Goal: Task Accomplishment & Management: Manage account settings

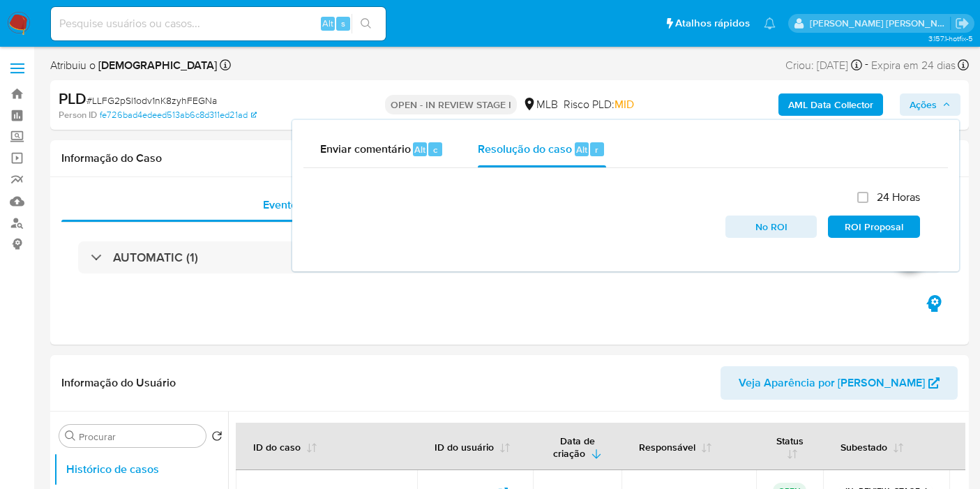
select select "10"
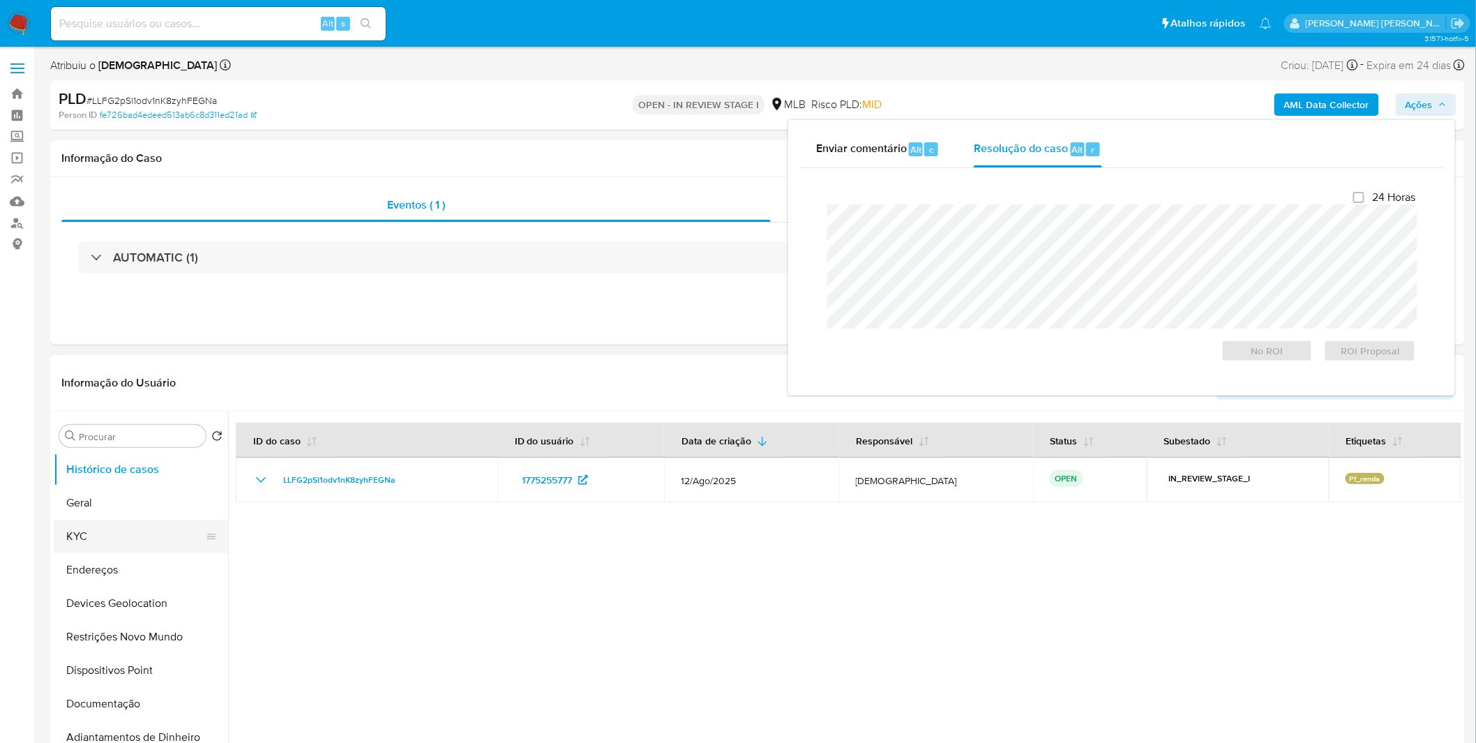
click at [107, 488] on button "KYC" at bounding box center [135, 536] width 163 height 33
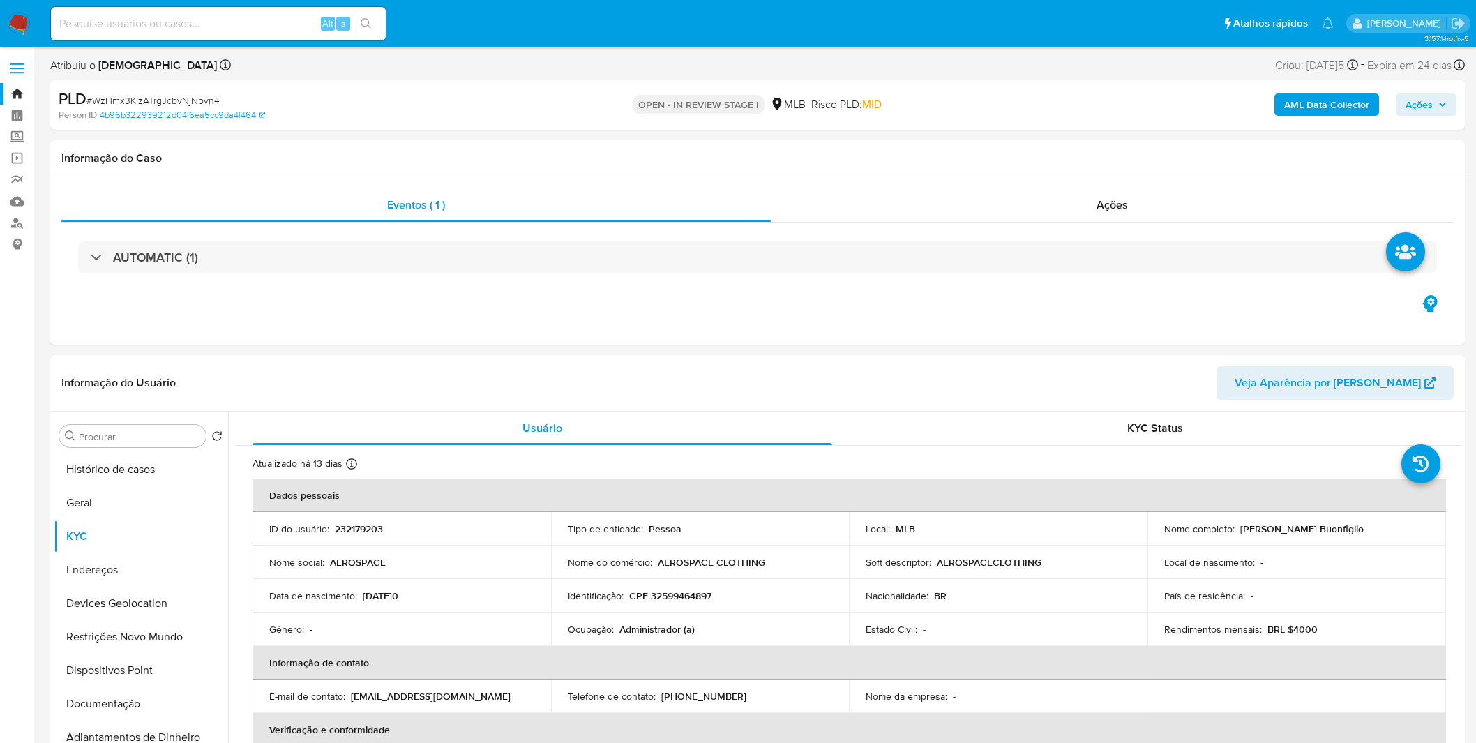
select select "20"
click at [1427, 95] on span "Ações" at bounding box center [1418, 104] width 27 height 22
click at [1018, 168] on div "Enviar" at bounding box center [1121, 260] width 644 height 185
click at [1013, 153] on span "Resolução do caso" at bounding box center [1020, 149] width 94 height 16
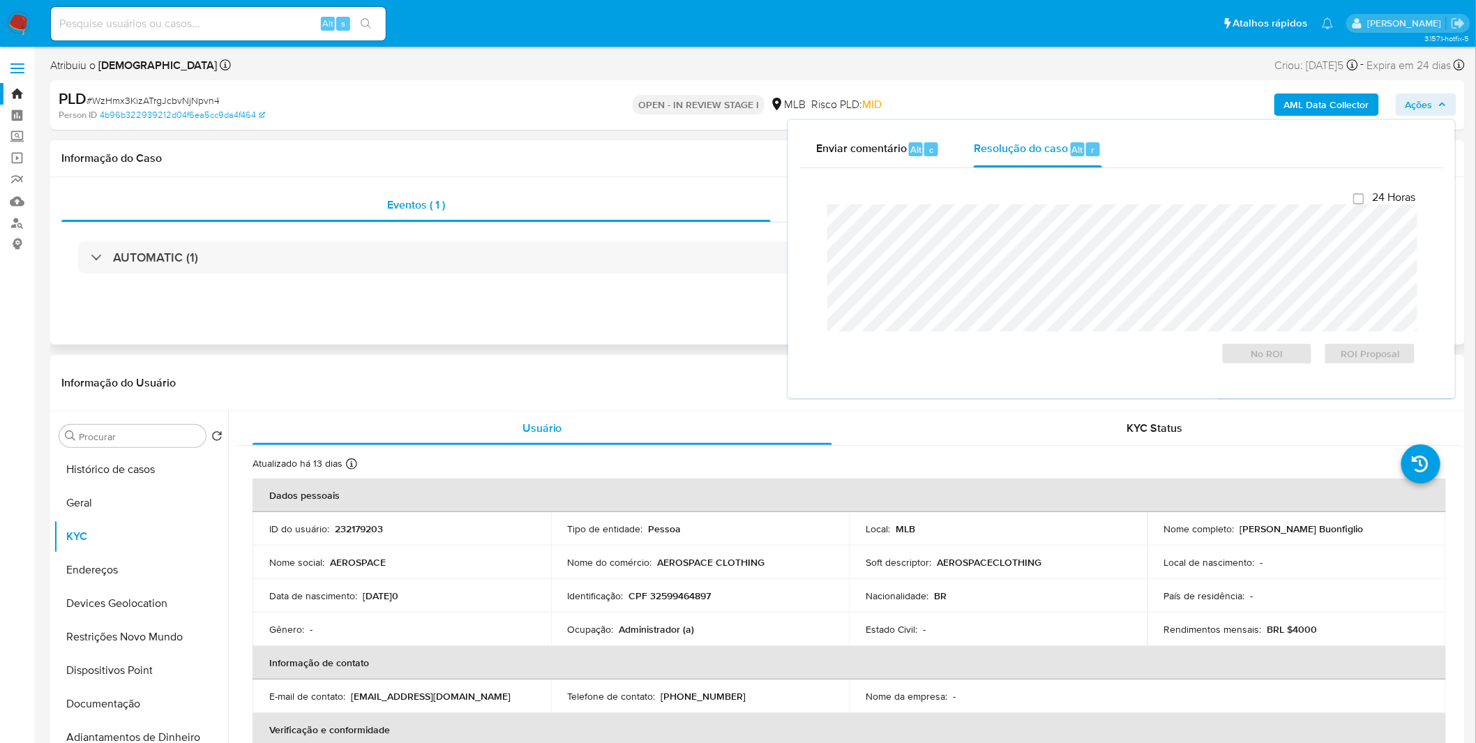
click at [679, 282] on div "AUTOMATIC (1)" at bounding box center [757, 257] width 1392 height 70
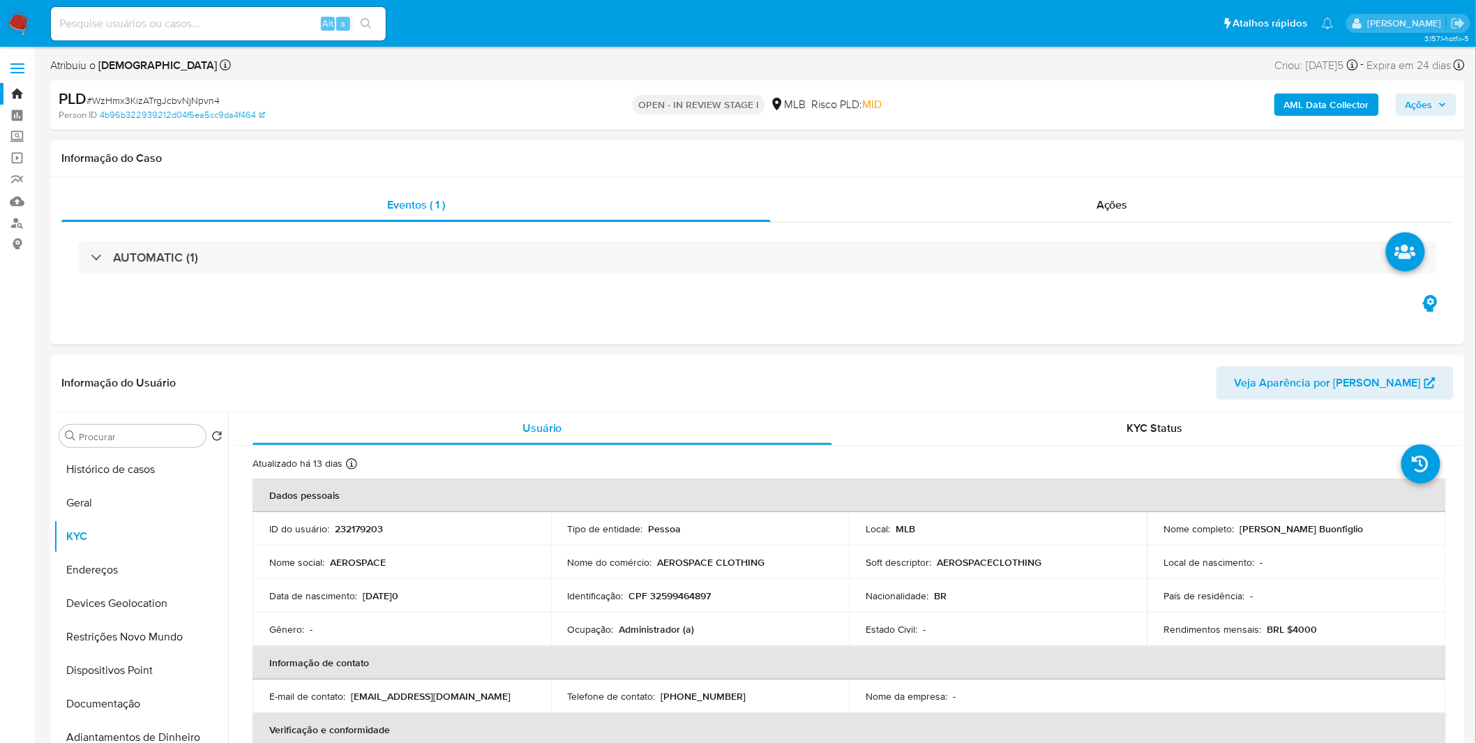
click at [1409, 116] on div "AML Data Collector Ações" at bounding box center [1225, 105] width 462 height 33
click at [1407, 109] on span "Ações" at bounding box center [1418, 104] width 27 height 22
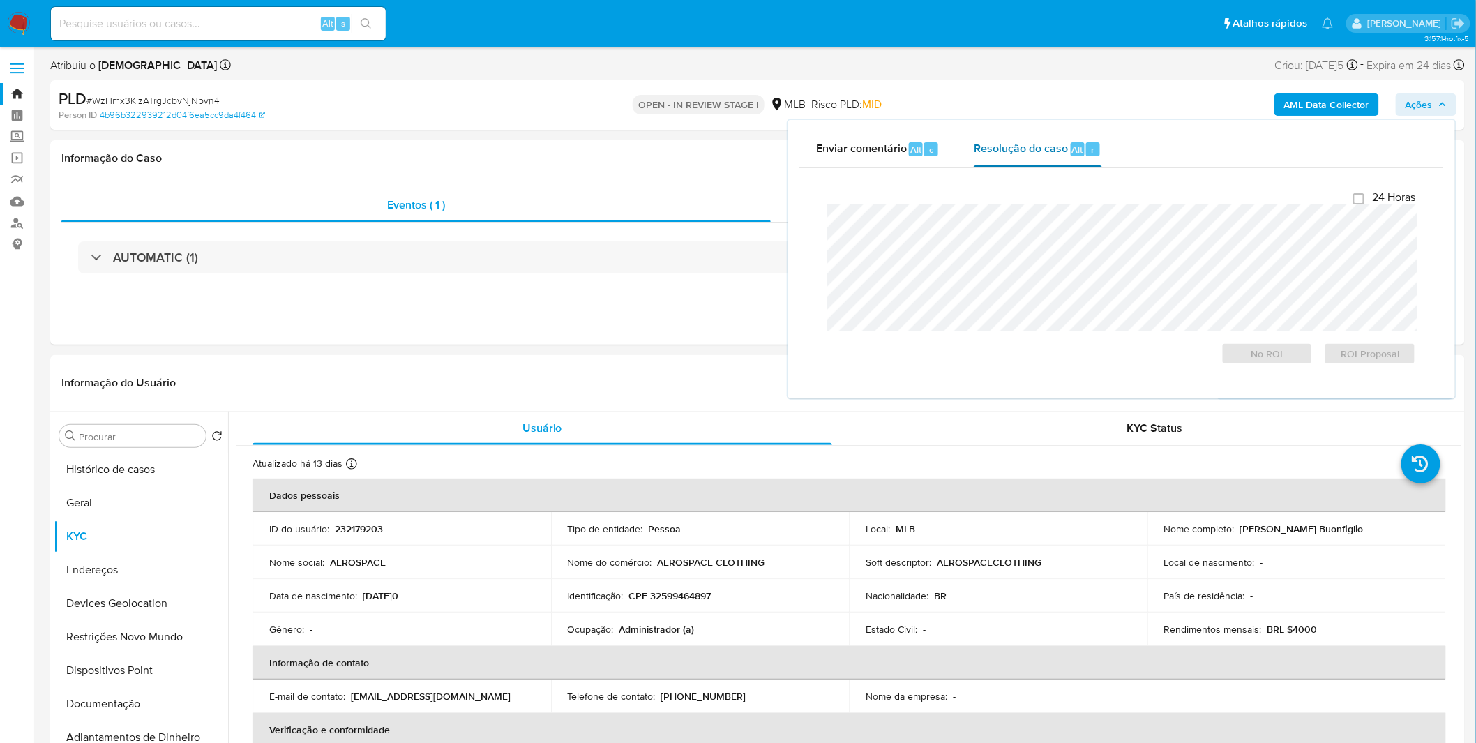
click at [1040, 149] on span "Resolução do caso" at bounding box center [1020, 149] width 94 height 16
click at [856, 141] on span "Enviar comentário" at bounding box center [861, 149] width 91 height 16
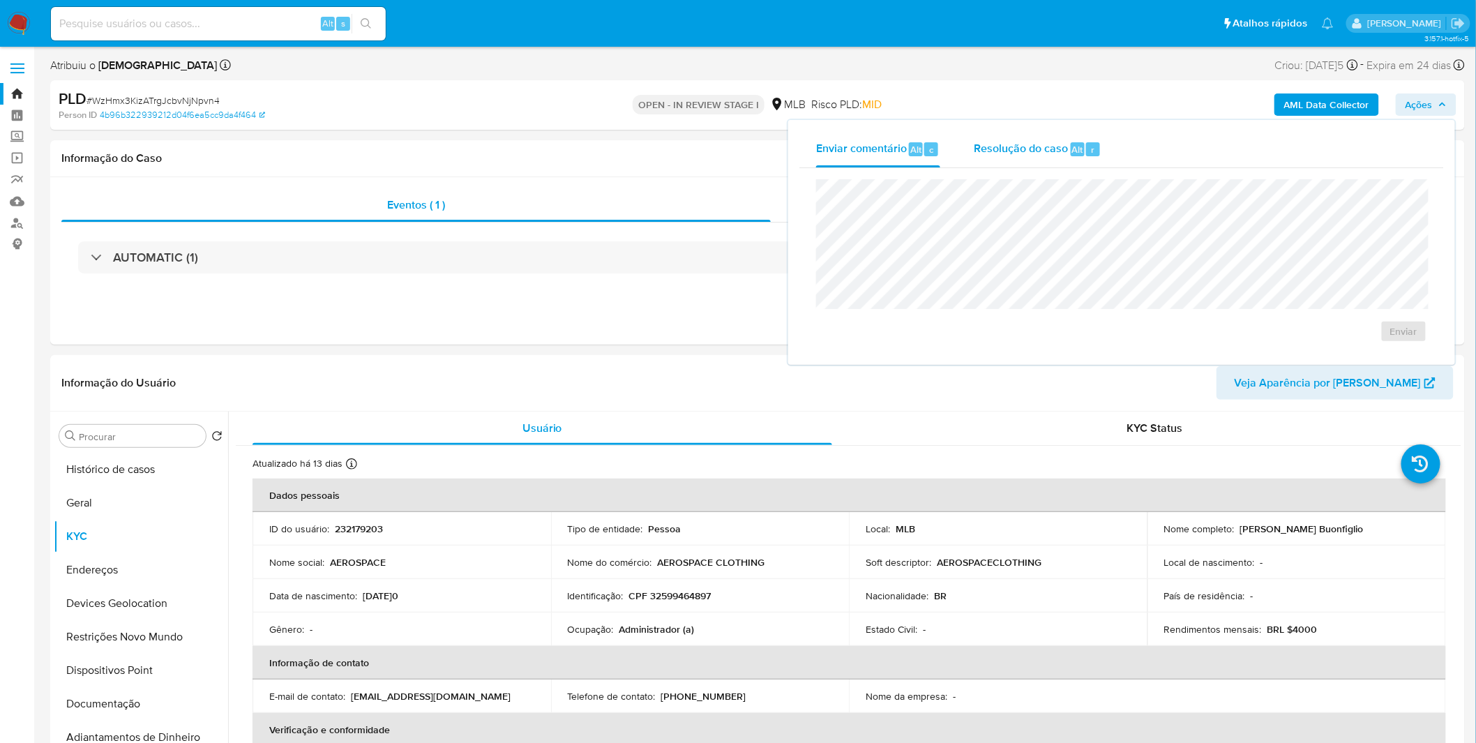
click at [1033, 153] on span "Resolução do caso" at bounding box center [1020, 149] width 94 height 16
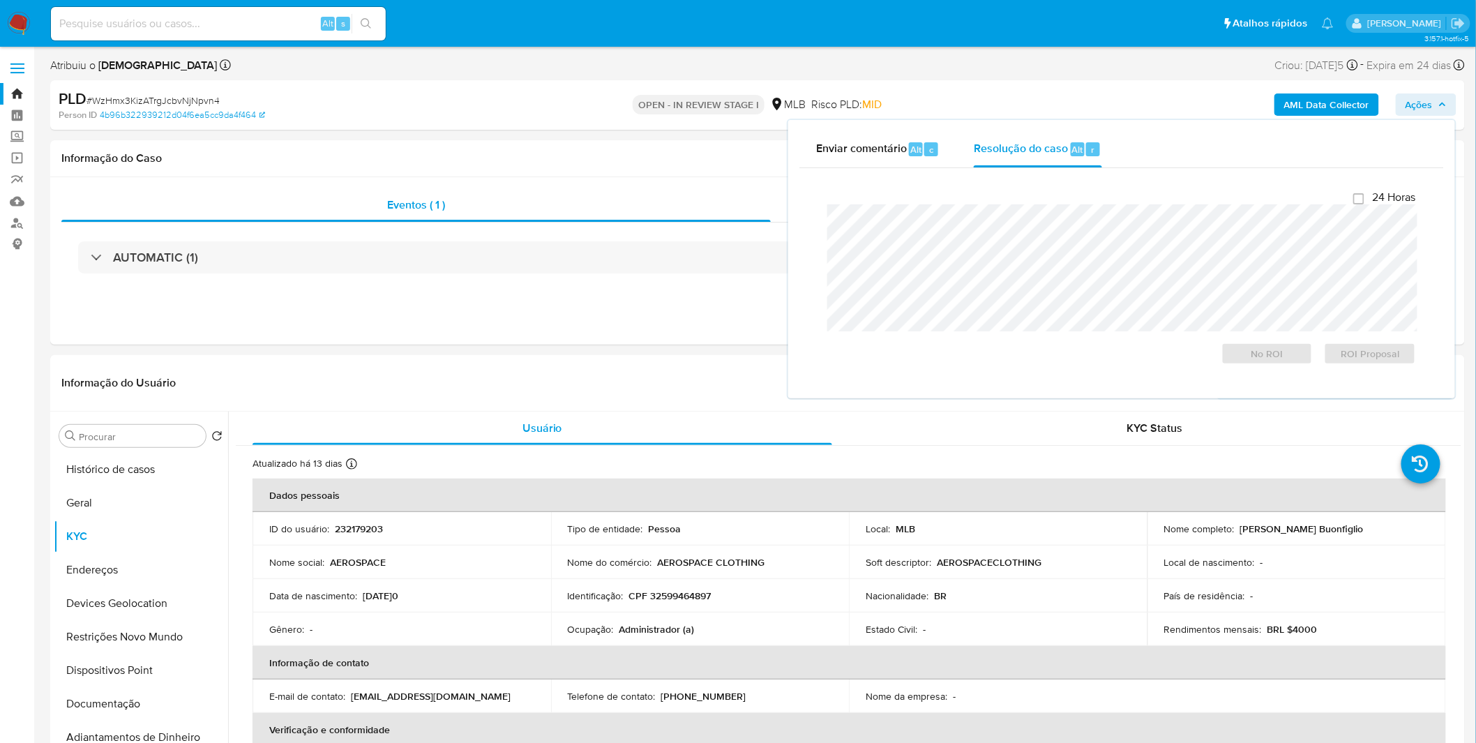
click at [1404, 105] on button "Ações" at bounding box center [1425, 104] width 61 height 22
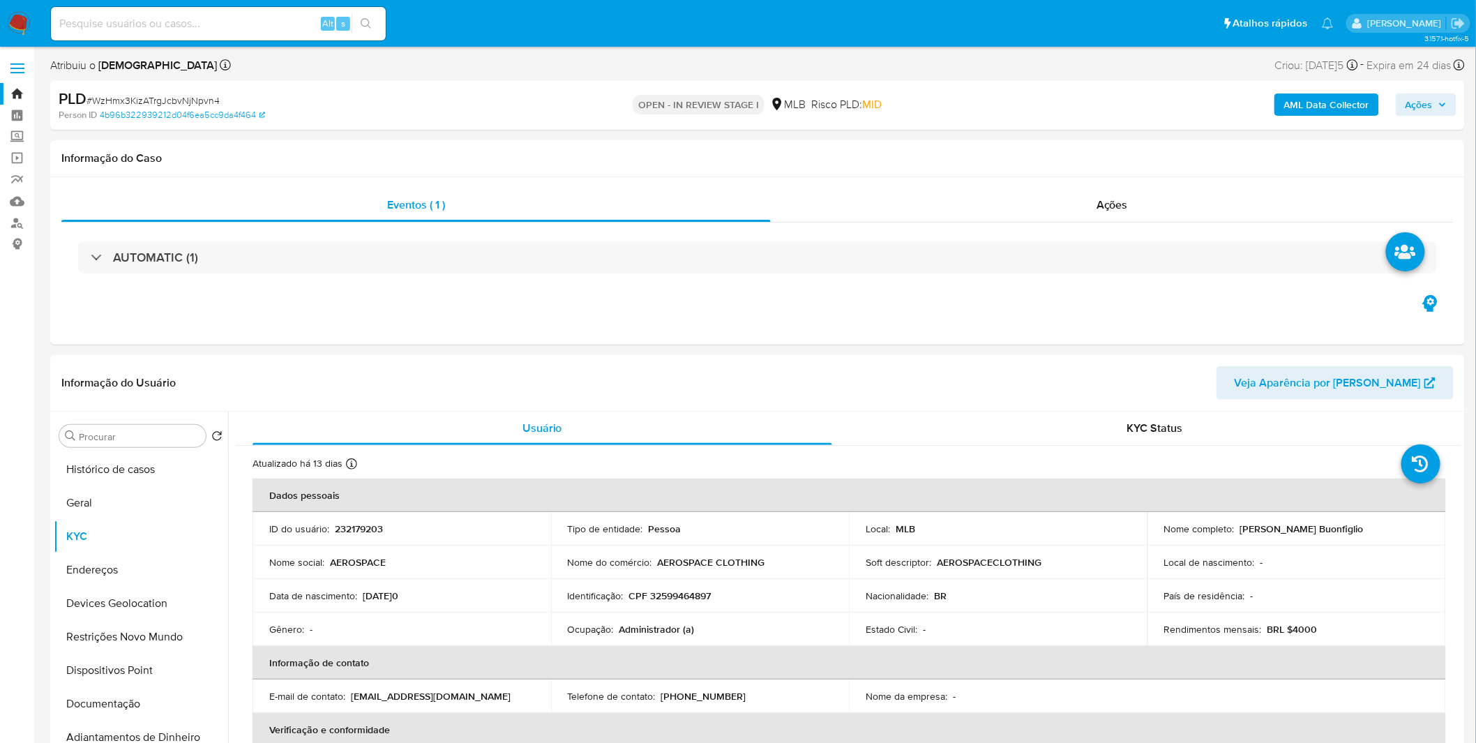
click at [1287, 106] on b "AML Data Collector" at bounding box center [1326, 104] width 85 height 22
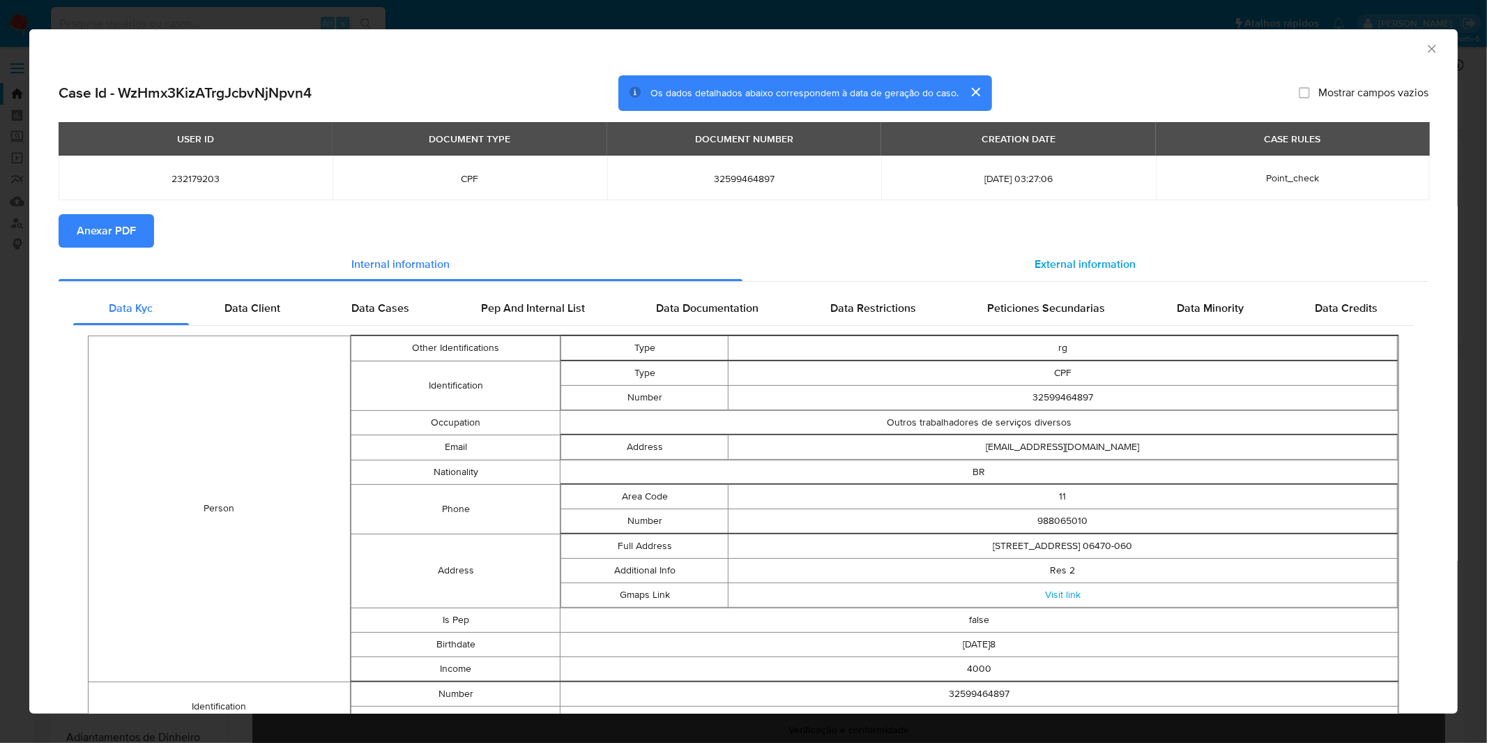
click at [1076, 260] on span "External information" at bounding box center [1085, 264] width 101 height 16
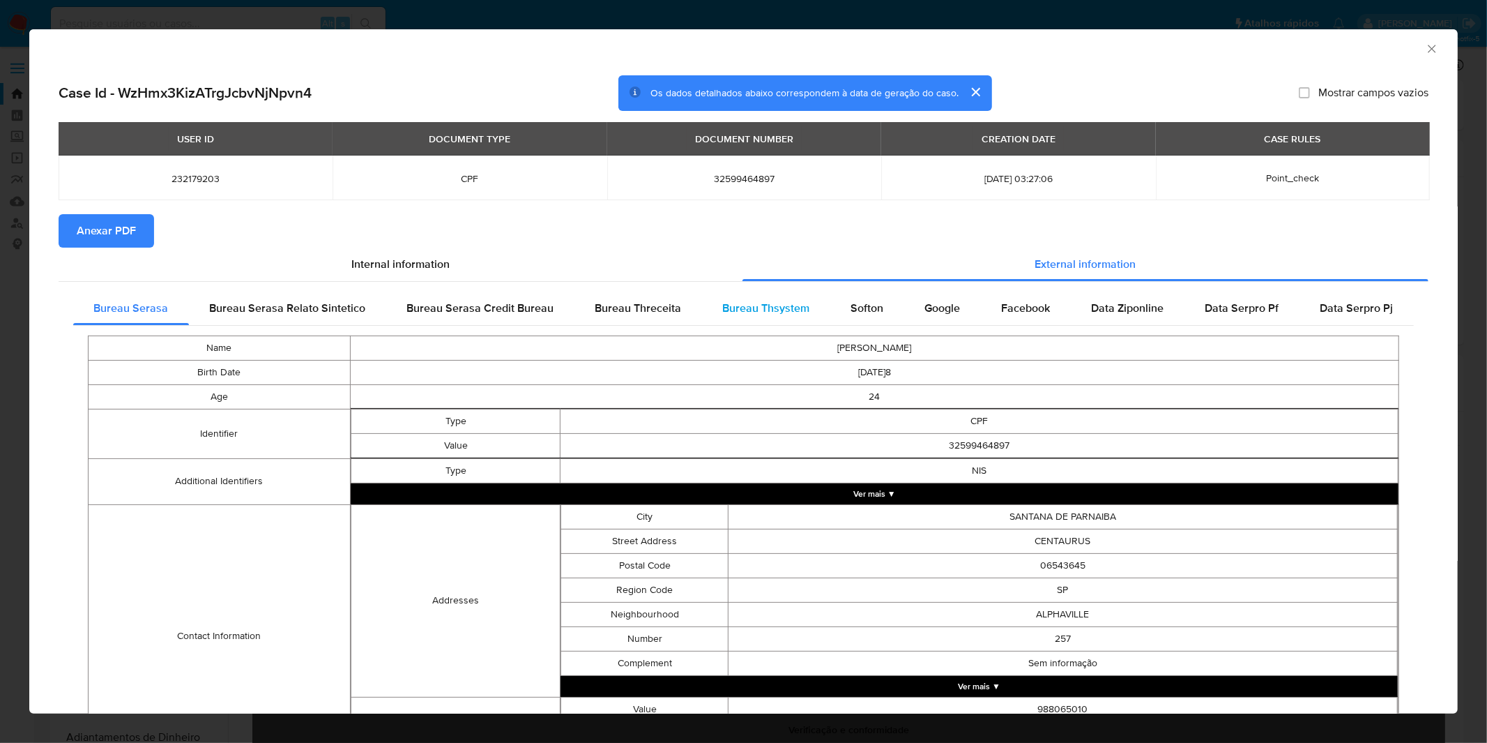
click at [736, 310] on span "Bureau Thsystem" at bounding box center [766, 308] width 87 height 16
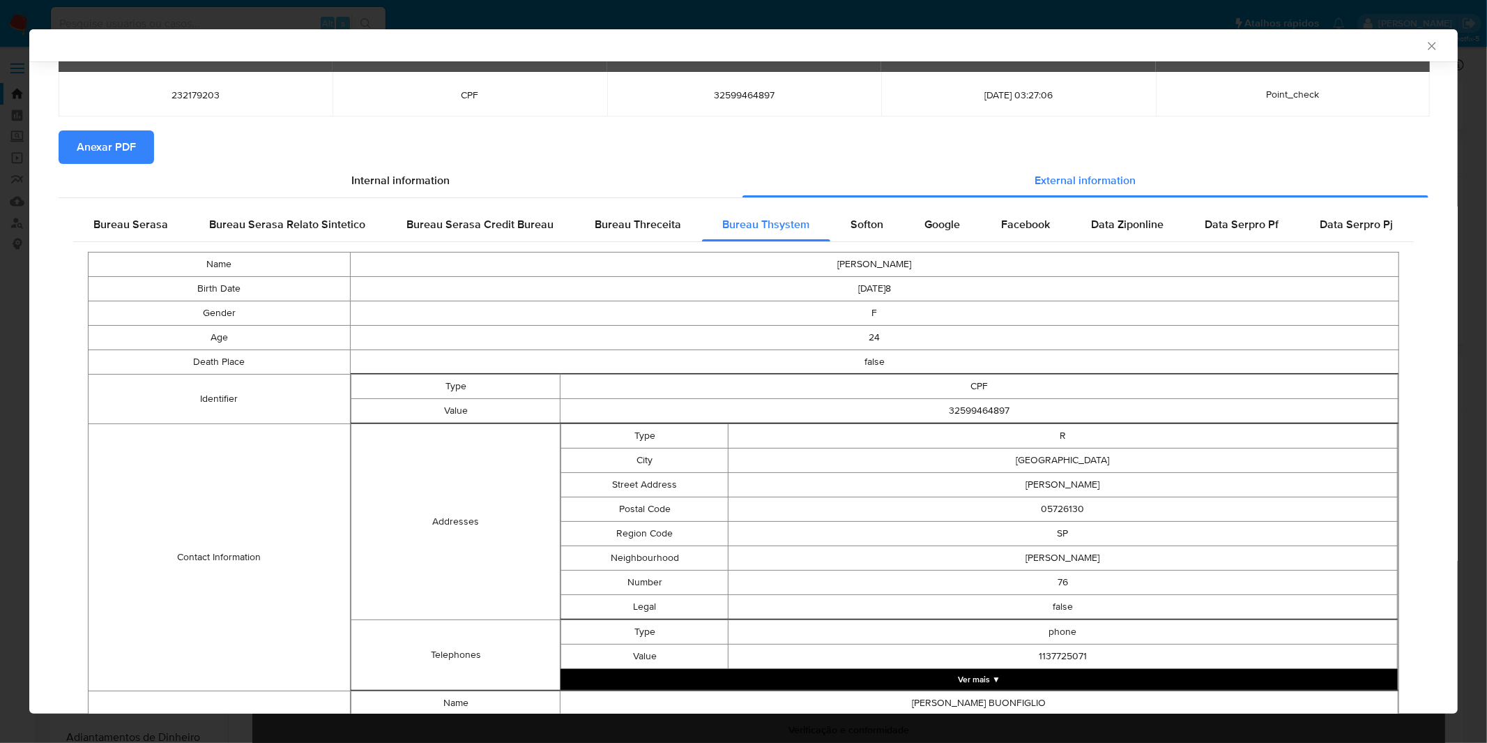
scroll to position [74, 0]
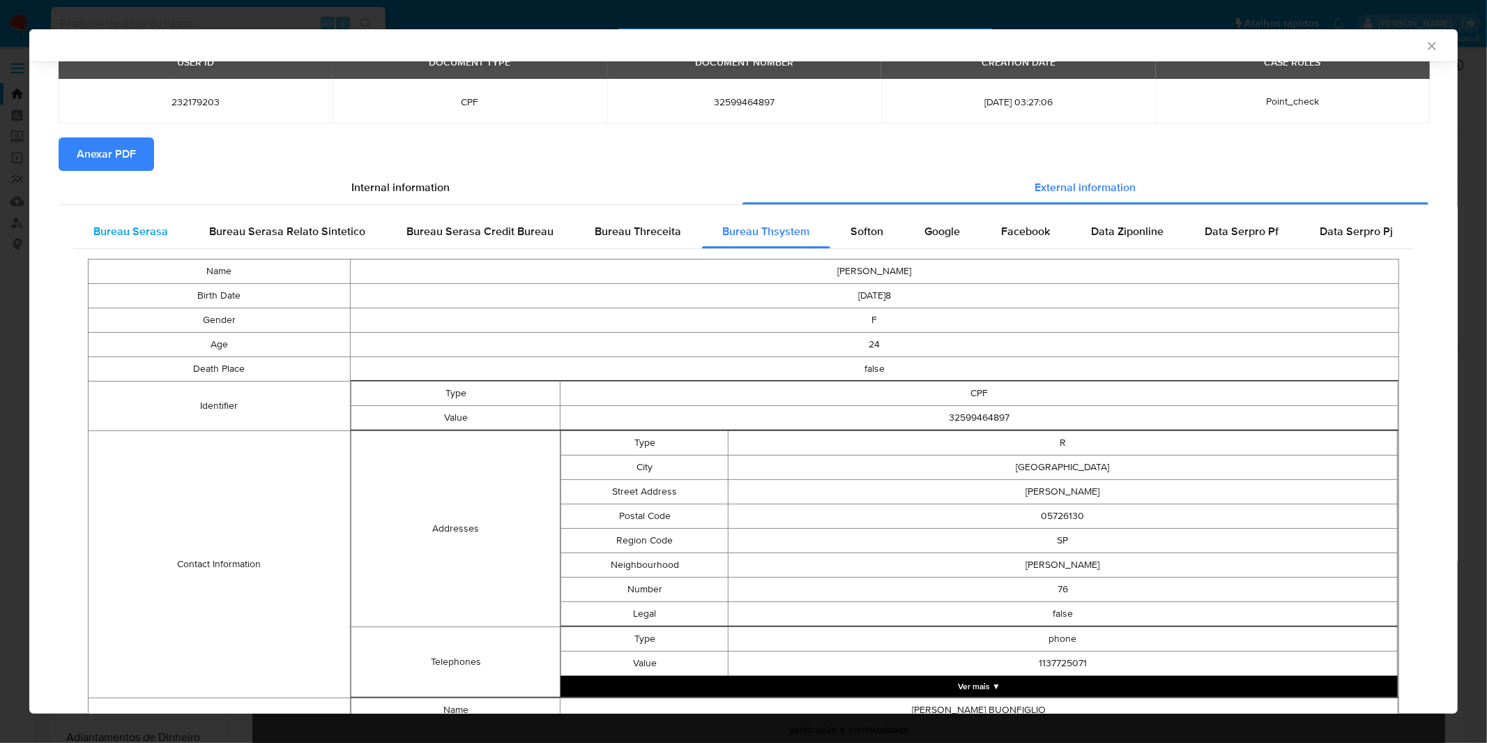
click at [137, 227] on span "Bureau Serasa" at bounding box center [131, 231] width 75 height 16
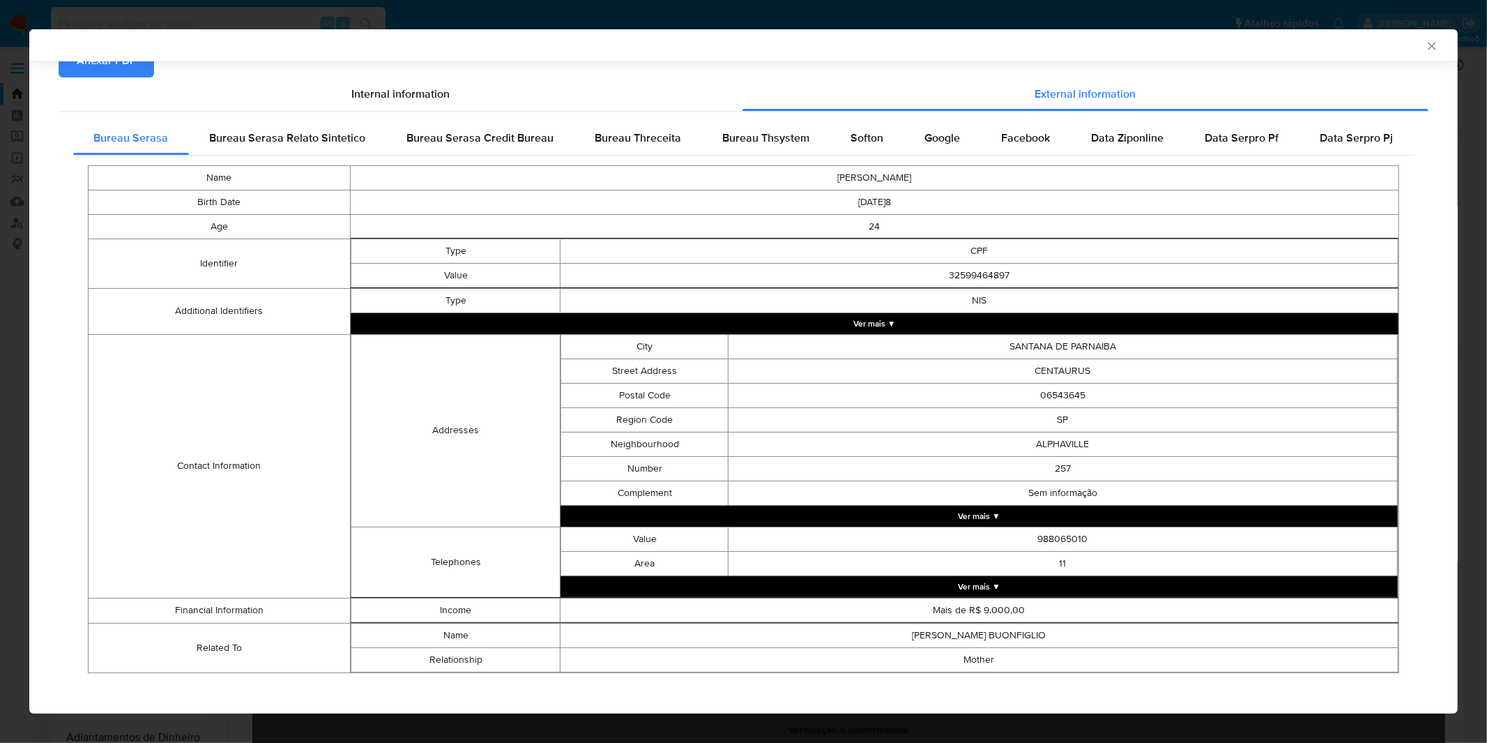
scroll to position [176, 0]
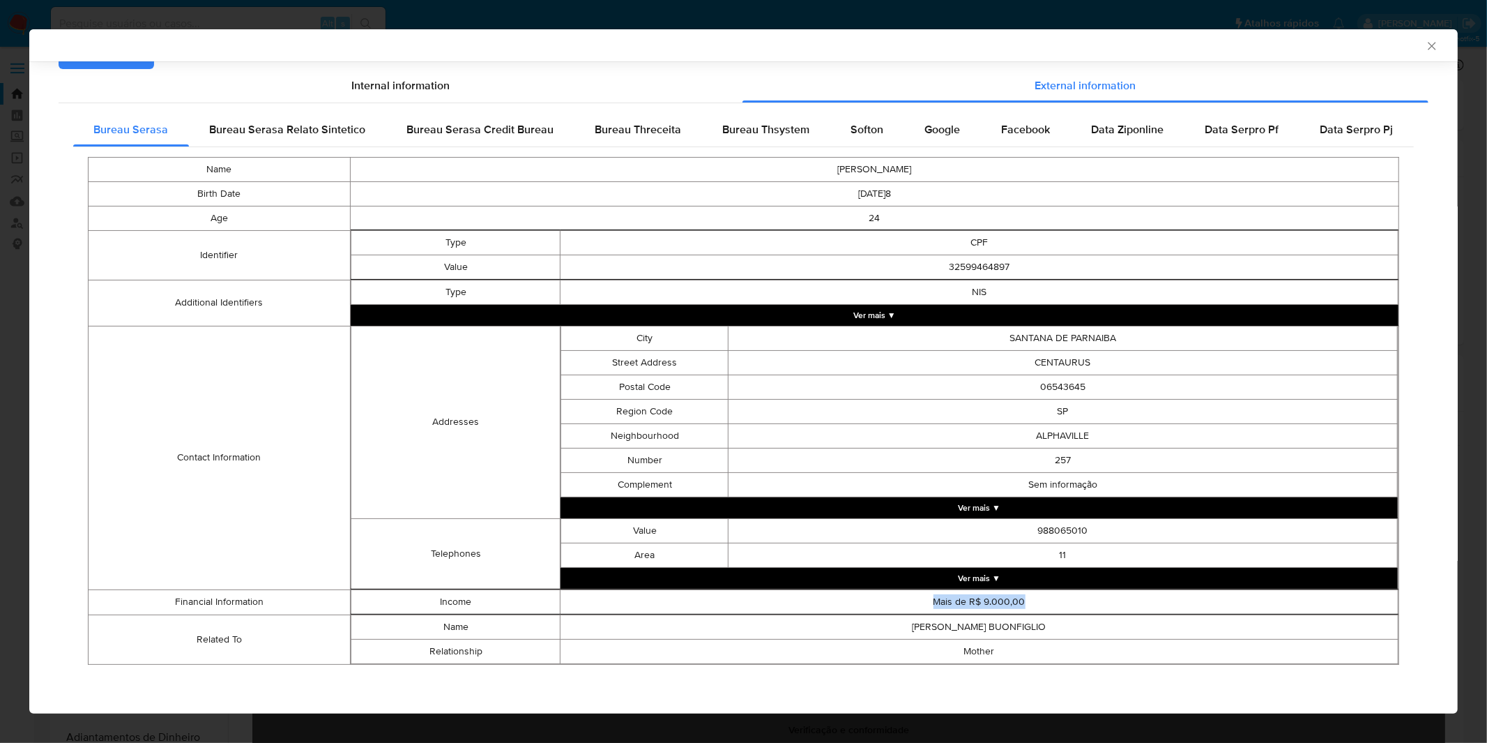
drag, startPoint x: 914, startPoint y: 596, endPoint x: 1049, endPoint y: 593, distance: 134.6
click at [1049, 593] on td "Mais de R$ 9.000,00" at bounding box center [980, 601] width 838 height 24
drag, startPoint x: 1022, startPoint y: 602, endPoint x: 923, endPoint y: 610, distance: 100.1
click at [923, 610] on td "Mais de R$ 9.000,00" at bounding box center [980, 601] width 838 height 24
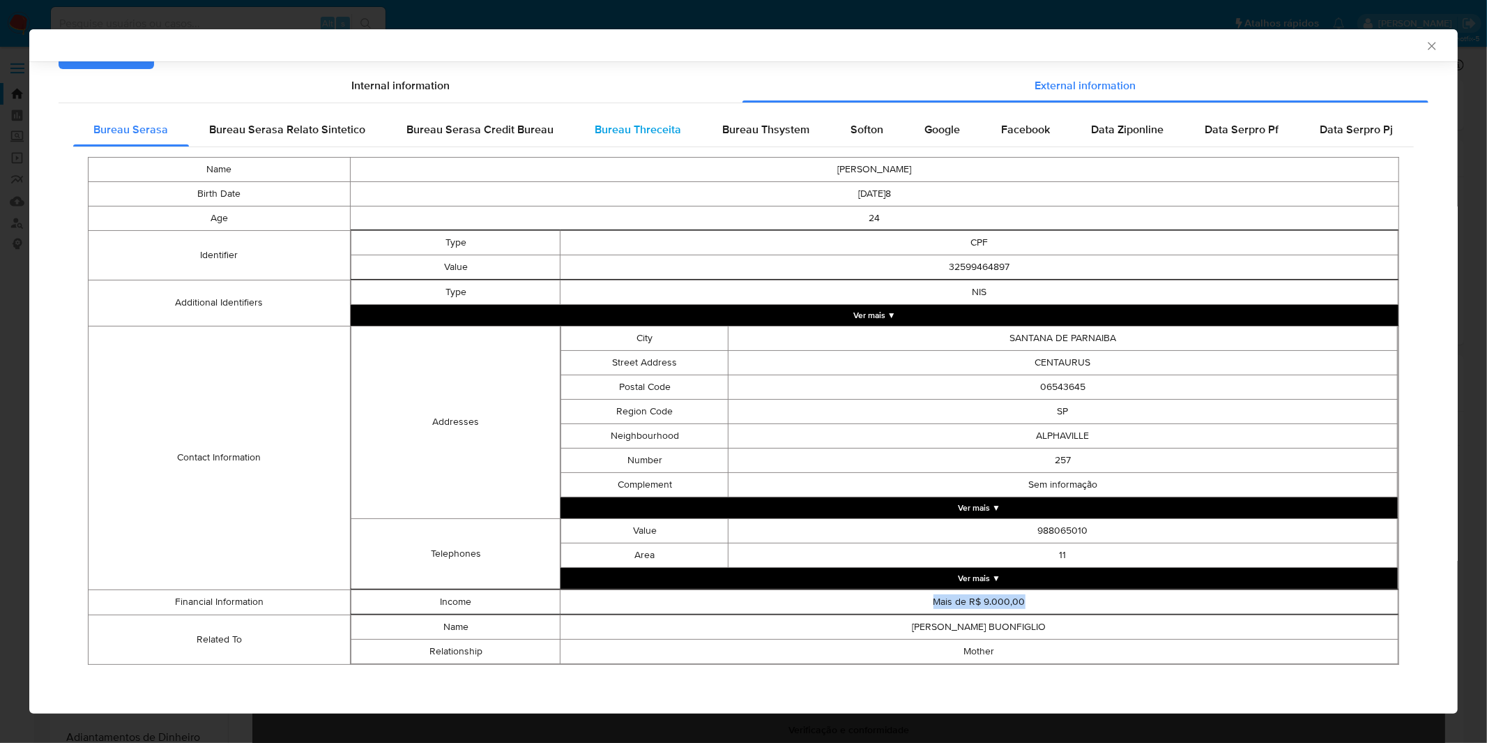
click at [667, 116] on div "Bureau Threceita" at bounding box center [639, 129] width 128 height 33
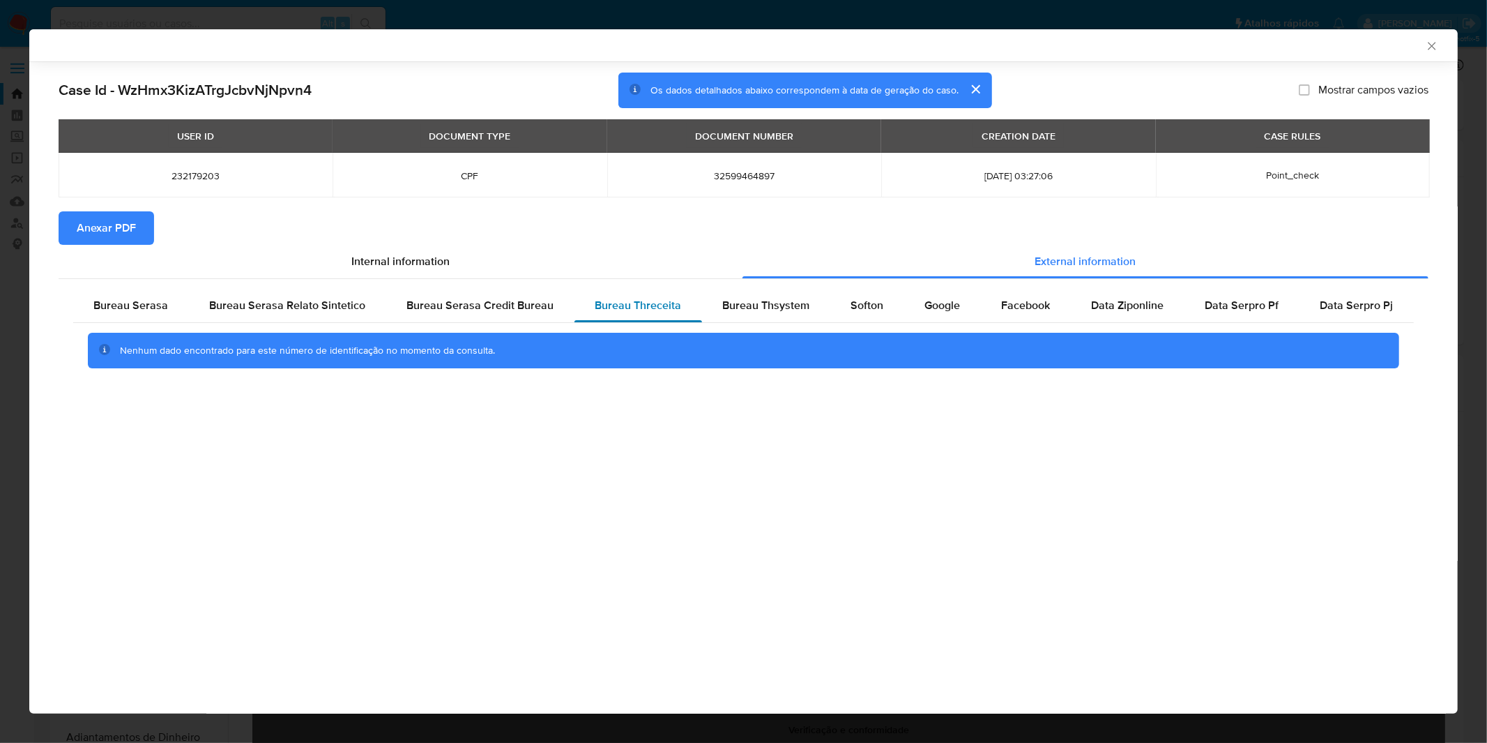
scroll to position [0, 0]
click at [561, 296] on div "Bureau Serasa Credit Bureau" at bounding box center [480, 305] width 188 height 33
click at [366, 324] on div "Nenhum dado encontrado para este número de identificação no momento da consulta." at bounding box center [743, 351] width 1341 height 56
click at [351, 309] on span "Bureau Serasa Relato Sintetico" at bounding box center [288, 305] width 156 height 16
click at [379, 314] on div "Bureau Serasa Relato Sintetico" at bounding box center [287, 305] width 197 height 33
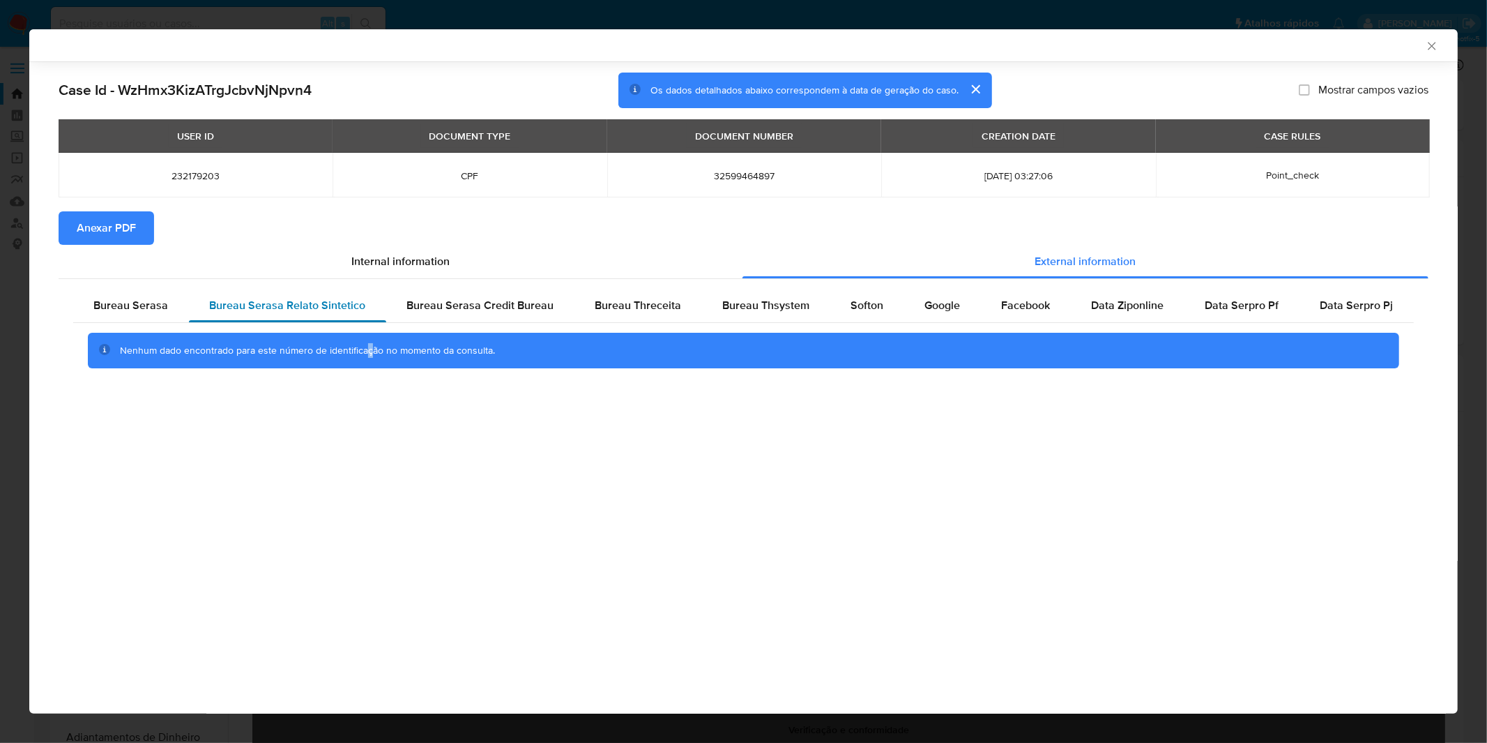
click at [379, 314] on div "Bureau Serasa Relato Sintetico" at bounding box center [287, 305] width 197 height 33
click at [419, 308] on span "Bureau Serasa Credit Bureau" at bounding box center [480, 305] width 147 height 16
click at [359, 308] on span "Bureau Serasa Relato Sintetico" at bounding box center [288, 305] width 156 height 16
click at [764, 312] on span "Bureau Thsystem" at bounding box center [766, 305] width 87 height 16
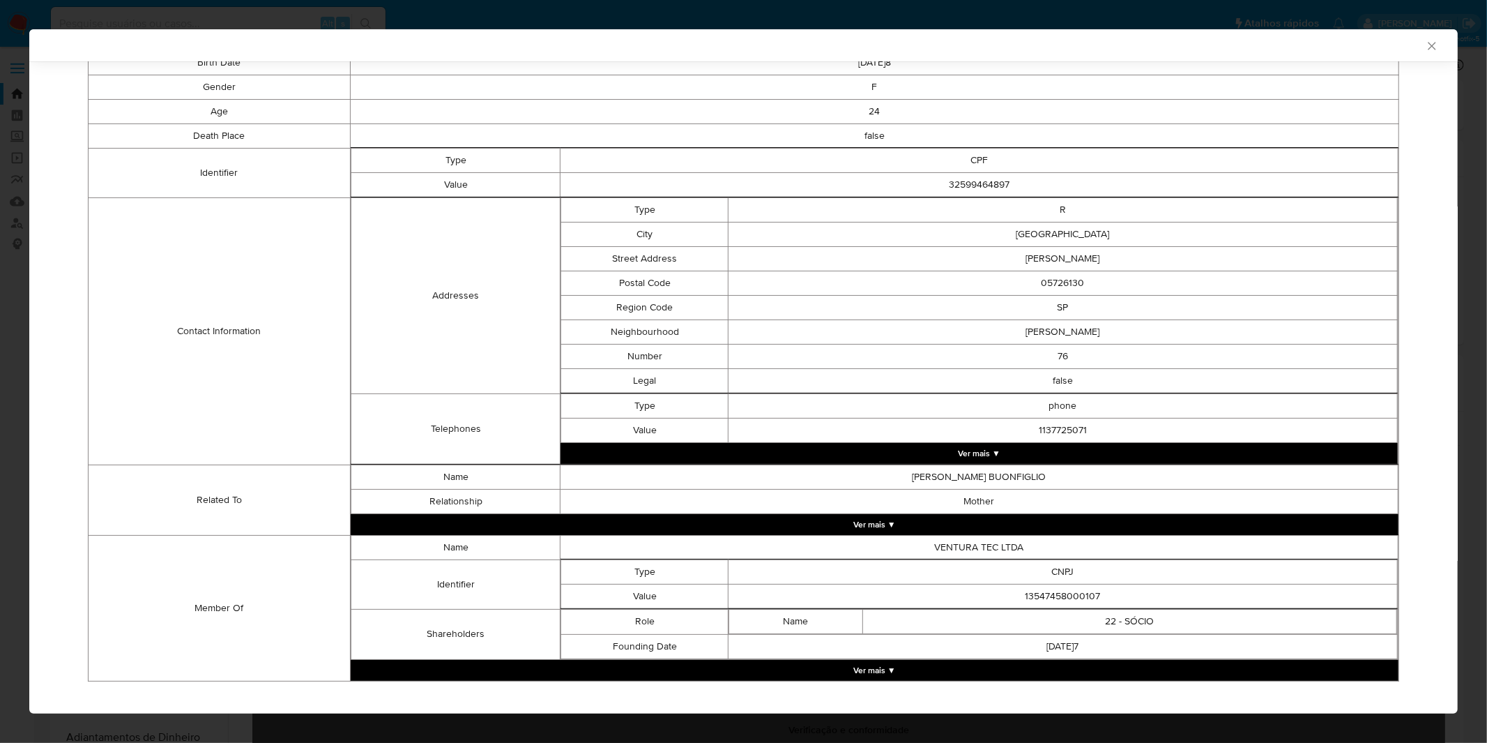
scroll to position [325, 0]
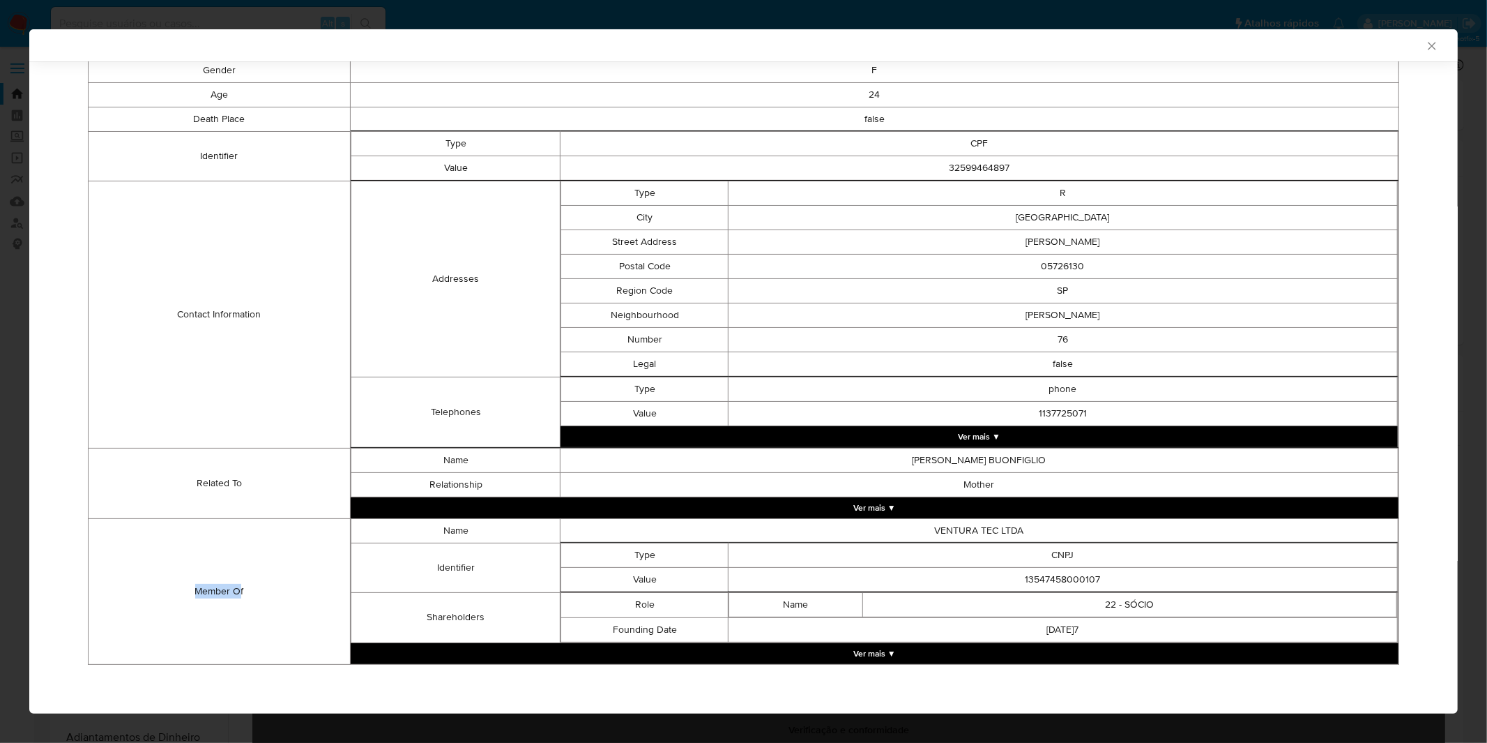
drag, startPoint x: 183, startPoint y: 589, endPoint x: 242, endPoint y: 589, distance: 59.3
click at [242, 589] on td "Member Of" at bounding box center [220, 591] width 262 height 146
click at [243, 588] on td "Member Of" at bounding box center [220, 591] width 262 height 146
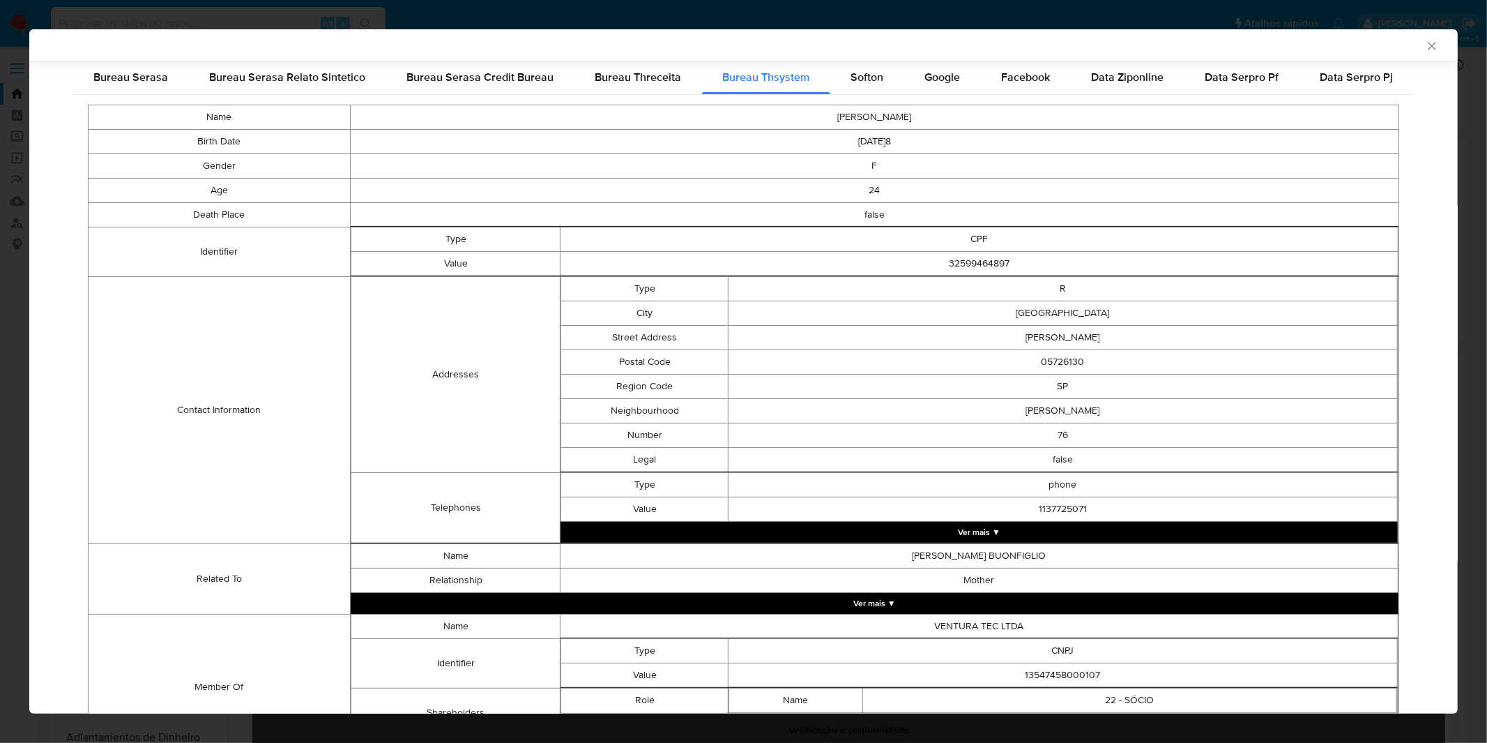
scroll to position [170, 0]
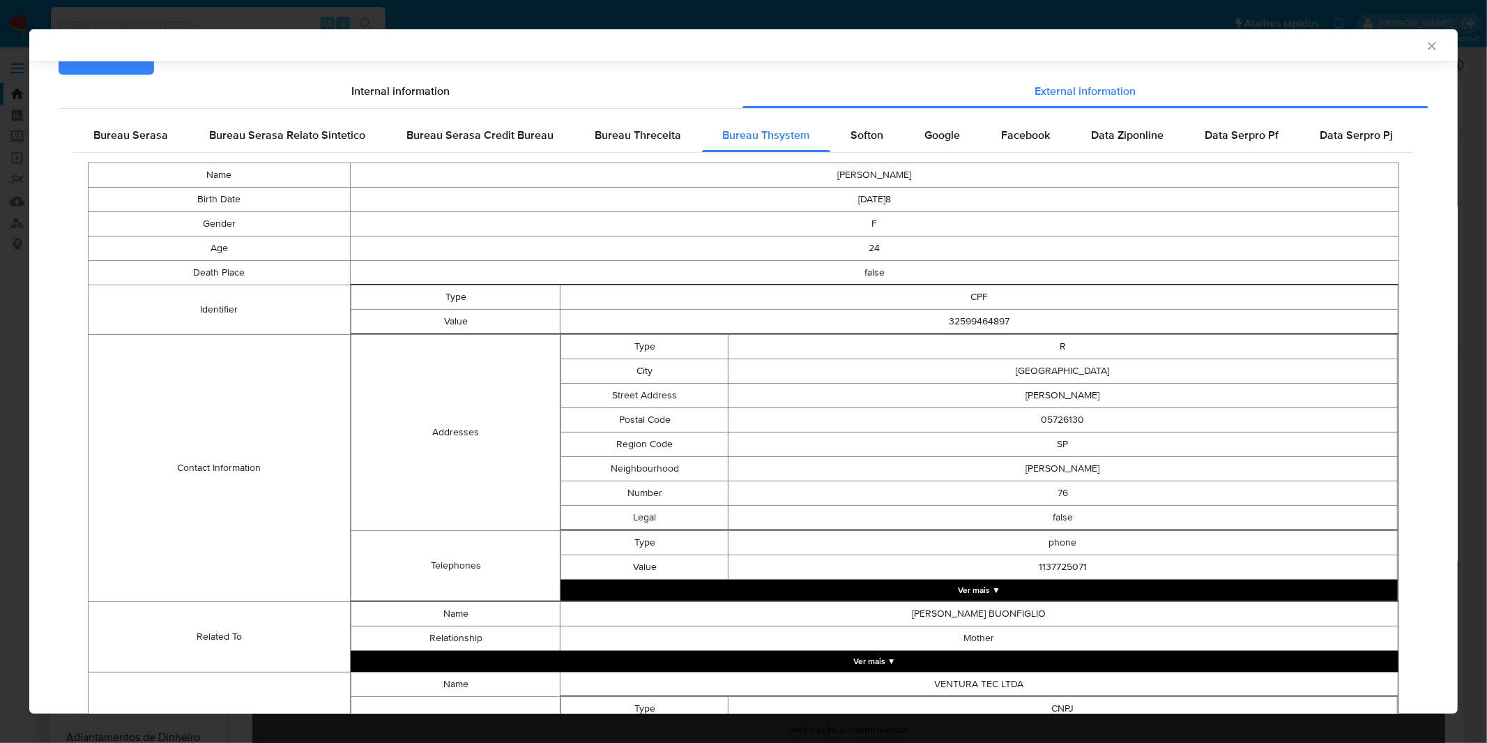
drag, startPoint x: 781, startPoint y: 181, endPoint x: 1135, endPoint y: 202, distance: 354.9
click at [1135, 202] on tbody "Name FERNANDA BICALHO BUONFIGLIO Birth Date 2000-10-28 Gender F Age 24 Death Pl…" at bounding box center [744, 489] width 1311 height 655
drag, startPoint x: 1133, startPoint y: 202, endPoint x: 1123, endPoint y: 203, distance: 9.8
click at [1132, 202] on td "2000-10-28" at bounding box center [875, 199] width 1049 height 24
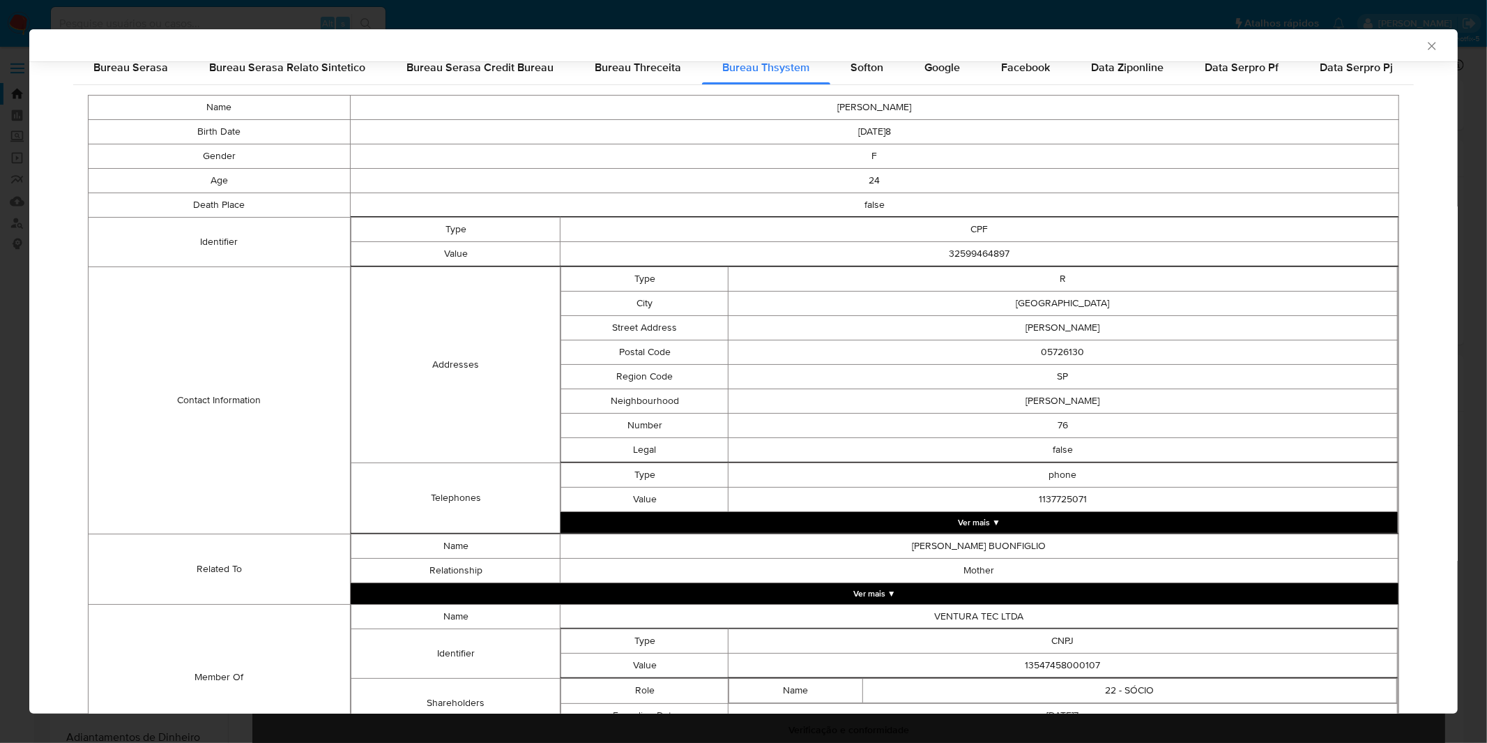
scroll to position [325, 0]
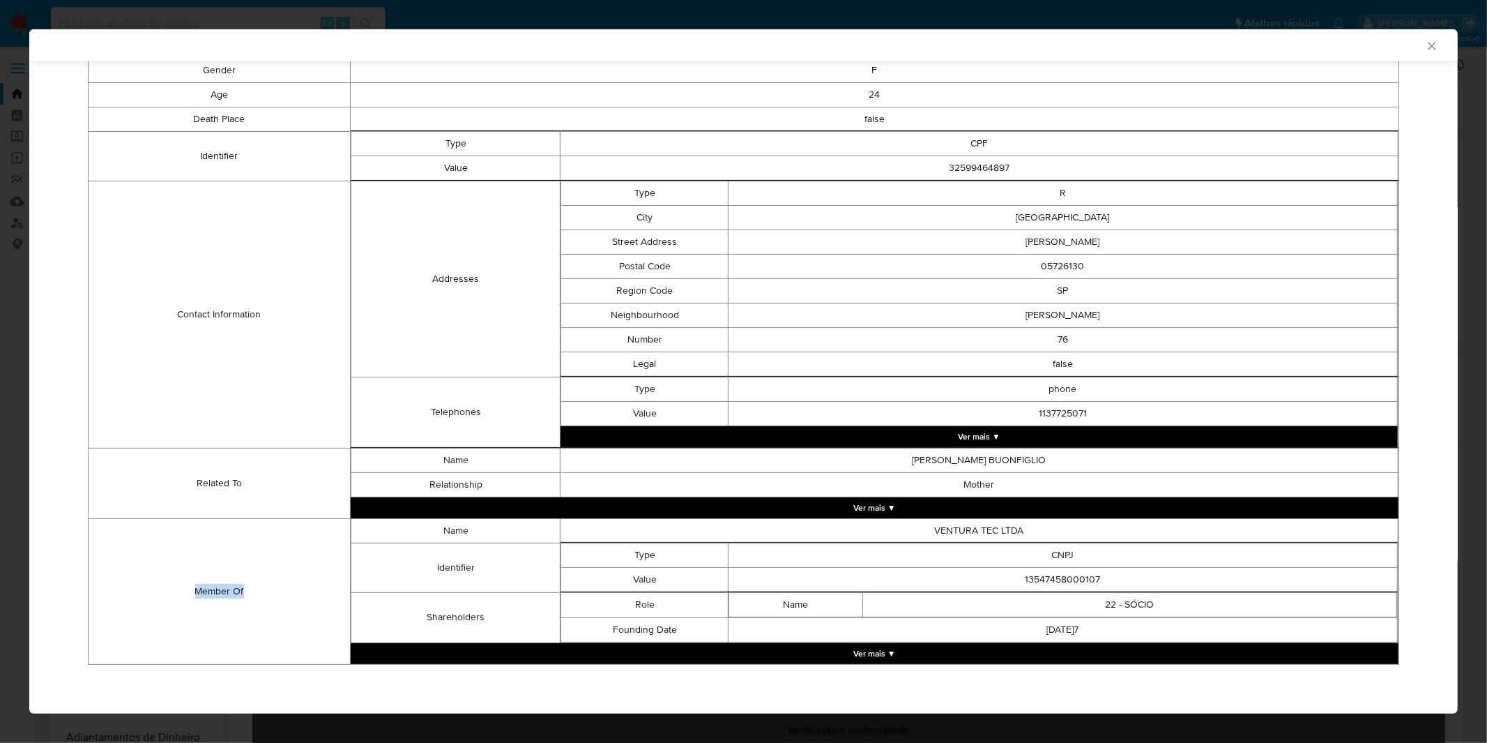
drag, startPoint x: 211, startPoint y: 595, endPoint x: 244, endPoint y: 597, distance: 32.8
click at [244, 597] on td "Member Of" at bounding box center [220, 591] width 262 height 146
drag, startPoint x: 241, startPoint y: 593, endPoint x: 192, endPoint y: 584, distance: 49.1
click at [192, 584] on td "Member Of" at bounding box center [220, 591] width 262 height 146
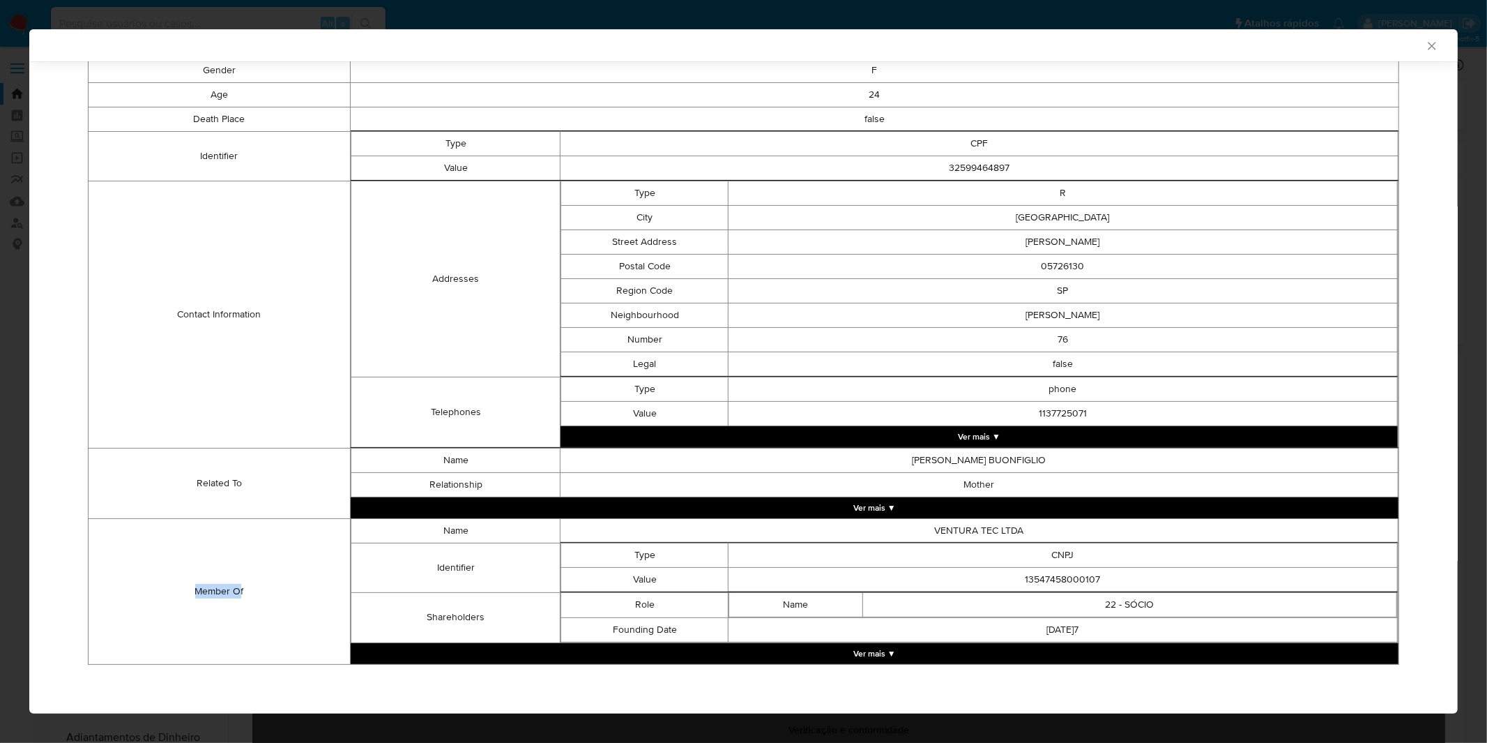
click at [192, 584] on td "Member Of" at bounding box center [220, 591] width 262 height 146
click at [816, 653] on button "Ver mais ▼" at bounding box center [875, 653] width 1048 height 21
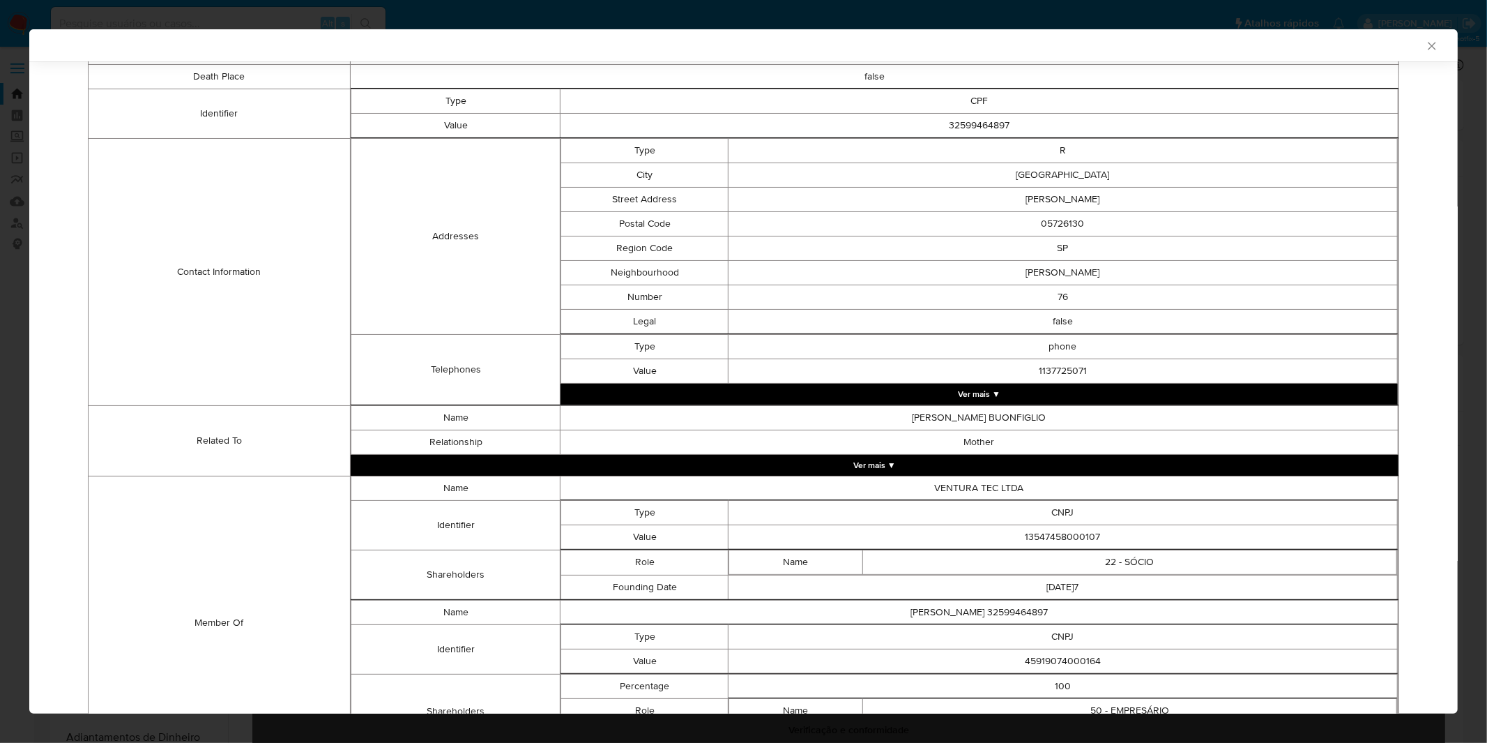
scroll to position [474, 0]
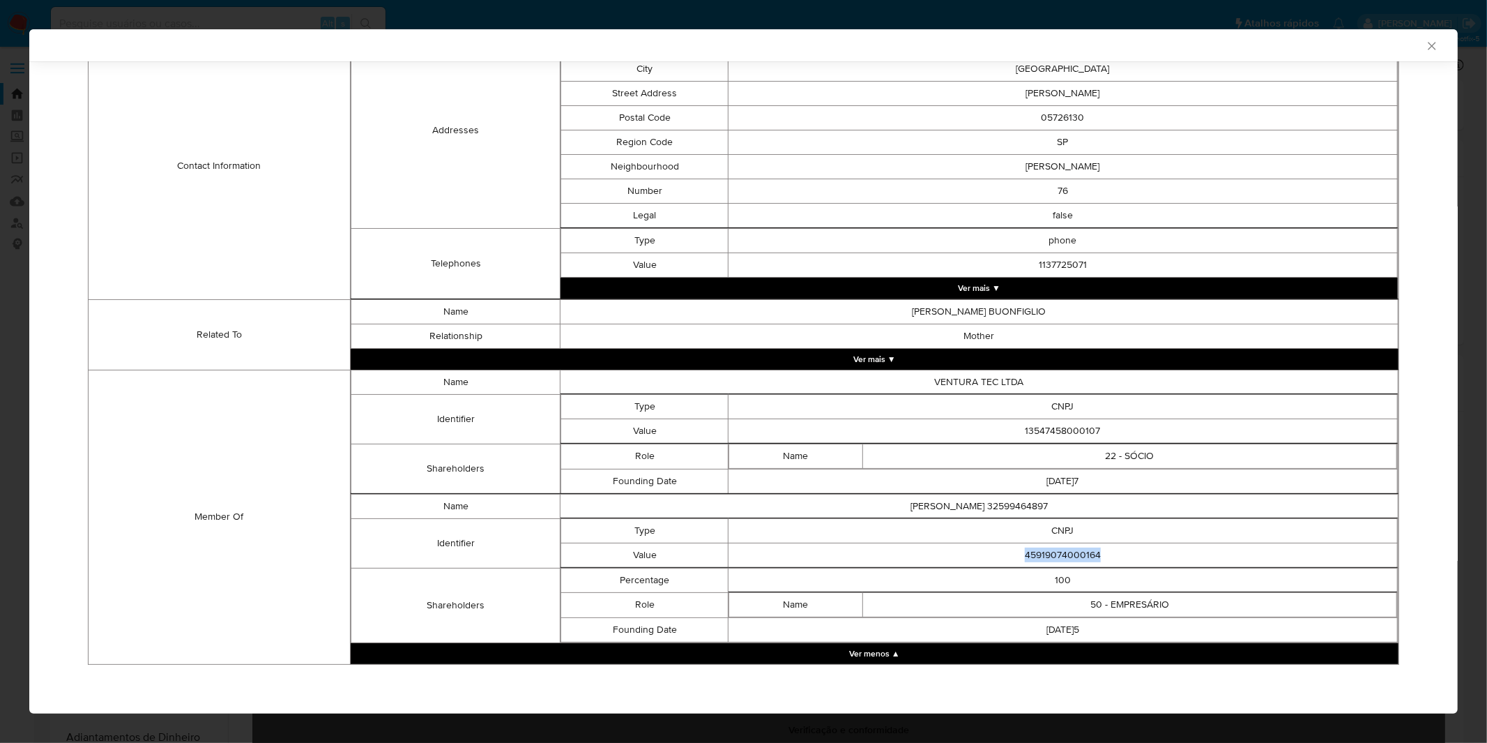
drag, startPoint x: 1096, startPoint y: 547, endPoint x: 1009, endPoint y: 547, distance: 86.5
click at [1009, 547] on td "45919074000164" at bounding box center [1063, 555] width 669 height 24
click at [883, 509] on td "FERNANDA BICALHO BUONFIGLIO 32599464897" at bounding box center [980, 506] width 838 height 24
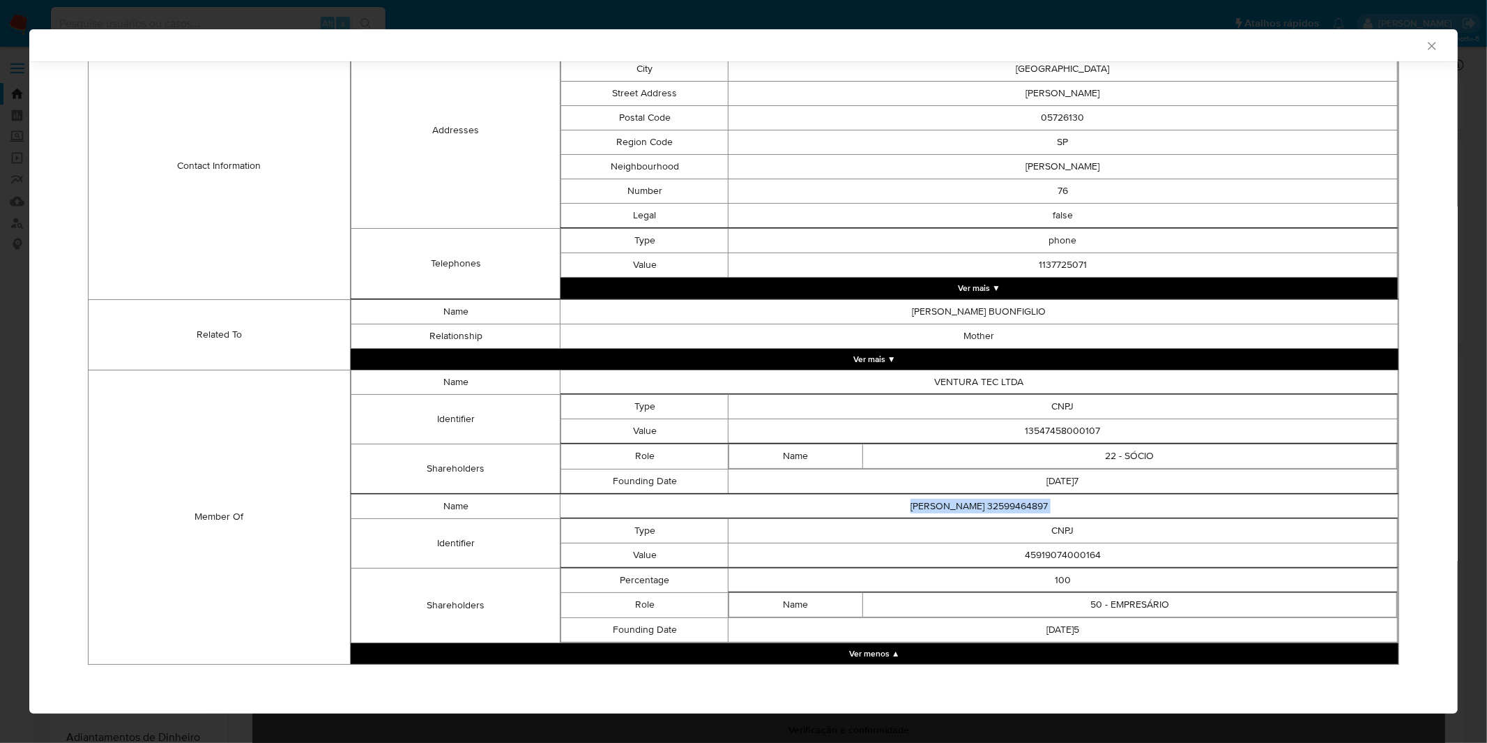
click at [883, 509] on td "FERNANDA BICALHO BUONFIGLIO 32599464897" at bounding box center [980, 506] width 838 height 24
click at [927, 524] on td "CNPJ" at bounding box center [1063, 530] width 669 height 24
drag, startPoint x: 922, startPoint y: 379, endPoint x: 994, endPoint y: 386, distance: 72.9
click at [994, 386] on td "VENTURA TEC LTDA" at bounding box center [980, 382] width 838 height 24
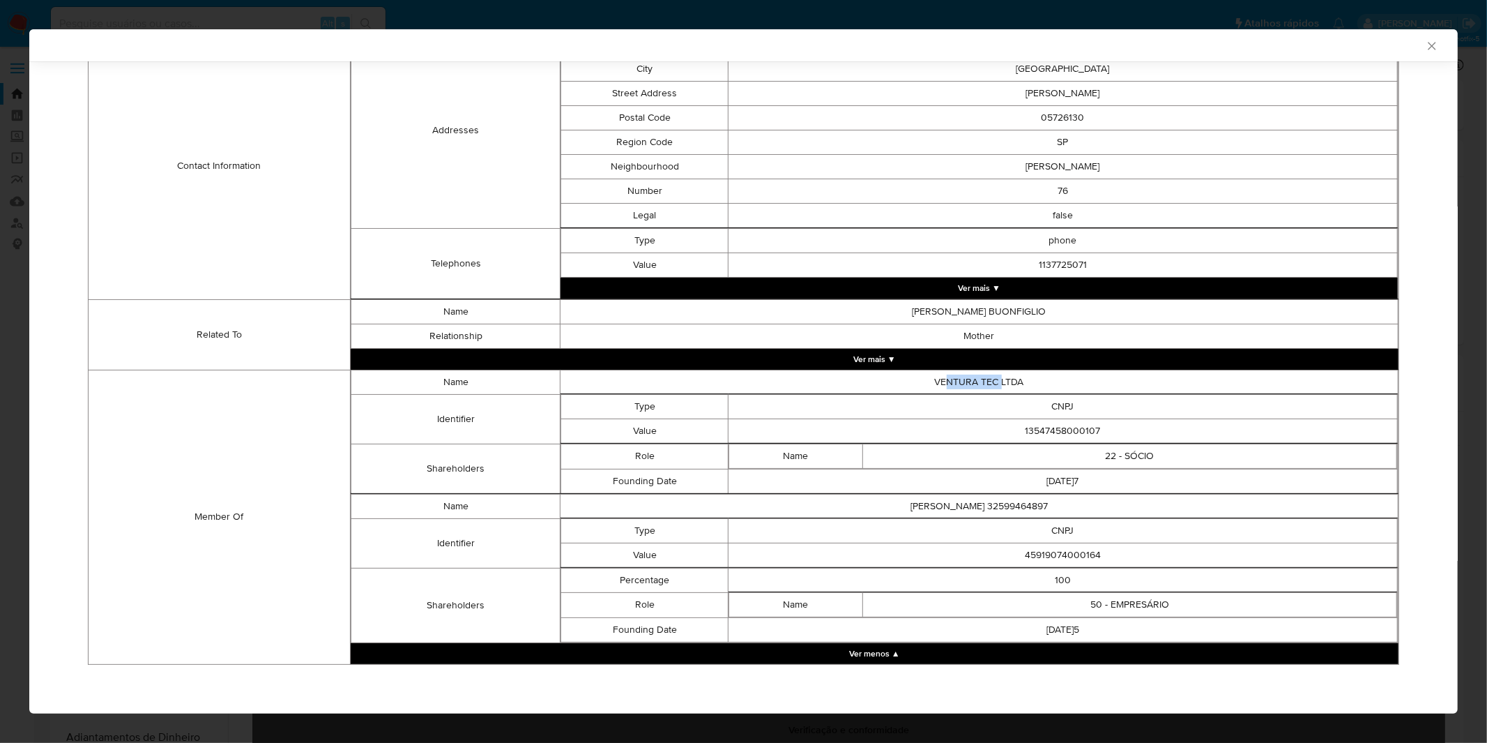
drag, startPoint x: 937, startPoint y: 384, endPoint x: 996, endPoint y: 384, distance: 59.3
click at [996, 384] on td "VENTURA TEC LTDA" at bounding box center [980, 382] width 838 height 24
drag, startPoint x: 866, startPoint y: 499, endPoint x: 1072, endPoint y: 504, distance: 205.8
click at [1072, 504] on td "FERNANDA BICALHO BUONFIGLIO 32599464897" at bounding box center [980, 506] width 838 height 24
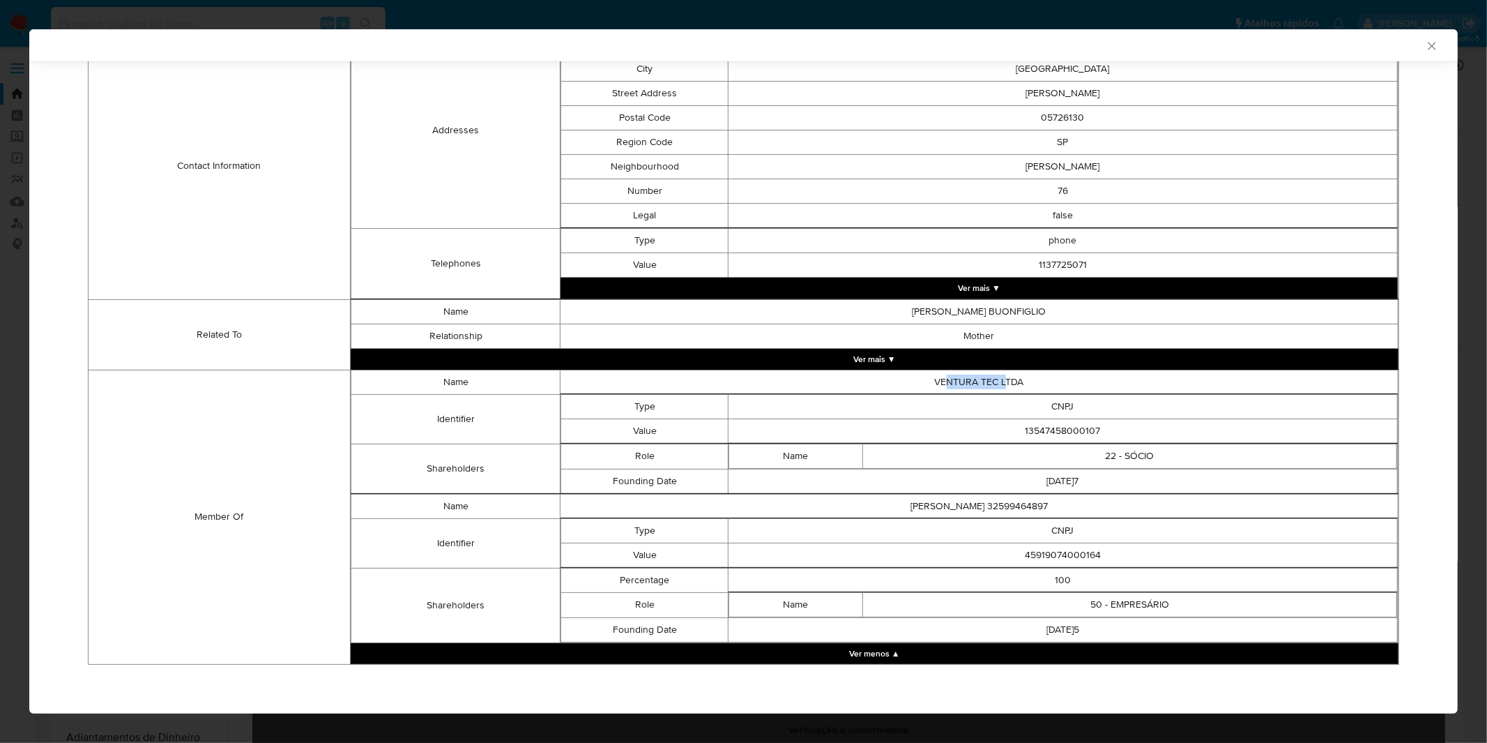
click at [1072, 504] on td "FERNANDA BICALHO BUONFIGLIO 32599464897" at bounding box center [980, 506] width 838 height 24
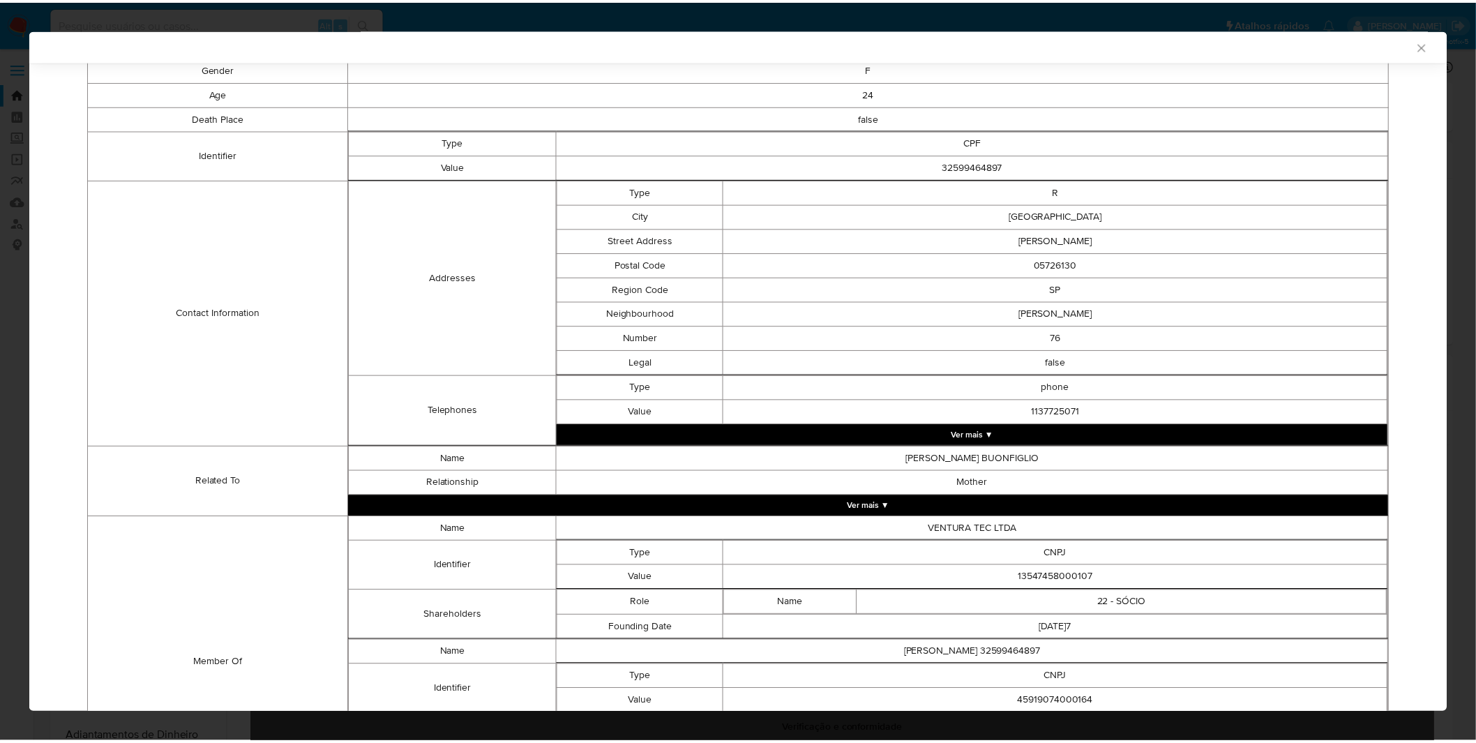
scroll to position [319, 0]
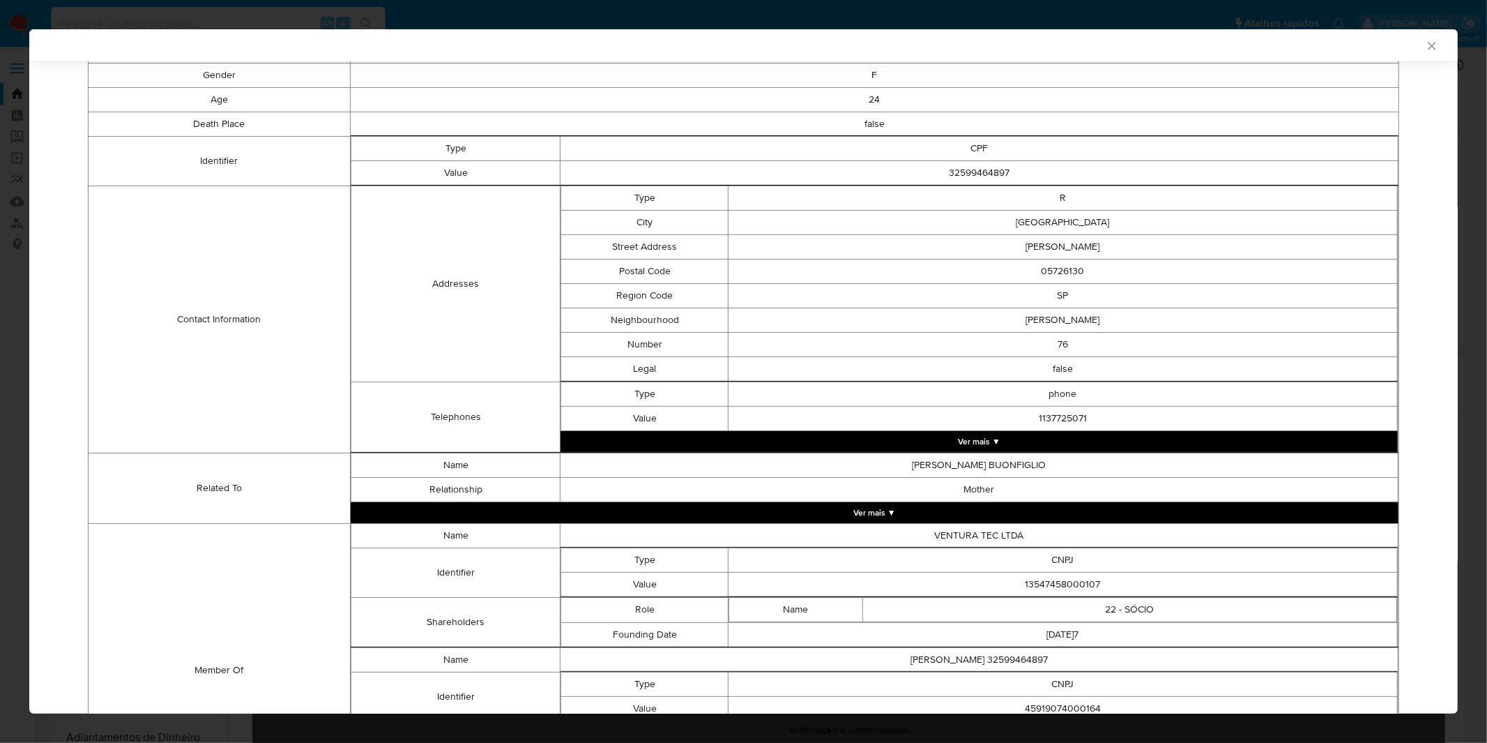
click at [527, 5] on div "AML Data Collector Case Id - WzHmx3KizATrgJcbvNjNpvn4 Os dados detalhados abaix…" at bounding box center [743, 371] width 1487 height 743
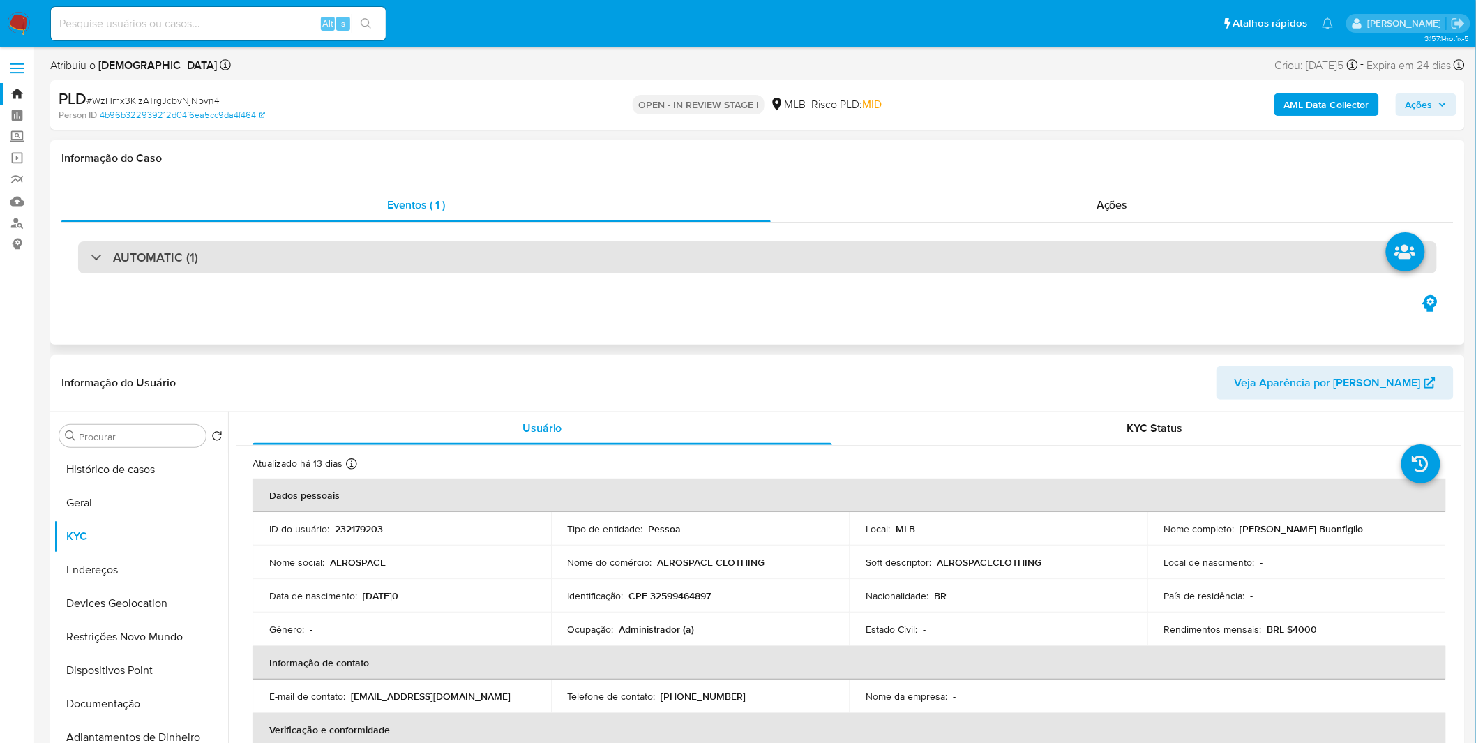
click at [114, 272] on div "AUTOMATIC (1)" at bounding box center [757, 257] width 1358 height 32
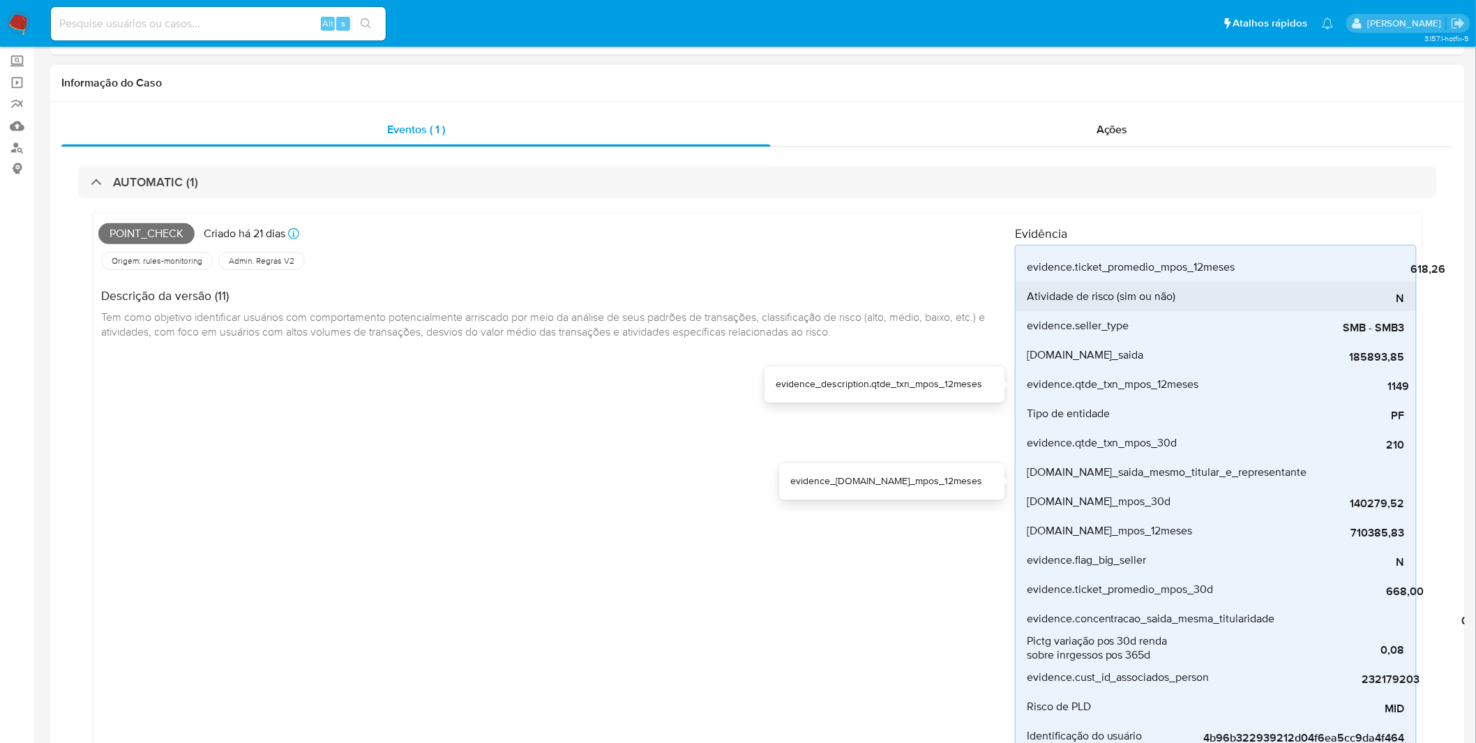
scroll to position [0, 0]
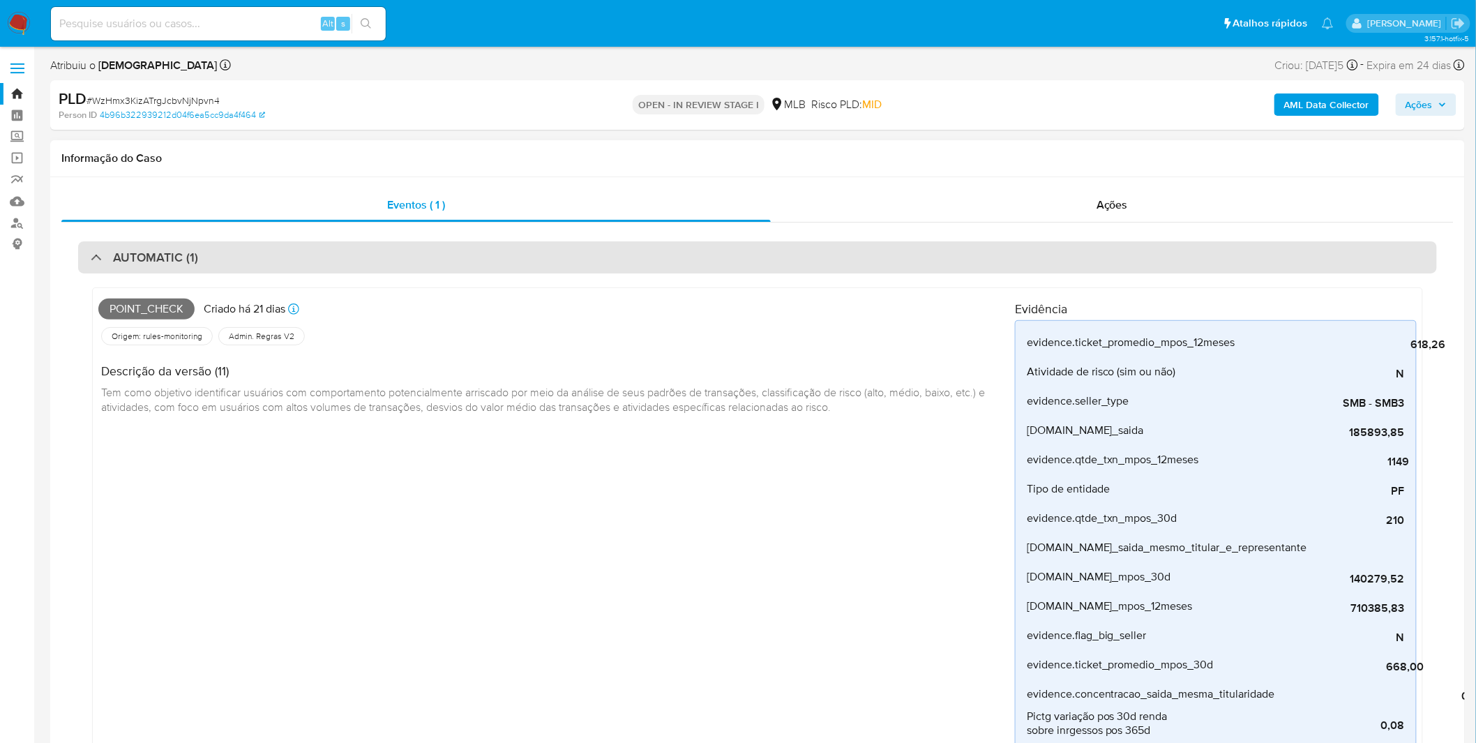
click at [91, 255] on div "AUTOMATIC (1)" at bounding box center [144, 257] width 107 height 15
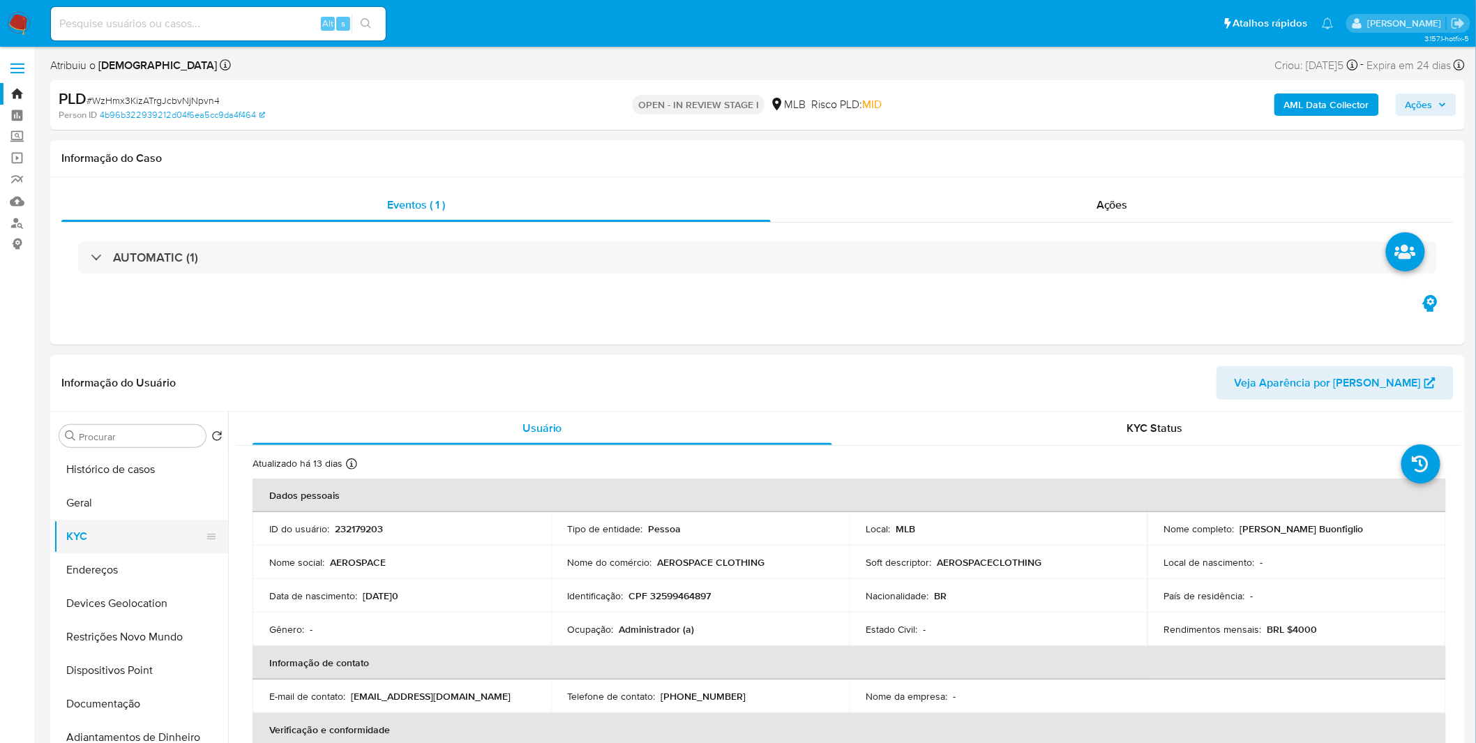
click at [96, 544] on button "KYC" at bounding box center [135, 536] width 163 height 33
drag, startPoint x: 205, startPoint y: 600, endPoint x: 218, endPoint y: 602, distance: 13.3
click at [218, 602] on ul "Histórico de casos Geral KYC Endereços Devices Geolocation Restrições Novo Mund…" at bounding box center [141, 610] width 174 height 314
click at [151, 439] on input "Procurar" at bounding box center [139, 436] width 121 height 13
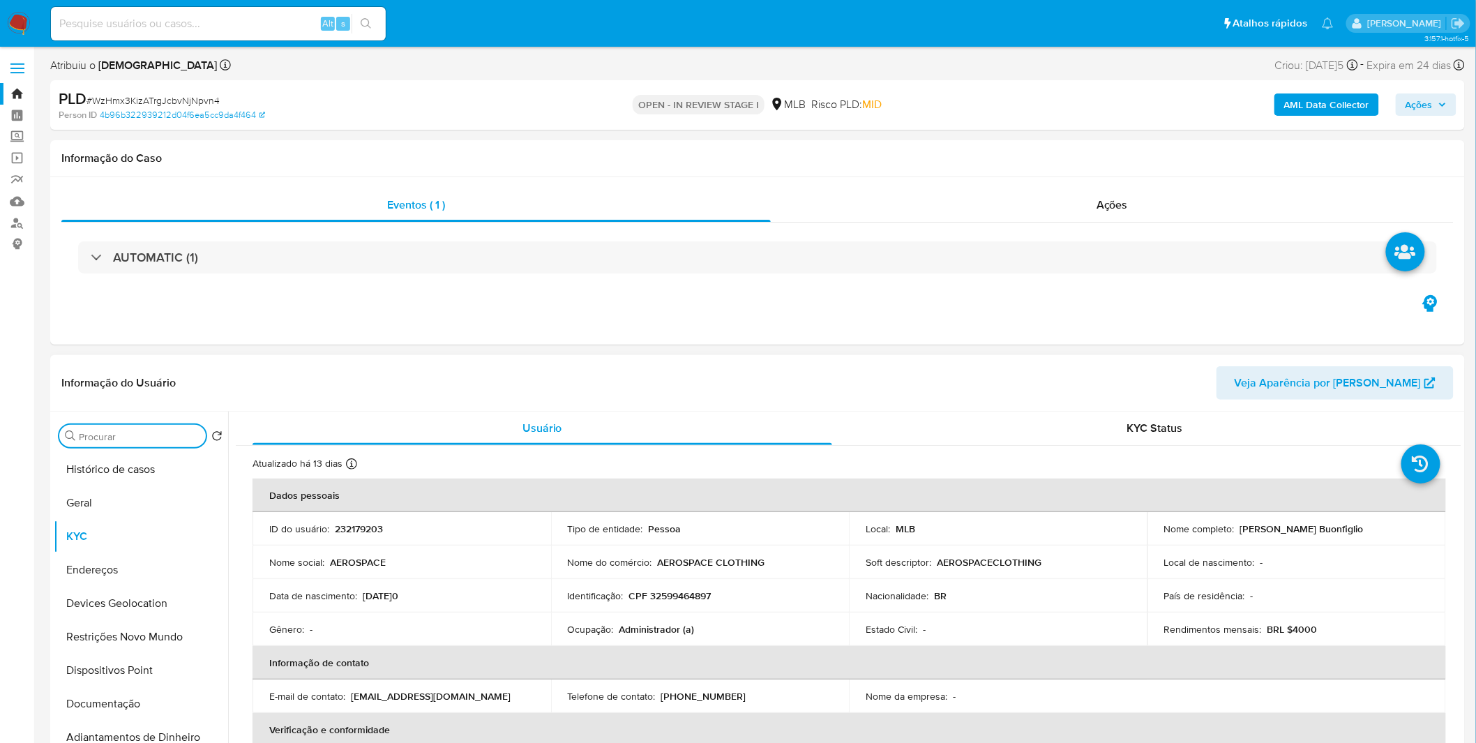
click at [170, 435] on input "Procurar" at bounding box center [139, 436] width 121 height 13
click at [140, 506] on button "Geral" at bounding box center [135, 502] width 163 height 33
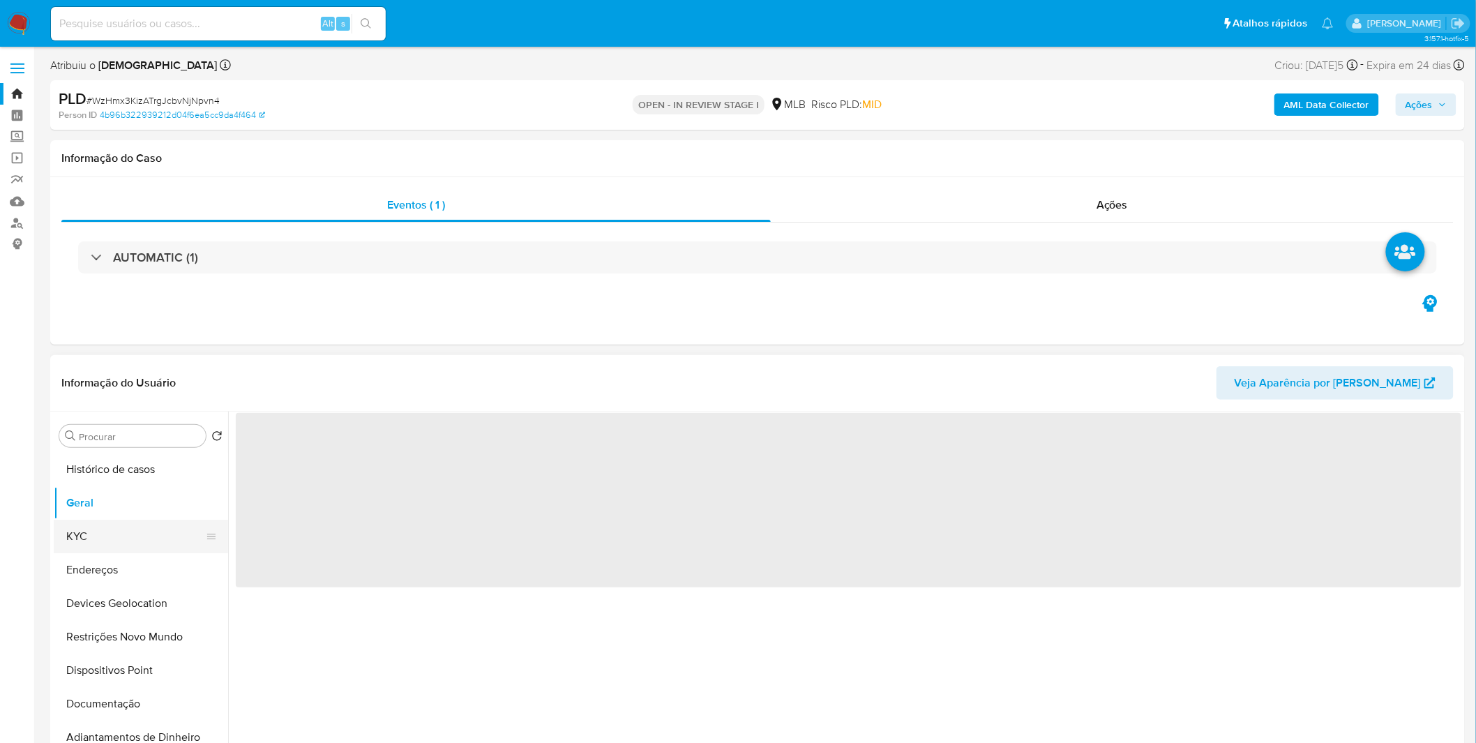
click at [126, 537] on button "KYC" at bounding box center [135, 536] width 163 height 33
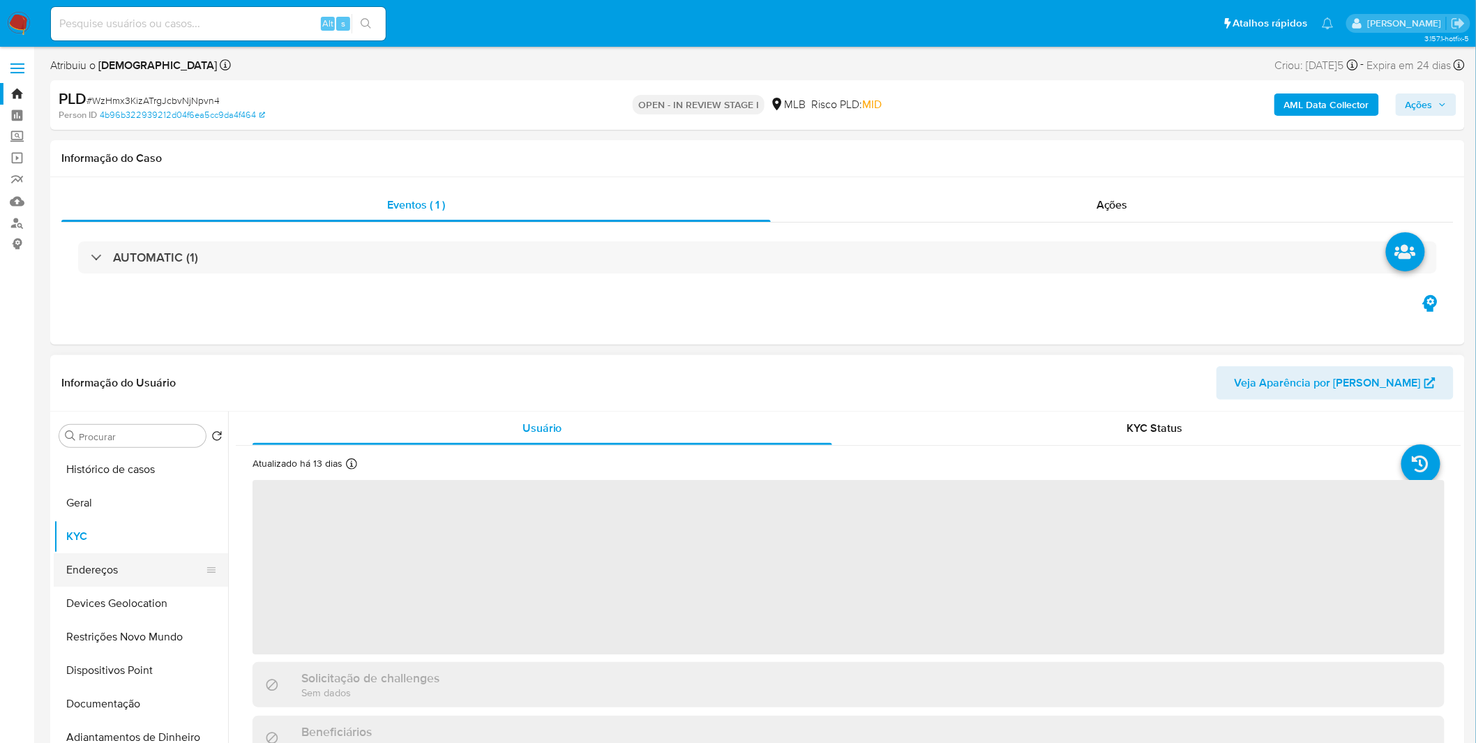
click at [114, 558] on button "Endereços" at bounding box center [135, 569] width 163 height 33
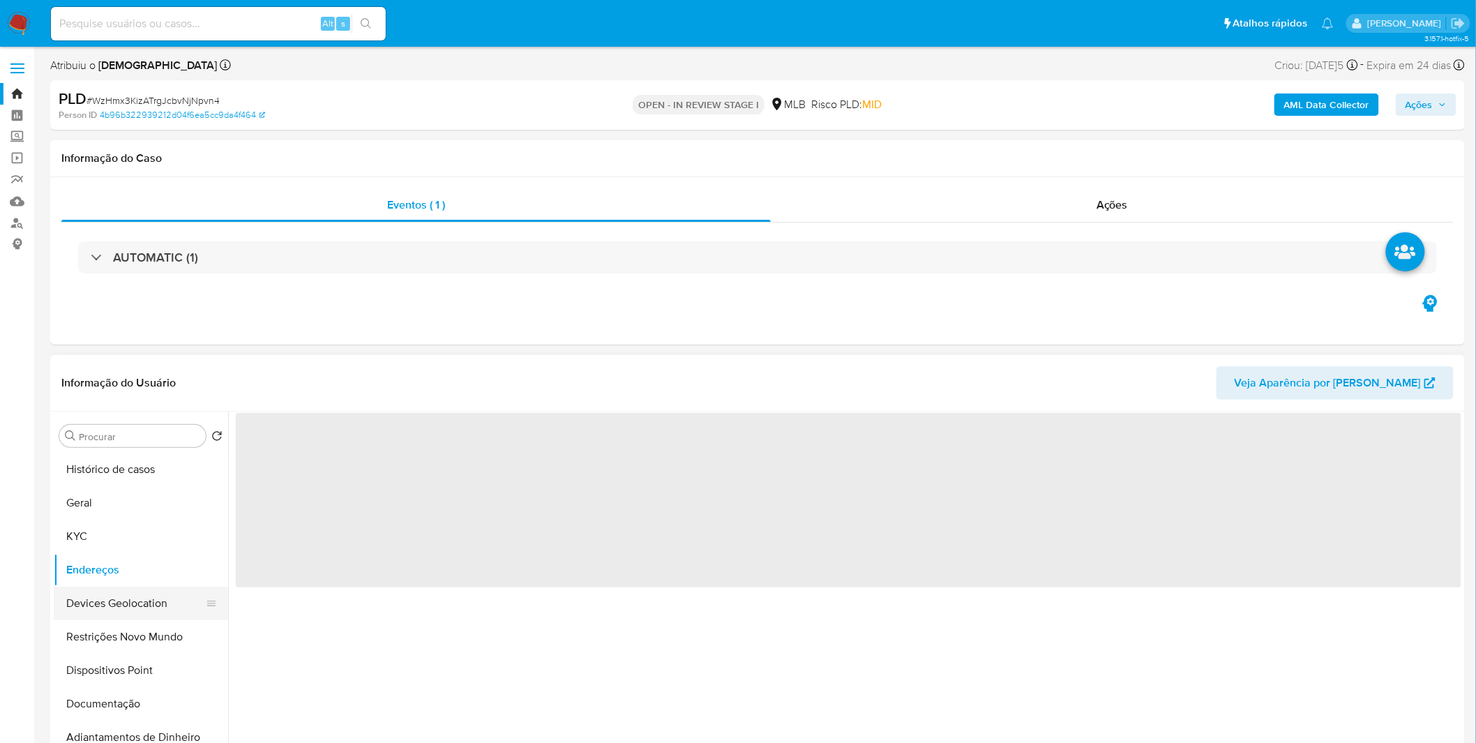
click at [110, 593] on button "Devices Geolocation" at bounding box center [135, 602] width 163 height 33
click at [112, 593] on button "Devices Geolocation" at bounding box center [135, 602] width 163 height 33
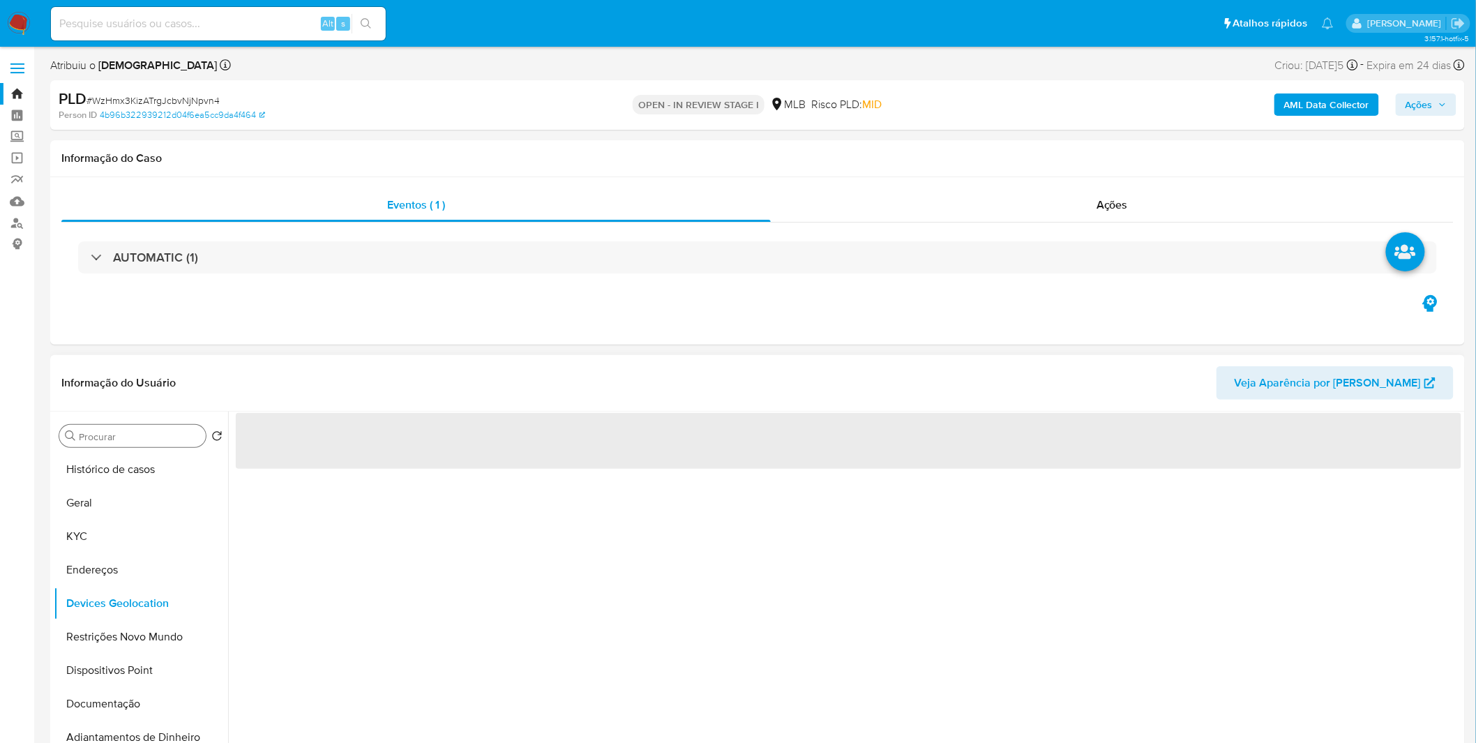
click at [132, 441] on input "Procurar" at bounding box center [139, 436] width 121 height 13
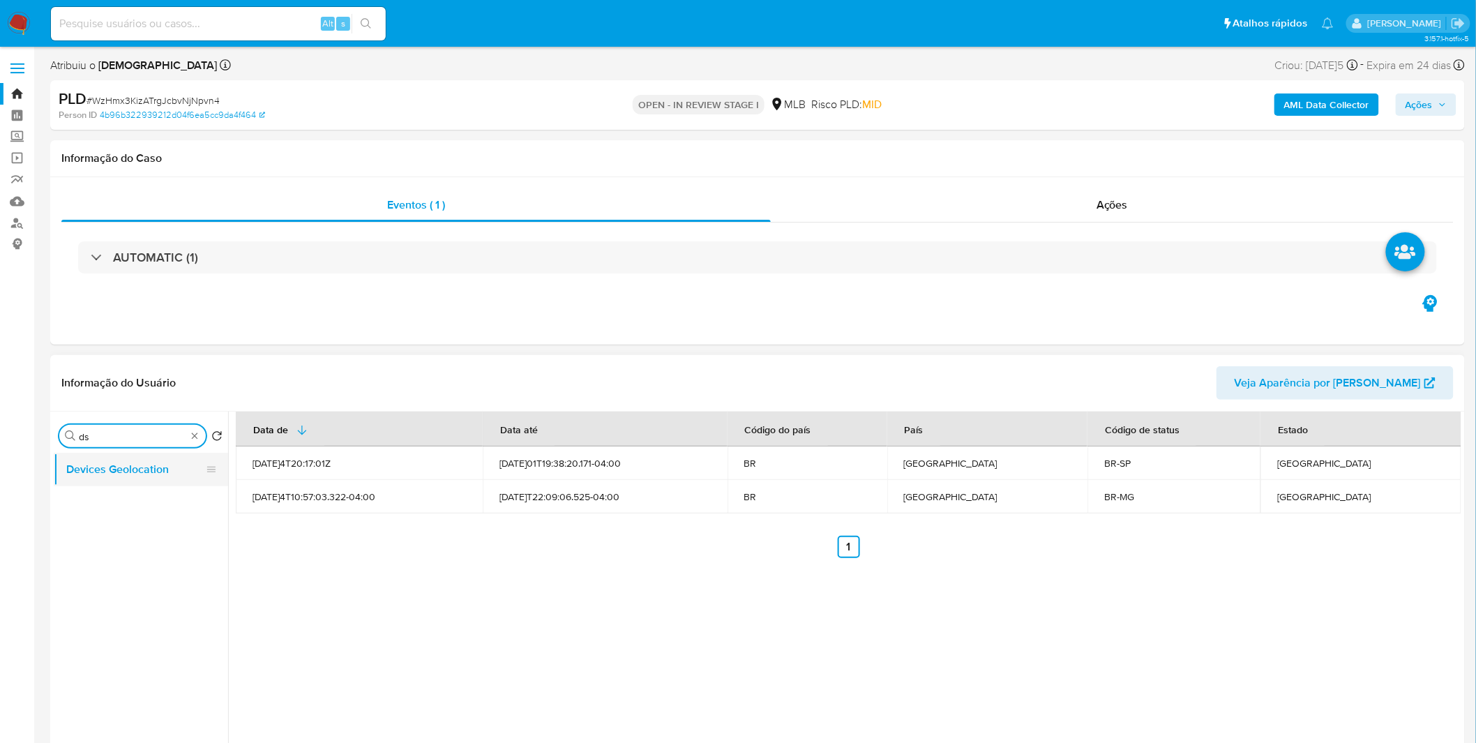
type input "d"
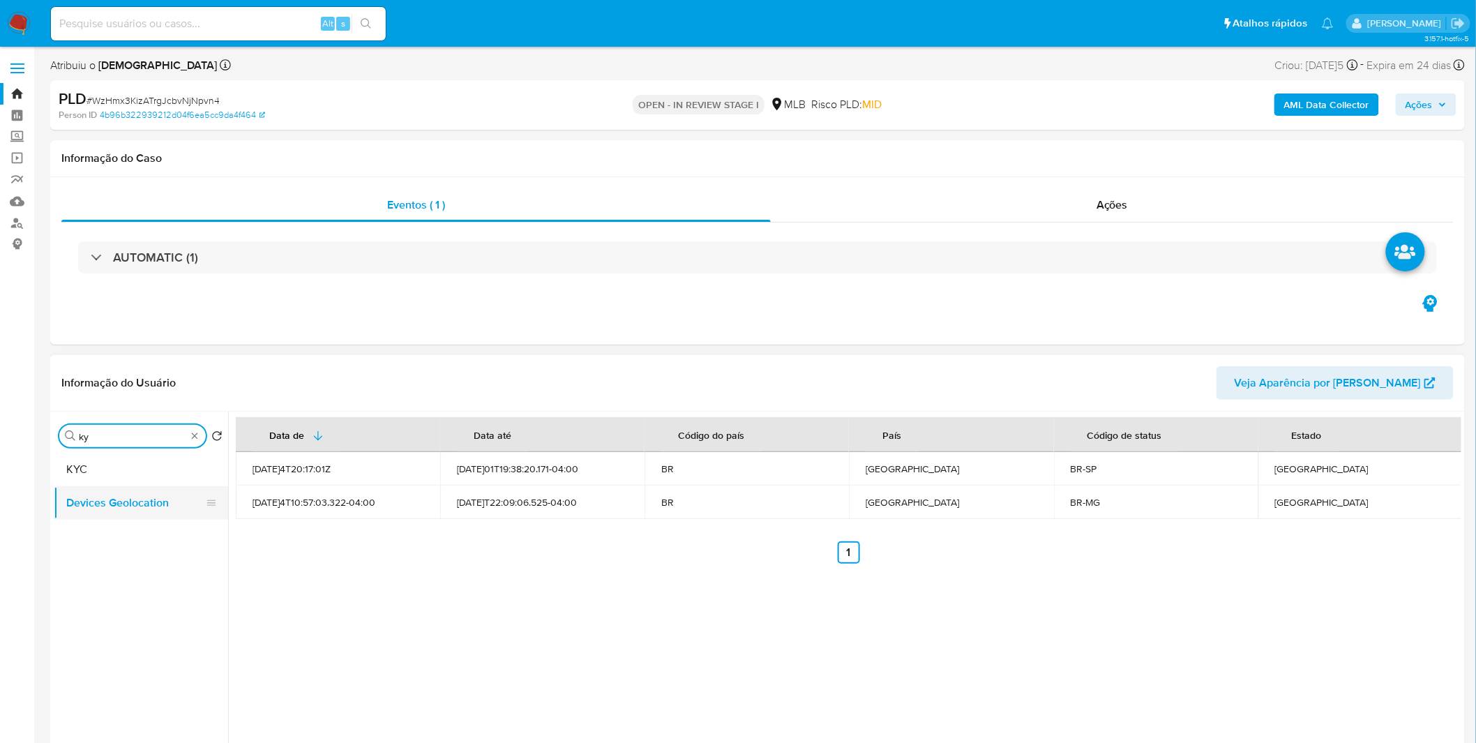
type input "k"
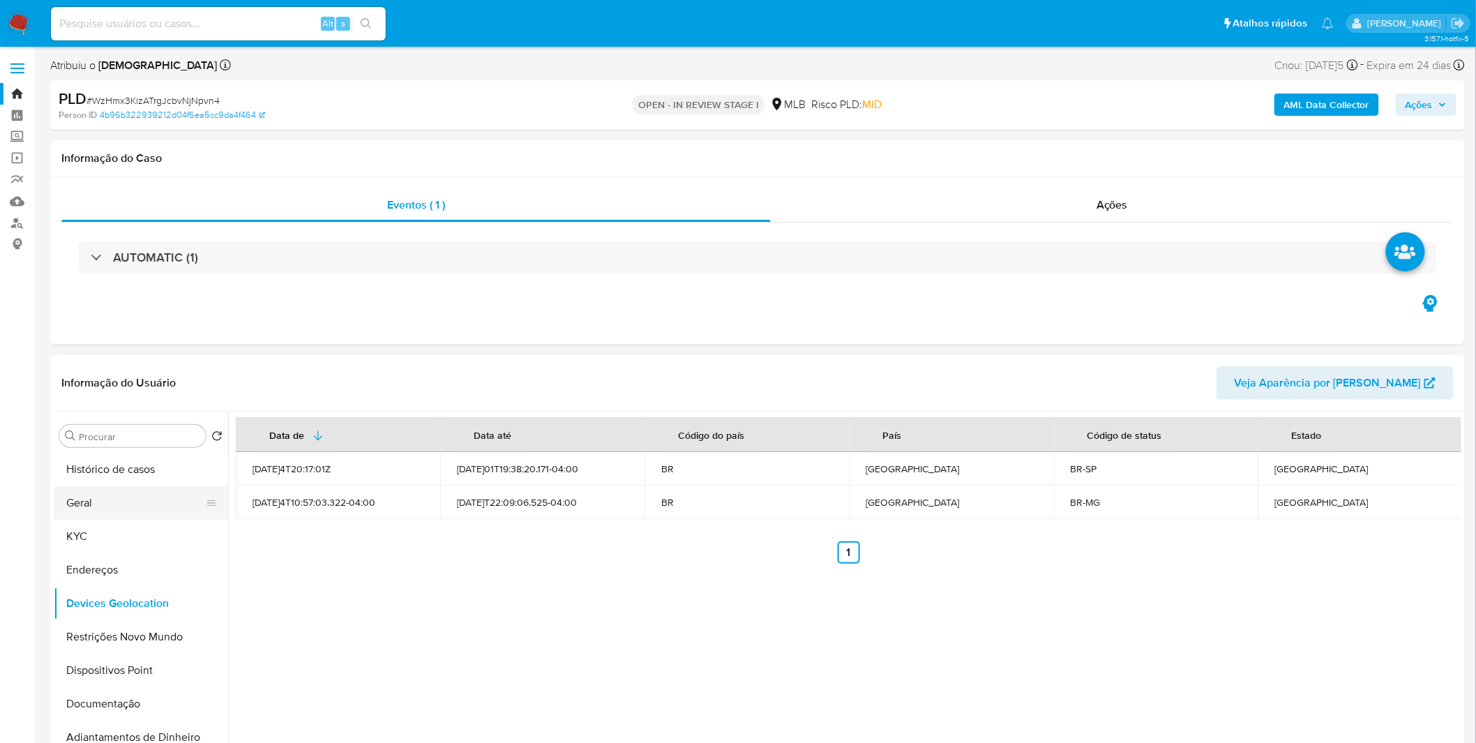
click at [80, 507] on button "Geral" at bounding box center [135, 502] width 163 height 33
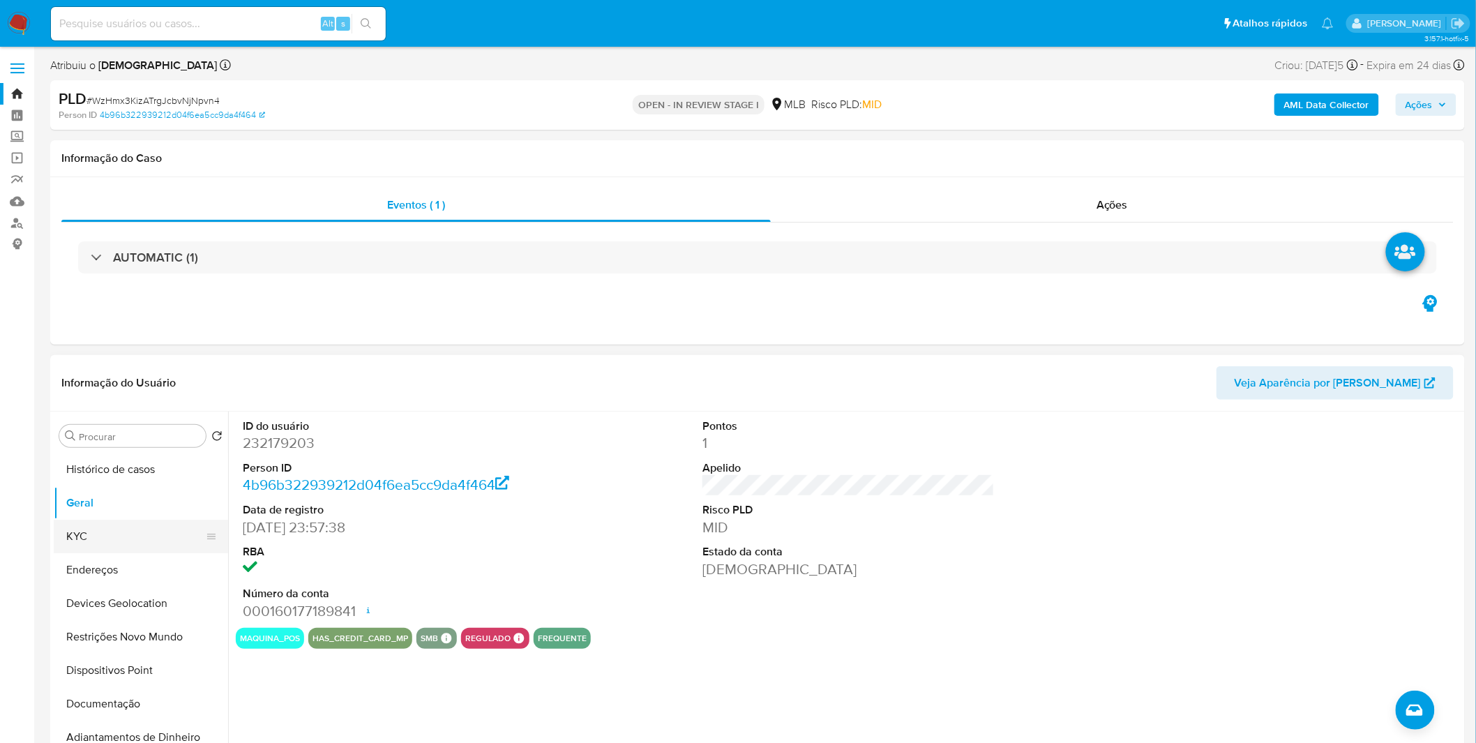
click at [120, 545] on button "KYC" at bounding box center [135, 536] width 163 height 33
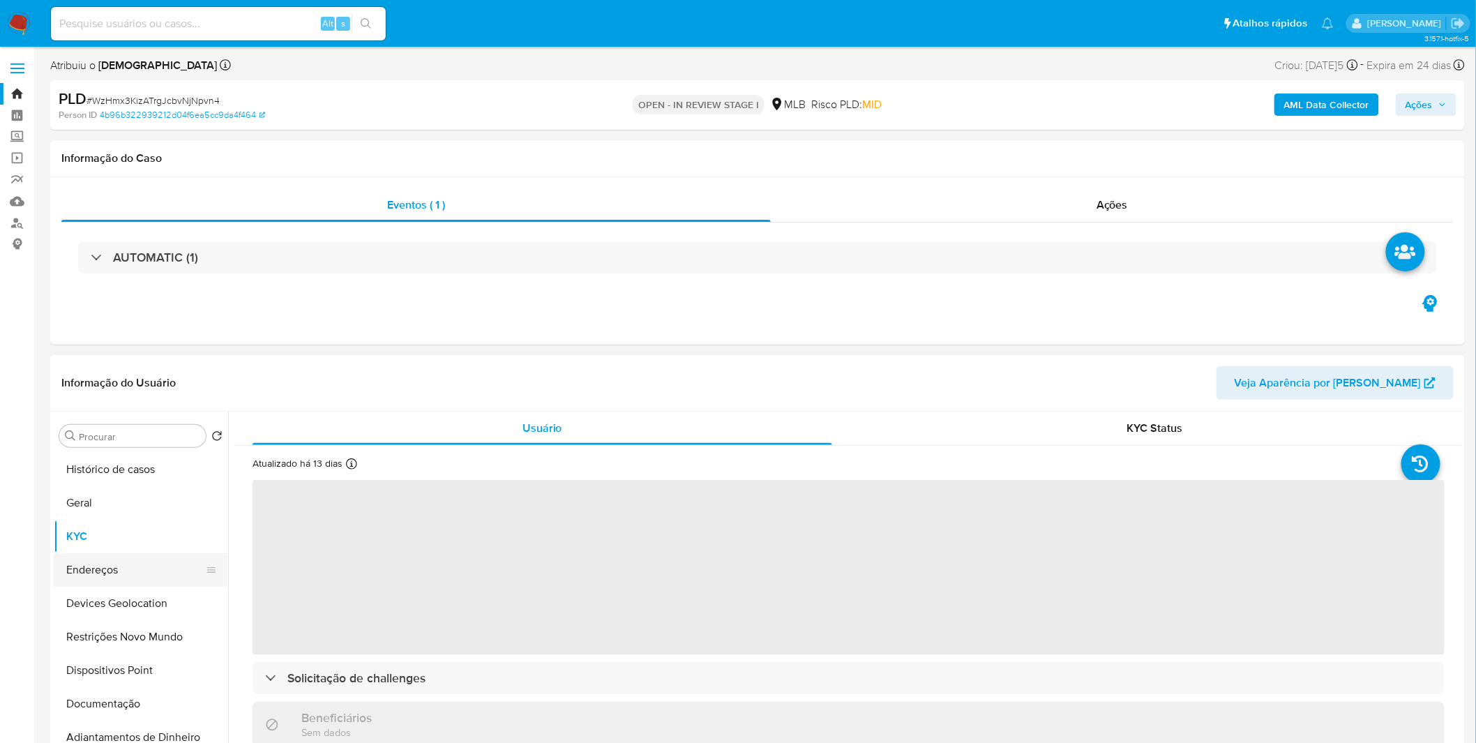
click at [114, 568] on button "Endereços" at bounding box center [135, 569] width 163 height 33
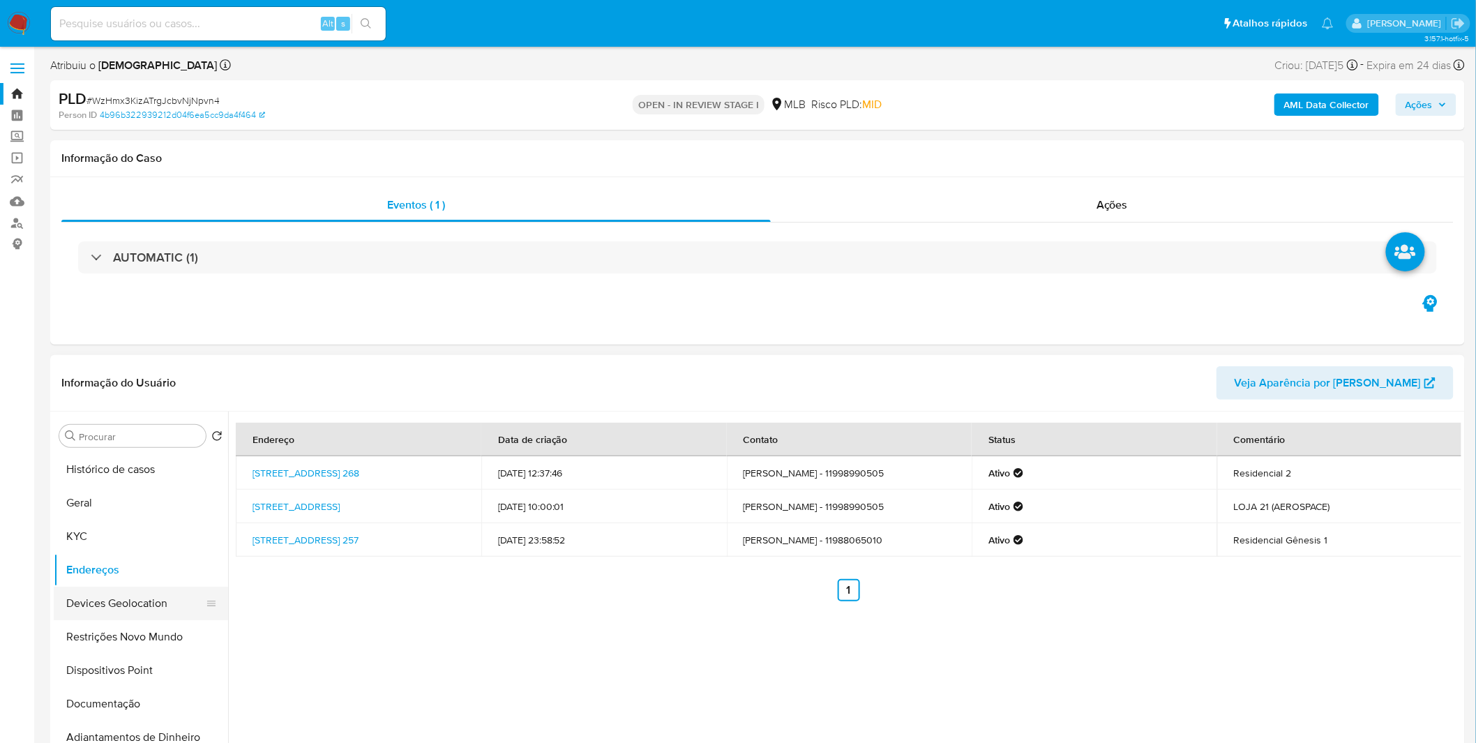
click at [106, 596] on button "Devices Geolocation" at bounding box center [135, 602] width 163 height 33
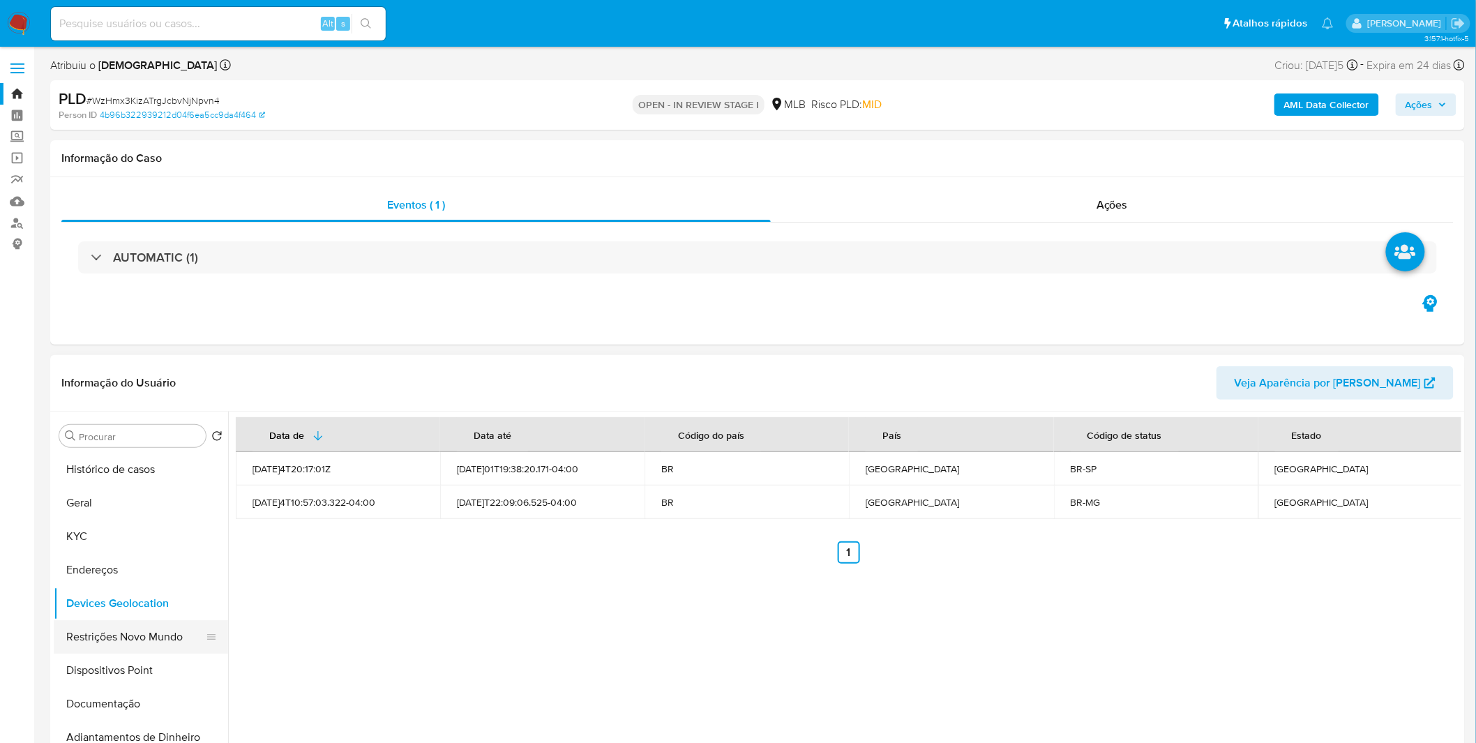
click at [128, 639] on button "Restrições Novo Mundo" at bounding box center [135, 636] width 163 height 33
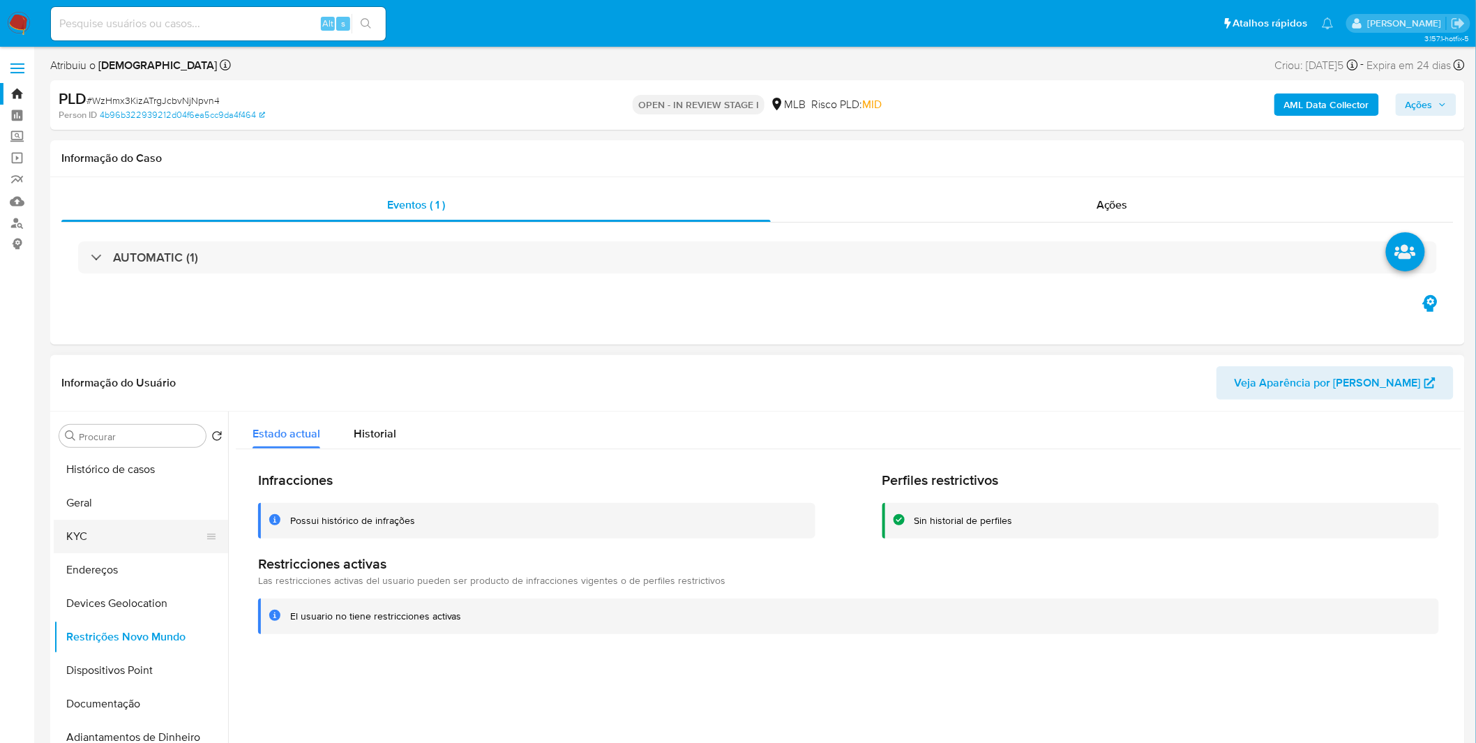
click at [119, 540] on button "KYC" at bounding box center [135, 536] width 163 height 33
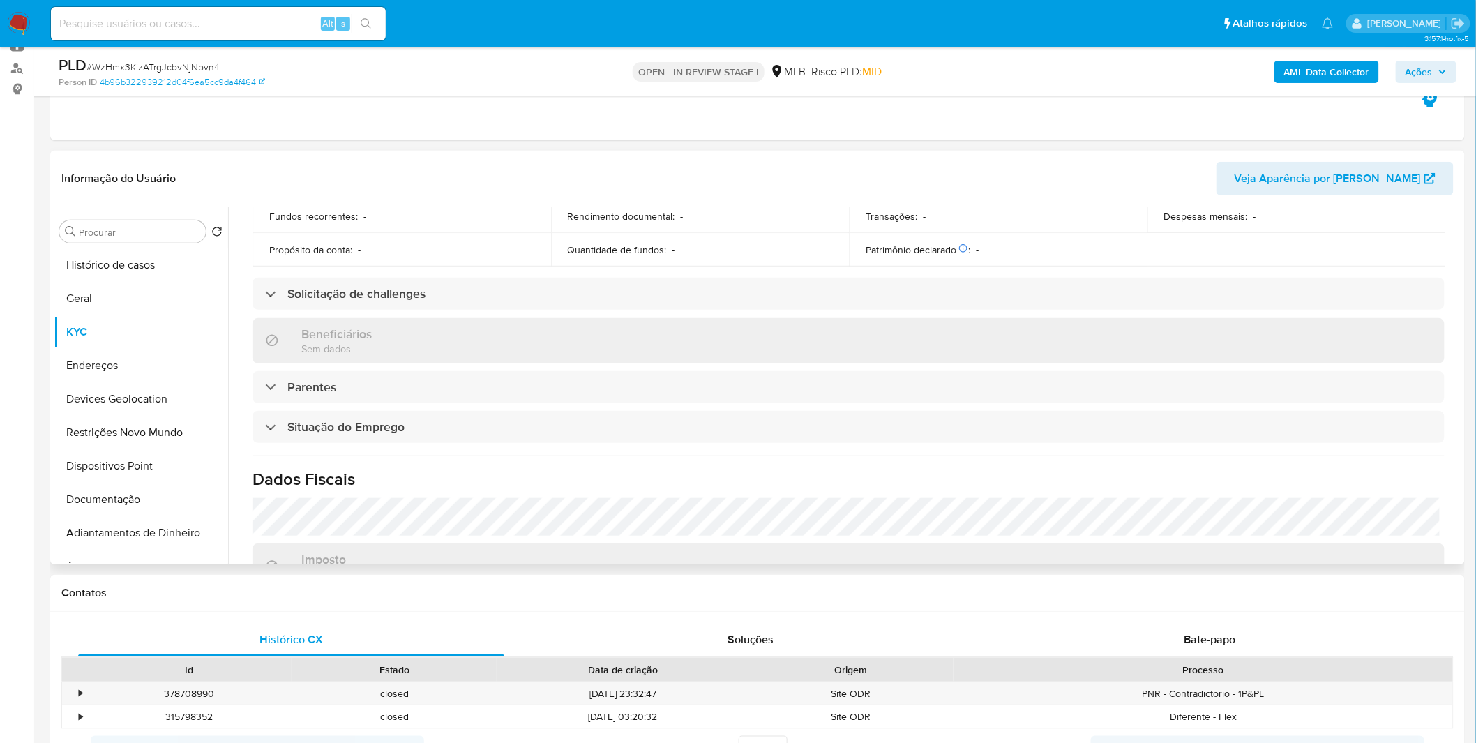
scroll to position [542, 0]
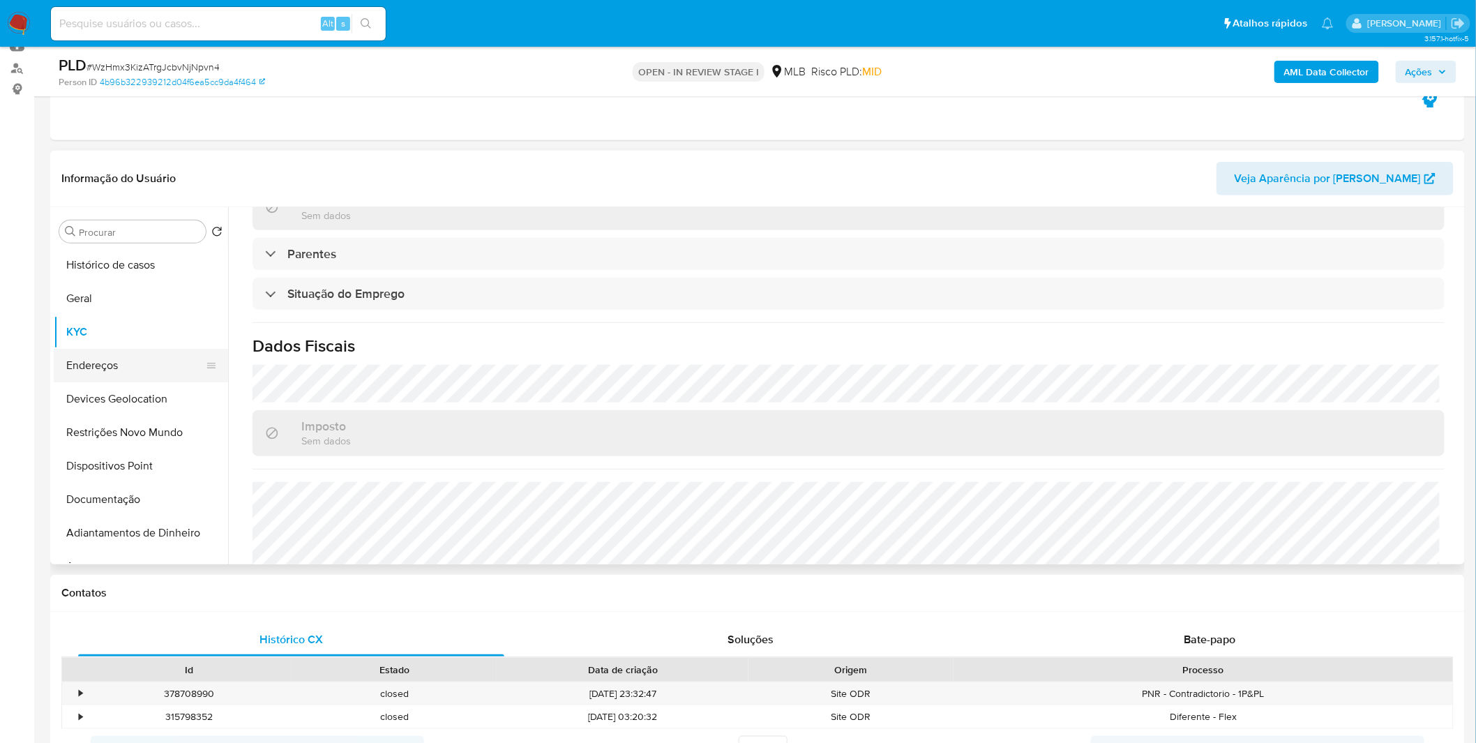
click at [105, 361] on button "Endereços" at bounding box center [135, 365] width 163 height 33
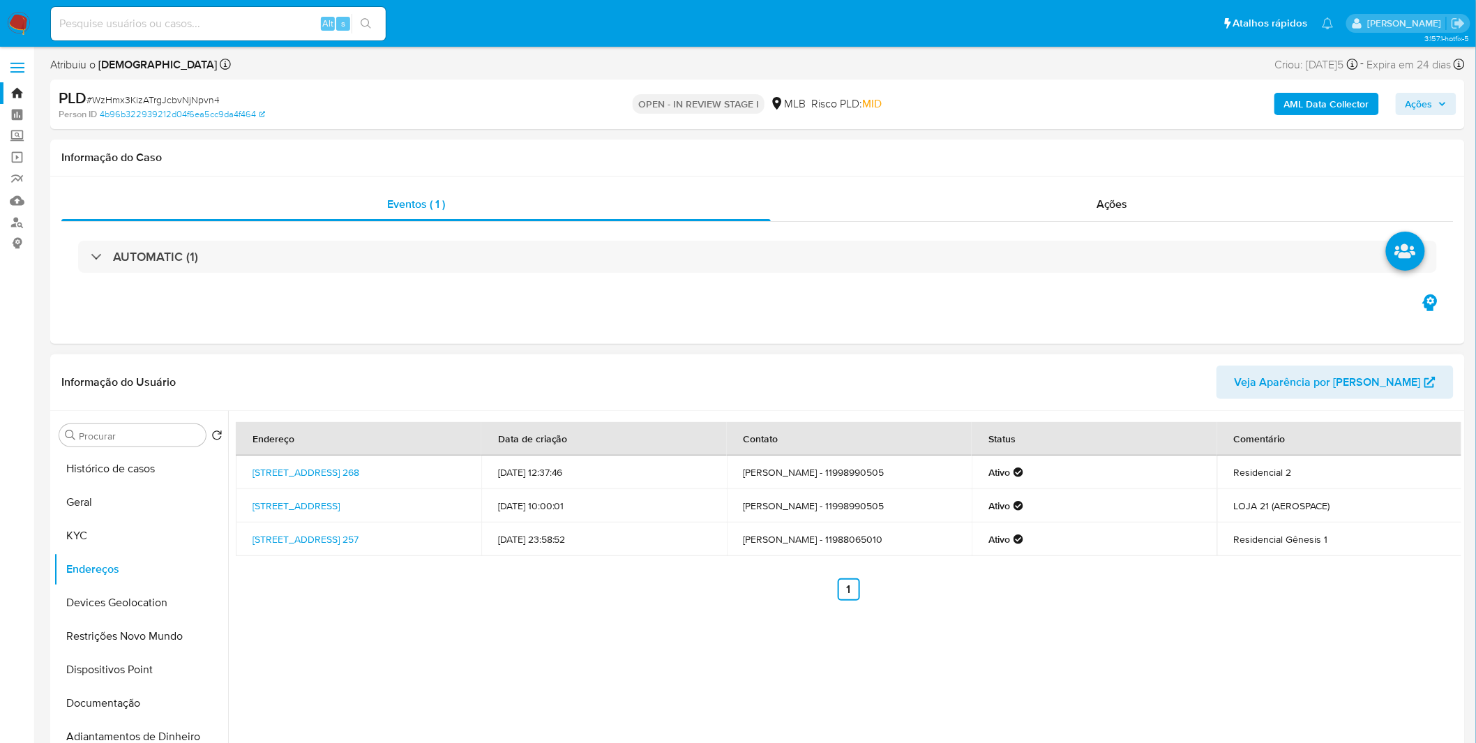
scroll to position [0, 0]
click at [141, 699] on button "Documentação" at bounding box center [135, 703] width 163 height 33
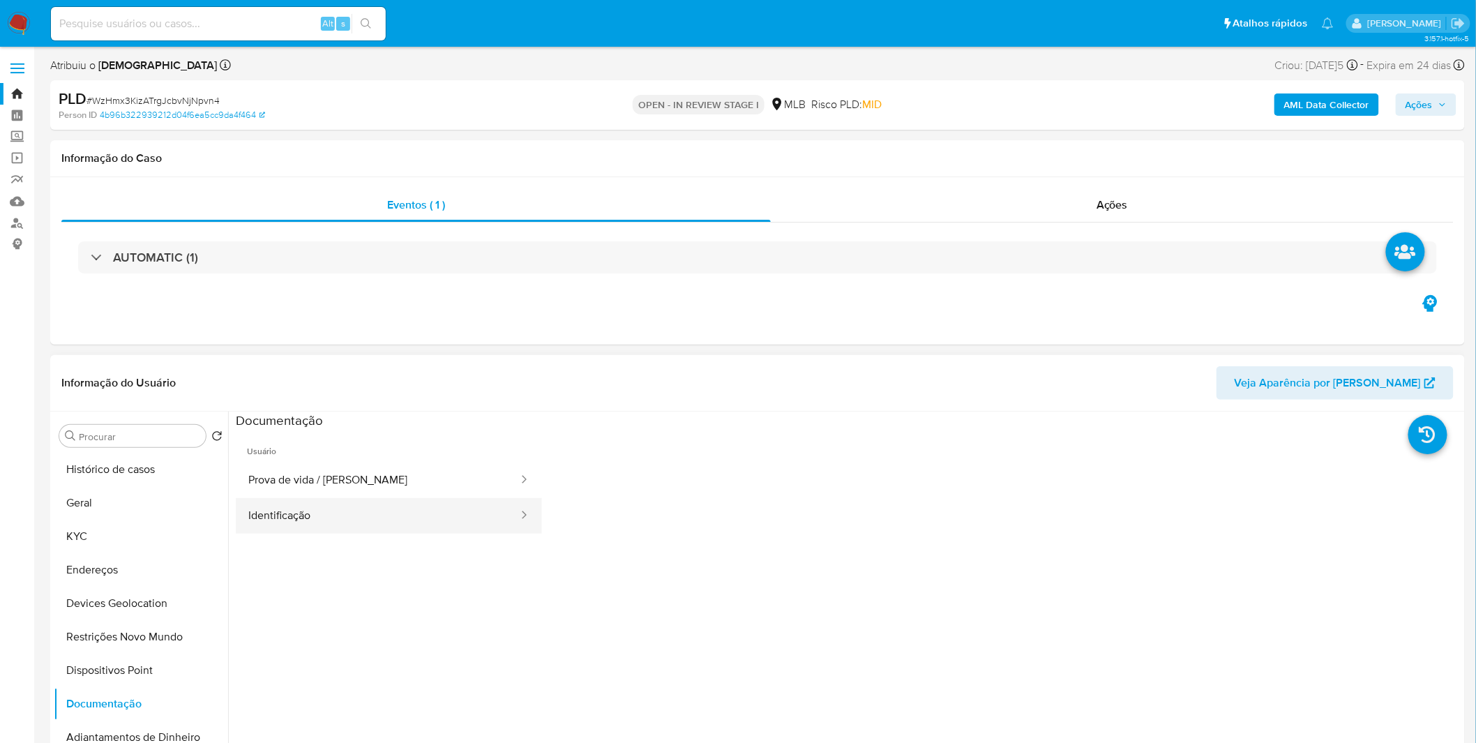
click at [378, 507] on button "Identificação" at bounding box center [378, 516] width 284 height 36
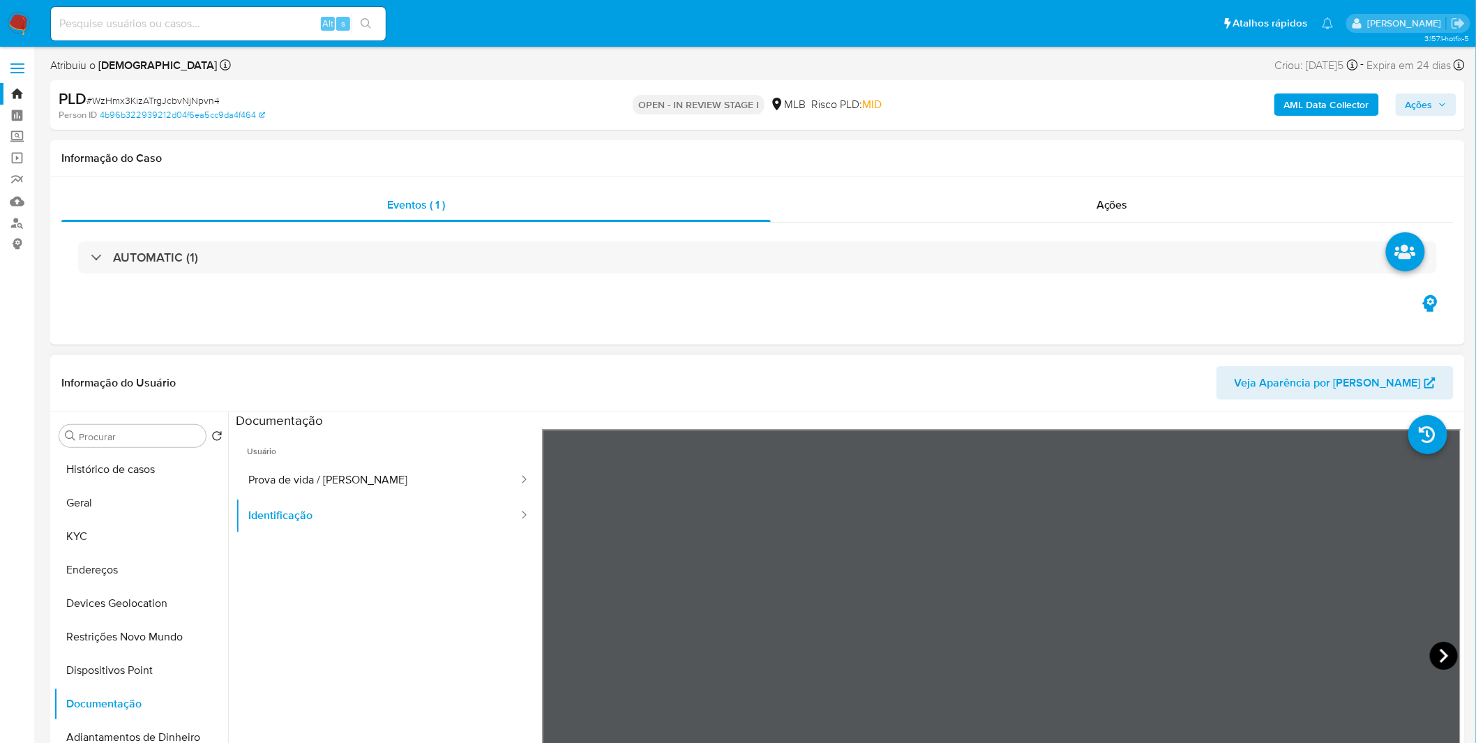
click at [1446, 656] on icon at bounding box center [1444, 656] width 28 height 28
click at [273, 472] on button "Prova de vida / Selfie" at bounding box center [378, 480] width 284 height 36
click at [291, 515] on button "Identificação" at bounding box center [378, 516] width 284 height 36
click at [848, 409] on div "Informação do Usuário Veja Aparência por Pessoa Procurar Retornar ao pedido pad…" at bounding box center [757, 562] width 1414 height 414
click at [848, 409] on div "Informação do Usuário Veja Aparência por Pessoa" at bounding box center [757, 383] width 1414 height 56
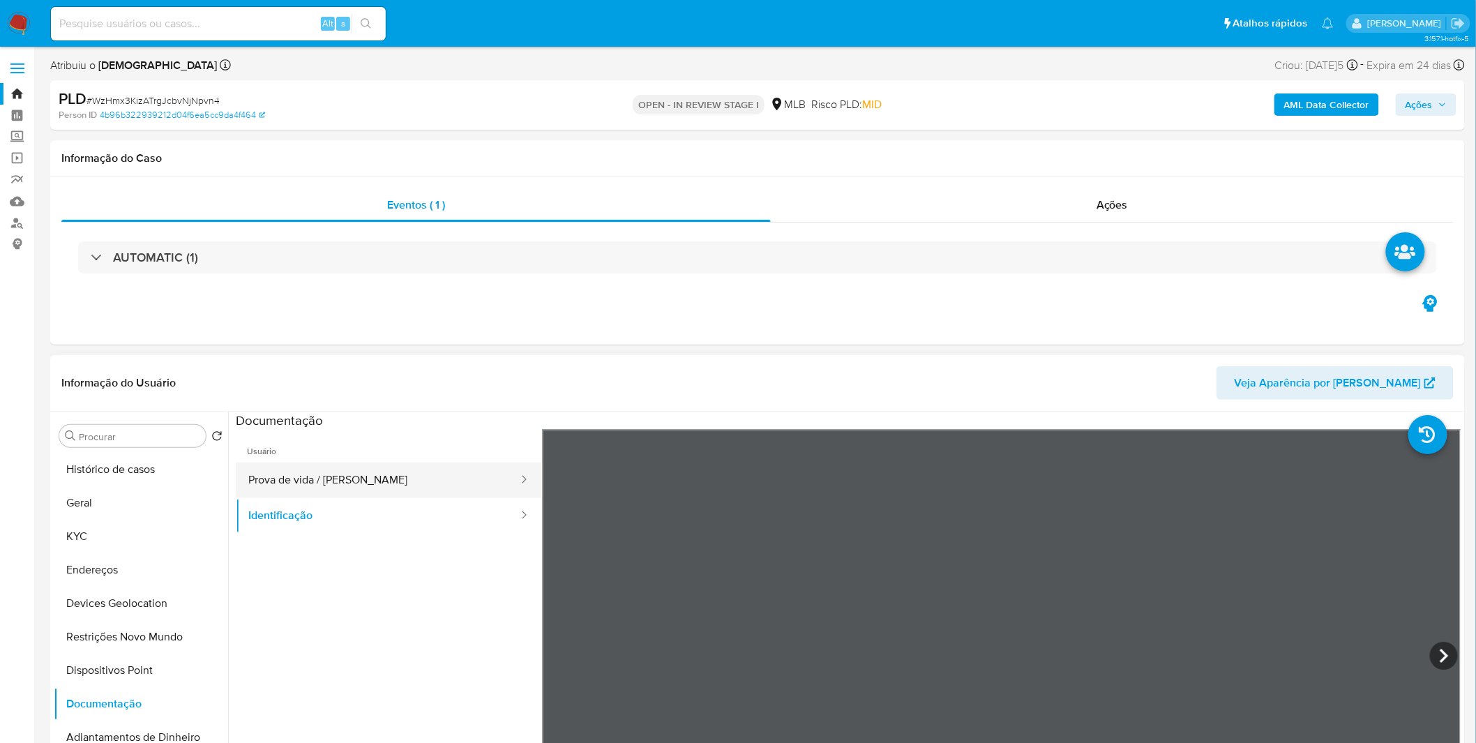
click at [361, 472] on button "Prova de vida / Selfie" at bounding box center [378, 480] width 284 height 36
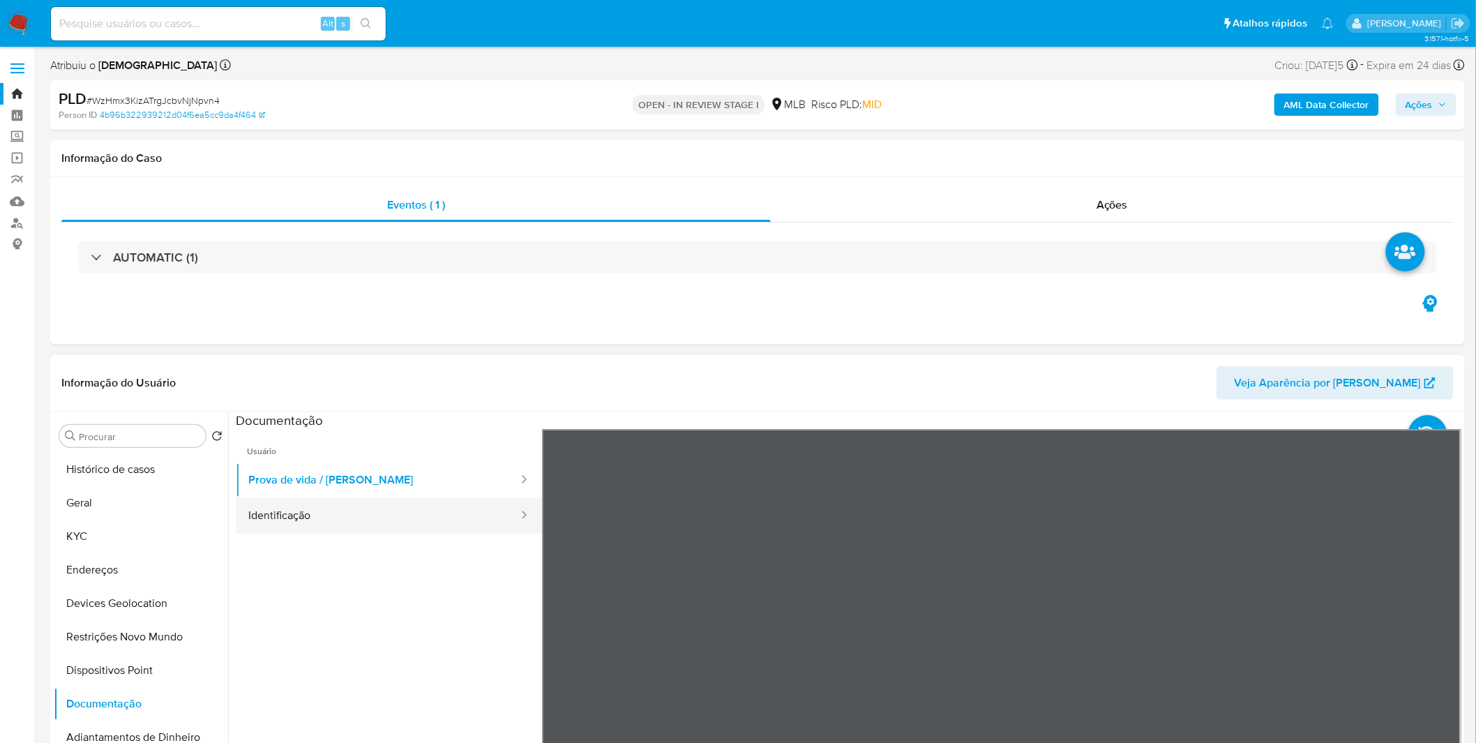
click at [349, 513] on button "Identificação" at bounding box center [378, 516] width 284 height 36
click at [790, 422] on div "Documentação" at bounding box center [848, 419] width 1225 height 17
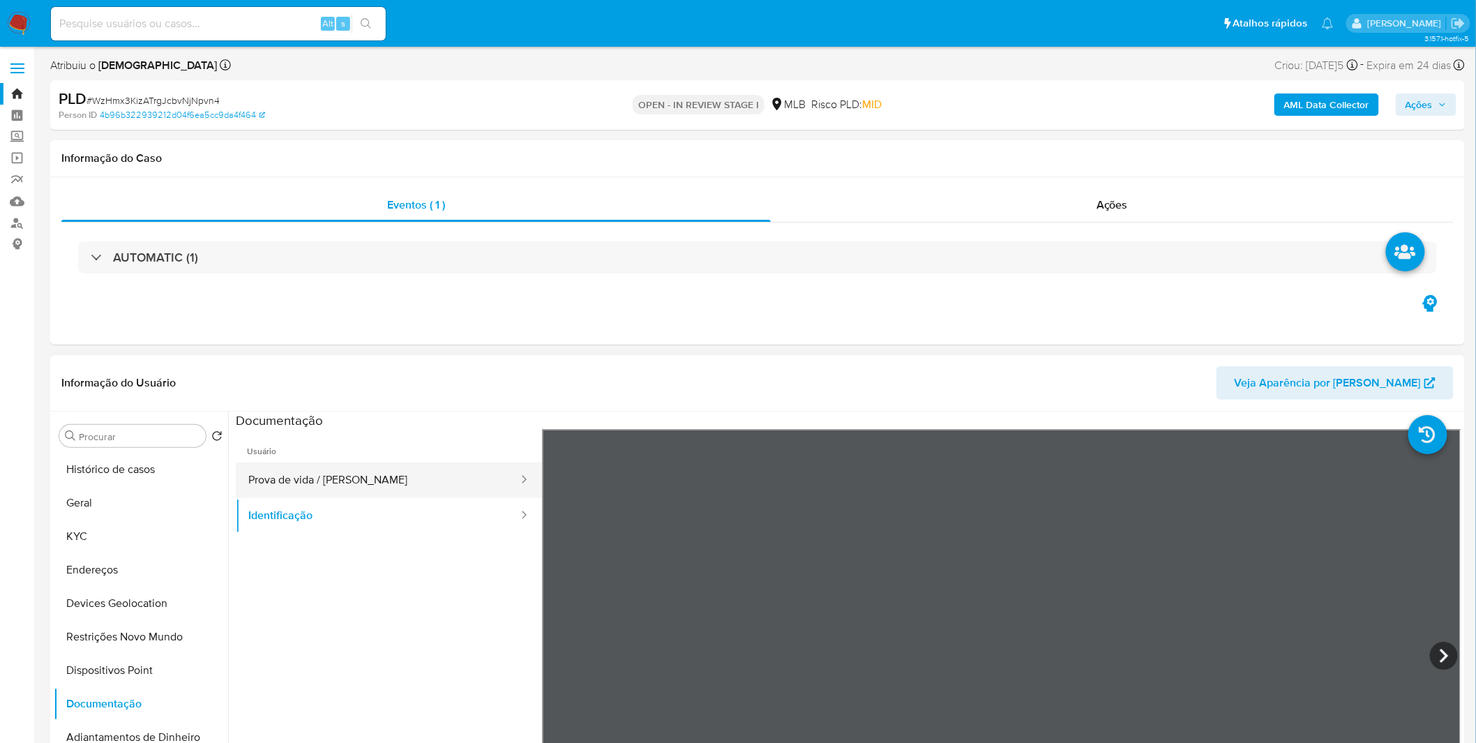
click at [310, 477] on button "Prova de vida / Selfie" at bounding box center [378, 480] width 284 height 36
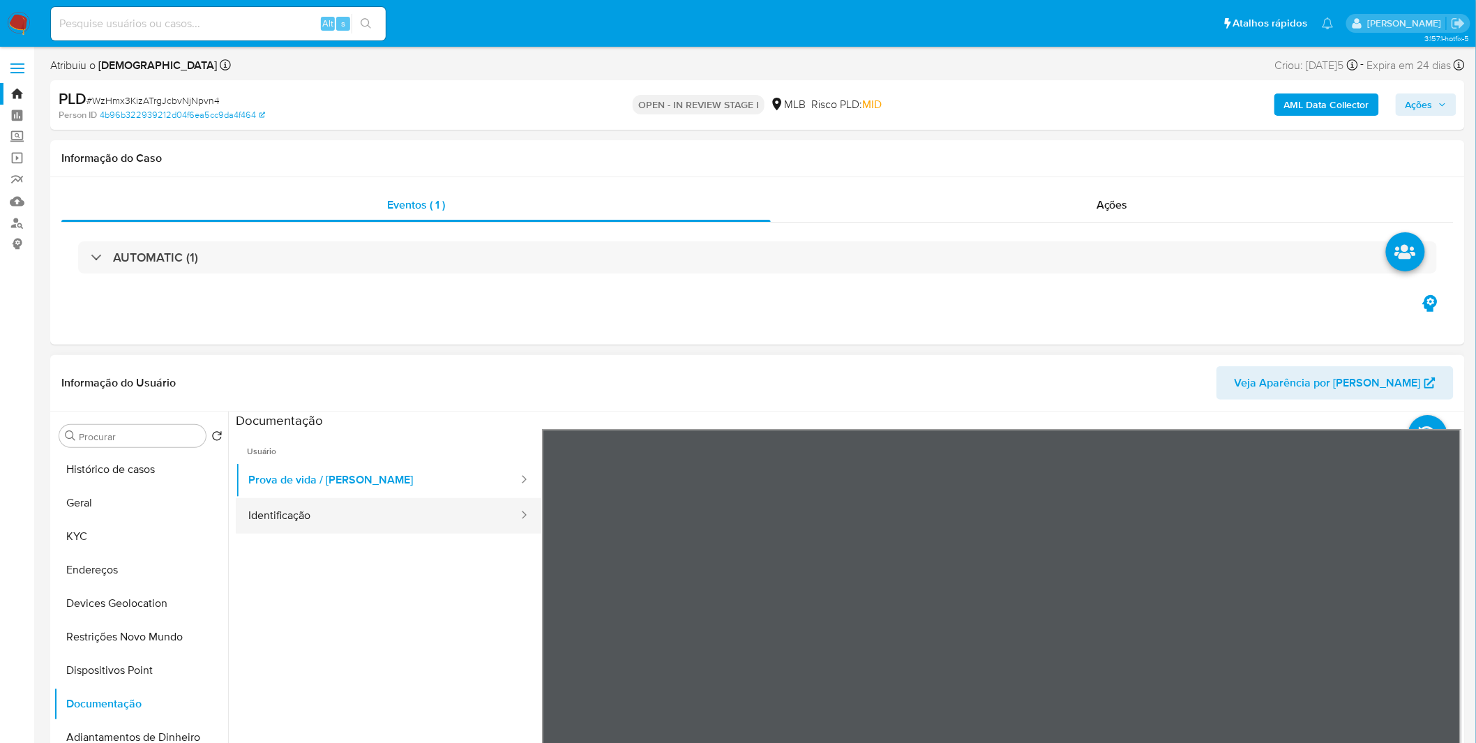
click at [312, 515] on button "Identificação" at bounding box center [378, 516] width 284 height 36
click at [660, 425] on section at bounding box center [848, 643] width 1225 height 464
click at [659, 417] on div "Documentação" at bounding box center [848, 419] width 1225 height 17
click at [657, 415] on div "Documentação" at bounding box center [848, 419] width 1225 height 17
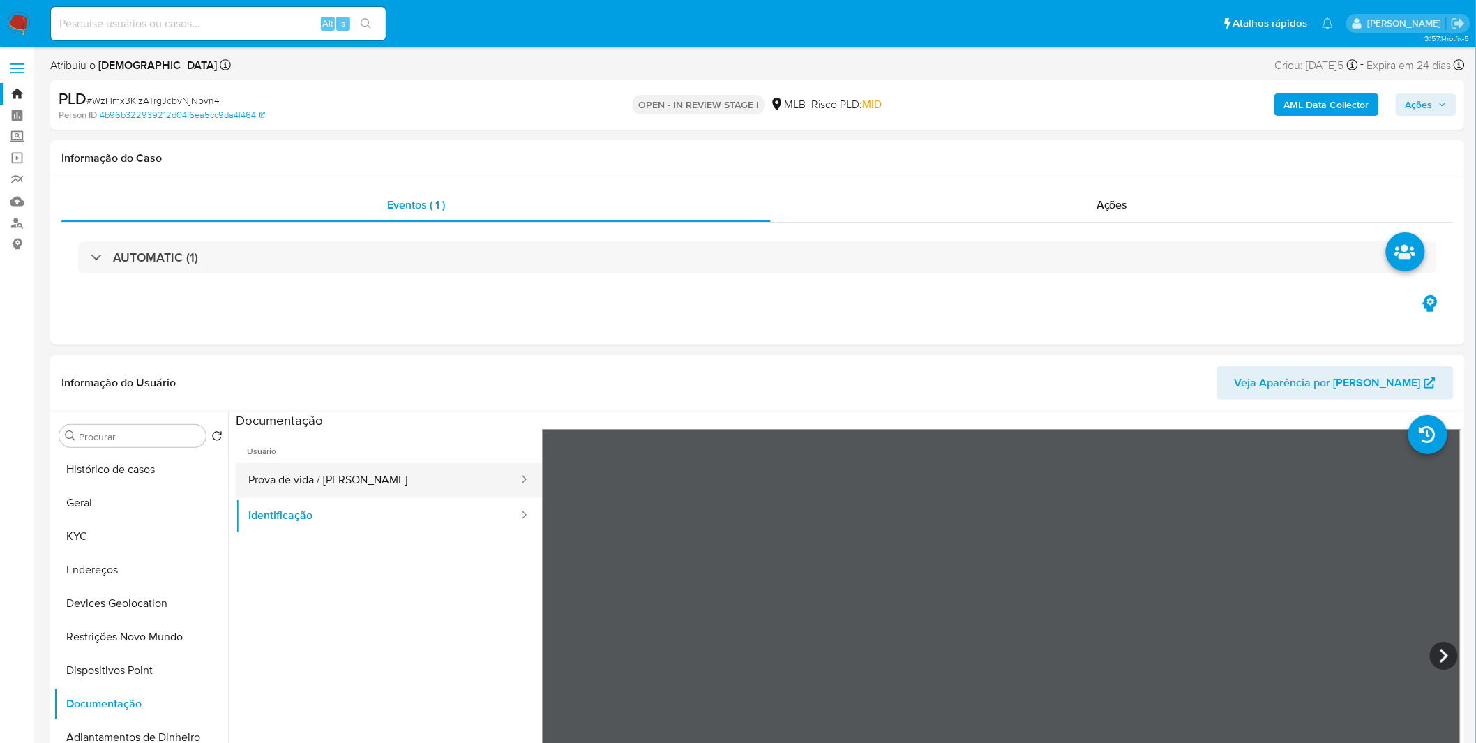
click at [309, 485] on button "Prova de vida / Selfie" at bounding box center [378, 480] width 284 height 36
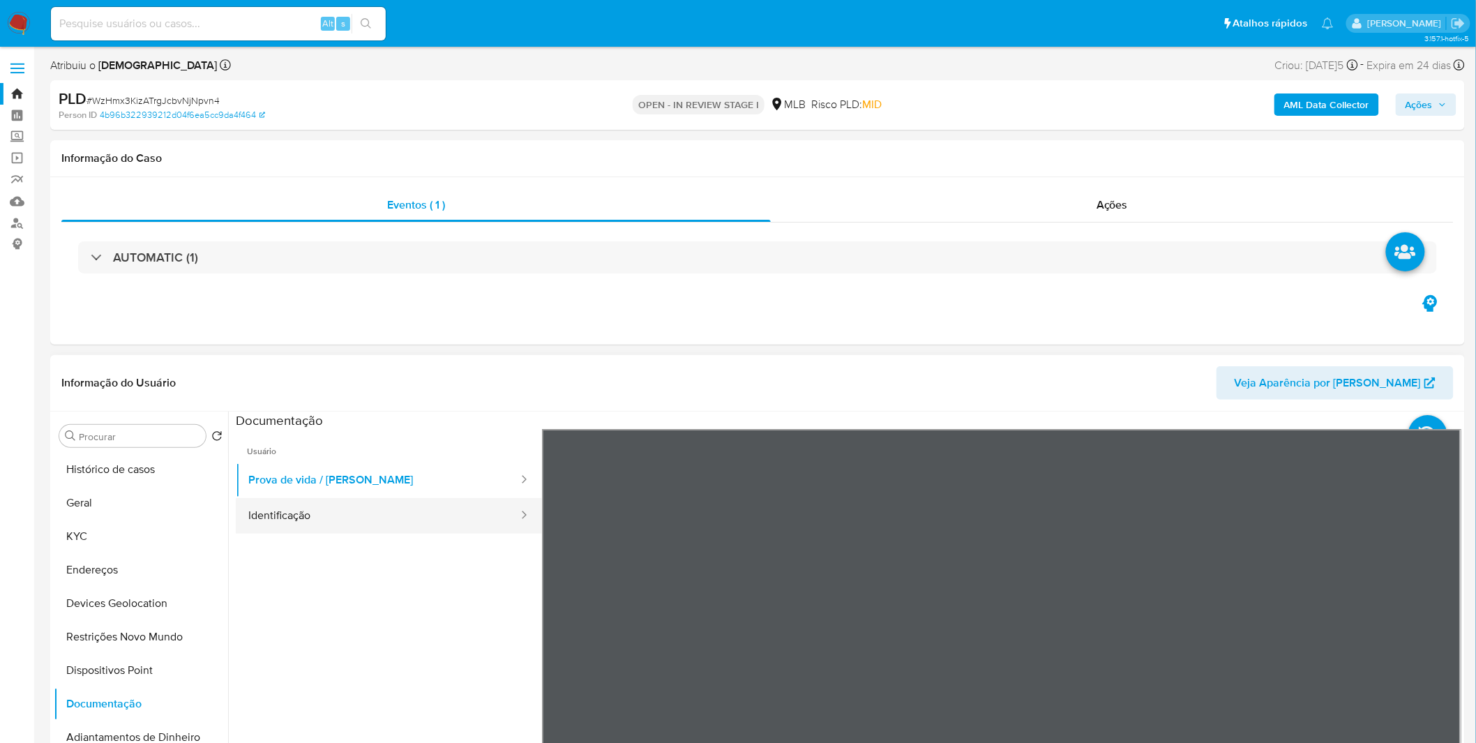
click at [402, 515] on button "Identificação" at bounding box center [378, 516] width 284 height 36
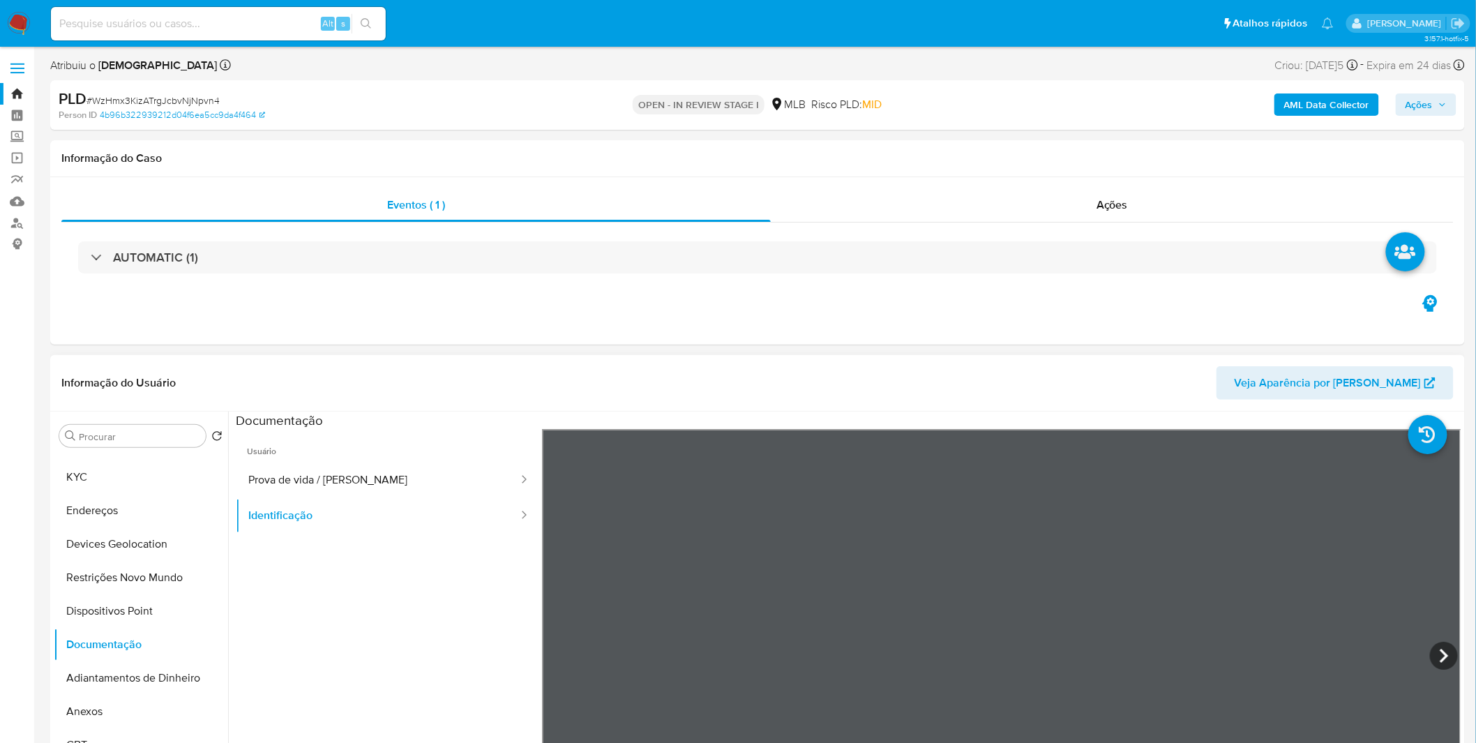
scroll to position [77, 0]
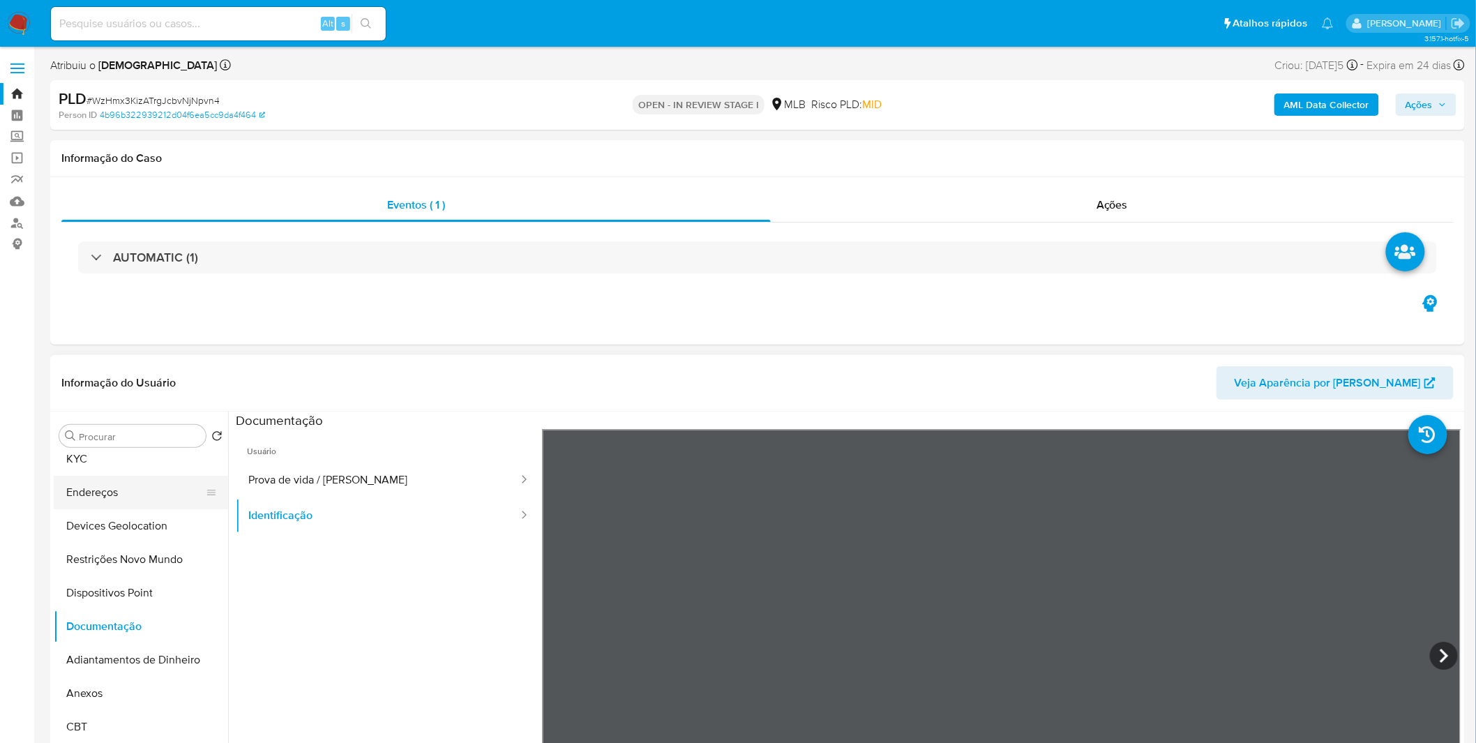
click at [112, 480] on button "Endereços" at bounding box center [135, 492] width 163 height 33
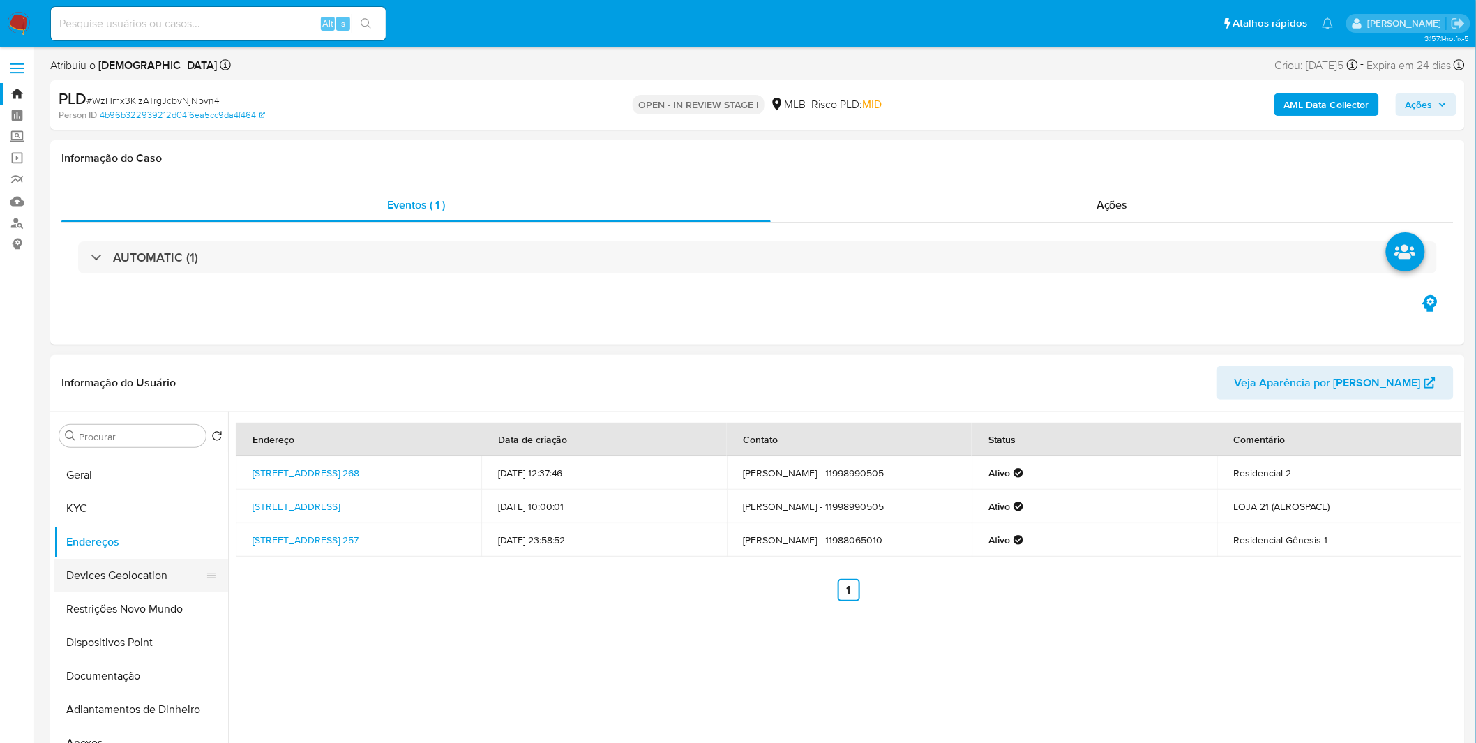
scroll to position [0, 0]
click at [115, 531] on button "KYC" at bounding box center [135, 536] width 163 height 33
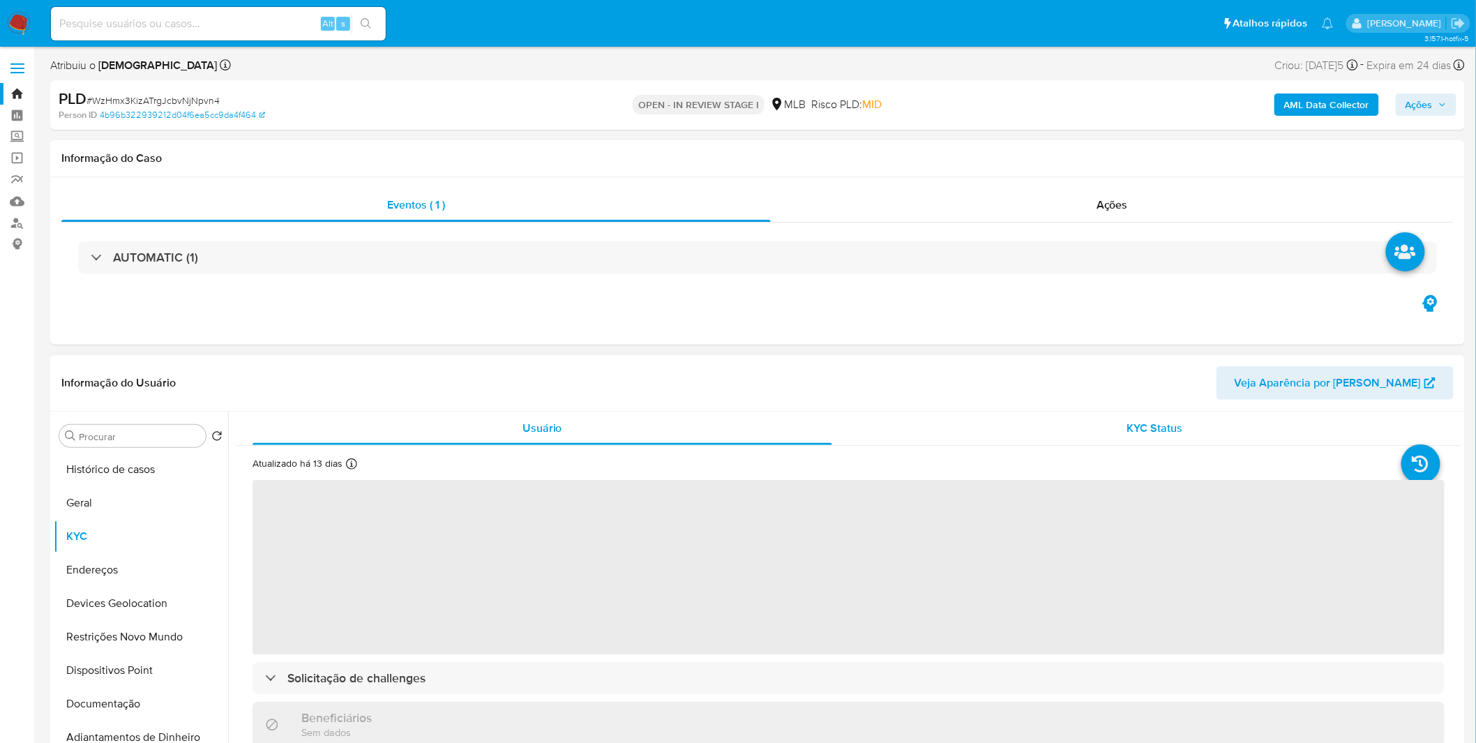
click at [978, 437] on div "KYC Status" at bounding box center [1154, 427] width 579 height 33
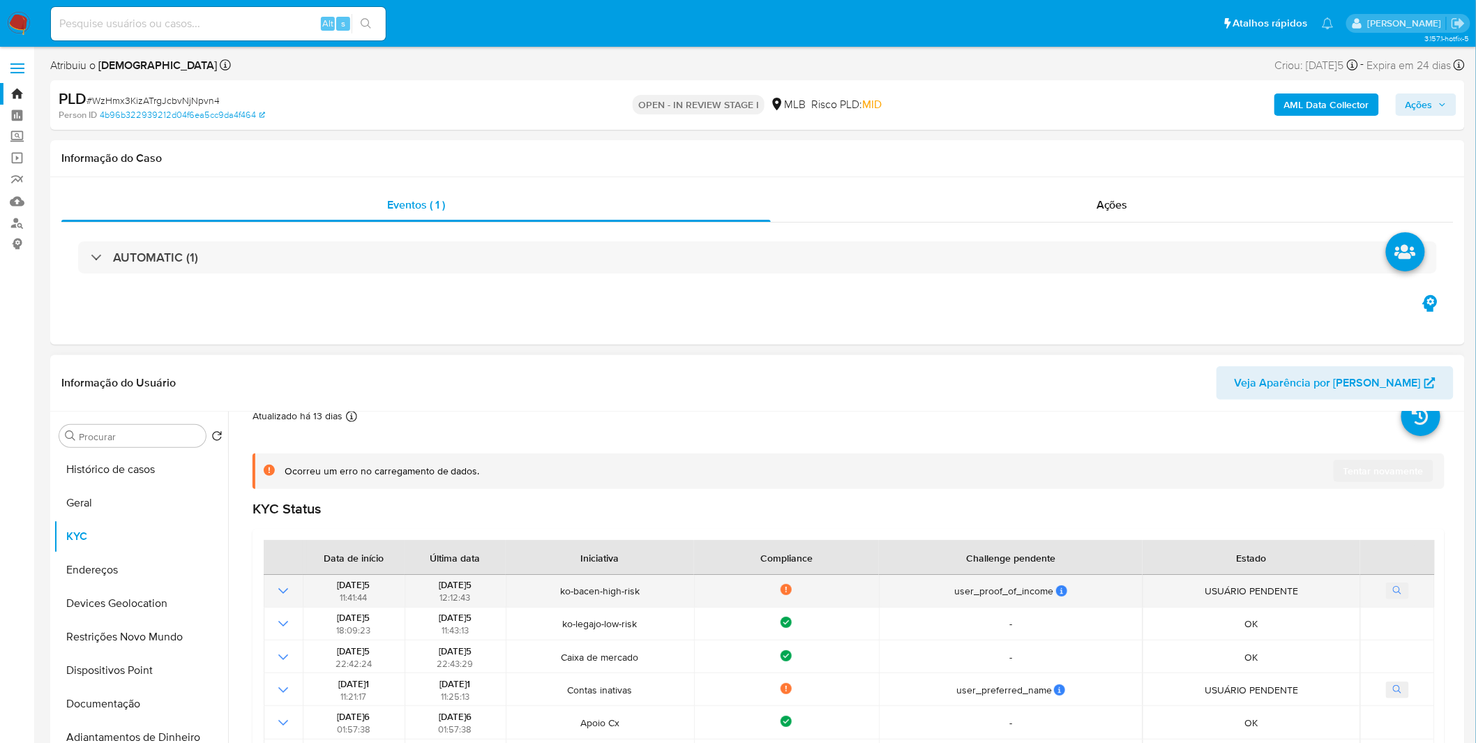
scroll to position [73, 0]
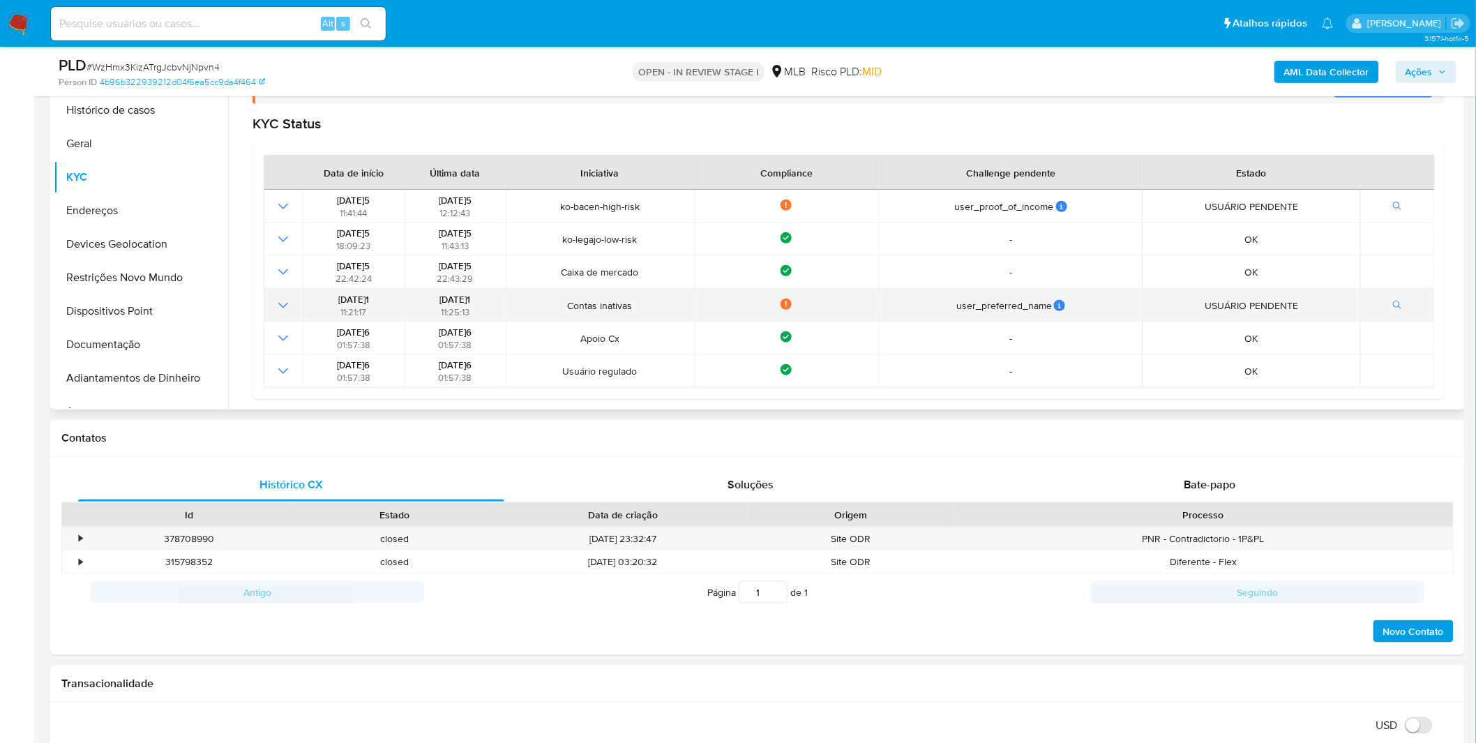
click at [705, 303] on div "Not compliance" at bounding box center [786, 305] width 176 height 14
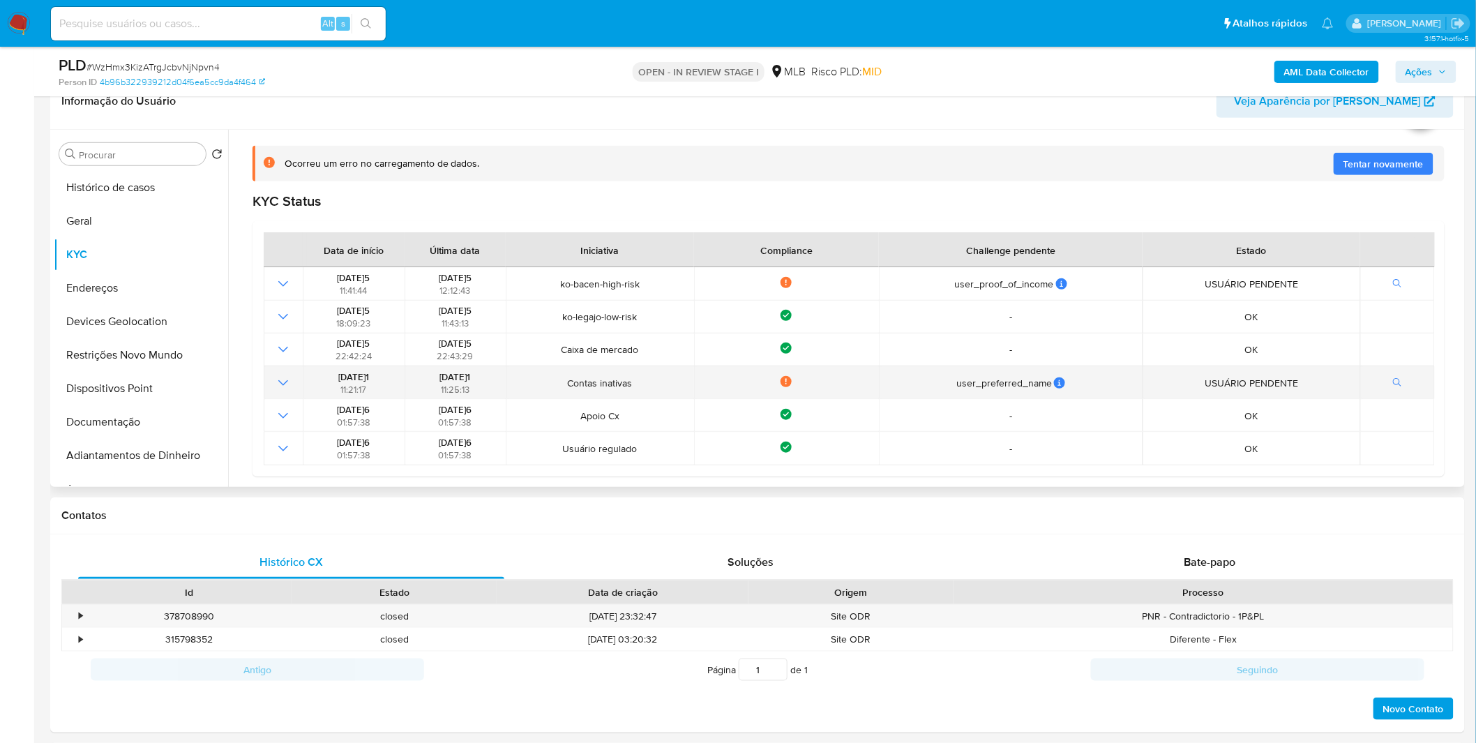
click at [1128, 372] on td "user_preferred_name user_preferred_name User ID challenge: user_preferred_name …" at bounding box center [1011, 382] width 264 height 33
click at [954, 377] on div "user_preferred_name" at bounding box center [1011, 383] width 255 height 13
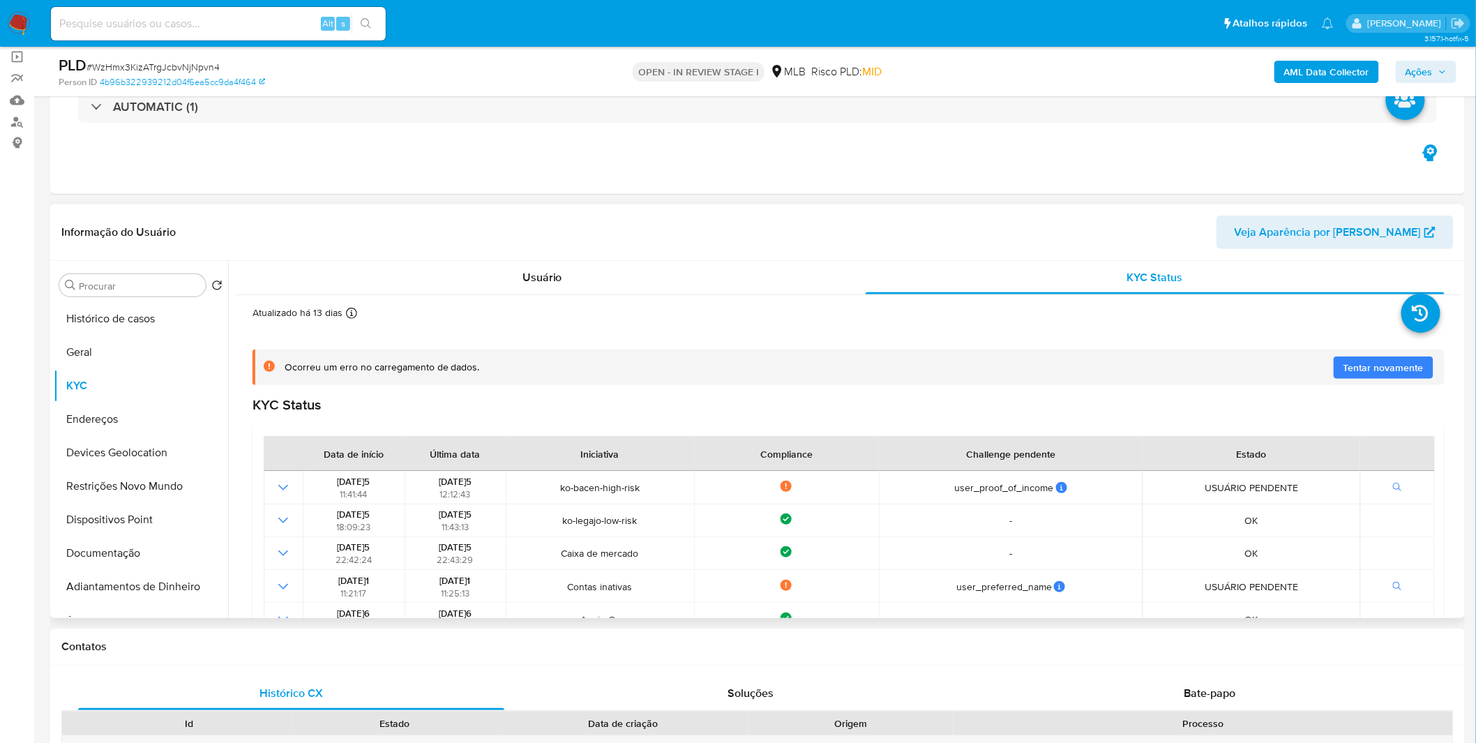
scroll to position [77, 0]
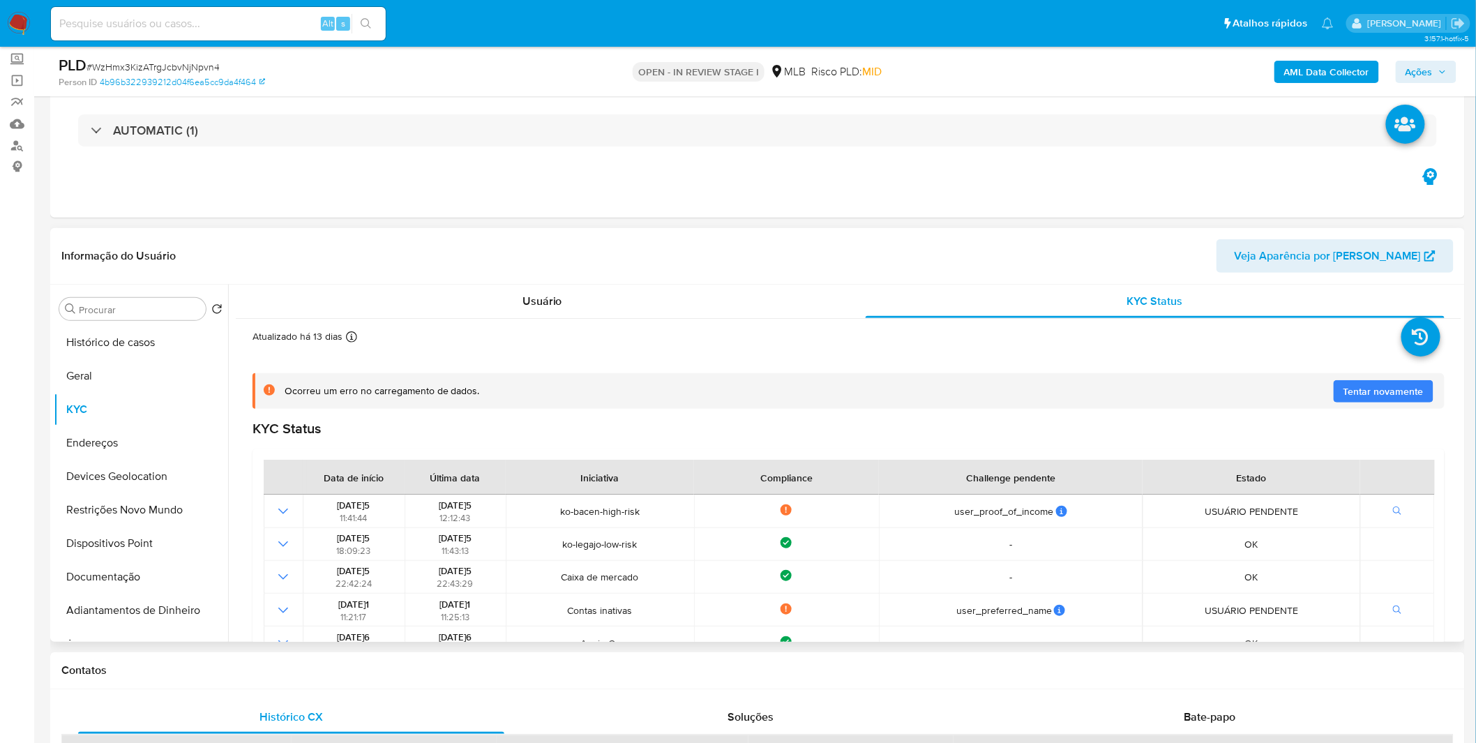
click at [1346, 388] on span "Tentar novamente" at bounding box center [1383, 391] width 80 height 22
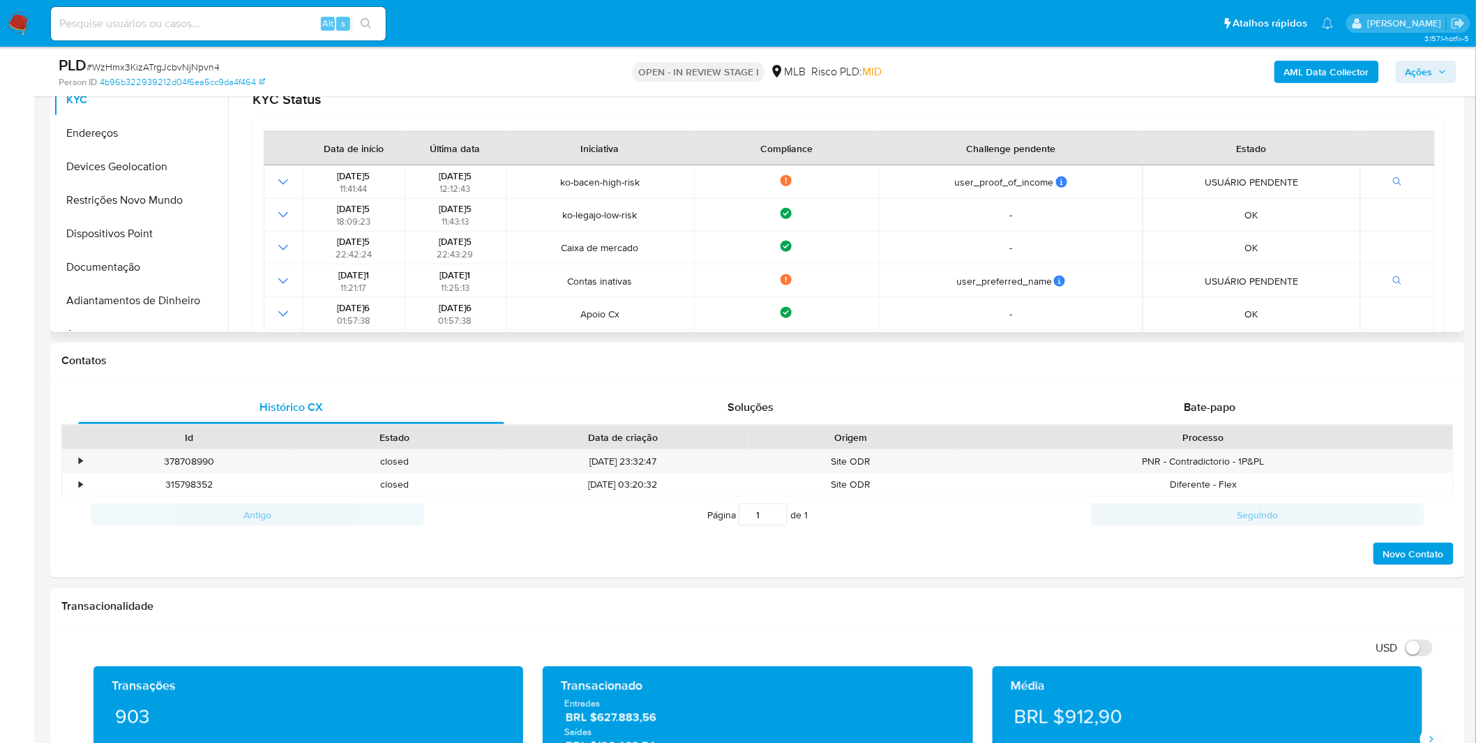
scroll to position [0, 0]
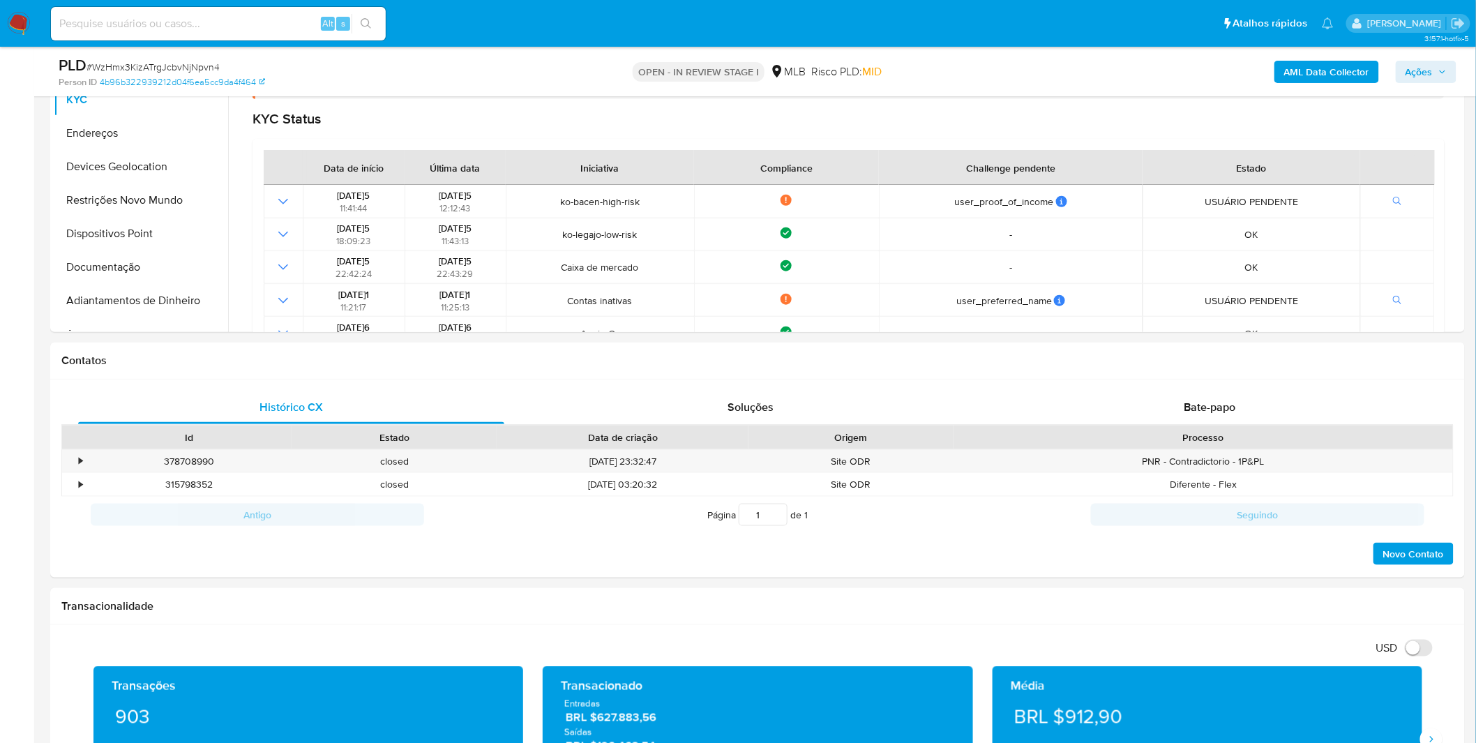
click at [191, 61] on span "# WzHmx3KizATrgJcbvNjNpvn4" at bounding box center [152, 67] width 133 height 14
click at [194, 66] on span "# WzHmx3KizATrgJcbvNjNpvn4" at bounding box center [152, 67] width 133 height 14
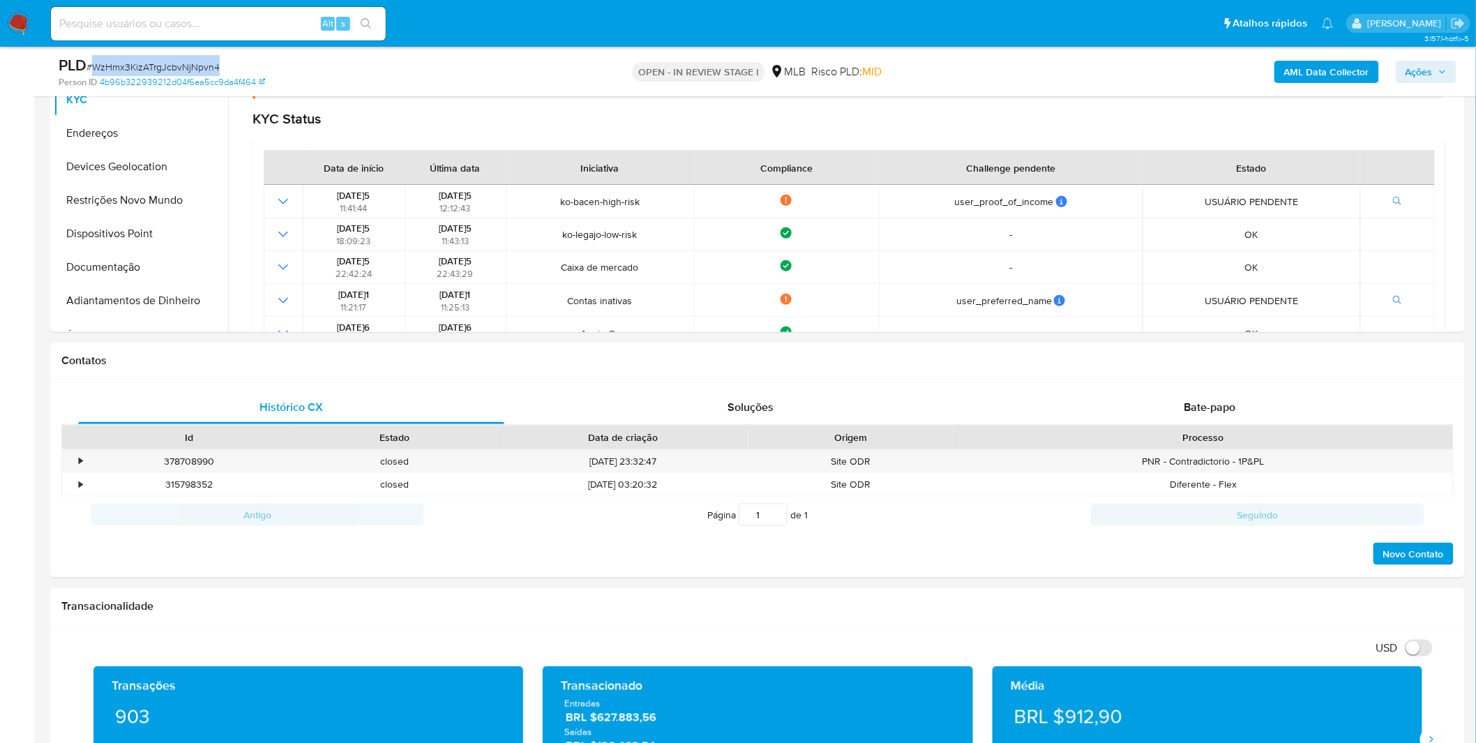
click at [194, 66] on span "# WzHmx3KizATrgJcbvNjNpvn4" at bounding box center [152, 67] width 133 height 14
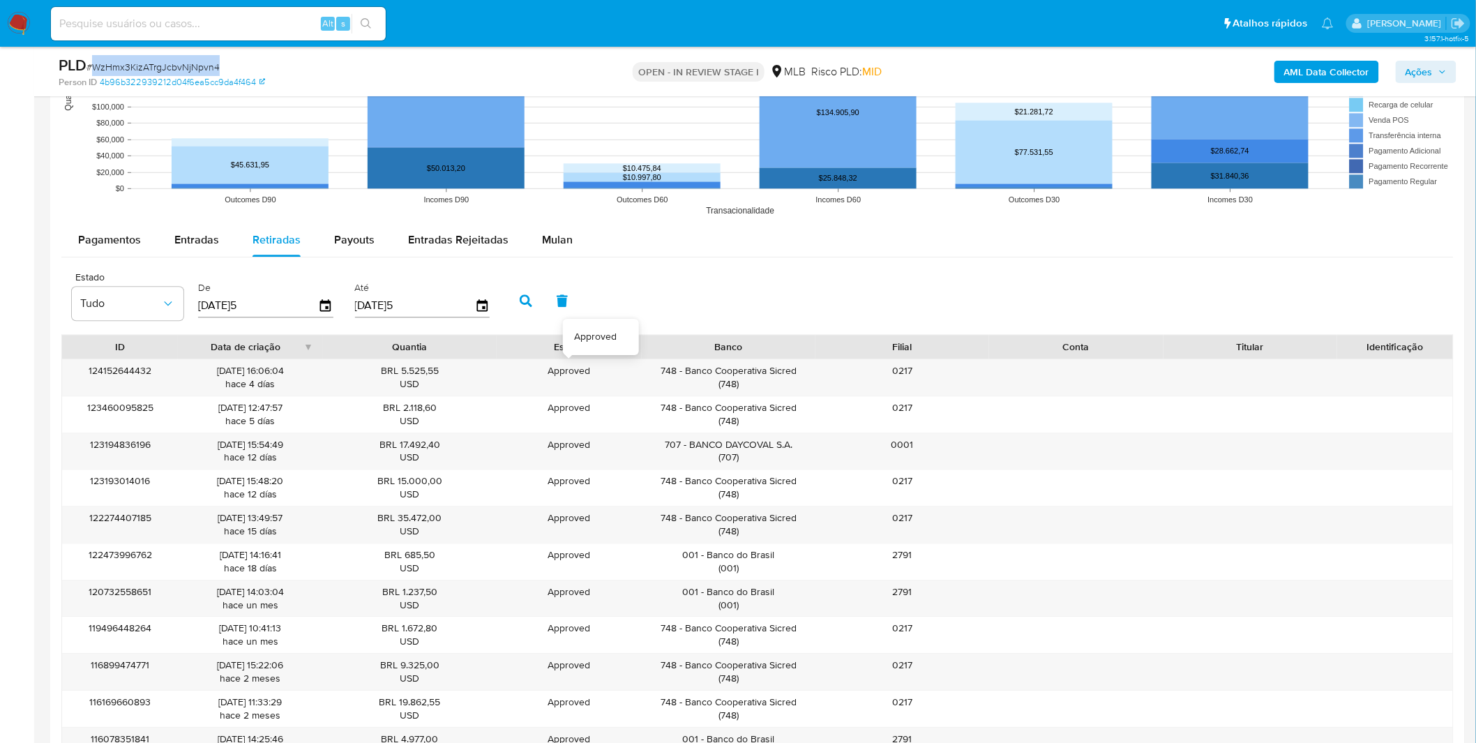
scroll to position [1239, 0]
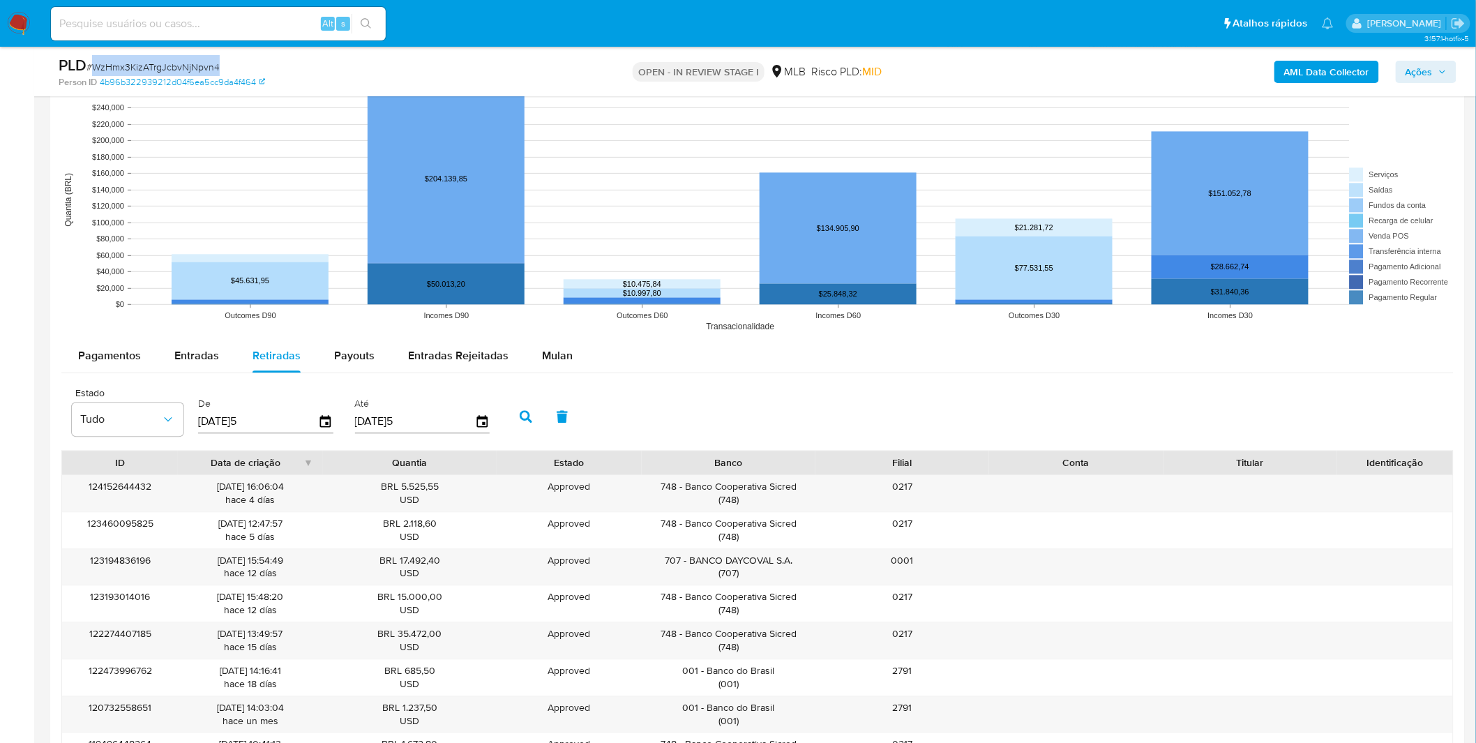
click at [547, 389] on div "Estado Tudo De 05/06/2025 Até 02/09/2025" at bounding box center [757, 415] width 1392 height 70
click at [559, 352] on span "Mulan" at bounding box center [557, 355] width 31 height 16
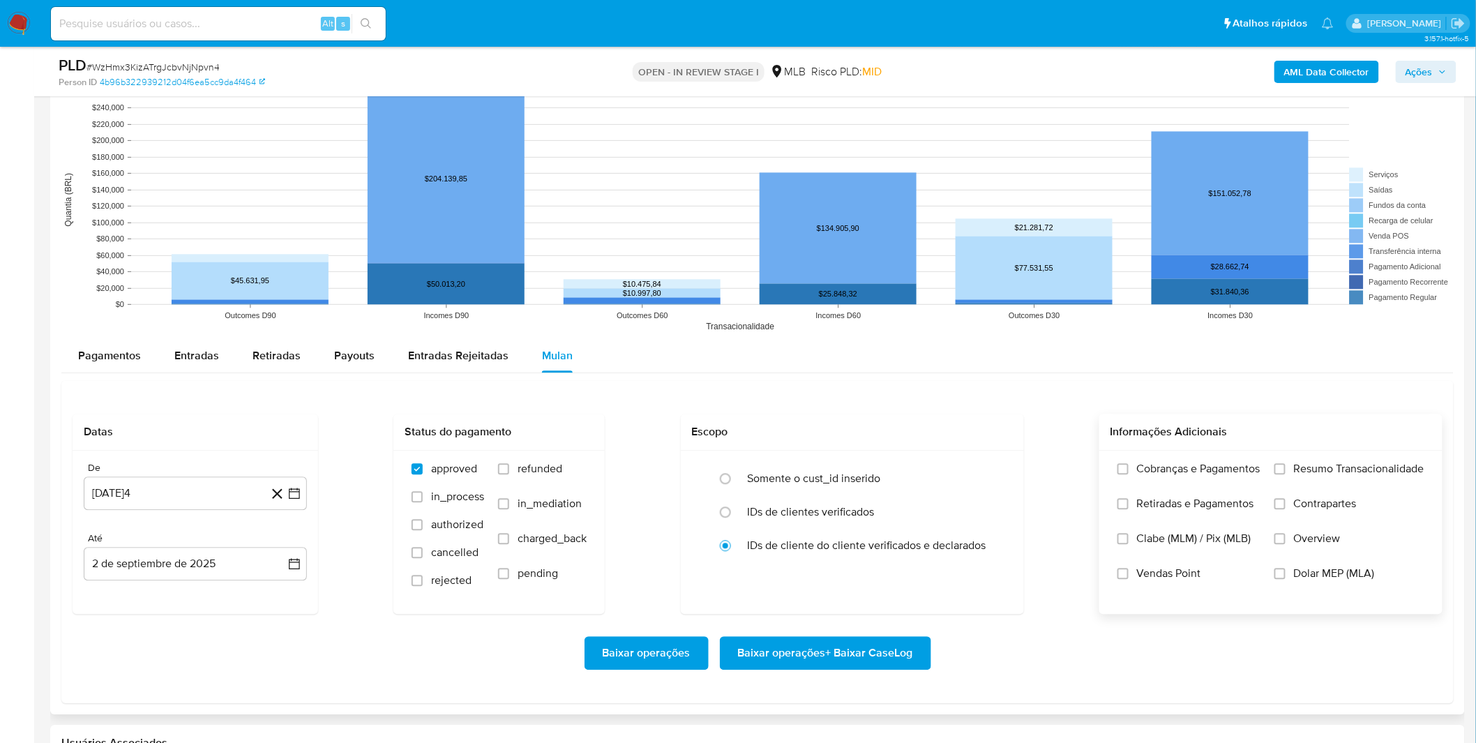
click at [1333, 474] on span "Resumo Transacionalidade" at bounding box center [1359, 469] width 130 height 14
click at [1285, 474] on input "Resumo Transacionalidade" at bounding box center [1279, 468] width 11 height 11
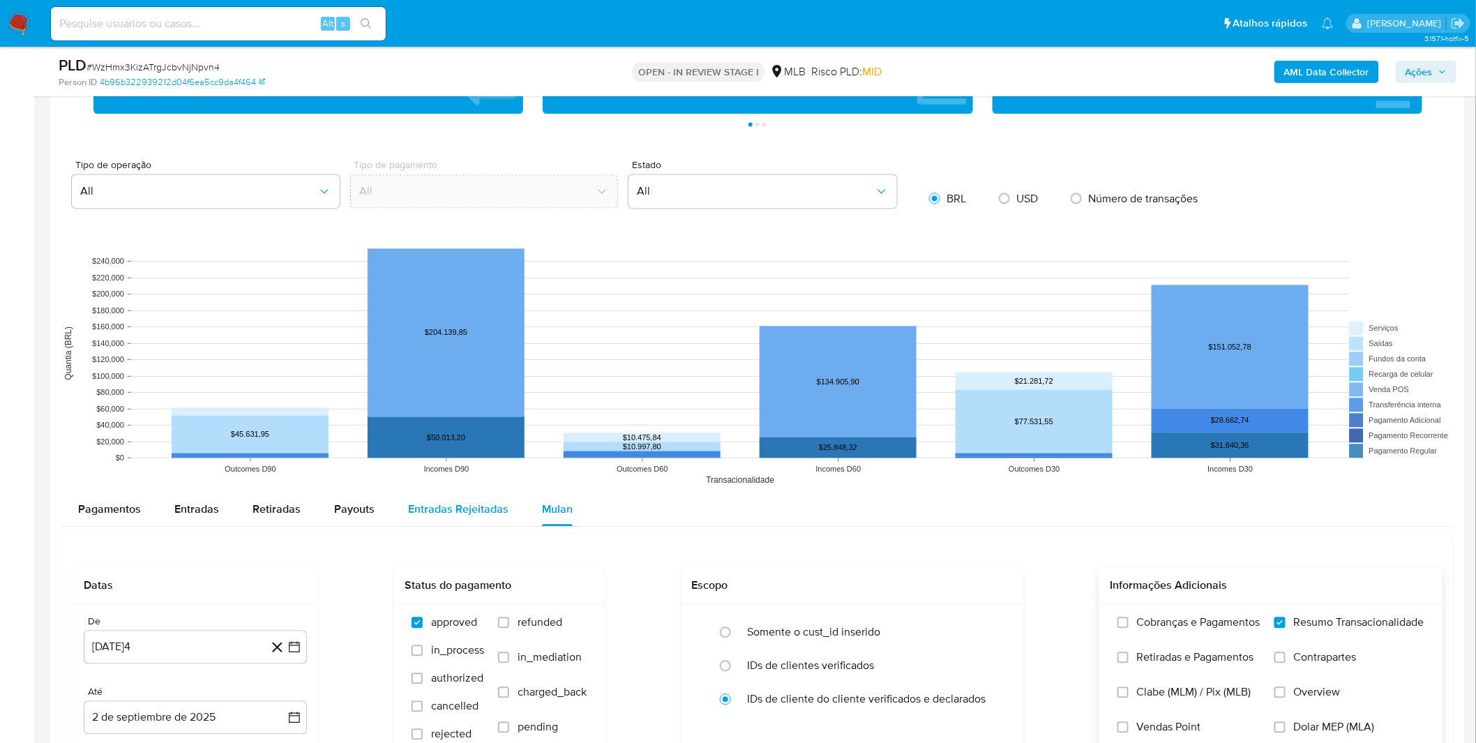
scroll to position [1084, 0]
click at [114, 516] on span "Pagamentos" at bounding box center [109, 510] width 63 height 16
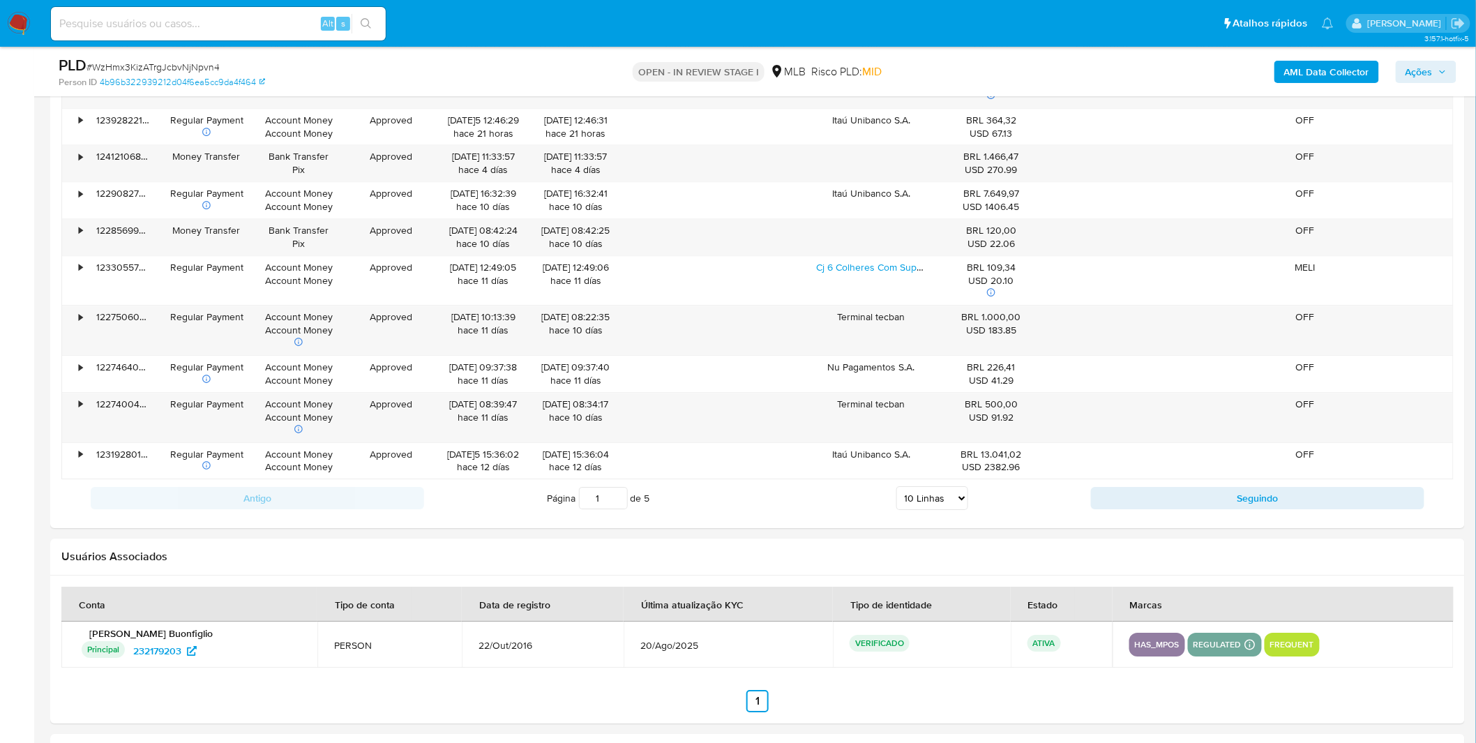
scroll to position [1704, 0]
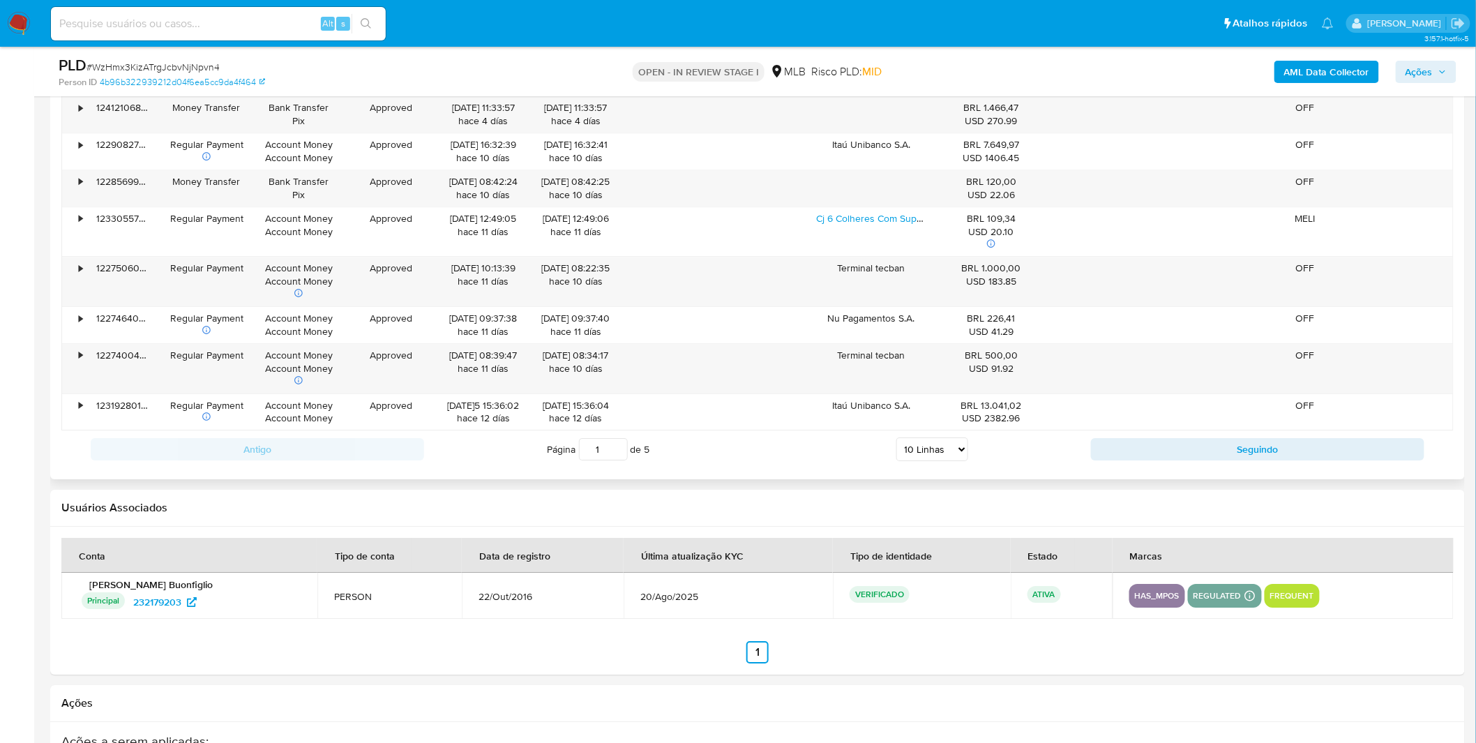
click at [932, 461] on select "5 Linhas 10 Linhas 20 Linhas 25 Linhas 50 Linhas 100 Linhas" at bounding box center [932, 449] width 72 height 24
select select "100"
click at [896, 439] on select "5 Linhas 10 Linhas 20 Linhas 25 Linhas 50 Linhas 100 Linhas" at bounding box center [932, 449] width 72 height 24
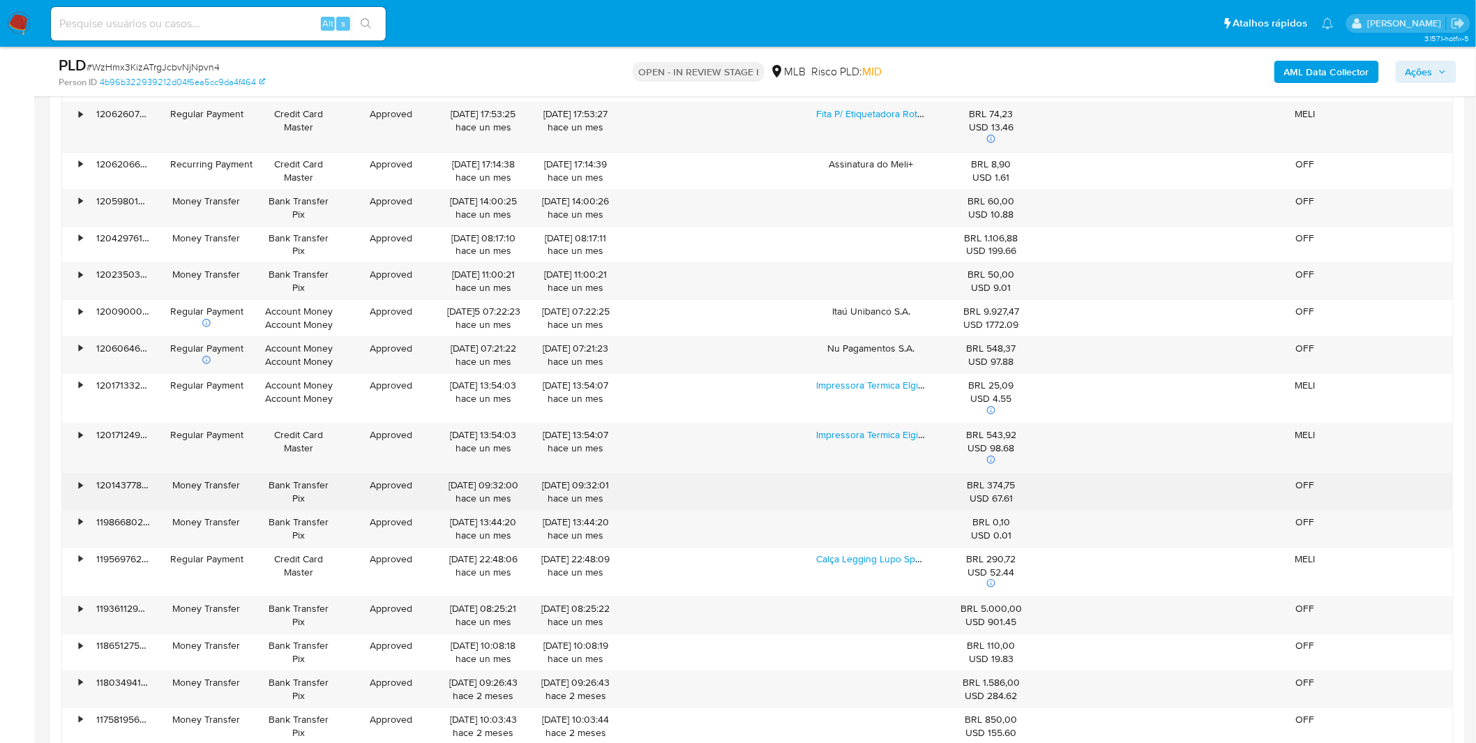
scroll to position [2247, 0]
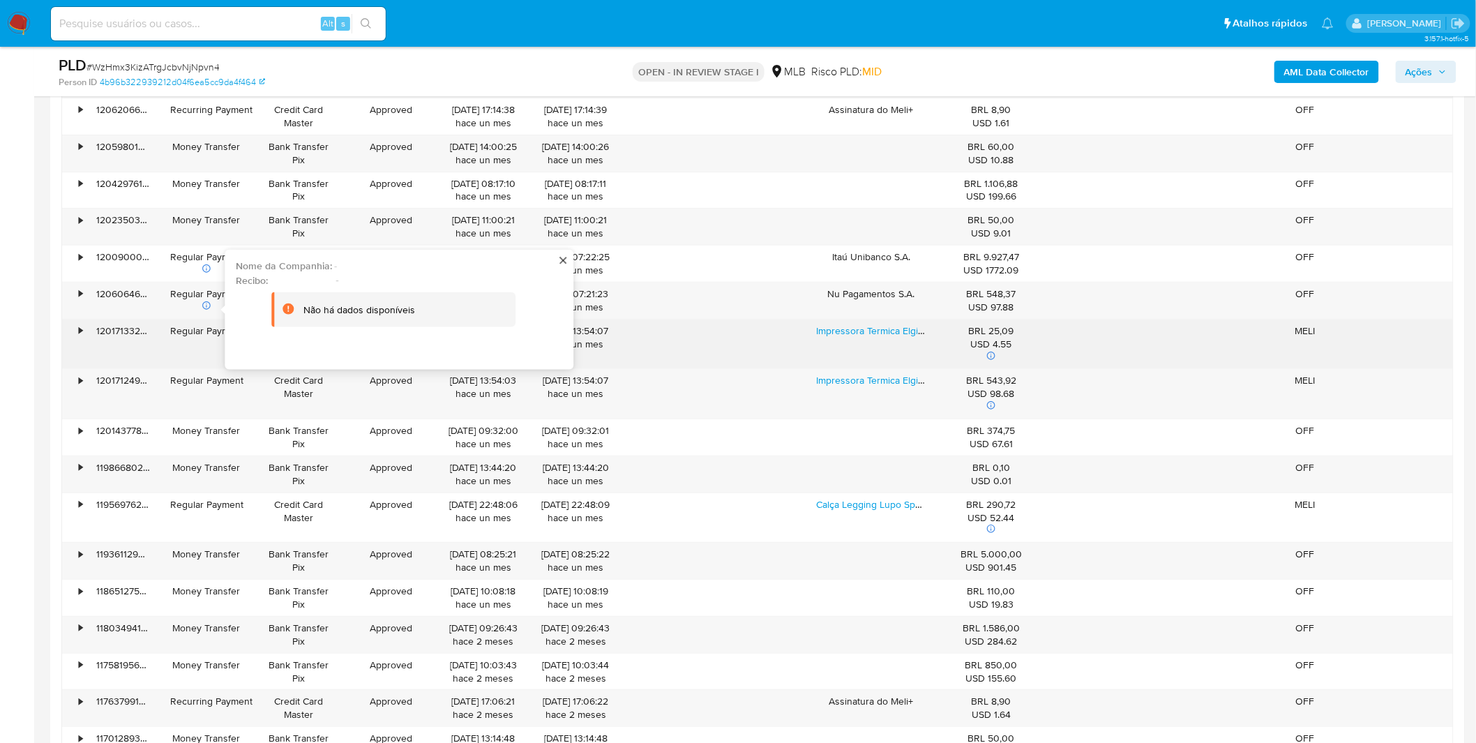
click at [199, 326] on div "Regular Payment" at bounding box center [206, 330] width 73 height 13
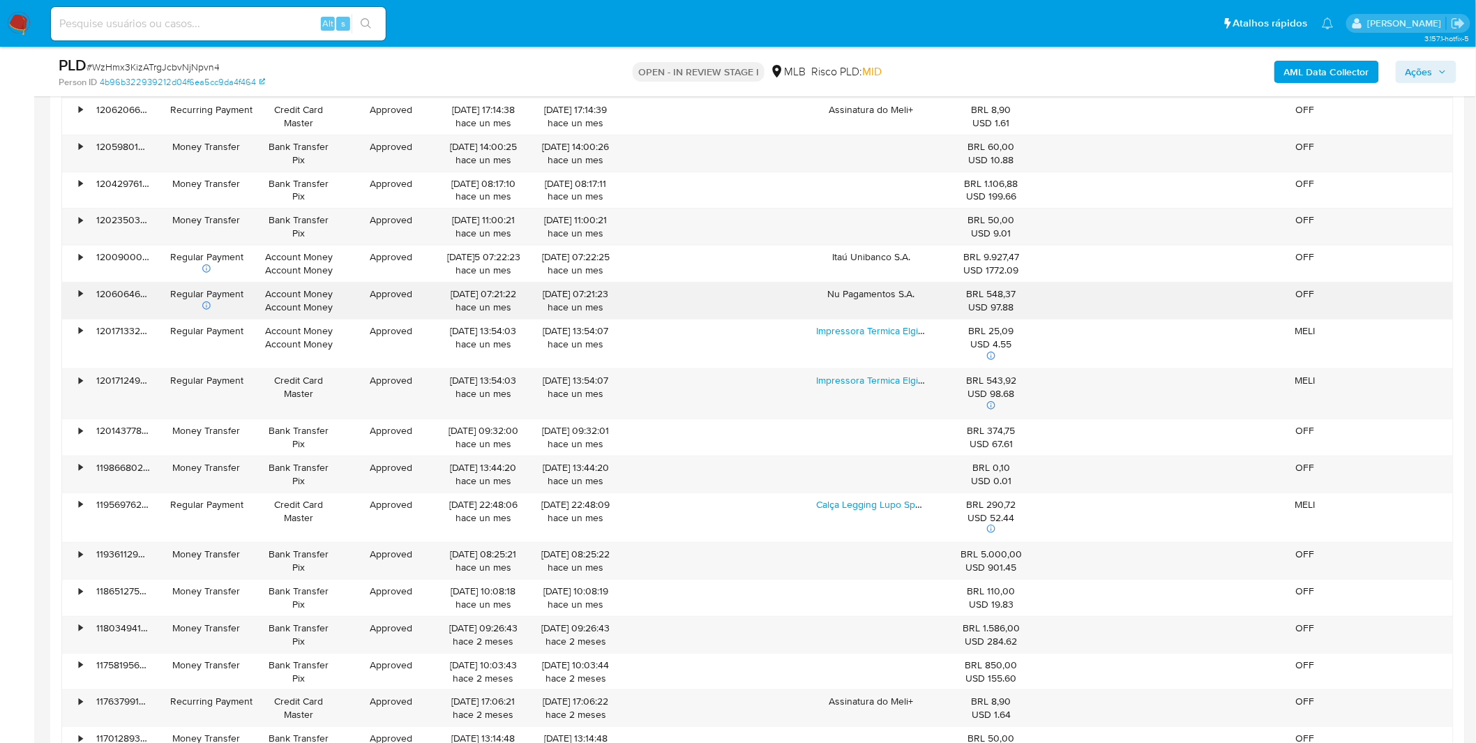
drag, startPoint x: 183, startPoint y: 300, endPoint x: 241, endPoint y: 308, distance: 58.4
click at [241, 308] on div "Regular Payment" at bounding box center [206, 300] width 73 height 26
drag, startPoint x: 827, startPoint y: 304, endPoint x: 914, endPoint y: 294, distance: 87.7
click at [914, 294] on div "Nu Pagamentos S.A." at bounding box center [870, 300] width 129 height 36
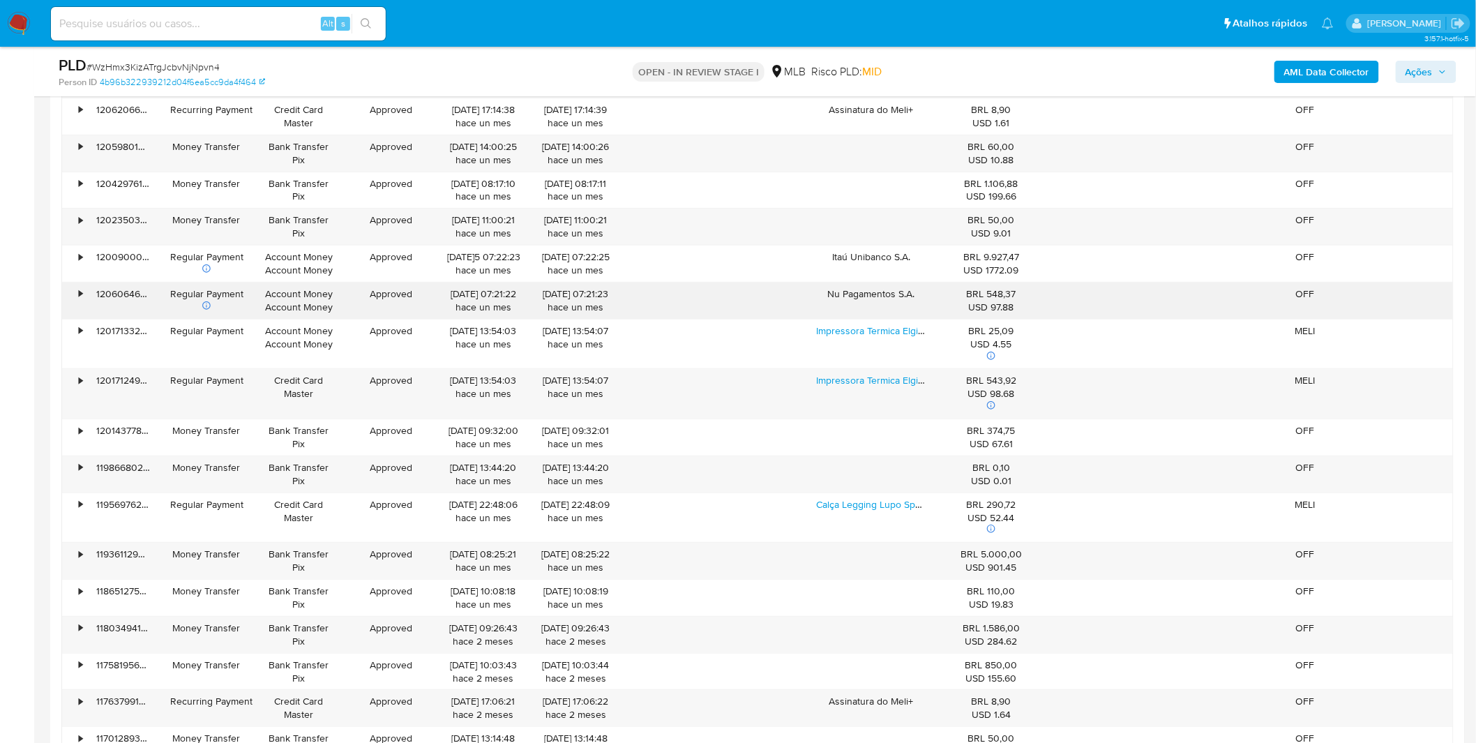
click at [848, 302] on div "Nu Pagamentos S.A." at bounding box center [870, 300] width 129 height 36
click at [70, 298] on div "•" at bounding box center [74, 300] width 24 height 36
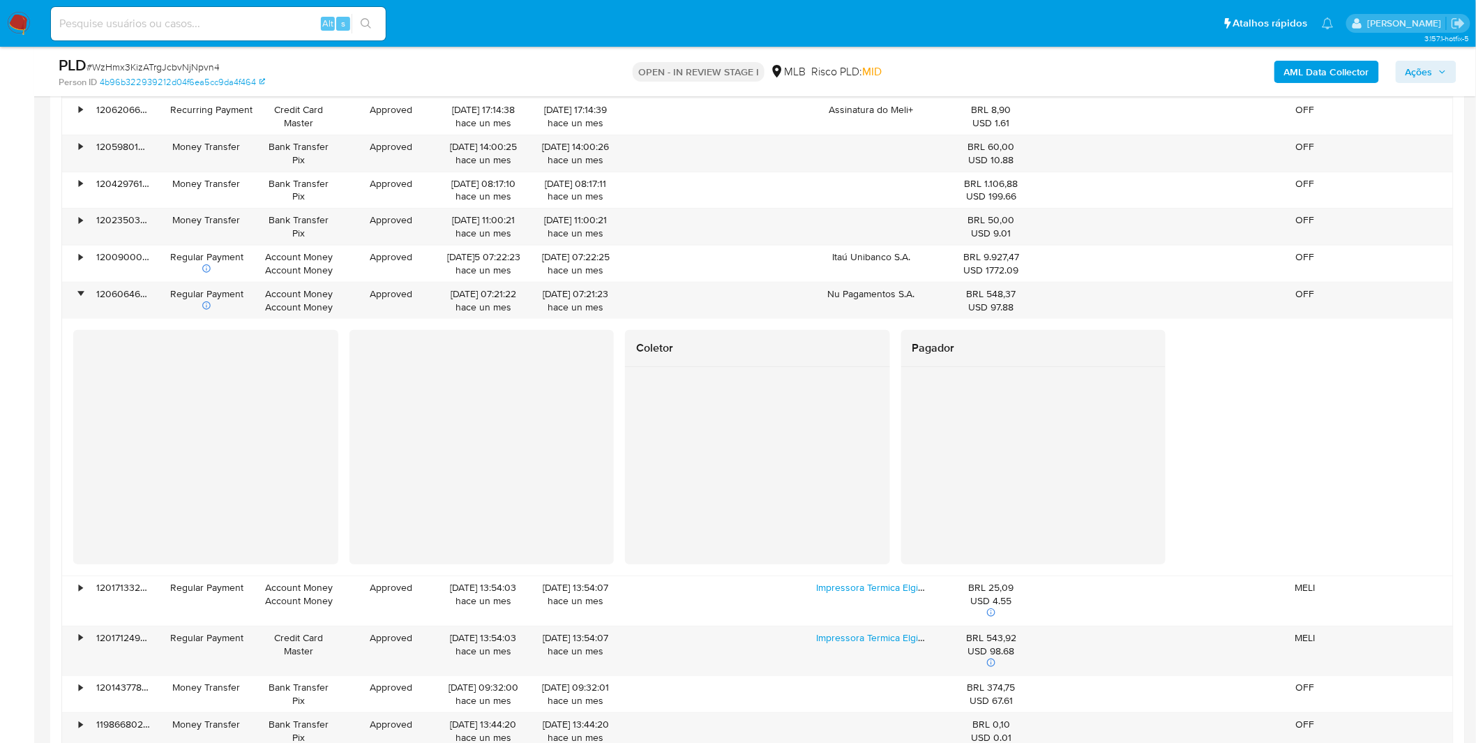
click at [356, 398] on div at bounding box center [481, 447] width 265 height 234
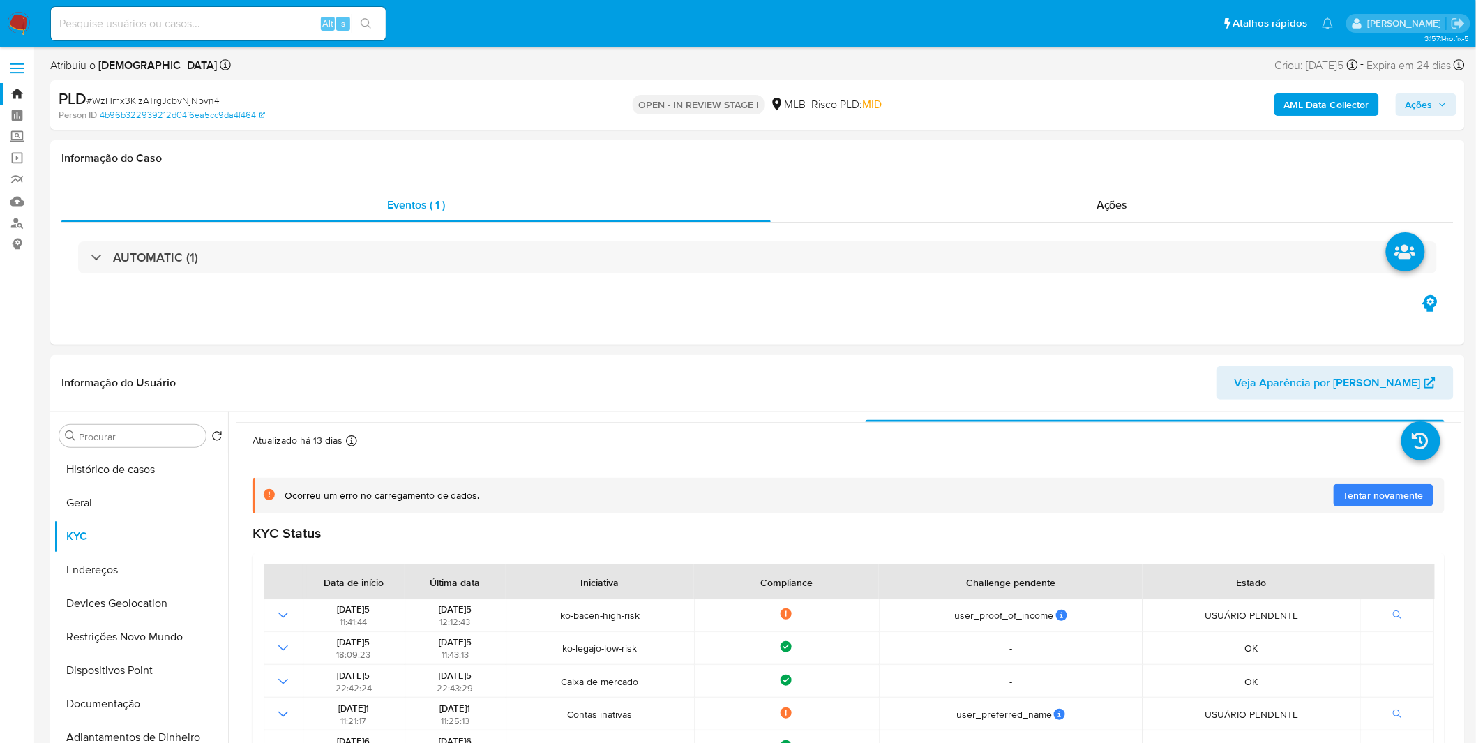
scroll to position [0, 0]
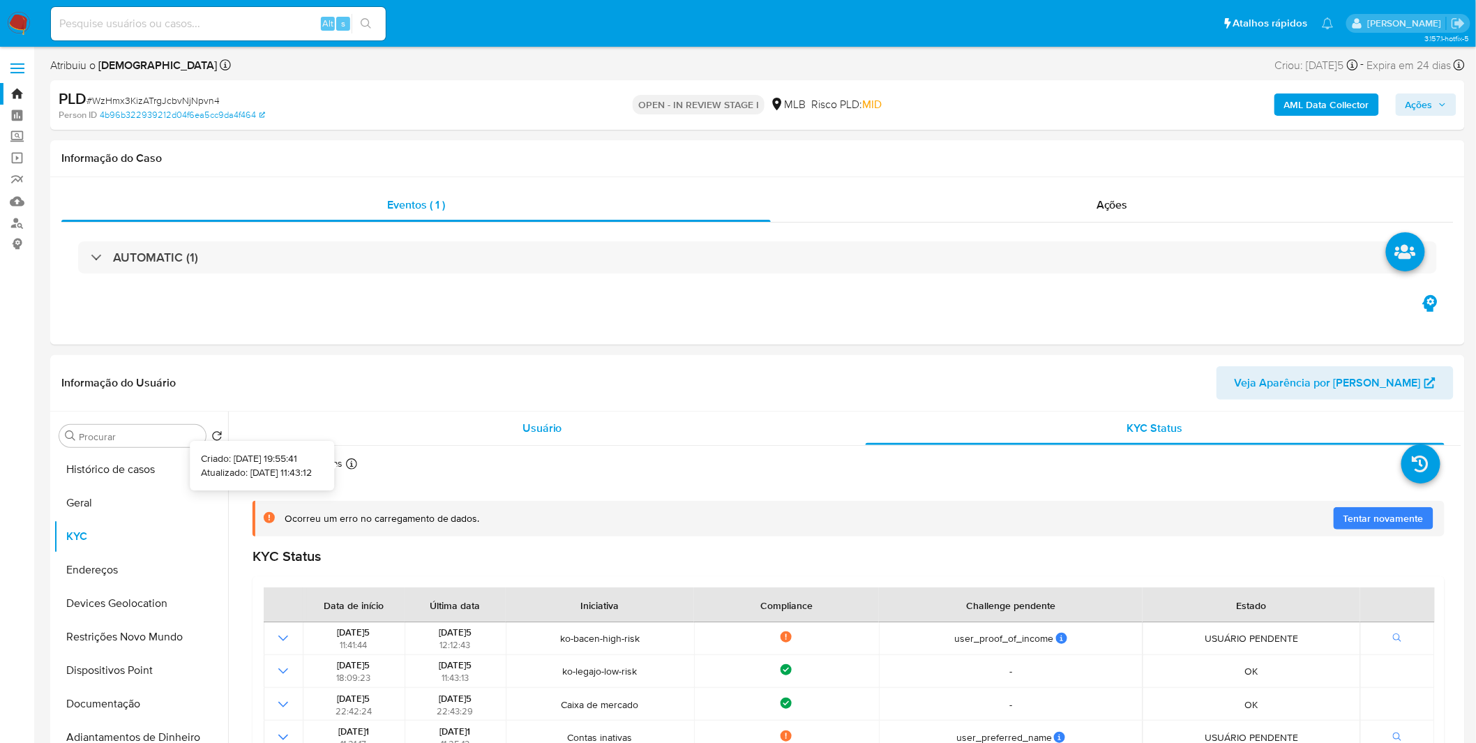
click at [381, 431] on div "Usuário" at bounding box center [541, 427] width 579 height 33
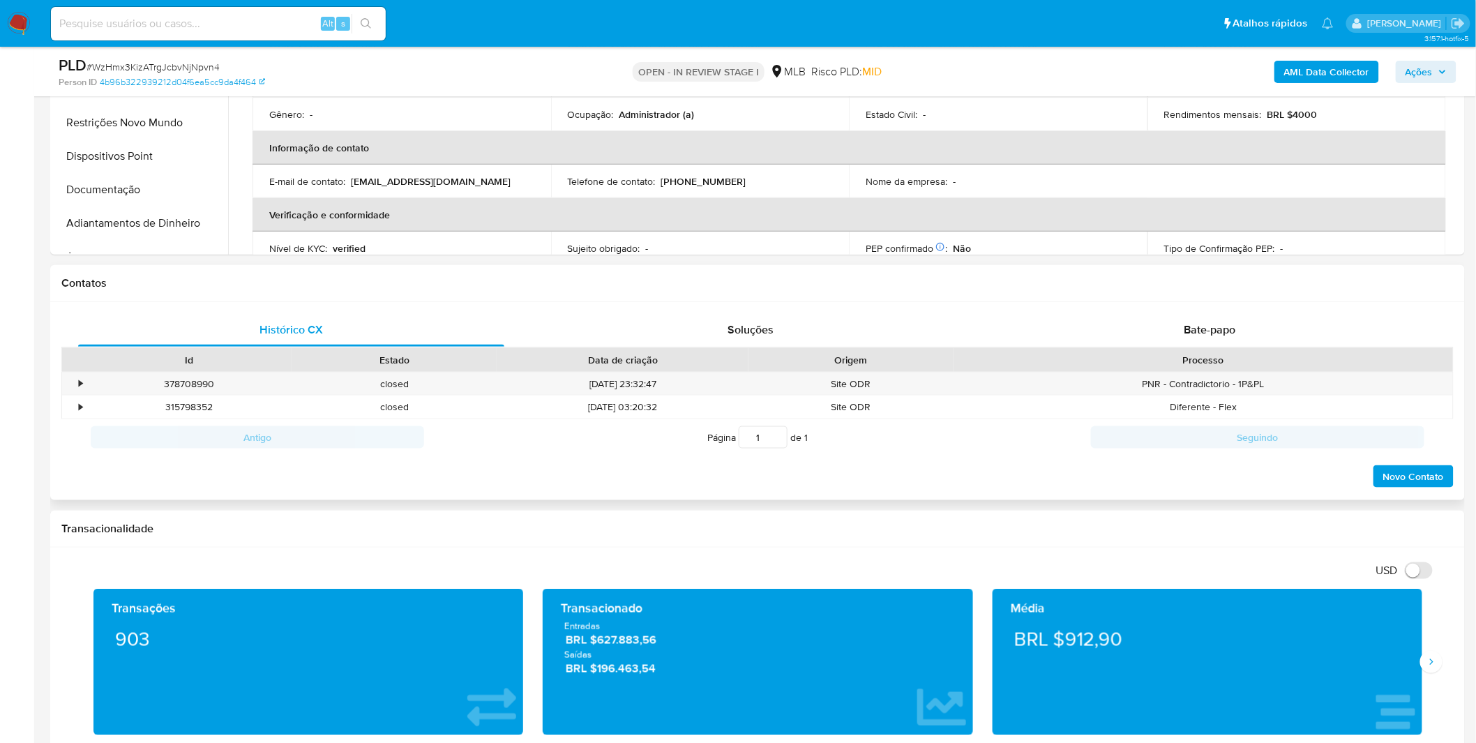
scroll to position [775, 0]
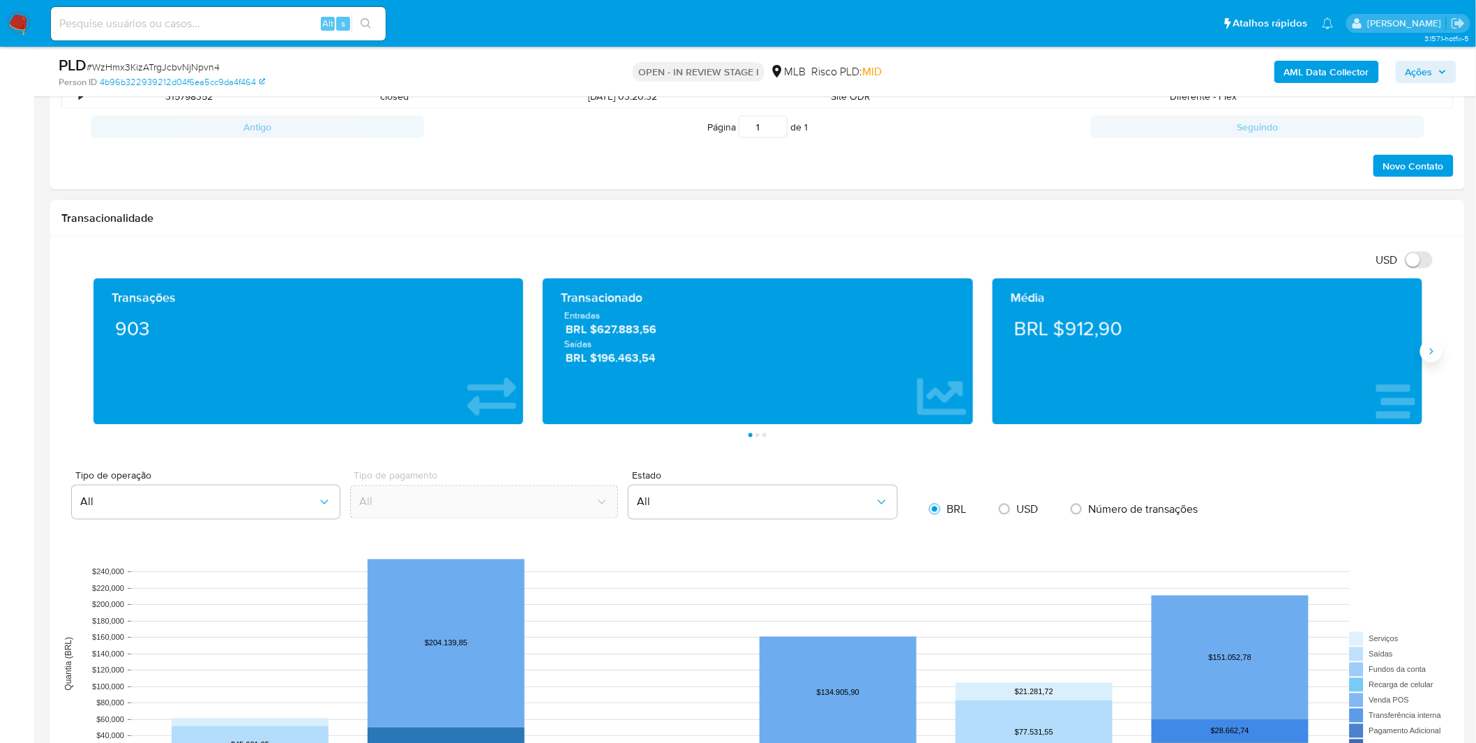
click at [1431, 360] on button "Siguiente" at bounding box center [1431, 351] width 22 height 22
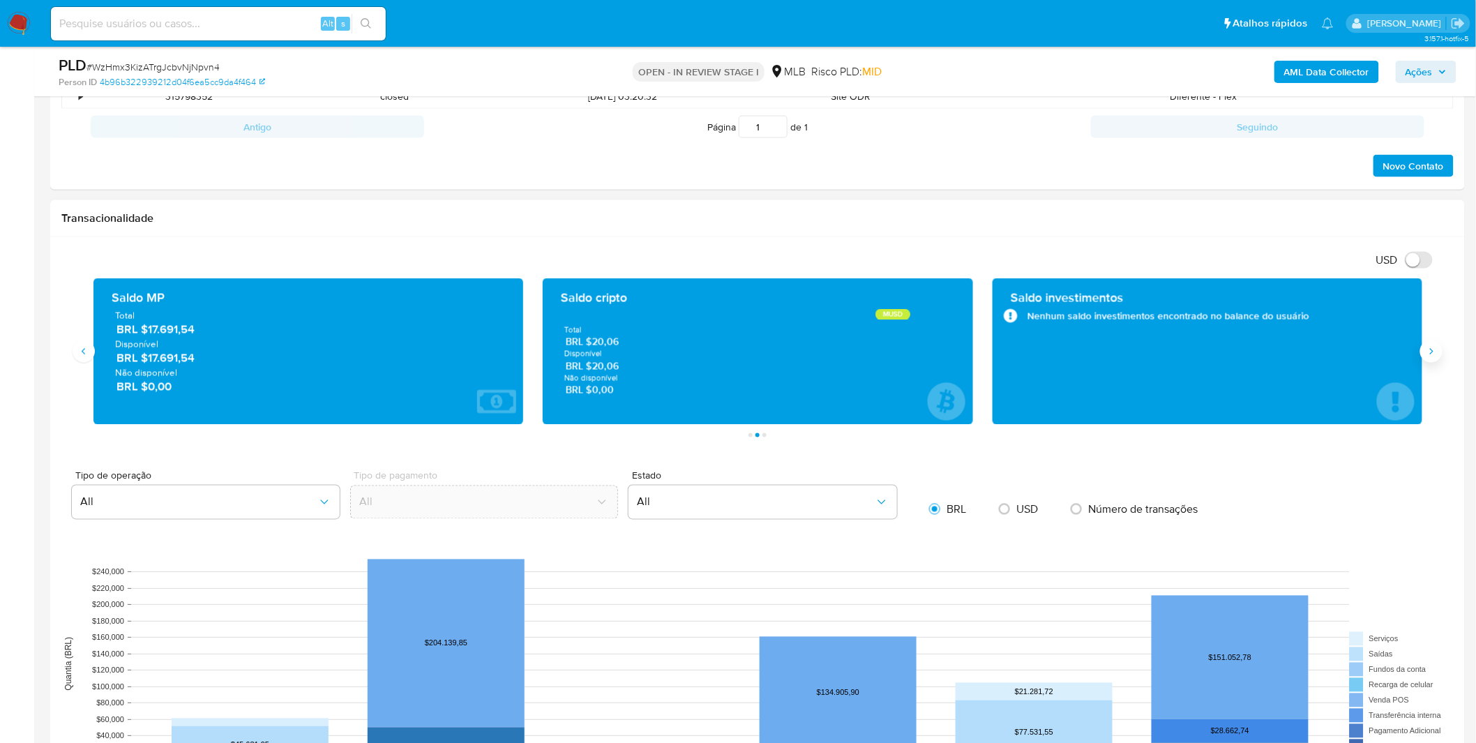
click at [1431, 360] on button "Siguiente" at bounding box center [1431, 351] width 22 height 22
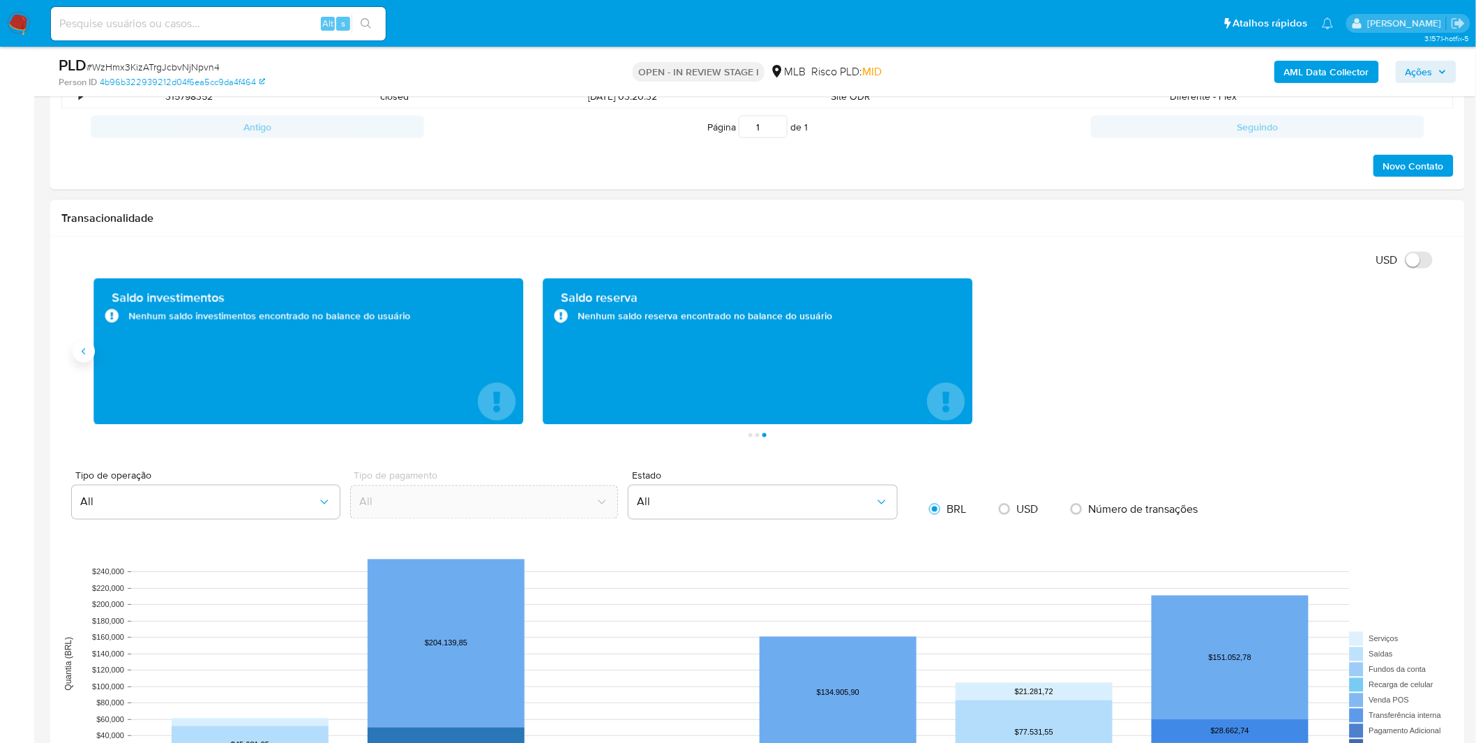
click at [82, 347] on icon "Anterior" at bounding box center [83, 351] width 11 height 11
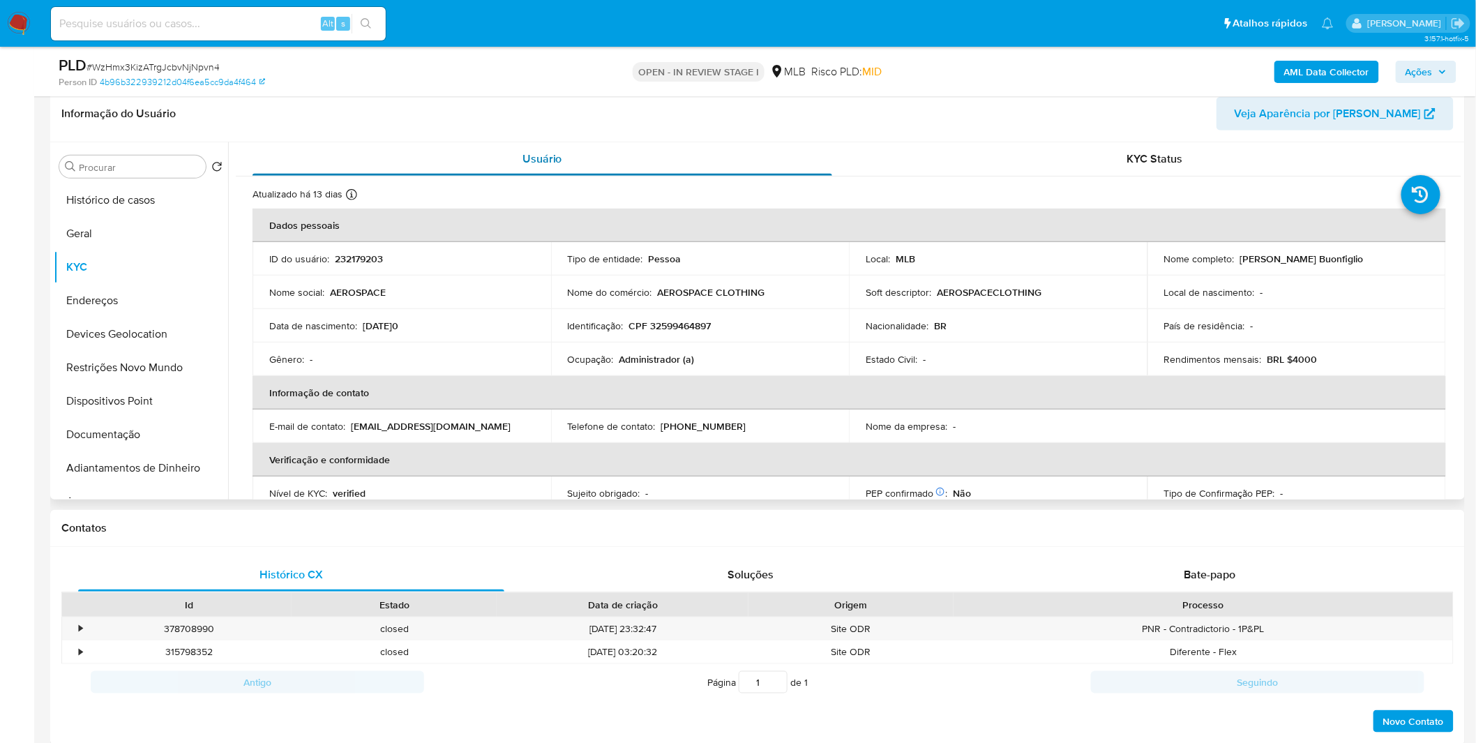
scroll to position [0, 0]
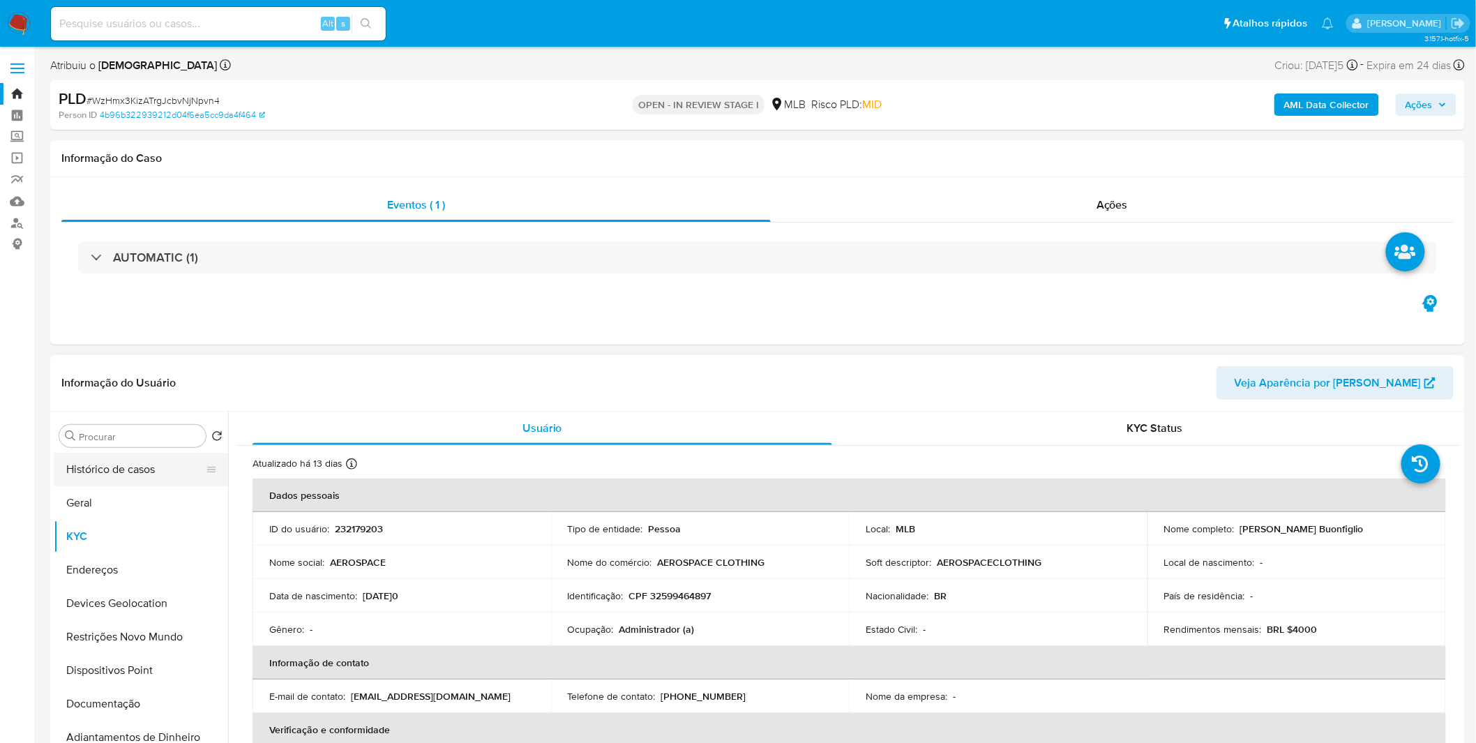
click at [135, 476] on button "Histórico de casos" at bounding box center [135, 469] width 163 height 33
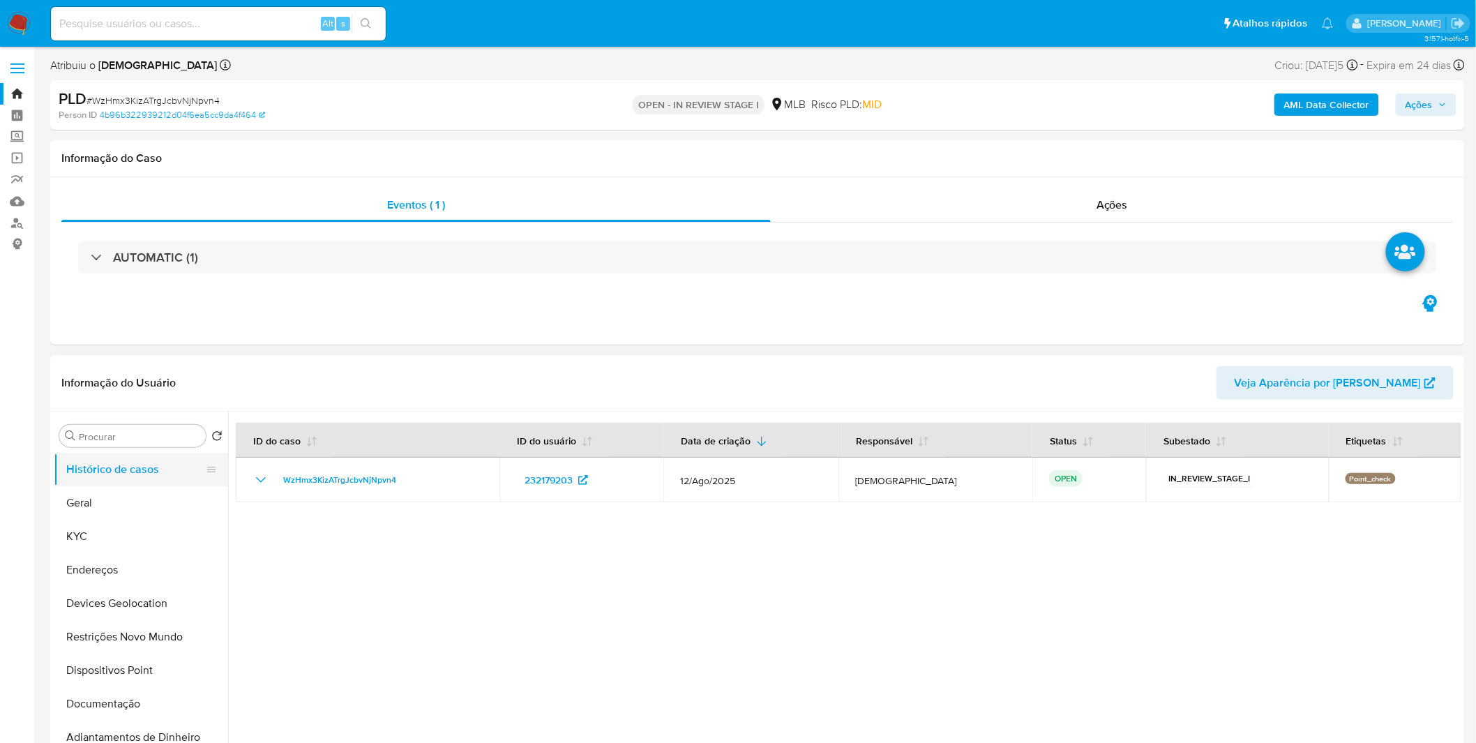
click at [132, 472] on button "Histórico de casos" at bounding box center [135, 469] width 163 height 33
click at [103, 514] on button "Geral" at bounding box center [135, 502] width 163 height 33
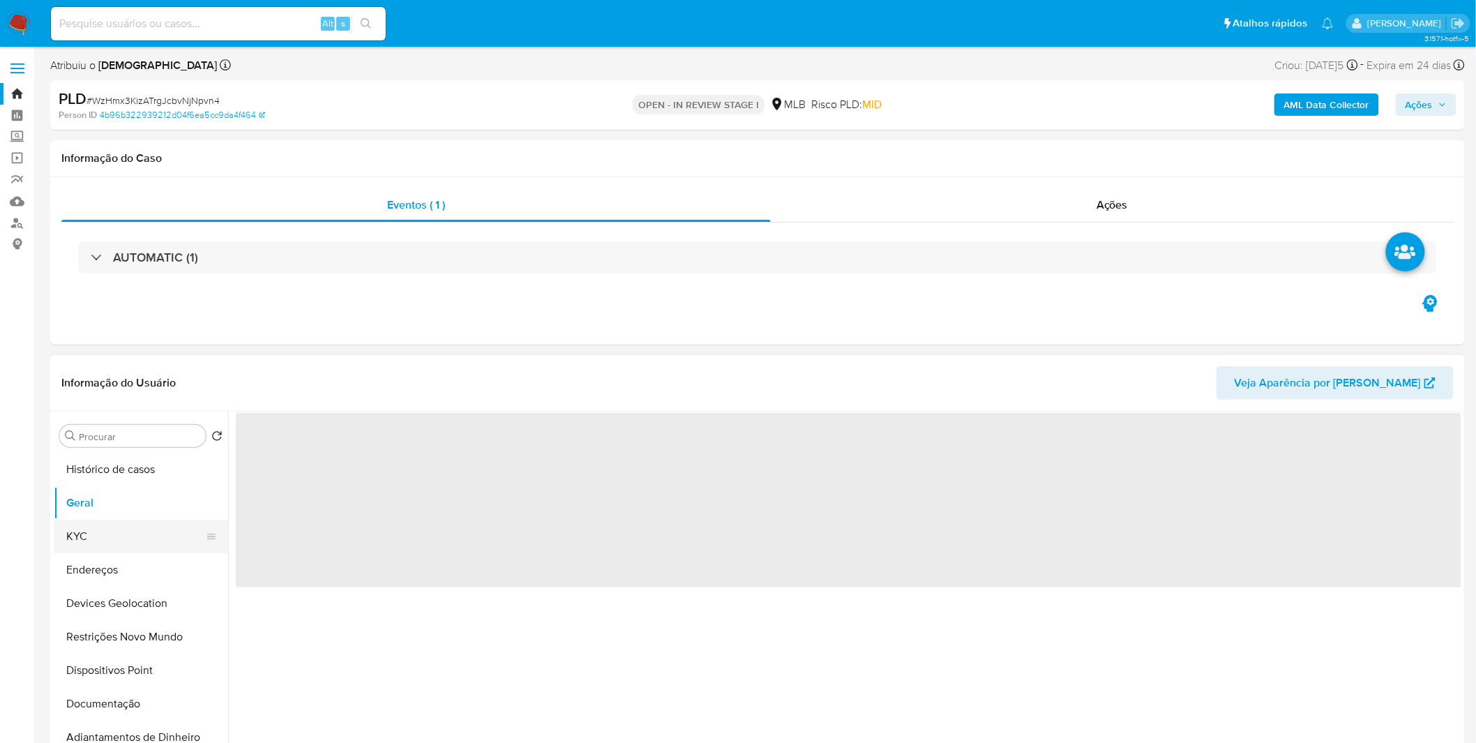
click at [102, 525] on button "KYC" at bounding box center [135, 536] width 163 height 33
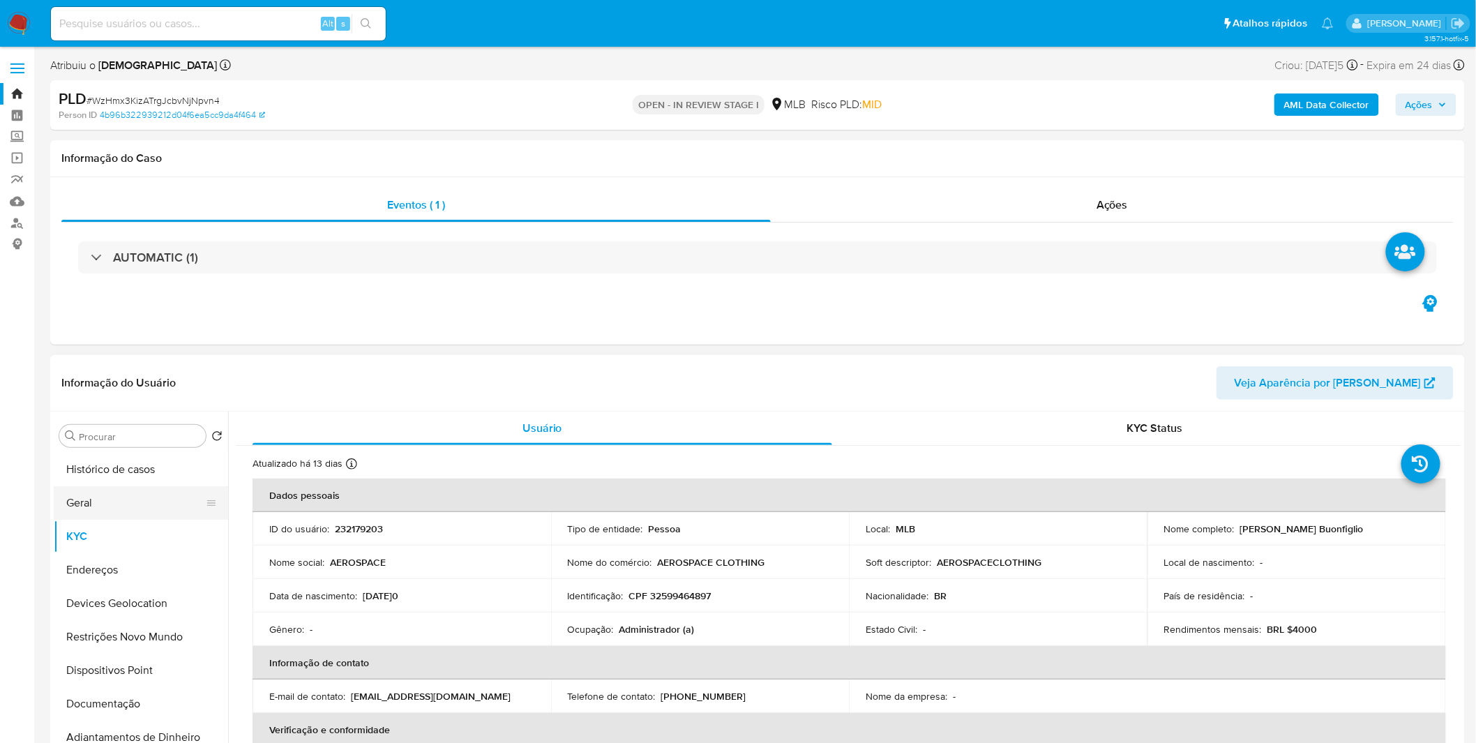
click at [128, 508] on button "Geral" at bounding box center [135, 502] width 163 height 33
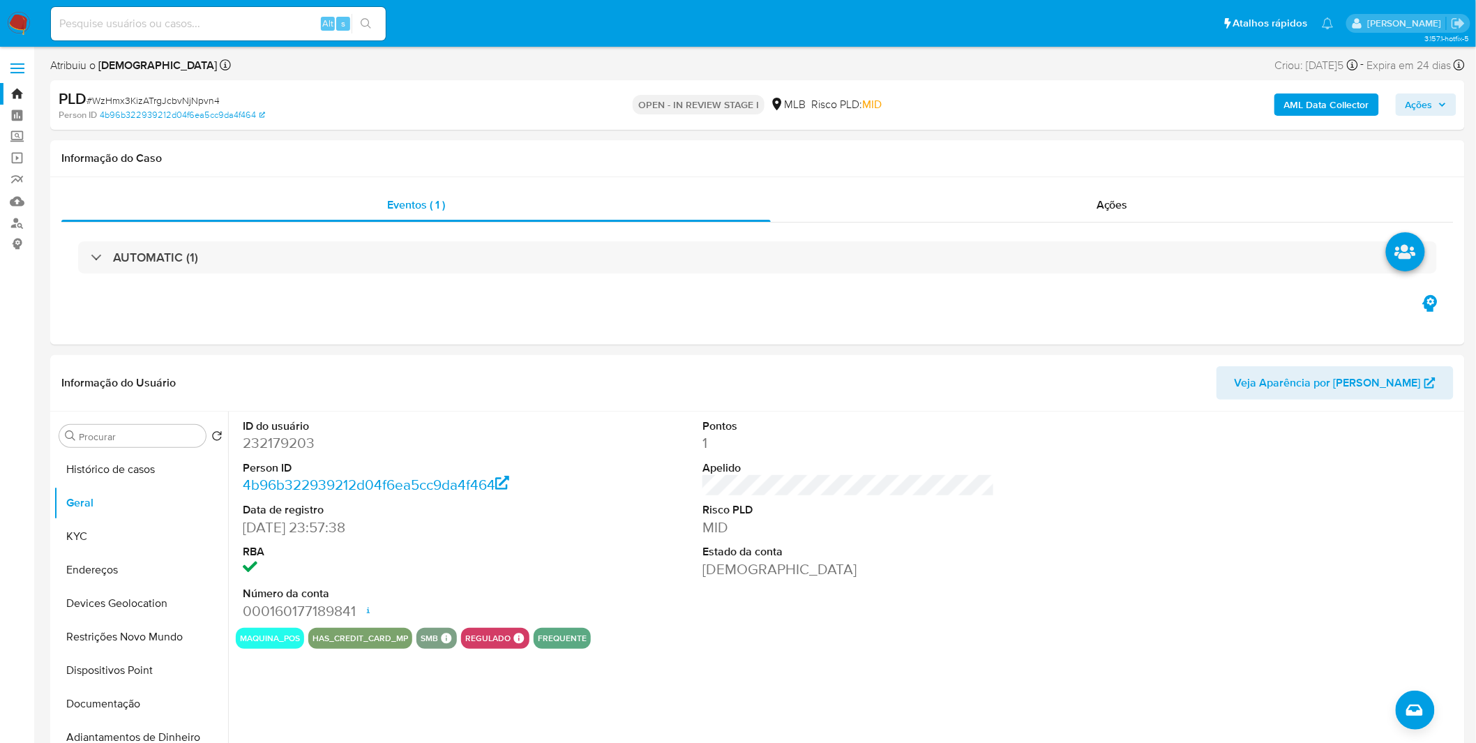
click at [213, 24] on input at bounding box center [218, 24] width 335 height 18
paste input "1uhVG7N4EqWNQHDkC2o69Lu7"
type input "1uhVG7N4EqWNQHDkC2o69Lu7"
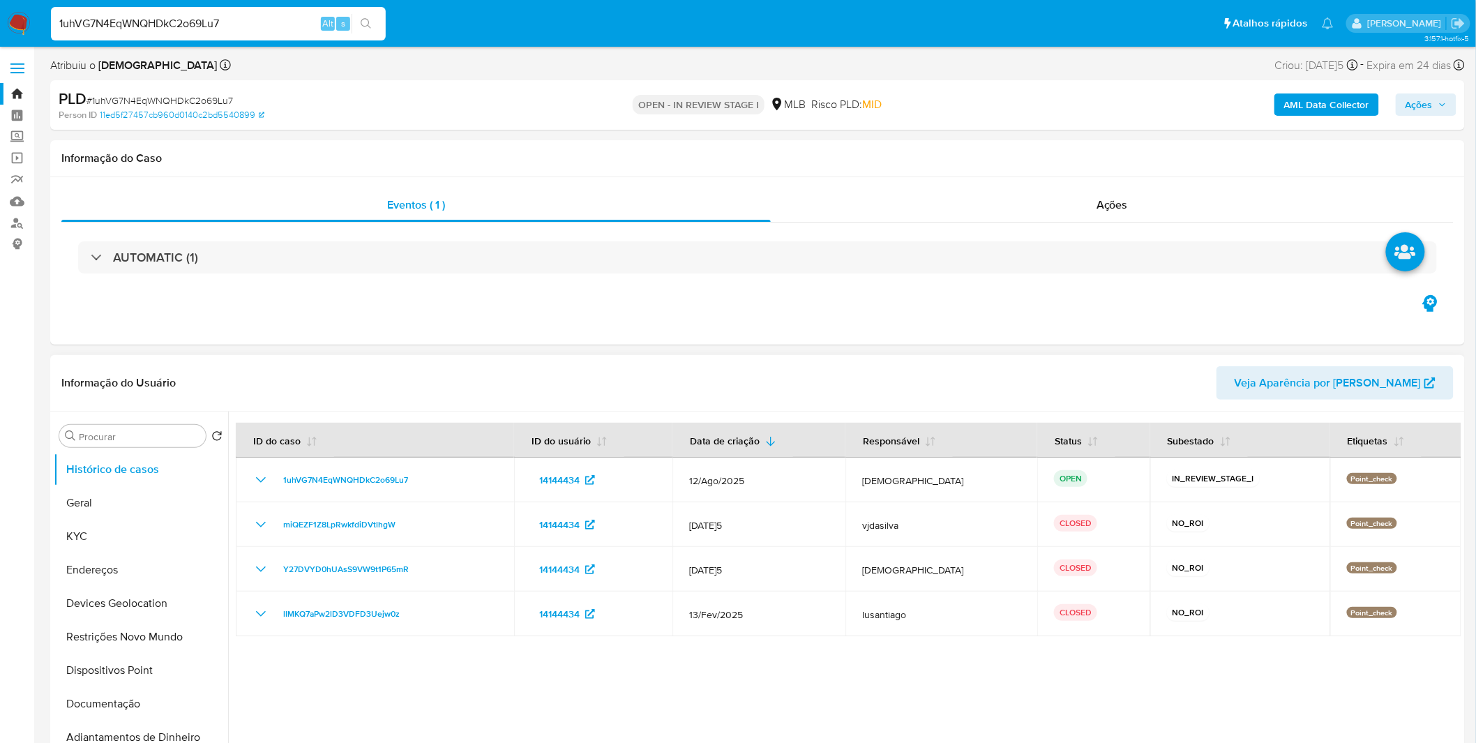
select select "10"
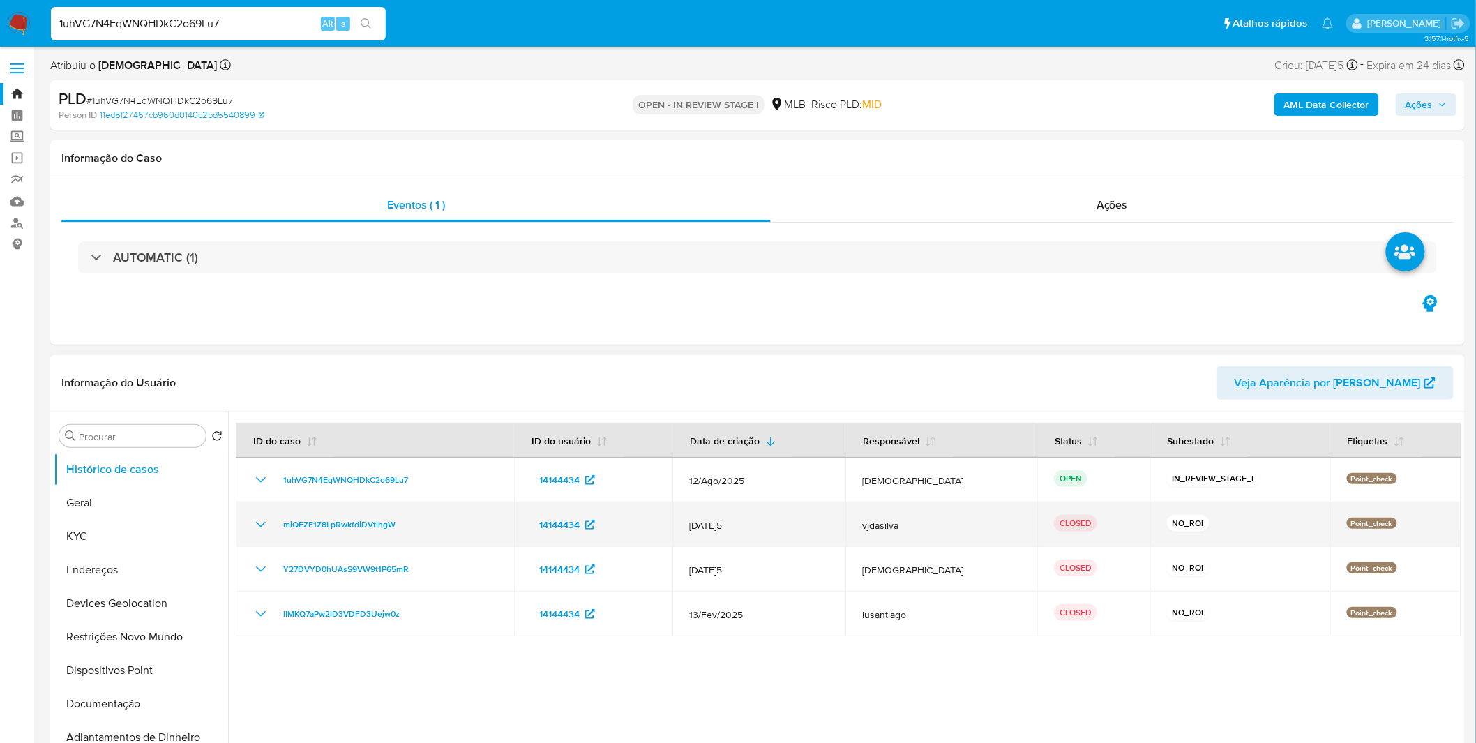
click at [250, 529] on td "miQEZF1Z8LpRwkfdiDVtlhgW" at bounding box center [375, 524] width 278 height 45
click at [256, 528] on icon "Mostrar/Ocultar" at bounding box center [260, 524] width 17 height 17
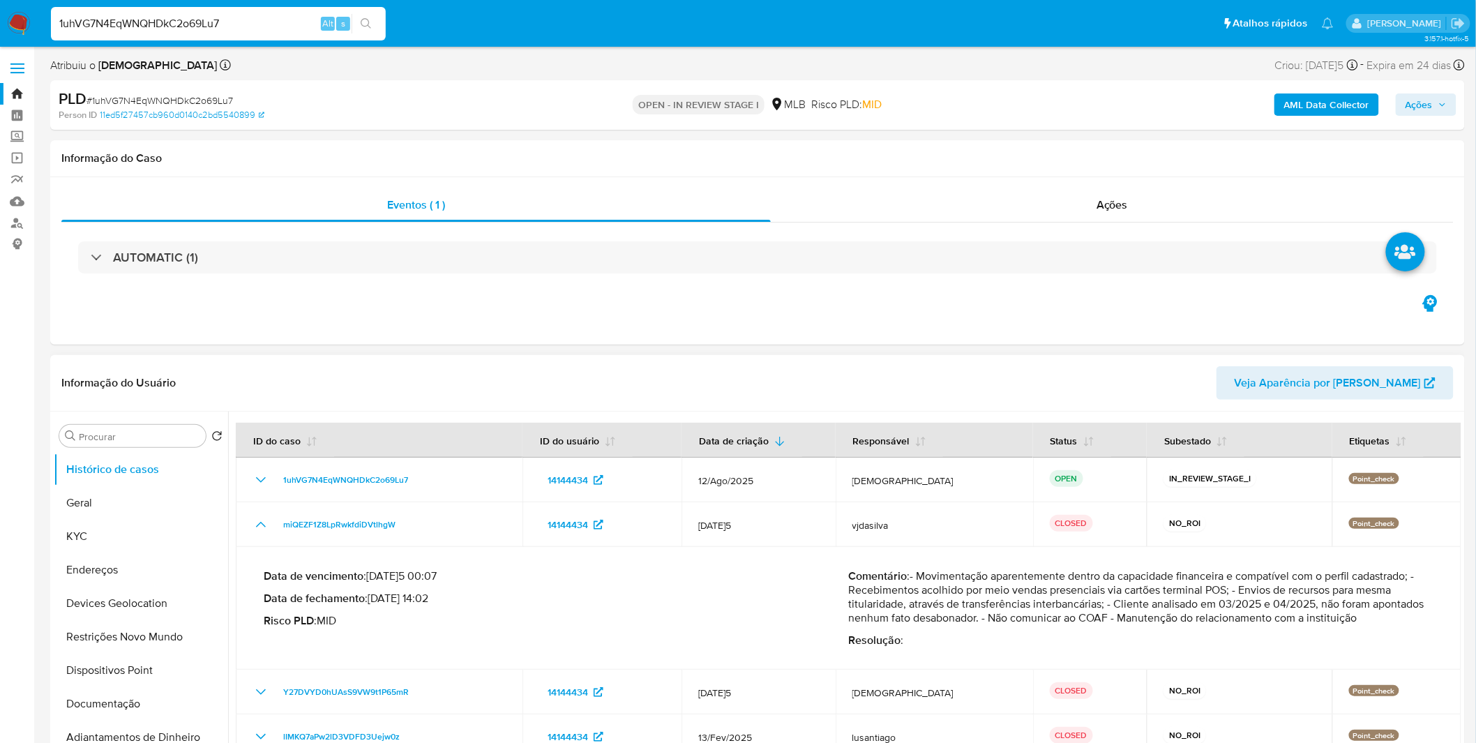
click at [1106, 604] on p "Comentário : - Movimentação aparentemente dentro da capacidade financeira e com…" at bounding box center [1141, 597] width 585 height 56
drag, startPoint x: 1116, startPoint y: 609, endPoint x: 1287, endPoint y: 618, distance: 171.1
click at [1213, 618] on p "Comentário : - Movimentação aparentemente dentro da capacidade financeira e com…" at bounding box center [1141, 597] width 585 height 56
click at [1276, 618] on p "Comentário : - Movimentação aparentemente dentro da capacidade financeira e com…" at bounding box center [1141, 597] width 585 height 56
click at [1291, 618] on p "Comentário : - Movimentação aparentemente dentro da capacidade financeira e com…" at bounding box center [1141, 597] width 585 height 56
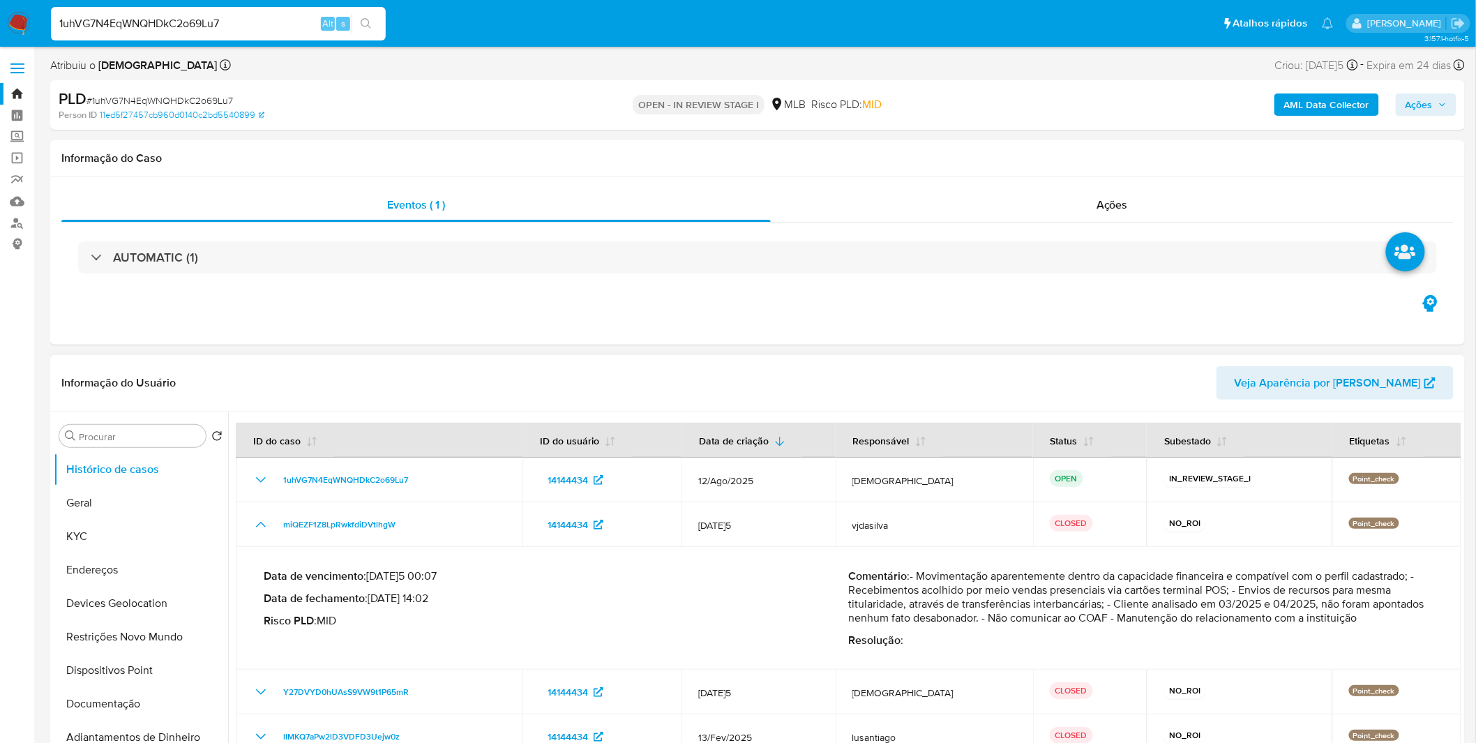
click at [1293, 618] on p "Comentário : - Movimentação aparentemente dentro da capacidade financeira e com…" at bounding box center [1141, 597] width 585 height 56
click at [998, 588] on p "Comentário : - Movimentação aparentemente dentro da capacidade financeira e com…" at bounding box center [1141, 597] width 585 height 56
drag, startPoint x: 1008, startPoint y: 586, endPoint x: 1144, endPoint y: 609, distance: 138.6
click at [1144, 608] on p "Comentário : - Movimentação aparentemente dentro da capacidade financeira e com…" at bounding box center [1141, 597] width 585 height 56
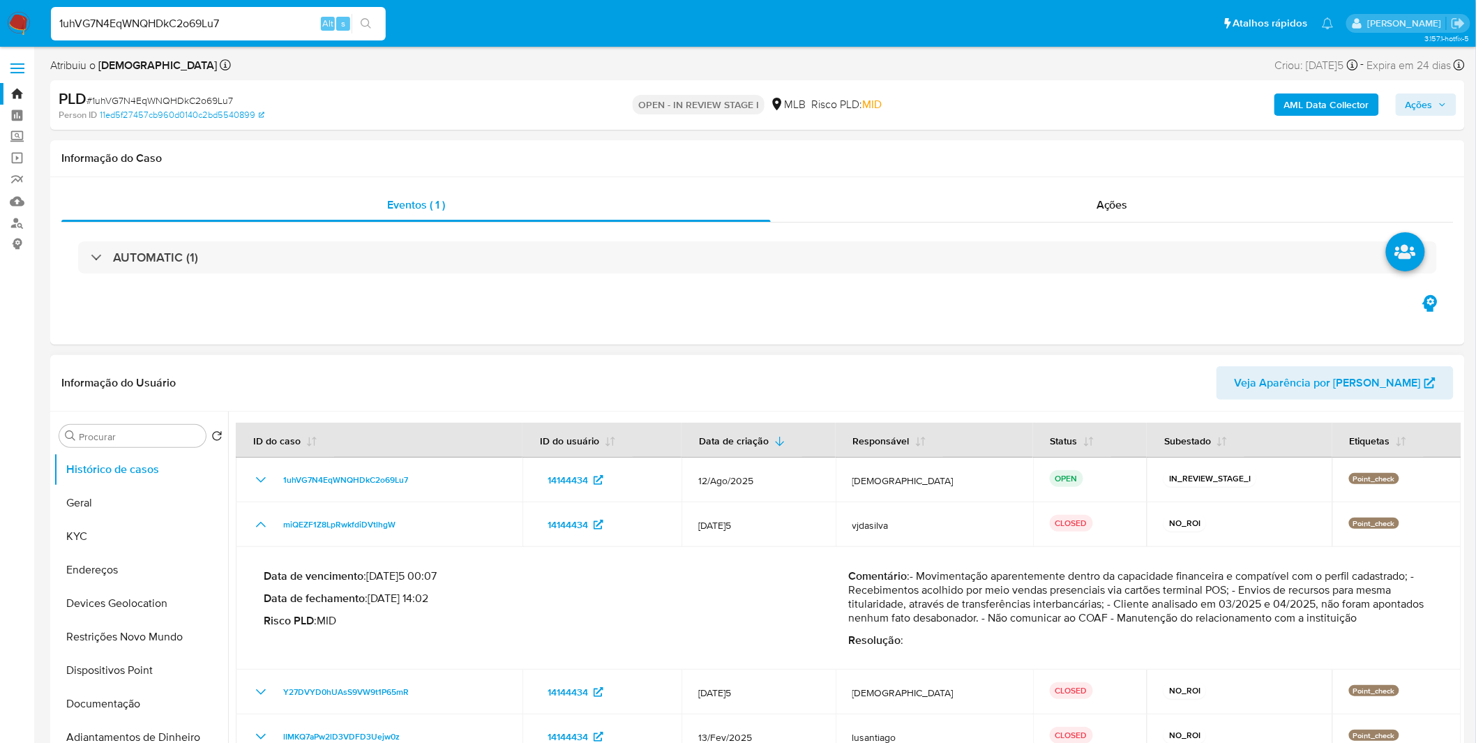
click at [1144, 609] on p "Comentário : - Movimentação aparentemente dentro da capacidade financeira e com…" at bounding box center [1141, 597] width 585 height 56
click at [1116, 612] on p "Comentário : - Movimentação aparentemente dentro da capacidade financeira e com…" at bounding box center [1141, 597] width 585 height 56
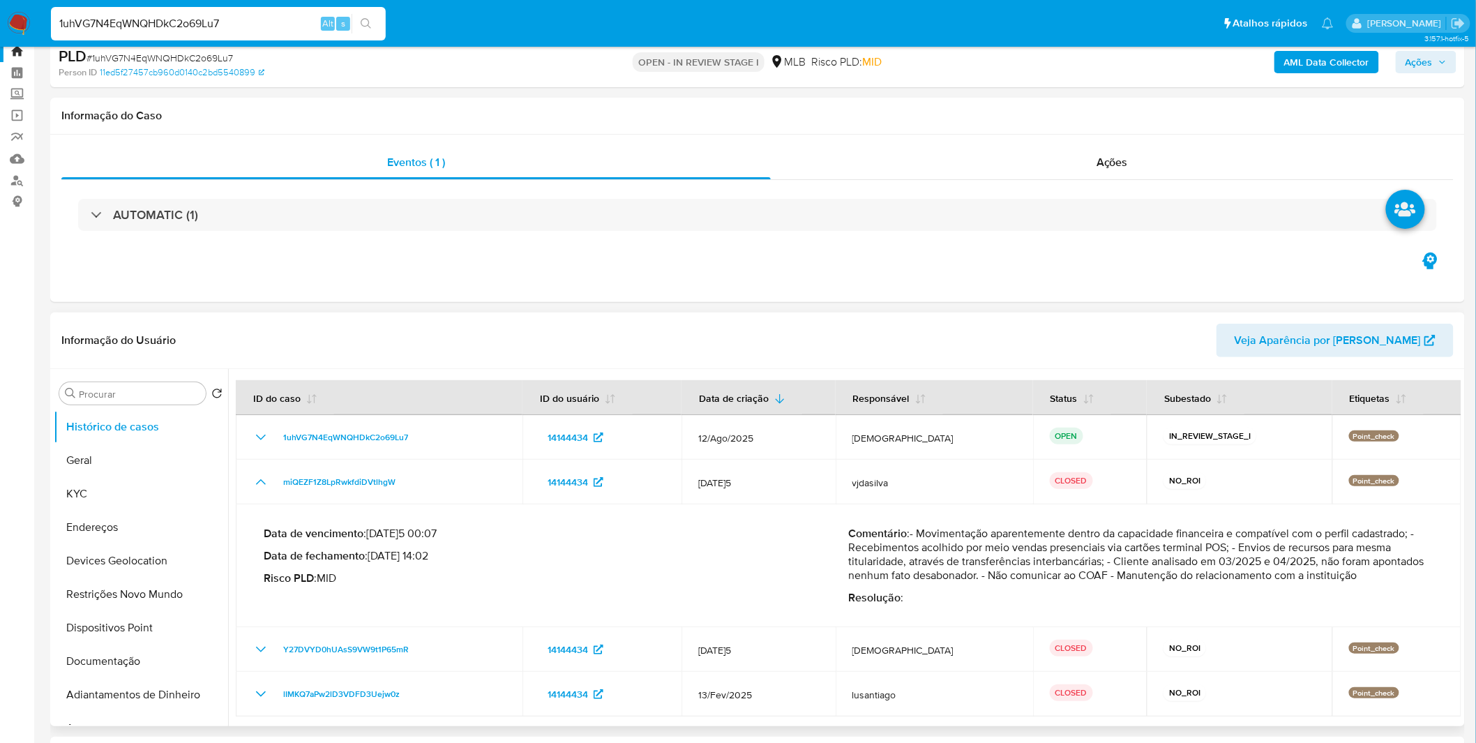
scroll to position [77, 0]
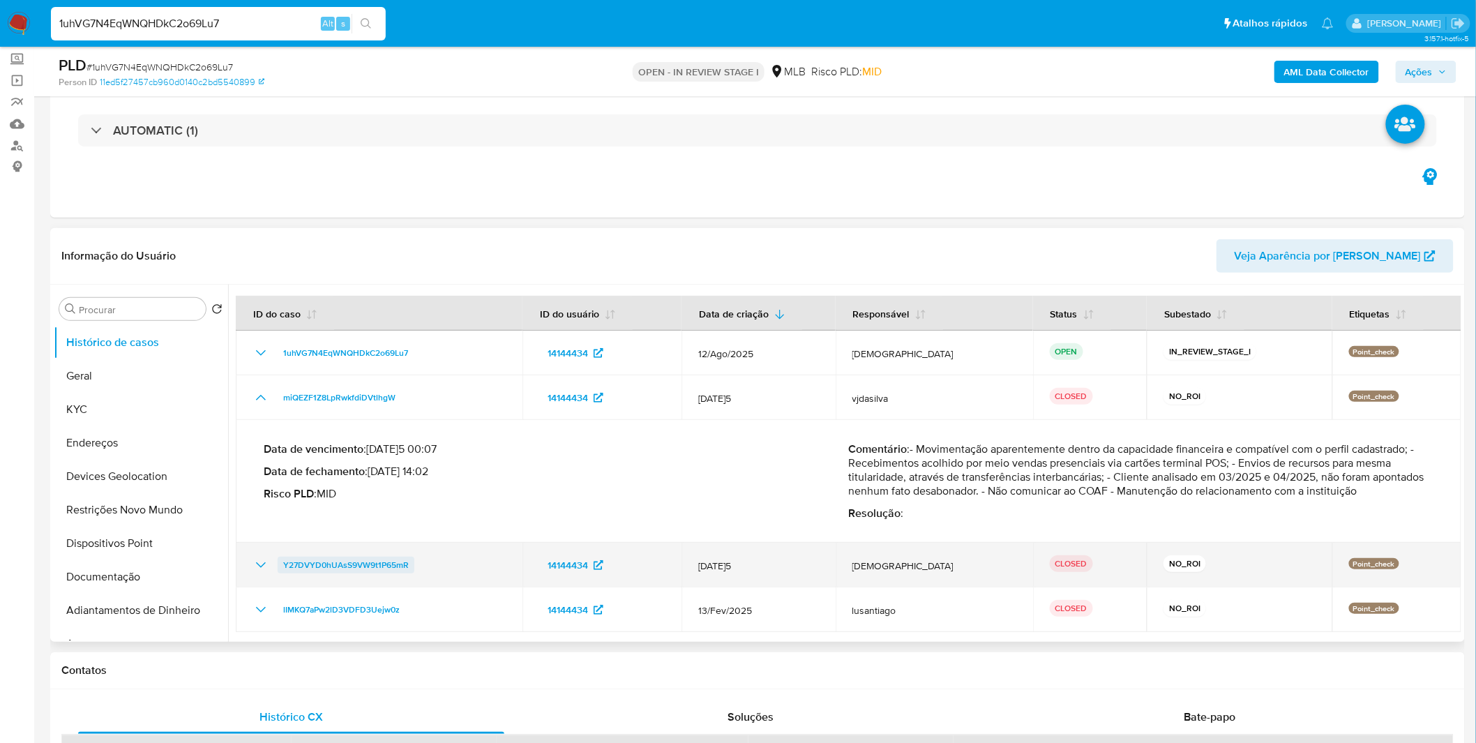
drag, startPoint x: 384, startPoint y: 563, endPoint x: 283, endPoint y: 568, distance: 101.2
click at [283, 568] on div "Y27DVYD0hUAsS9VW9t1P65mR" at bounding box center [378, 564] width 253 height 17
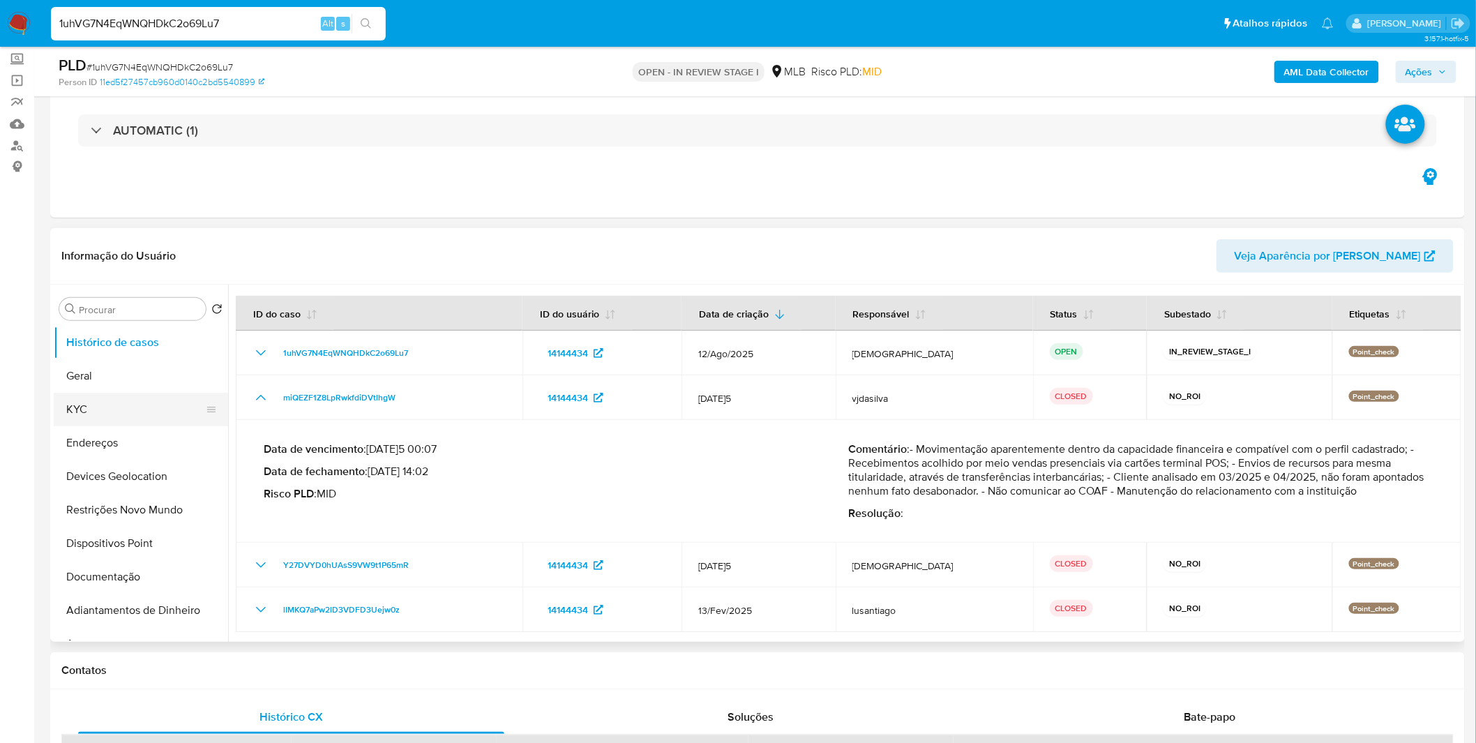
click at [99, 402] on button "KYC" at bounding box center [135, 409] width 163 height 33
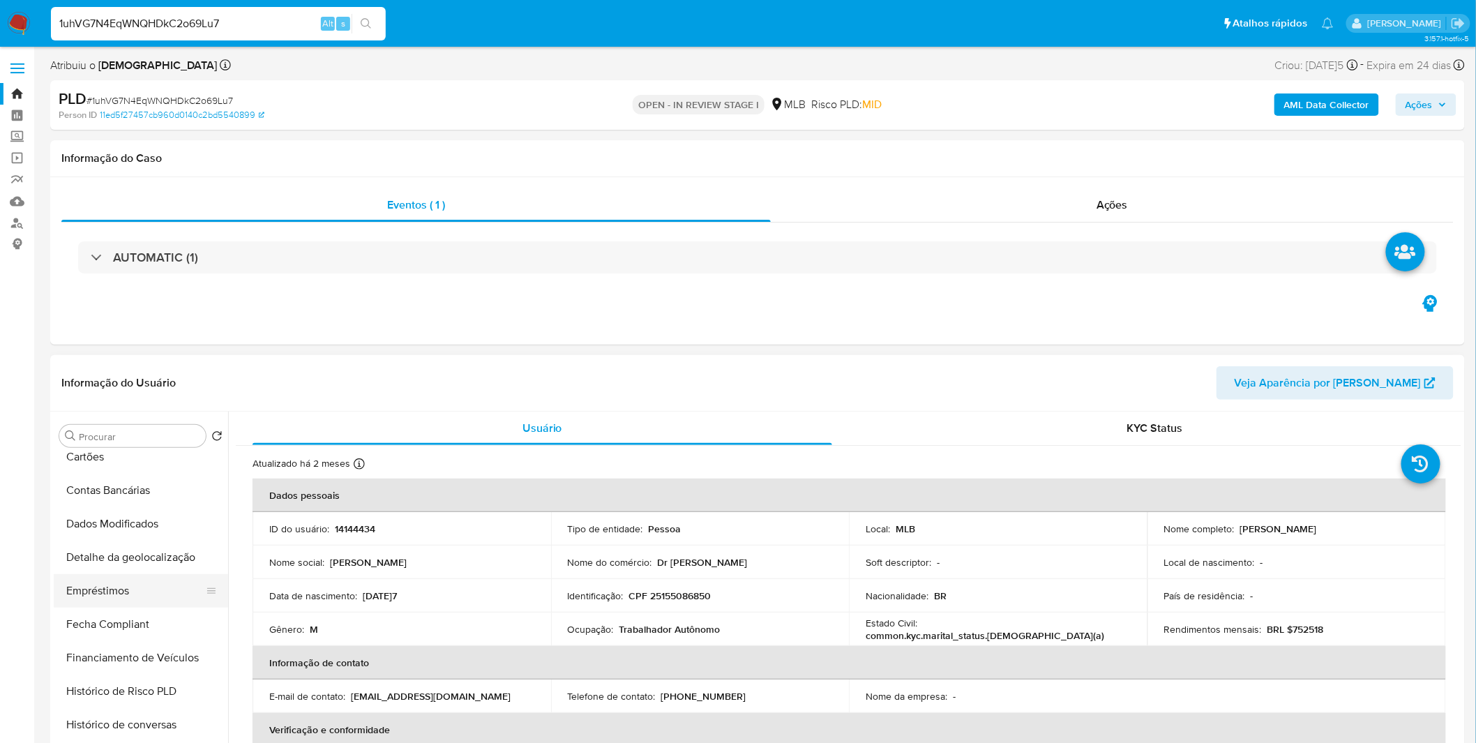
scroll to position [387, 0]
click at [1301, 119] on div "AML Data Collector Ações" at bounding box center [1225, 105] width 462 height 33
click at [1309, 114] on b "AML Data Collector" at bounding box center [1326, 104] width 85 height 22
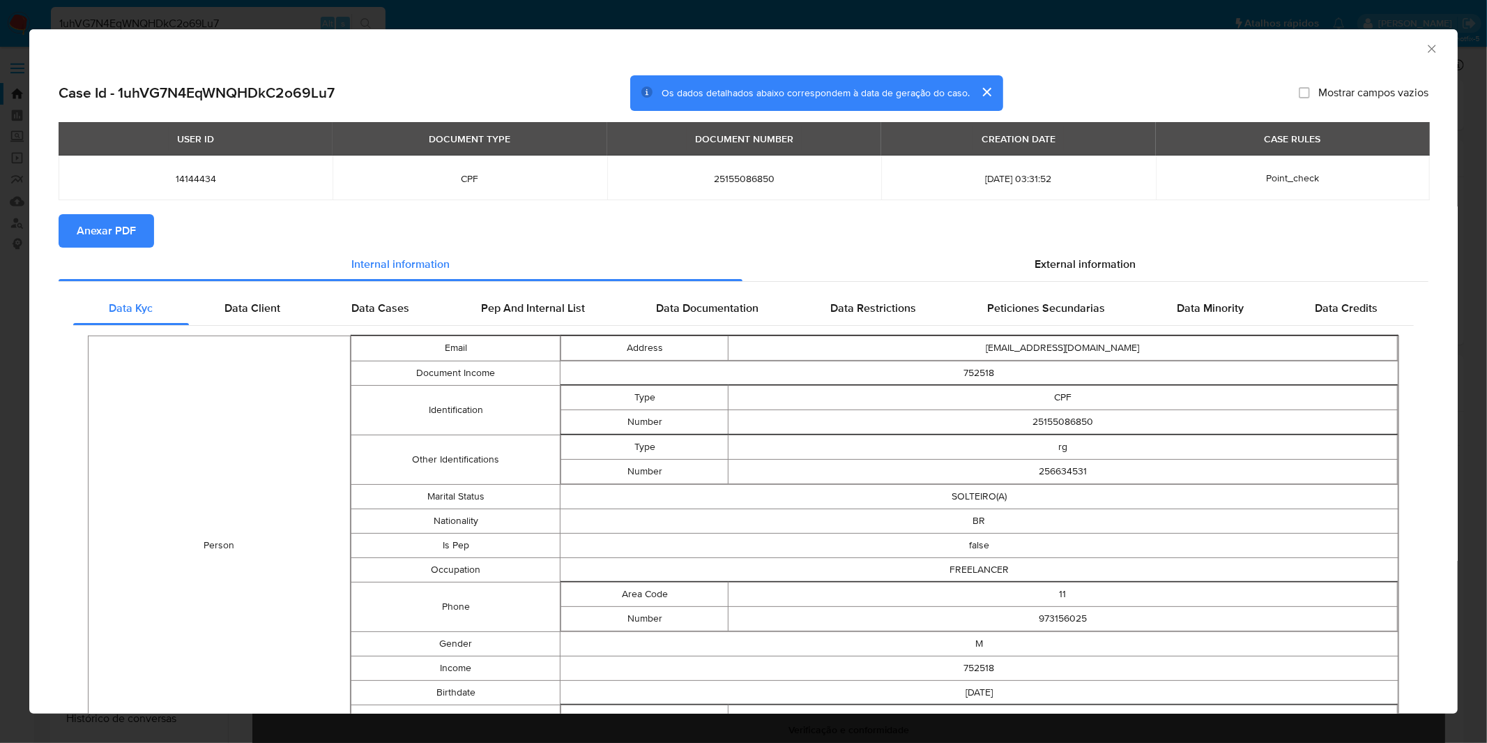
click at [140, 238] on button "Anexar PDF" at bounding box center [107, 230] width 96 height 33
click at [1133, 17] on div "AML Data Collector Case Id - 1uhVG7N4EqWNQHDkC2o69Lu7 Os dados detalhados abaix…" at bounding box center [743, 371] width 1487 height 743
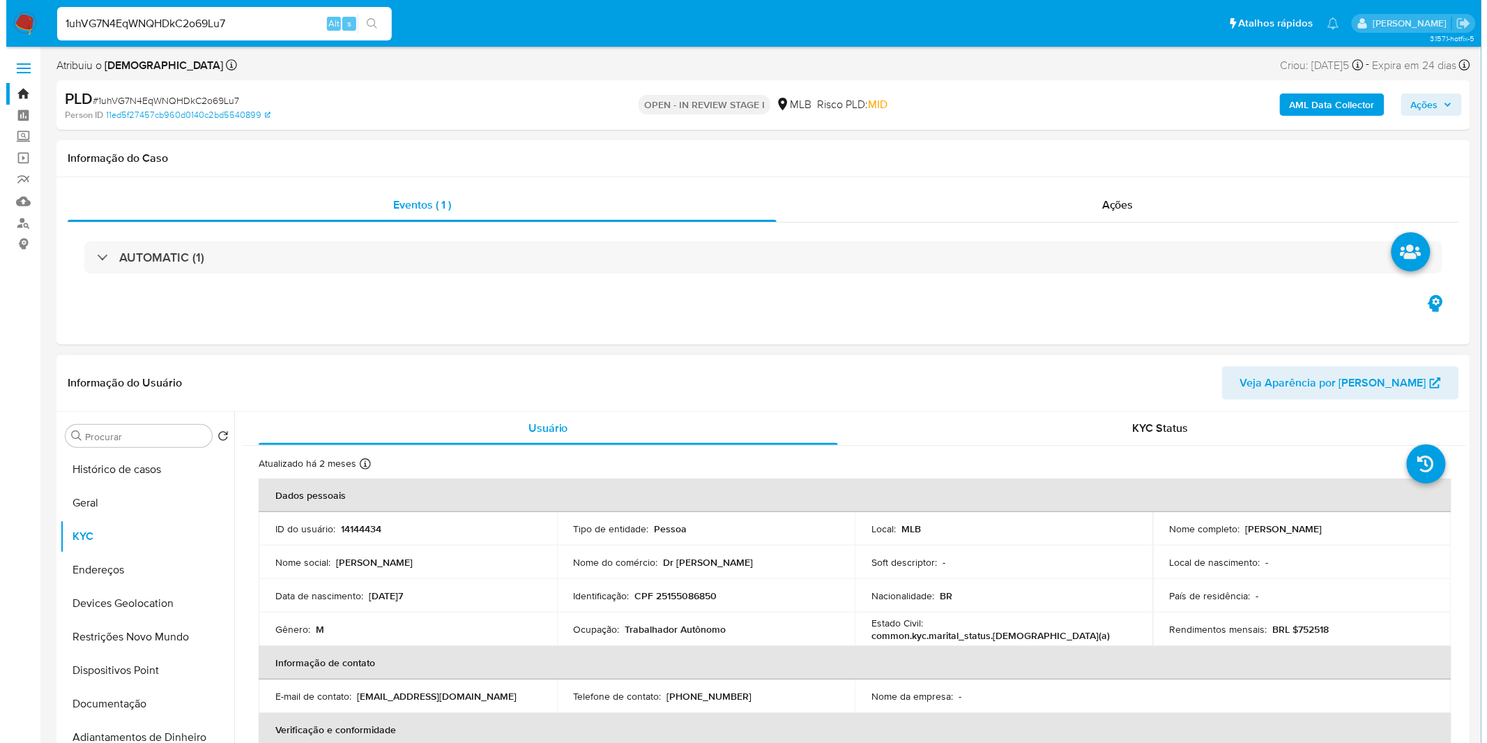
scroll to position [232, 0]
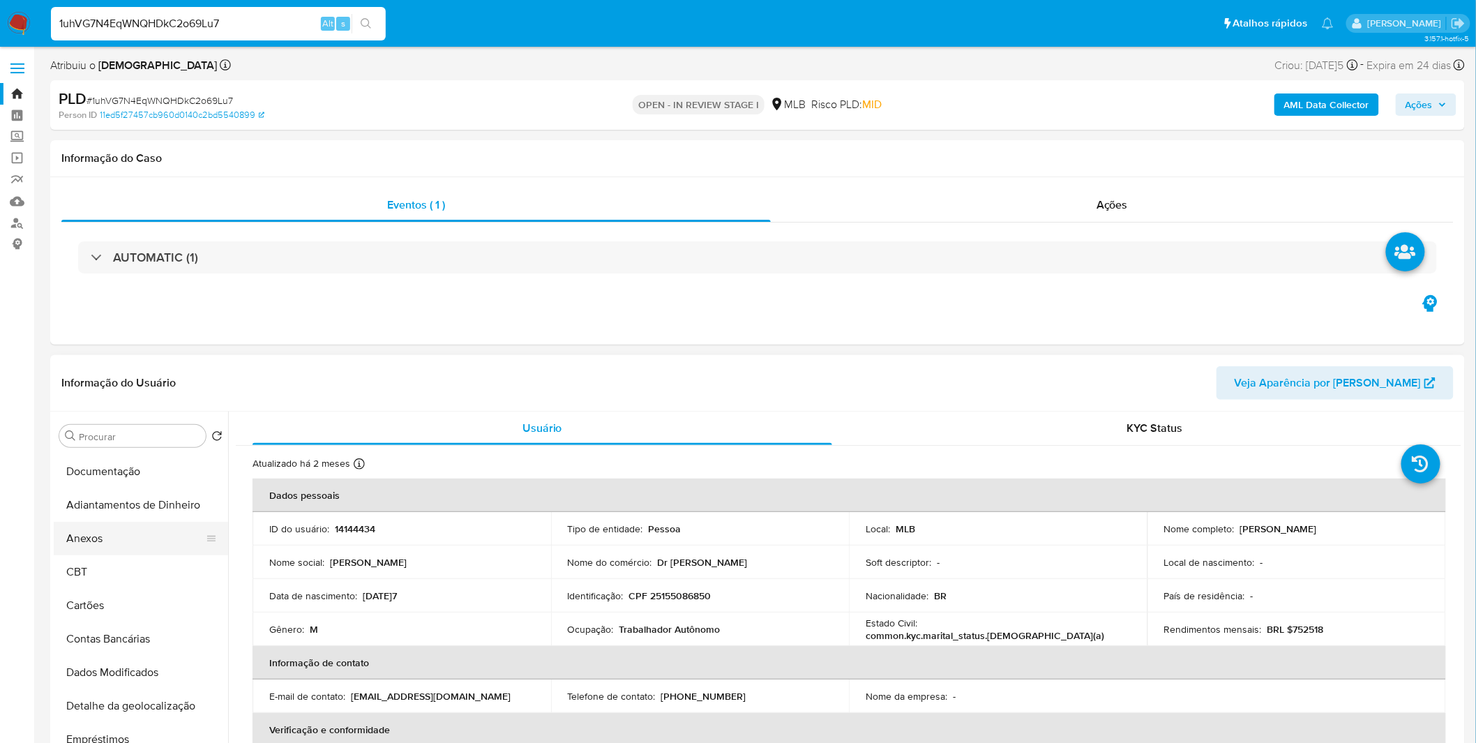
click at [137, 538] on button "Anexos" at bounding box center [135, 538] width 163 height 33
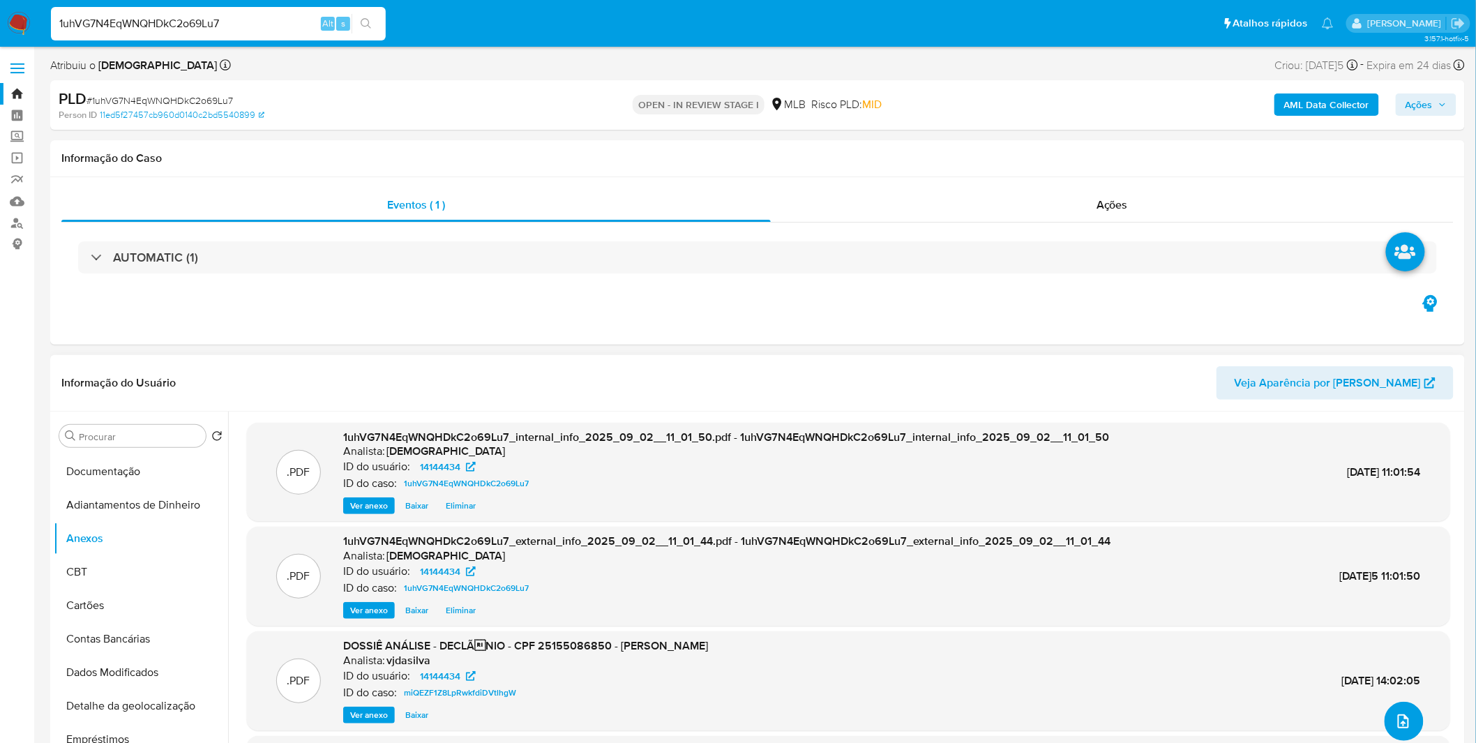
click at [1400, 710] on button "upload-file" at bounding box center [1403, 721] width 39 height 39
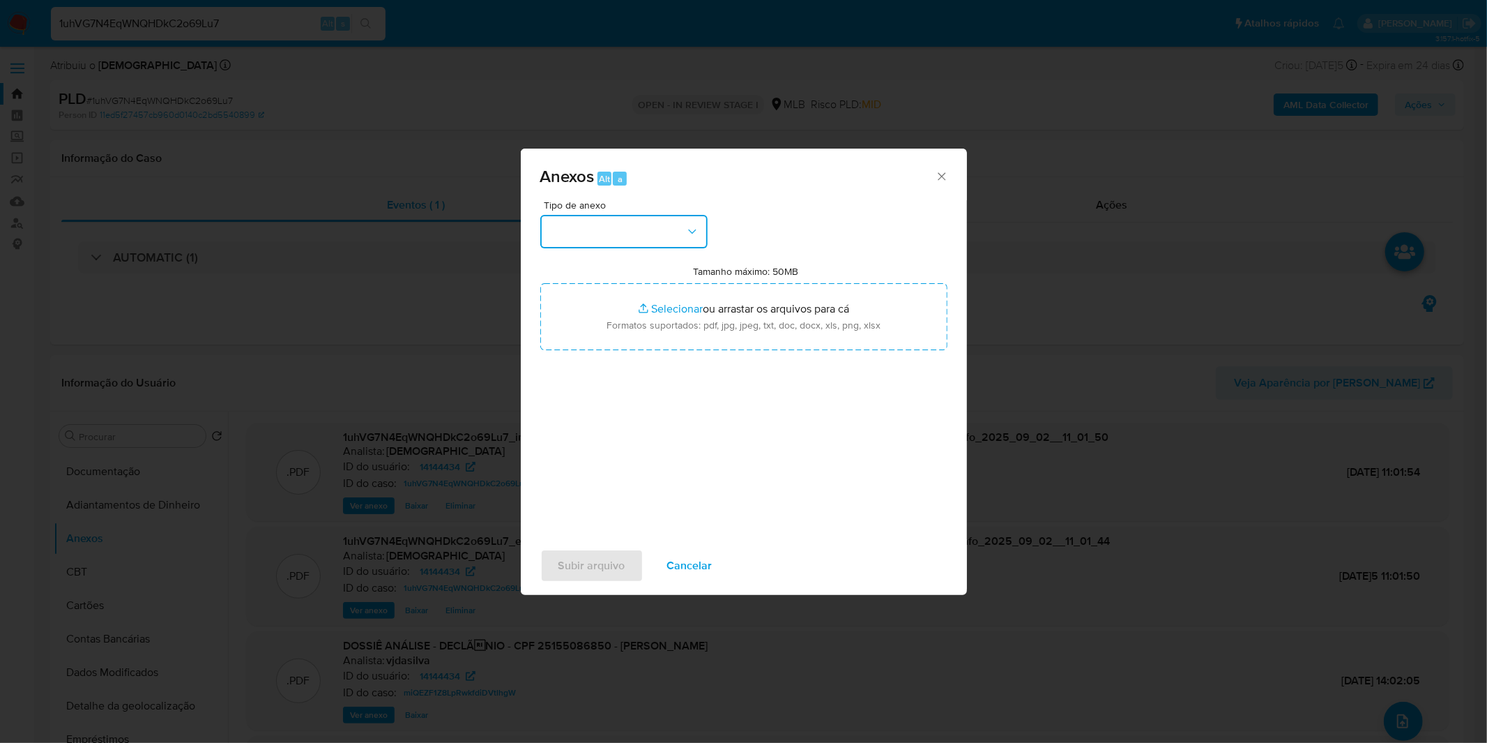
click at [646, 238] on button "button" at bounding box center [623, 231] width 167 height 33
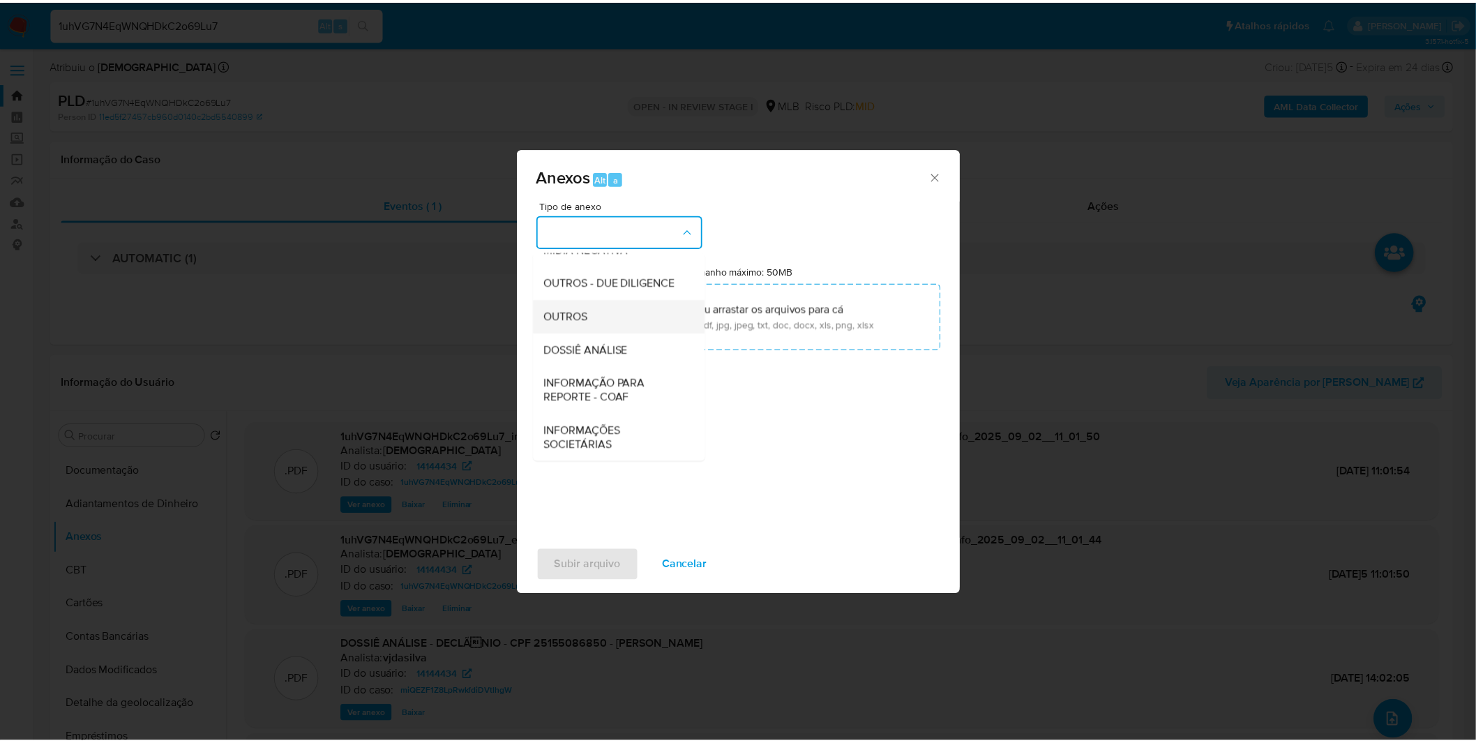
scroll to position [214, 0]
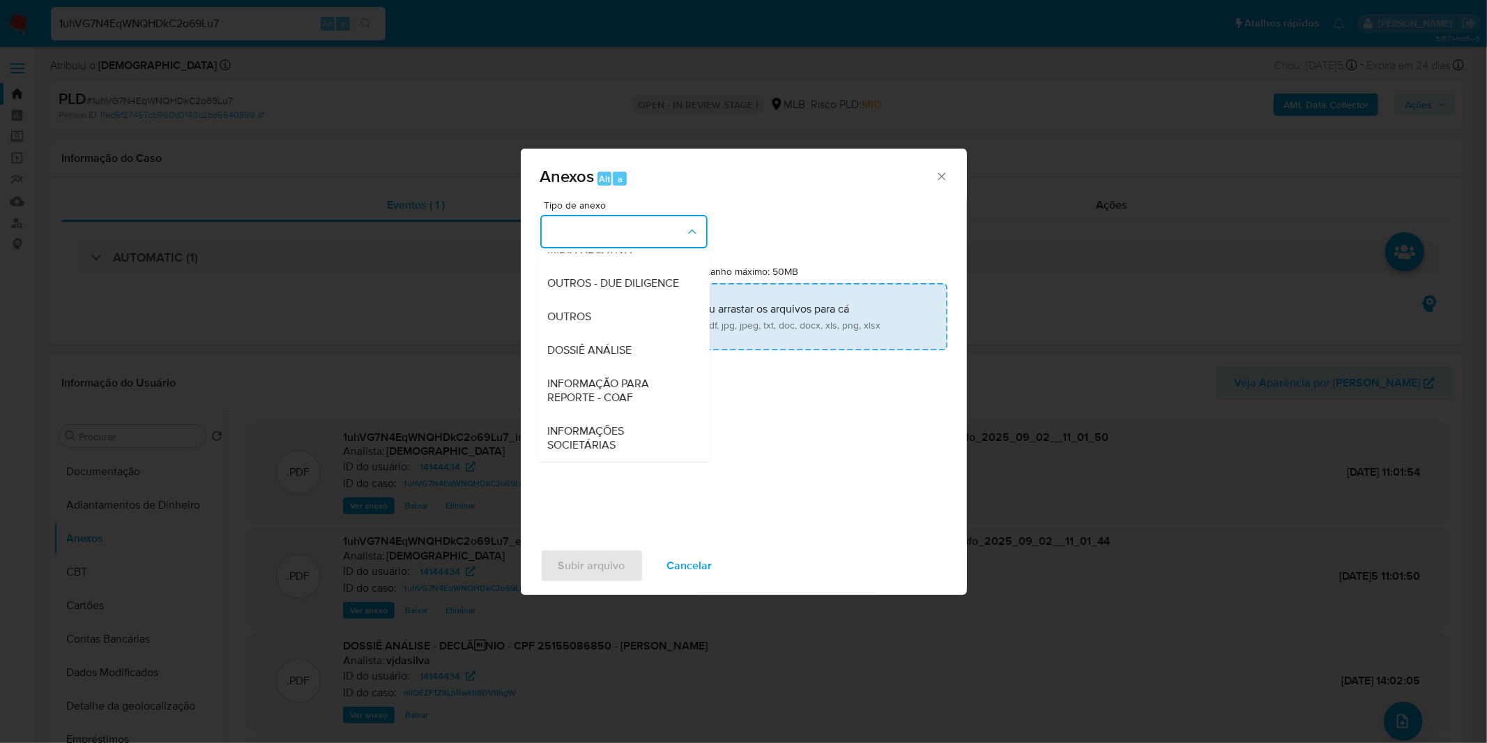
click at [629, 330] on div "OUTROS" at bounding box center [619, 316] width 142 height 33
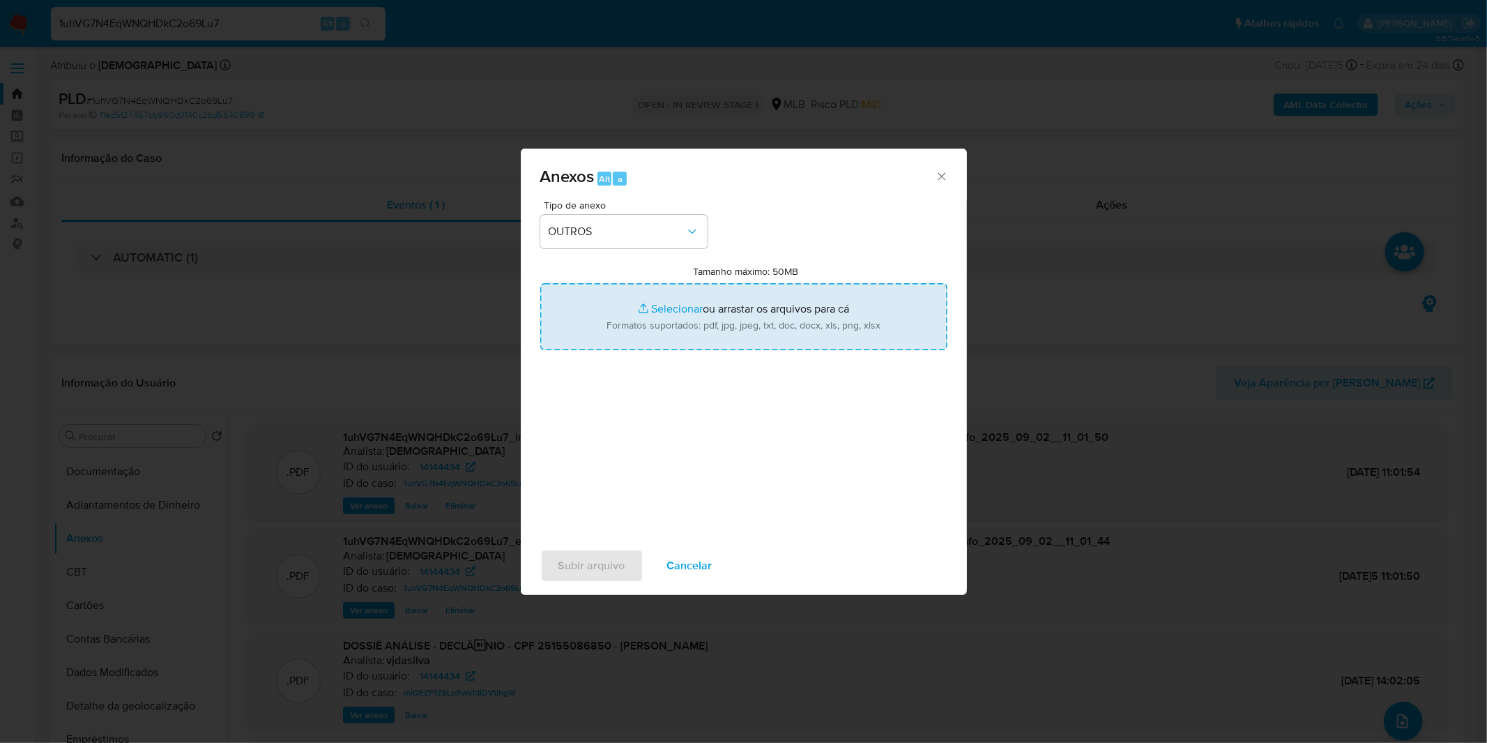
click at [639, 314] on input "Tamanho máximo: 50MB Selecionar arquivos" at bounding box center [743, 316] width 407 height 67
type input "C:\fakepath\DECLINIO SAR - CPF 25155086850 - VINICIUS DE SOUZA PENA.pdf"
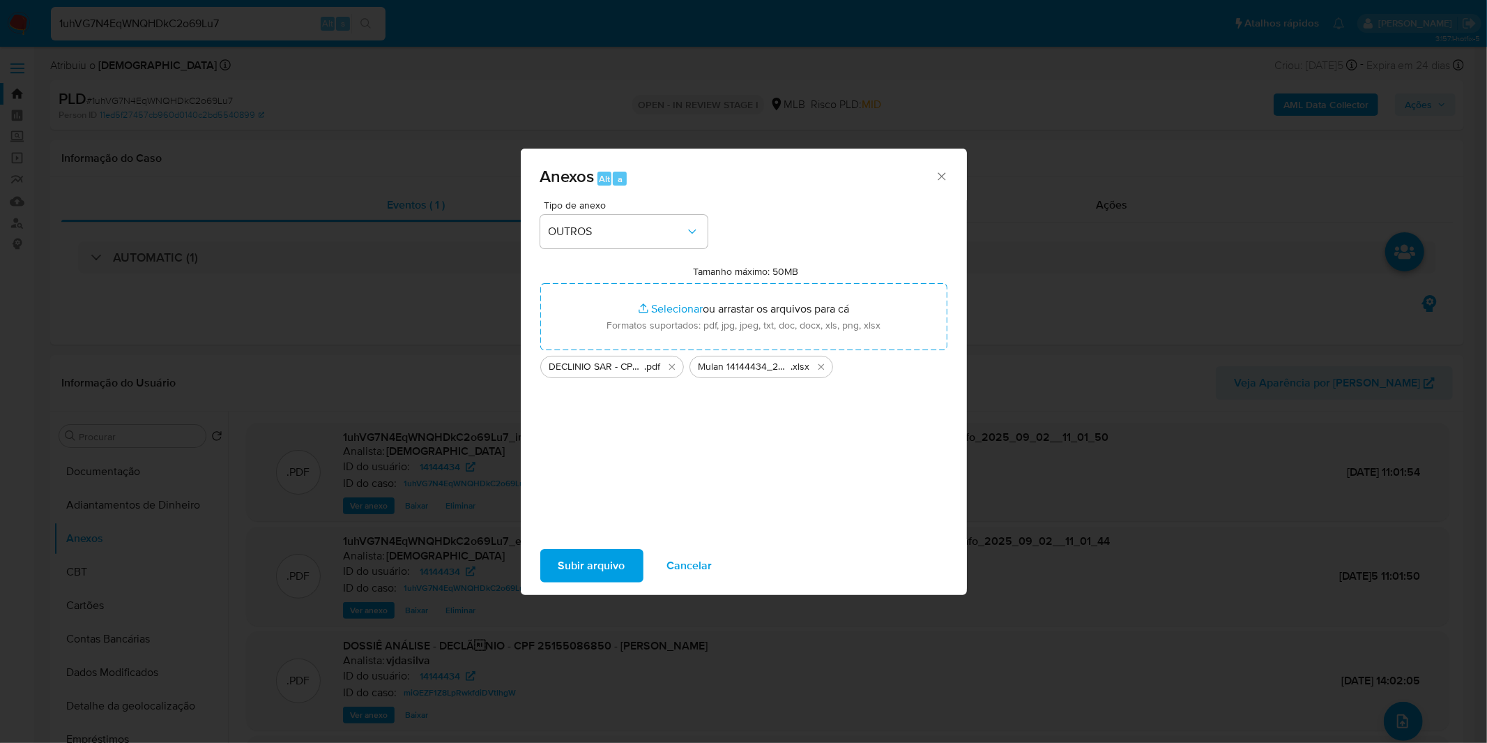
click at [581, 565] on span "Subir arquivo" at bounding box center [592, 565] width 67 height 31
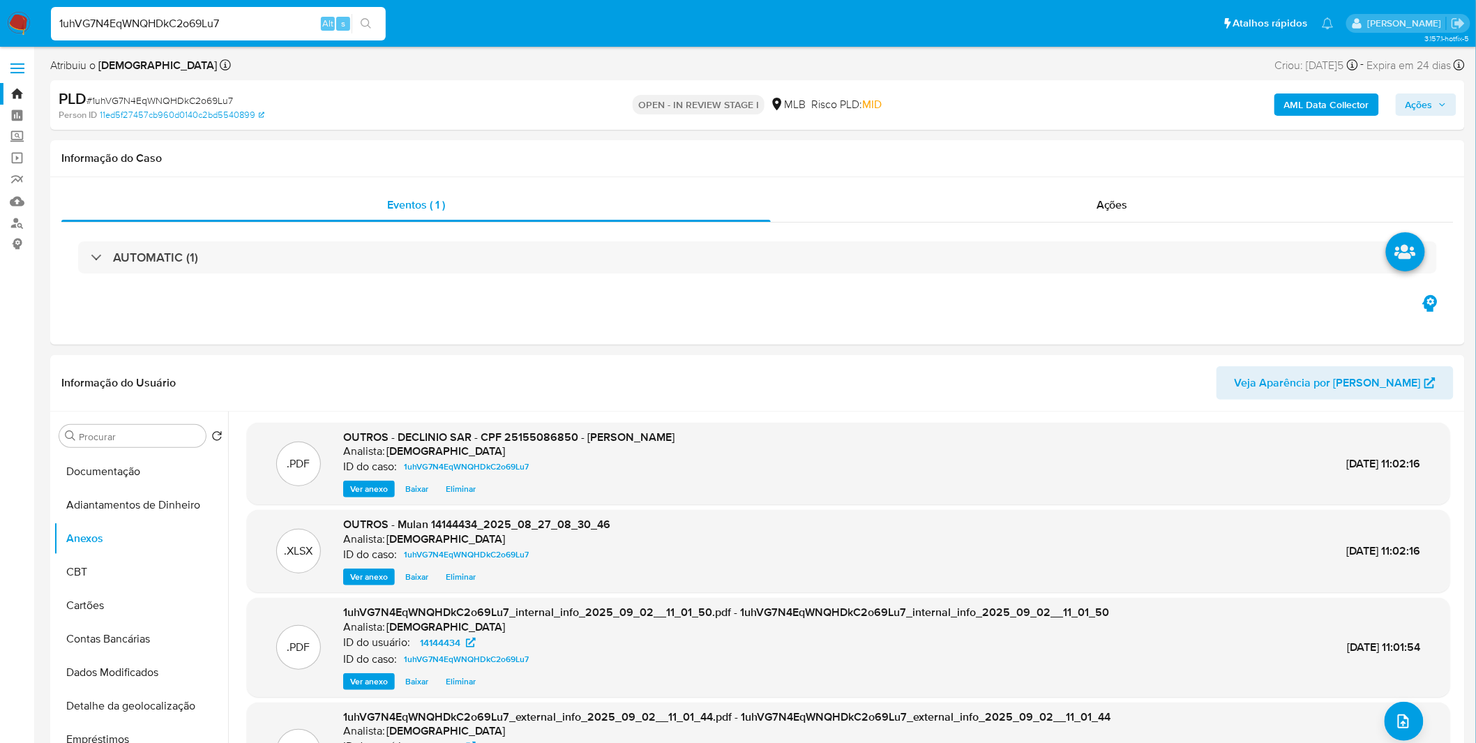
click at [1411, 108] on span "Ações" at bounding box center [1418, 104] width 27 height 22
click at [995, 152] on span "Resolução do caso" at bounding box center [1020, 149] width 94 height 16
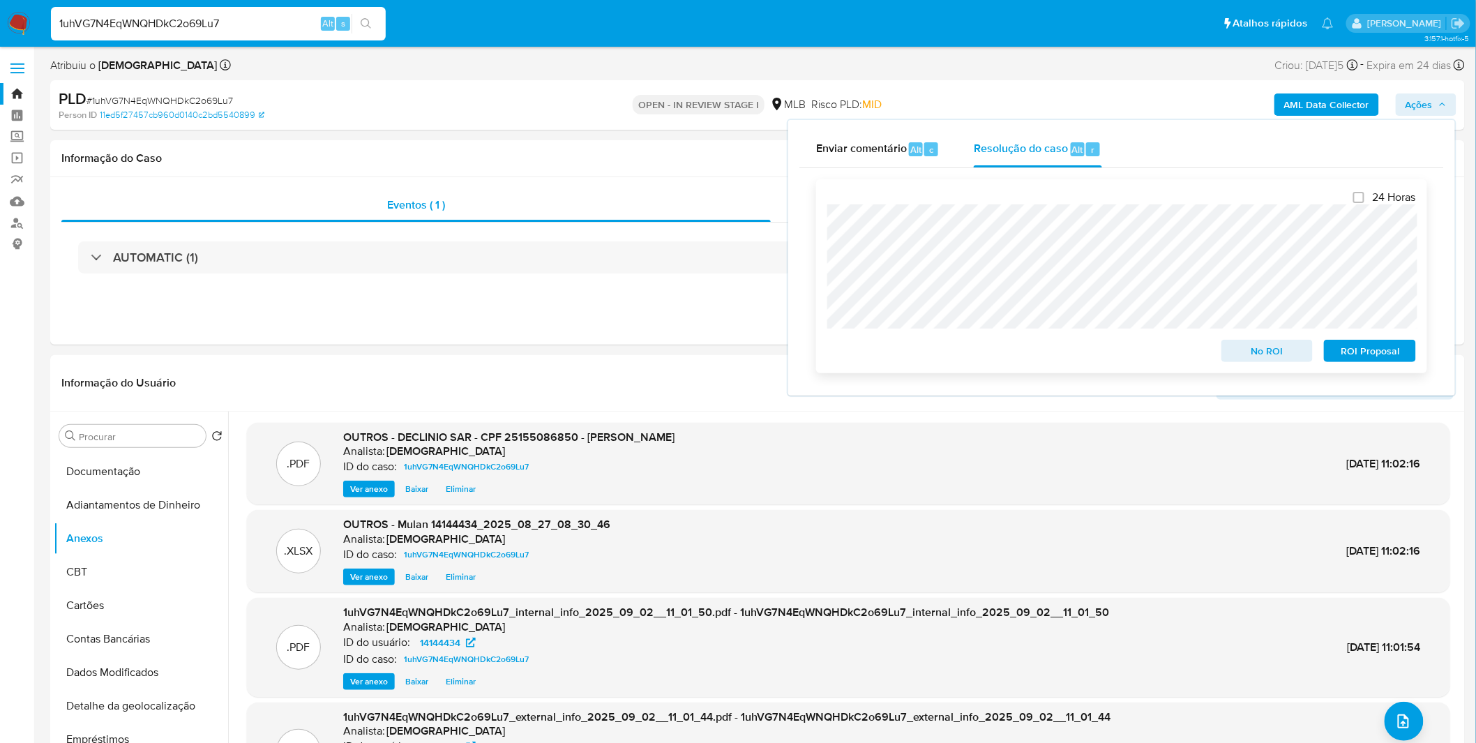
click at [1259, 357] on span "No ROI" at bounding box center [1267, 351] width 73 height 20
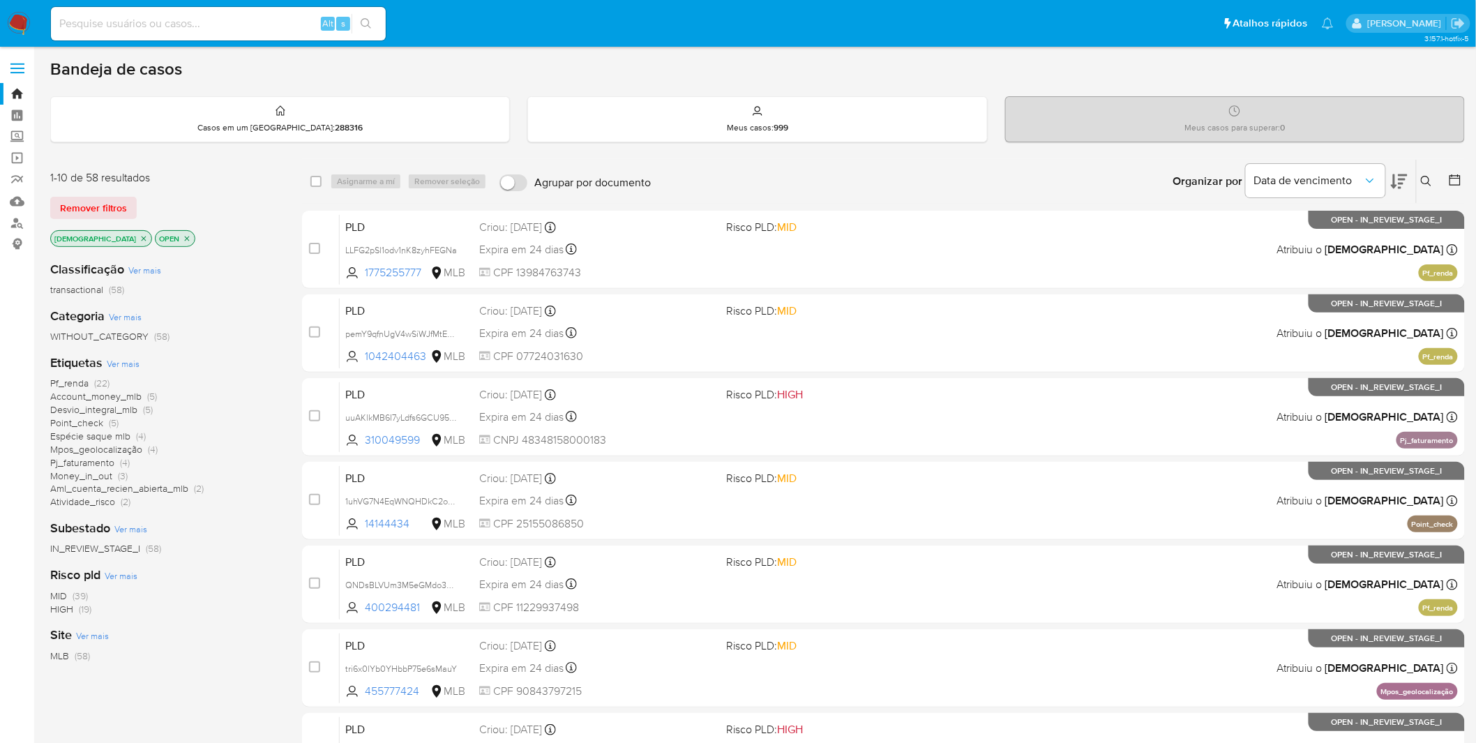
click at [130, 361] on span "Ver mais" at bounding box center [123, 363] width 33 height 13
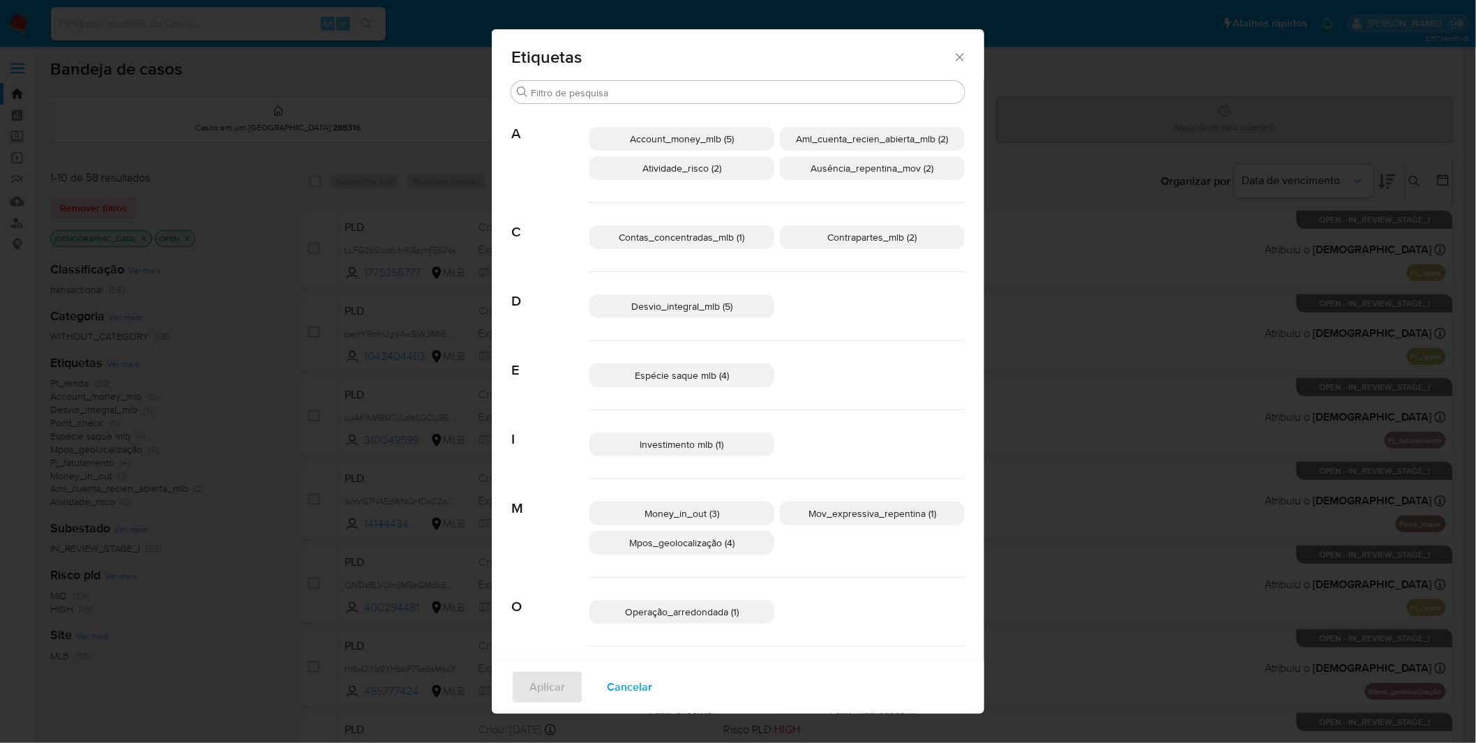
click at [130, 361] on div "Etiquetas Procurar A Account_money_mlb (5) Aml_cuenta_recien_abierta_mlb (2) At…" at bounding box center [738, 371] width 1476 height 743
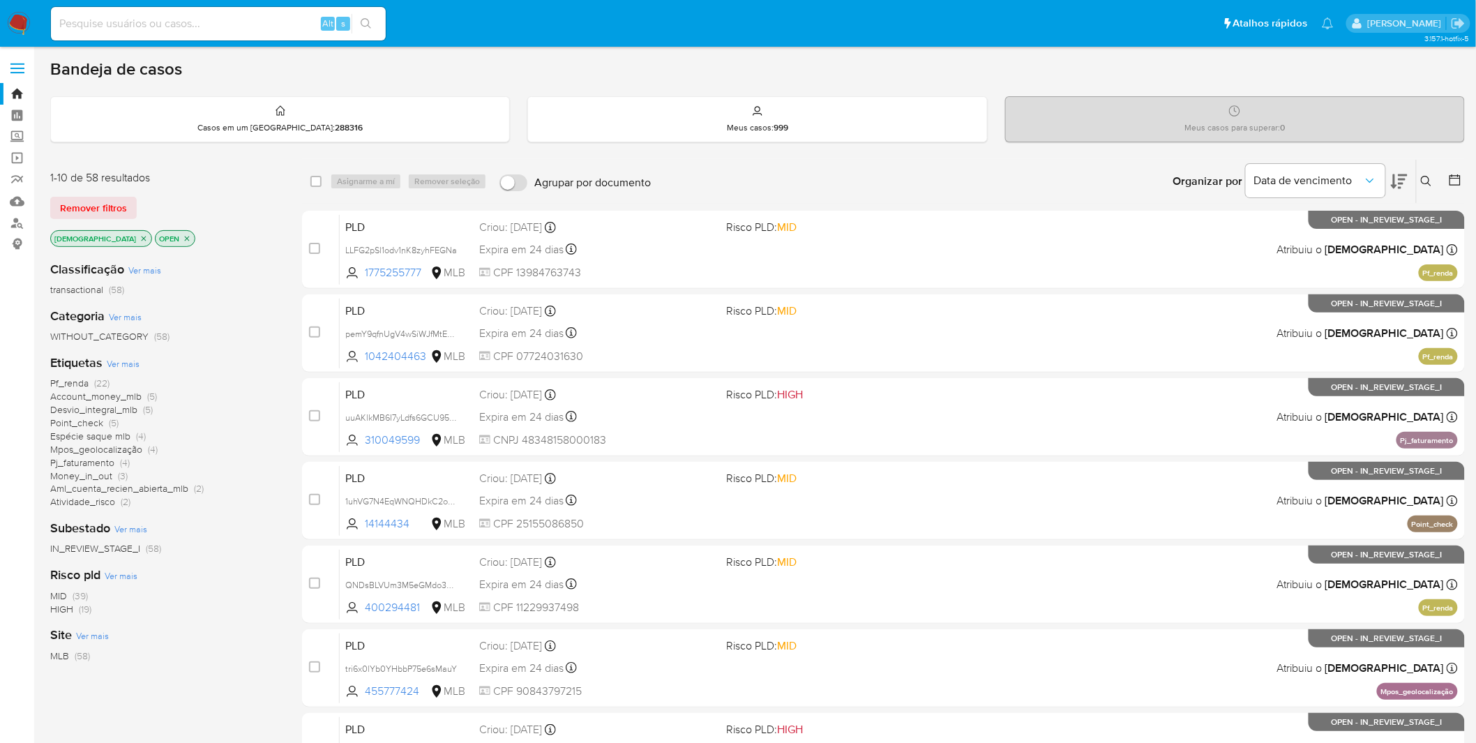
click at [149, 361] on div "Etiquetas Ver mais Pf_renda (22) Account_money_mlb (5) Desvio_integral_mlb (5) …" at bounding box center [164, 431] width 229 height 154
click at [129, 352] on div "Classificação Ver mais transactional (58) Categoria Ver mais WITHOUT_CATEGORY (…" at bounding box center [164, 487] width 229 height 474
click at [126, 354] on div "Etiquetas Ver mais Pf_renda (22) Account_money_mlb (5) Desvio_integral_mlb (5) …" at bounding box center [164, 431] width 229 height 154
click at [126, 360] on span "Ver mais" at bounding box center [123, 363] width 33 height 13
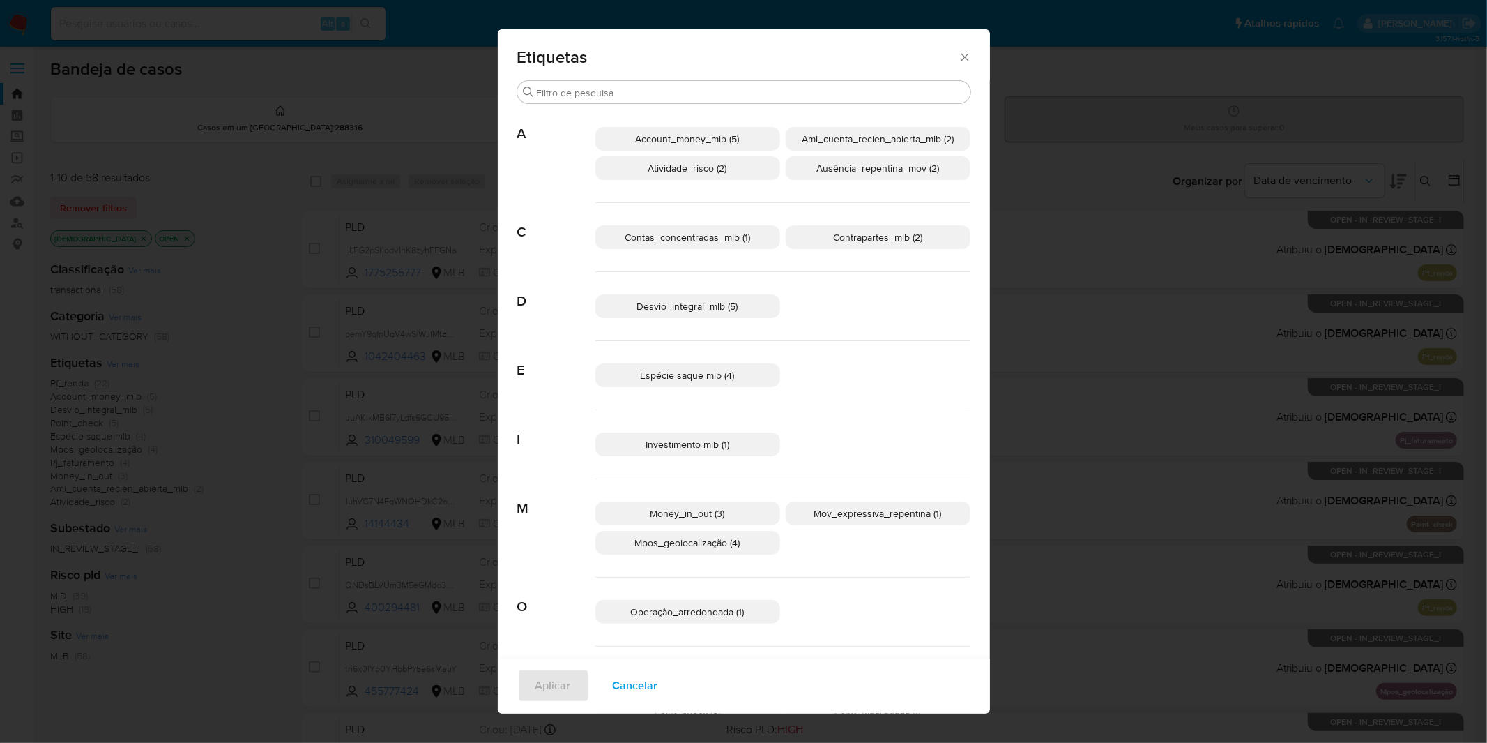
click at [213, 52] on div "Etiquetas Procurar A Account_money_mlb (5) Aml_cuenta_recien_abierta_mlb (2) At…" at bounding box center [743, 371] width 1487 height 743
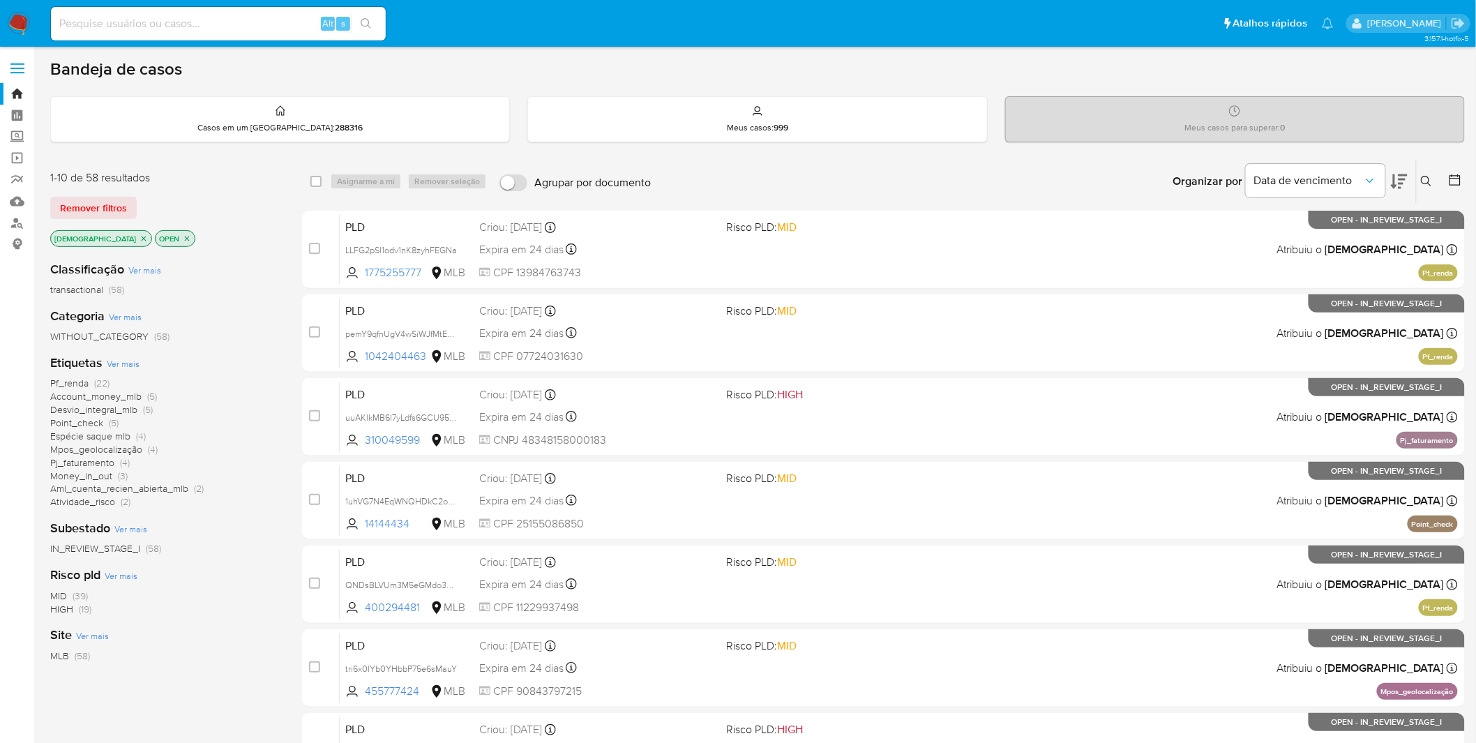
click at [32, 22] on nav "Pausado Ver notificaciones Alt s Atalhos rápidos Presiona las siguientes teclas…" at bounding box center [738, 23] width 1476 height 47
click at [28, 22] on img at bounding box center [19, 24] width 24 height 24
click at [23, 22] on img at bounding box center [19, 24] width 24 height 24
click at [265, 21] on input at bounding box center [218, 24] width 335 height 18
paste input "WzHmx3KizATrgJcbvNjNpvn4"
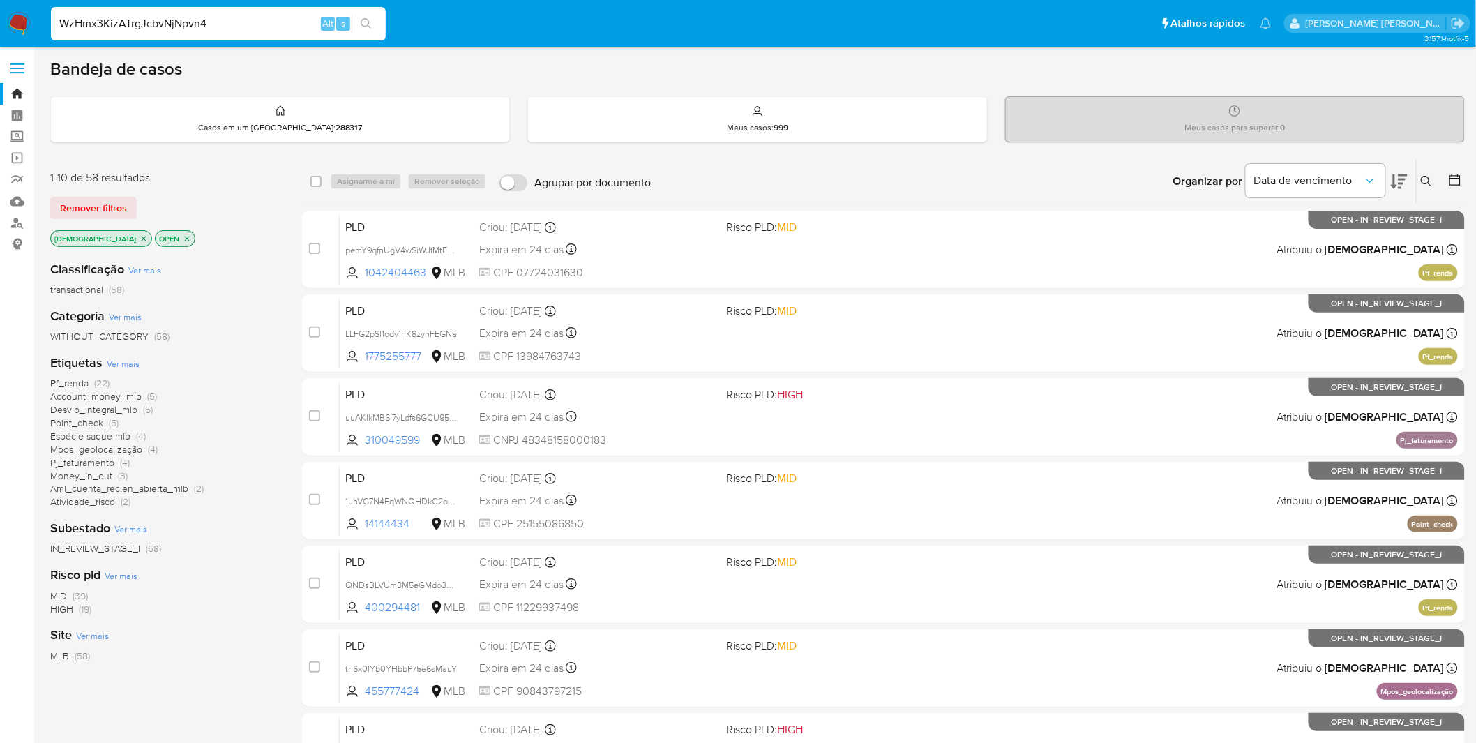
type input "WzHmx3KizATrgJcbvNjNpvn4"
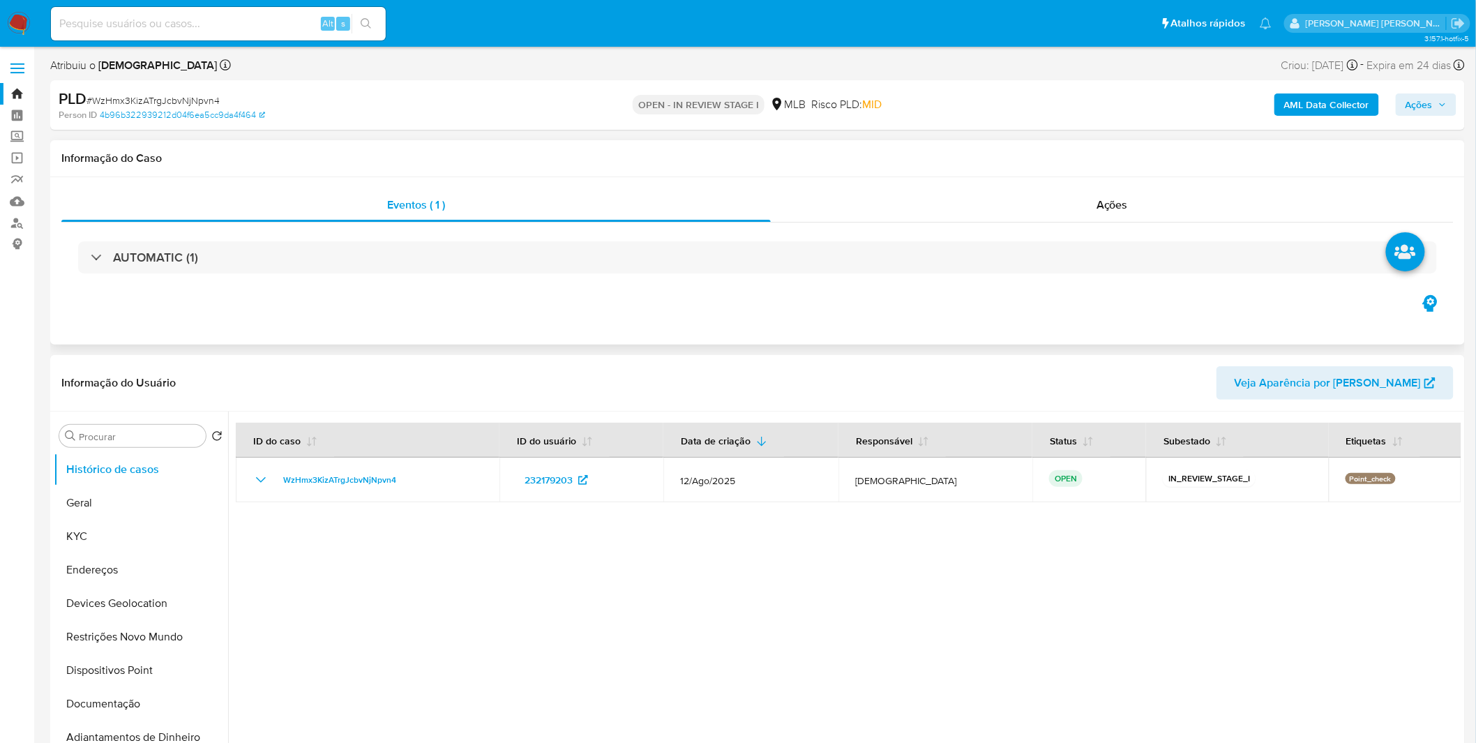
select select "10"
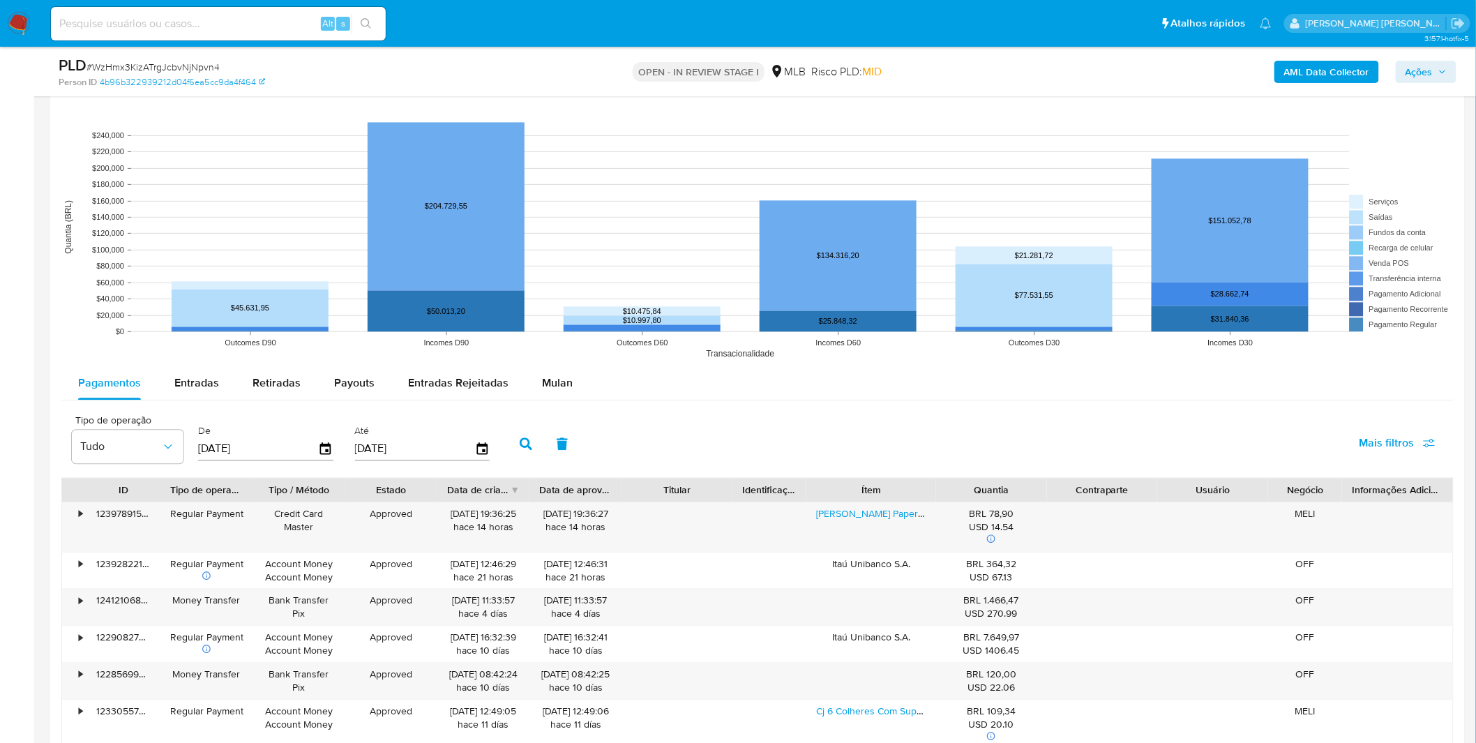
scroll to position [1239, 0]
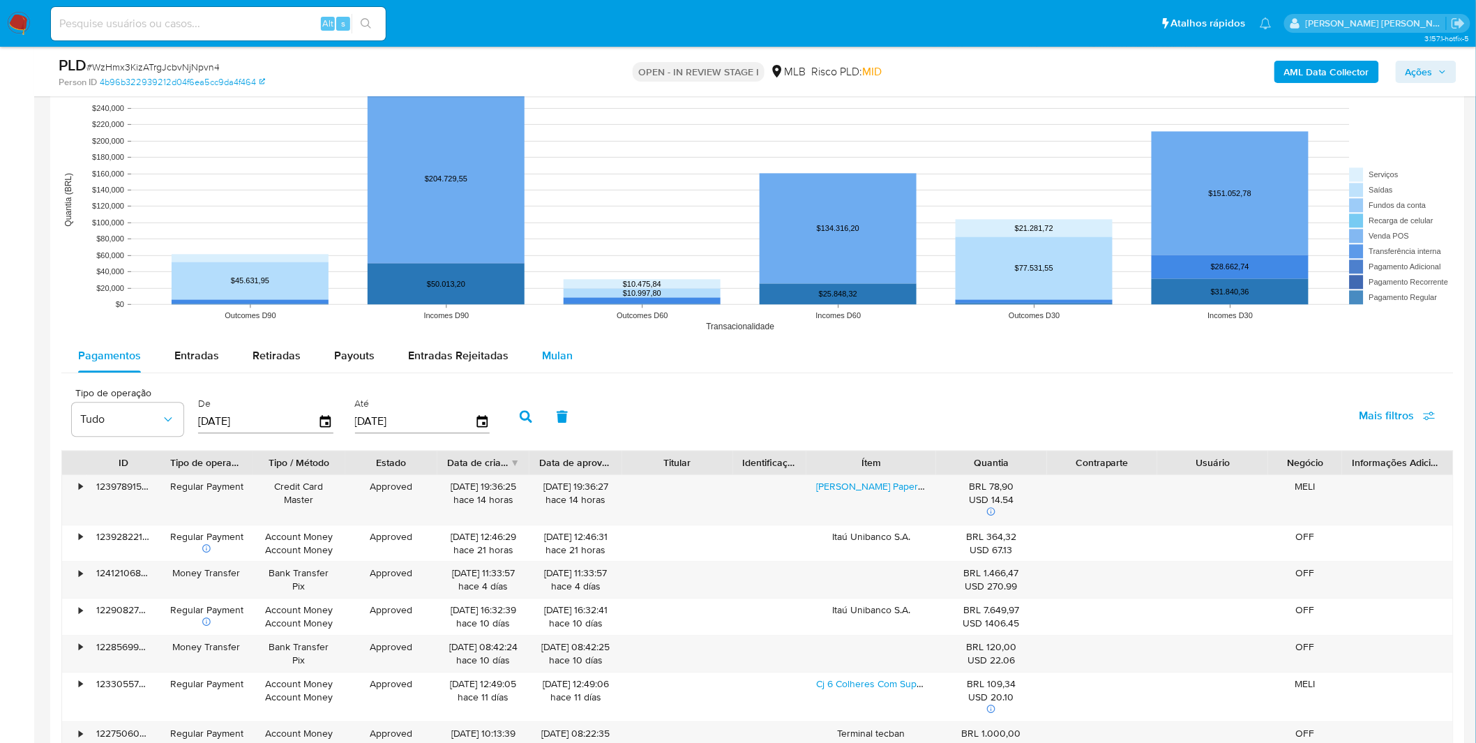
click at [547, 361] on span "Mulan" at bounding box center [557, 355] width 31 height 16
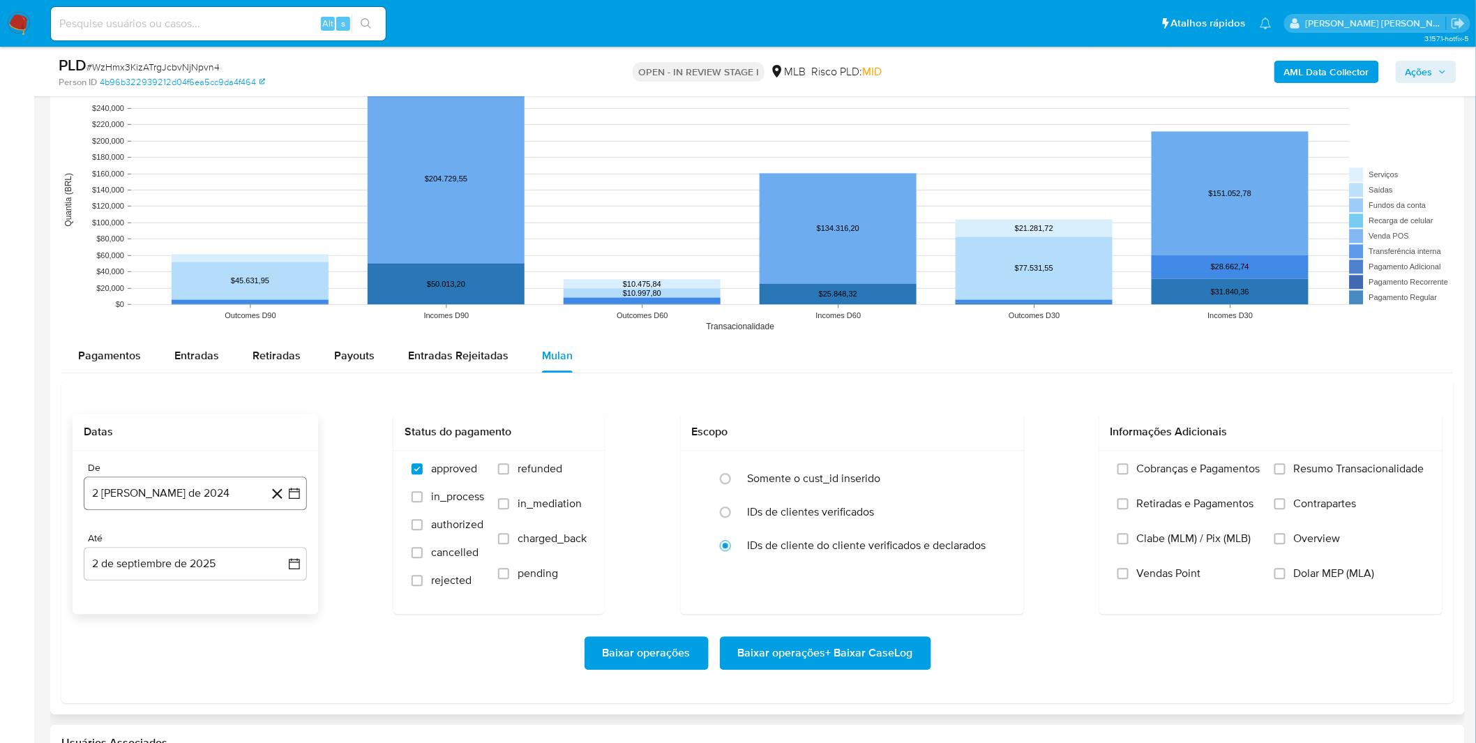
click at [169, 492] on button "2 [PERSON_NAME] de 2024" at bounding box center [195, 492] width 223 height 33
click at [201, 540] on span "agosto 2024" at bounding box center [188, 543] width 63 height 14
click at [282, 538] on icon "Año siguiente" at bounding box center [279, 543] width 17 height 17
click at [130, 679] on button "jul" at bounding box center [133, 672] width 39 height 22
click at [135, 590] on button "1" at bounding box center [139, 595] width 22 height 22
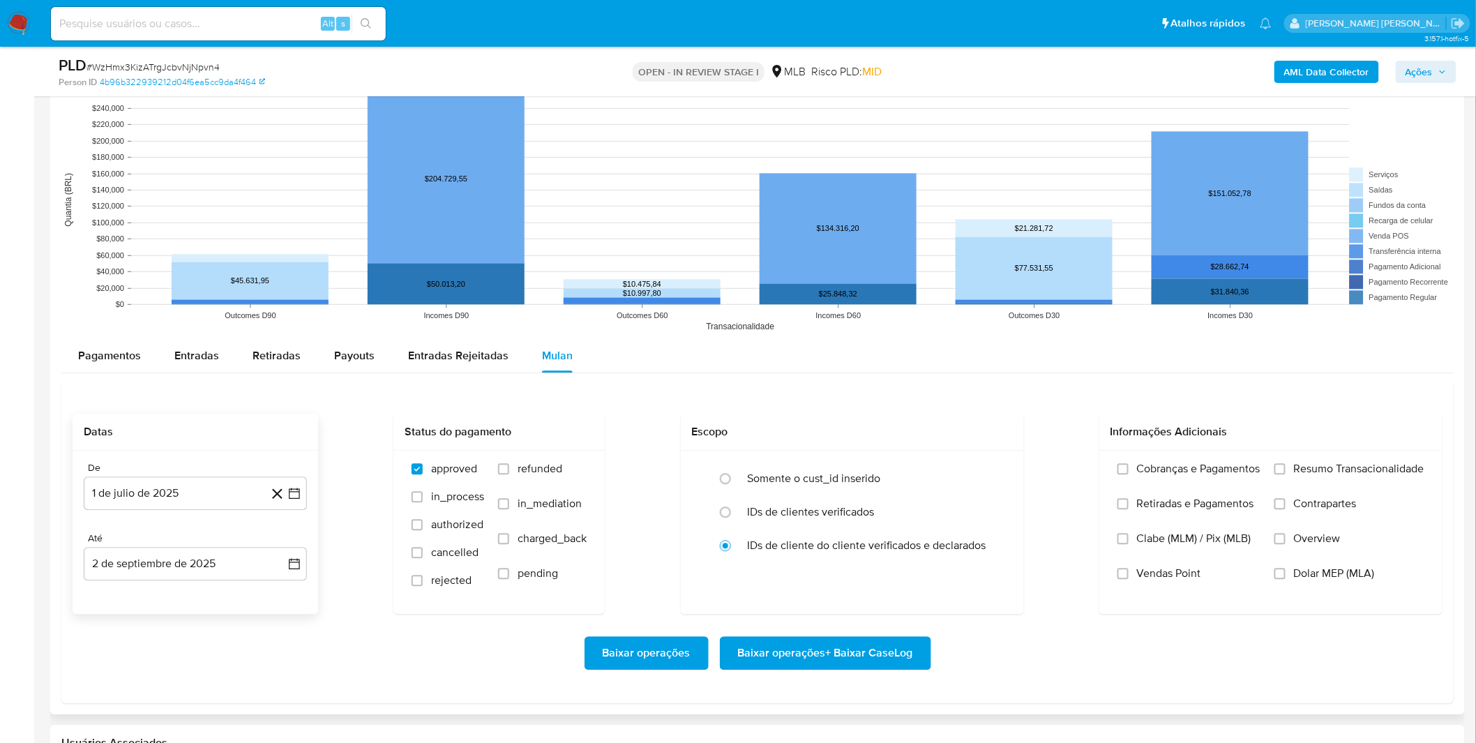
click at [135, 590] on div "De 1 de julio de 2025 1-07-2025 Até 2 de septiembre de 2025 2-09-2025" at bounding box center [195, 531] width 245 height 163
click at [141, 626] on div "Baixar operações Baixar operações + Baixar CaseLog" at bounding box center [758, 653] width 1370 height 78
click at [272, 570] on button "2 de septiembre de 2025" at bounding box center [195, 563] width 223 height 33
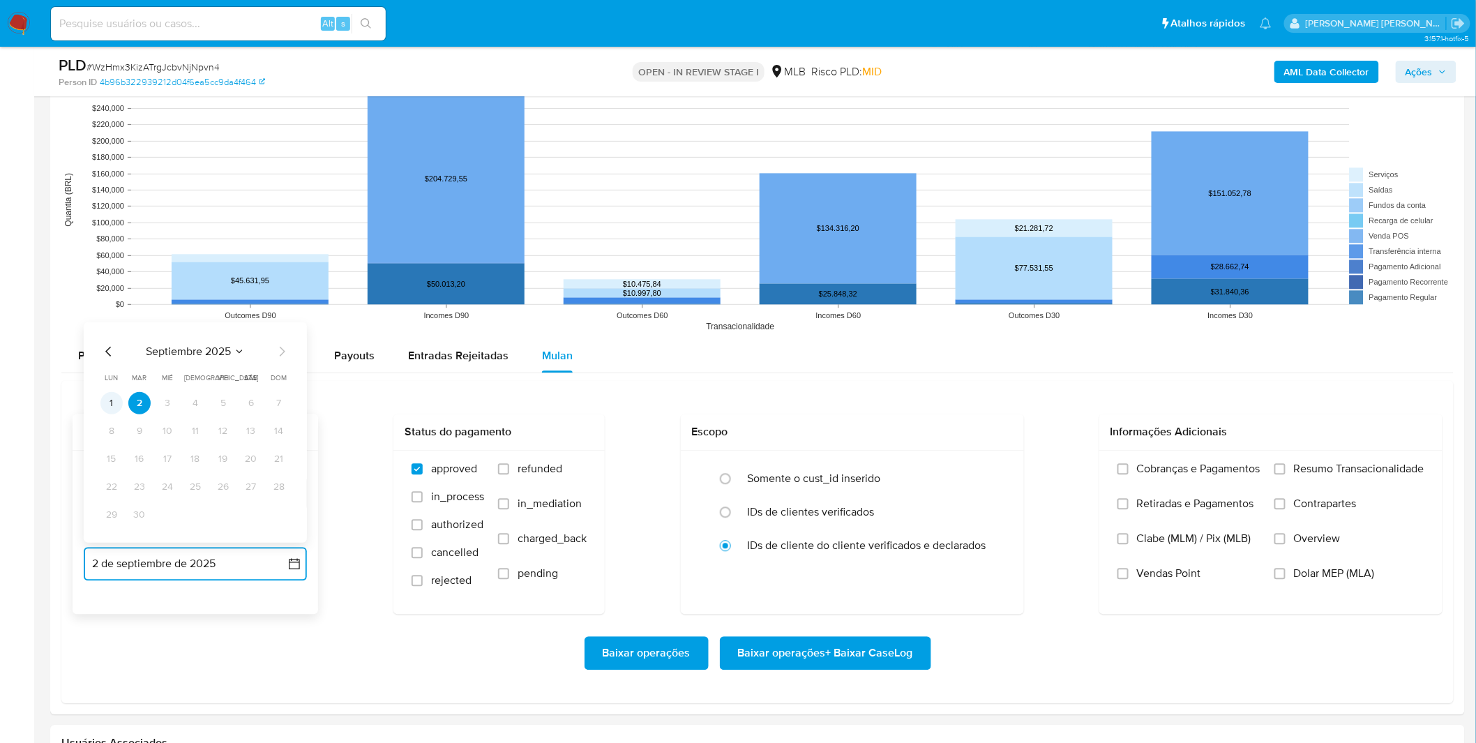
click at [116, 405] on button "1" at bounding box center [111, 403] width 22 height 22
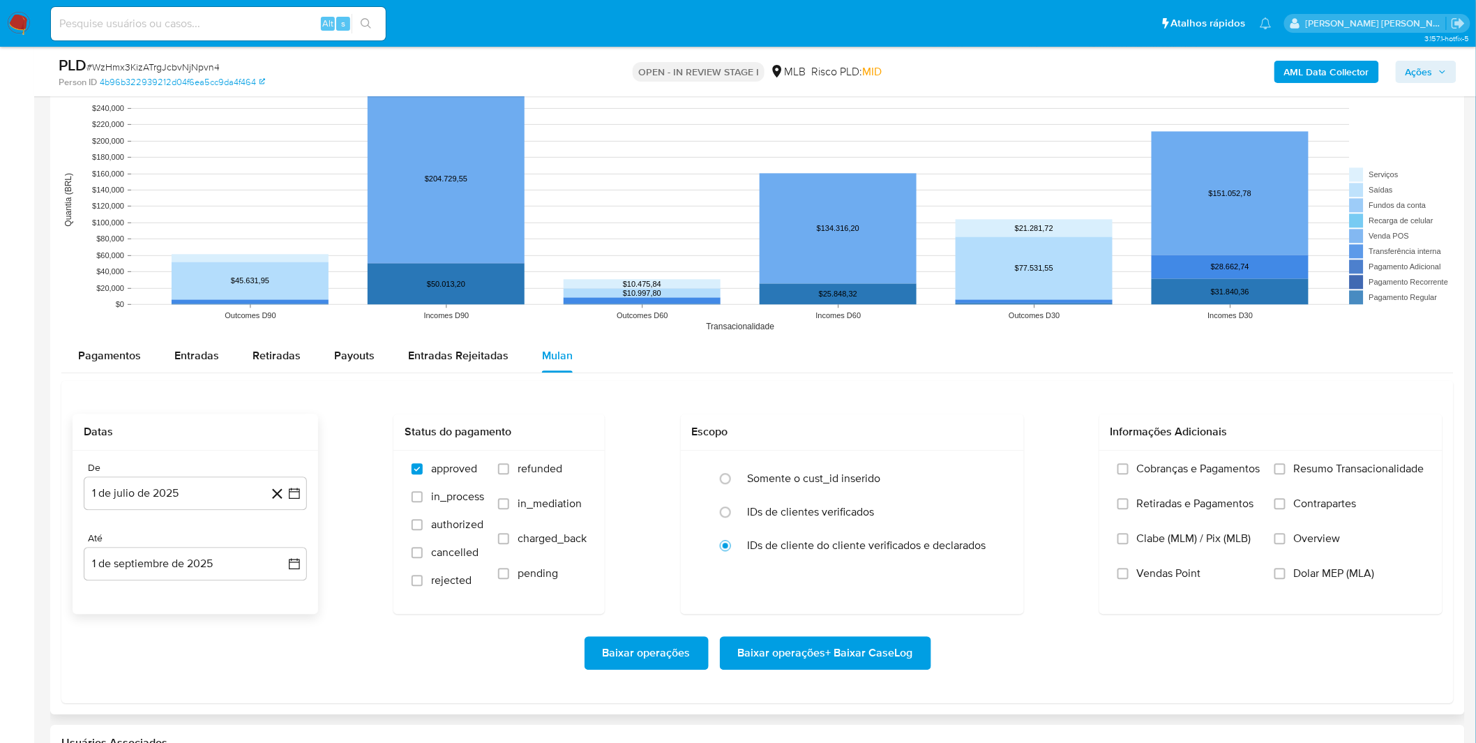
click at [158, 630] on div "Baixar operações Baixar operações + Baixar CaseLog" at bounding box center [758, 653] width 1370 height 78
click at [1184, 486] on label "Cobranças e Pagamentos" at bounding box center [1188, 479] width 143 height 35
click at [1128, 474] on input "Cobranças e Pagamentos" at bounding box center [1122, 468] width 11 height 11
click at [1181, 503] on span "Retiradas e Pagamentos" at bounding box center [1195, 503] width 117 height 14
click at [1128, 503] on input "Retiradas e Pagamentos" at bounding box center [1122, 503] width 11 height 11
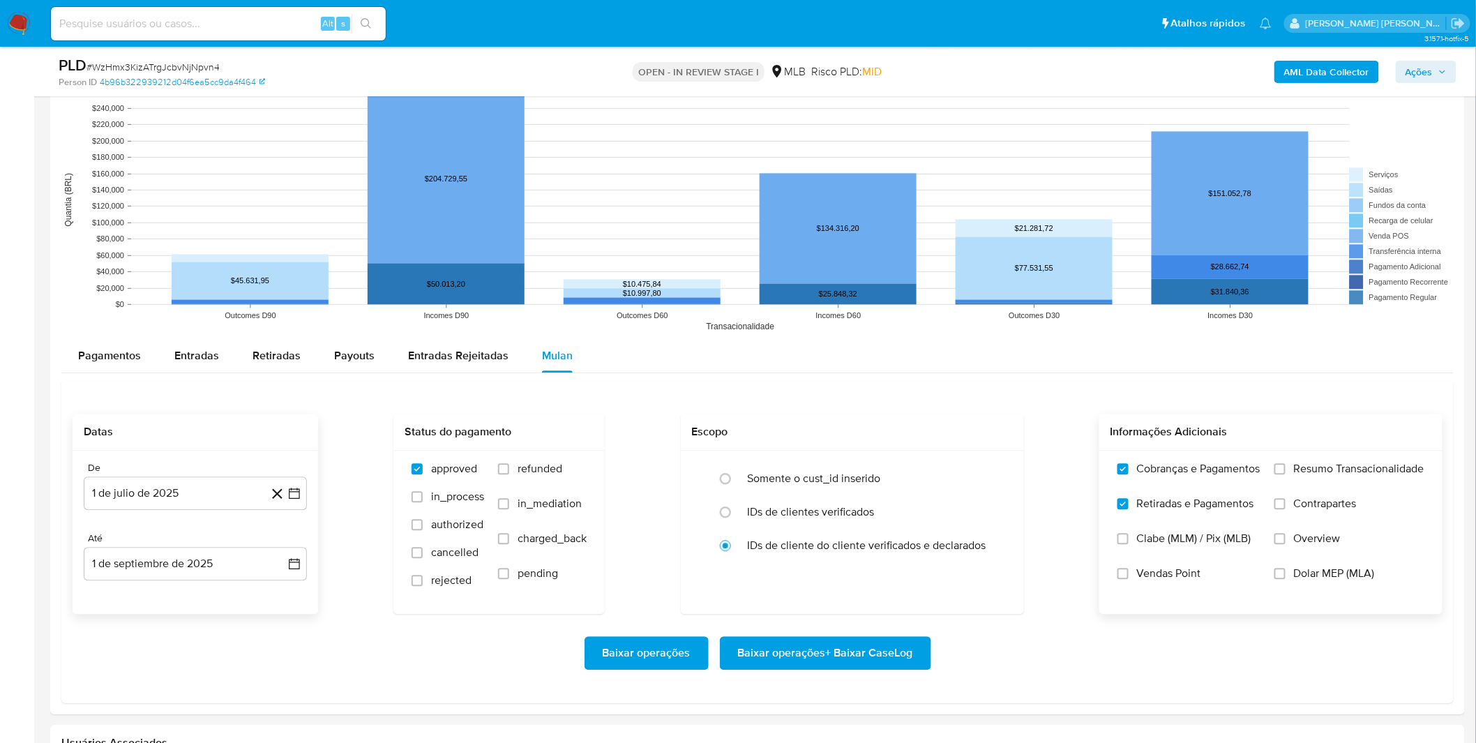
click at [1344, 485] on label "Resumo Transacionalidade" at bounding box center [1349, 479] width 150 height 35
click at [1285, 474] on input "Resumo Transacionalidade" at bounding box center [1279, 468] width 11 height 11
click at [1337, 506] on span "Contrapartes" at bounding box center [1325, 503] width 63 height 14
click at [1285, 506] on input "Contrapartes" at bounding box center [1279, 503] width 11 height 11
click at [1174, 580] on span "Vendas Point" at bounding box center [1169, 573] width 64 height 14
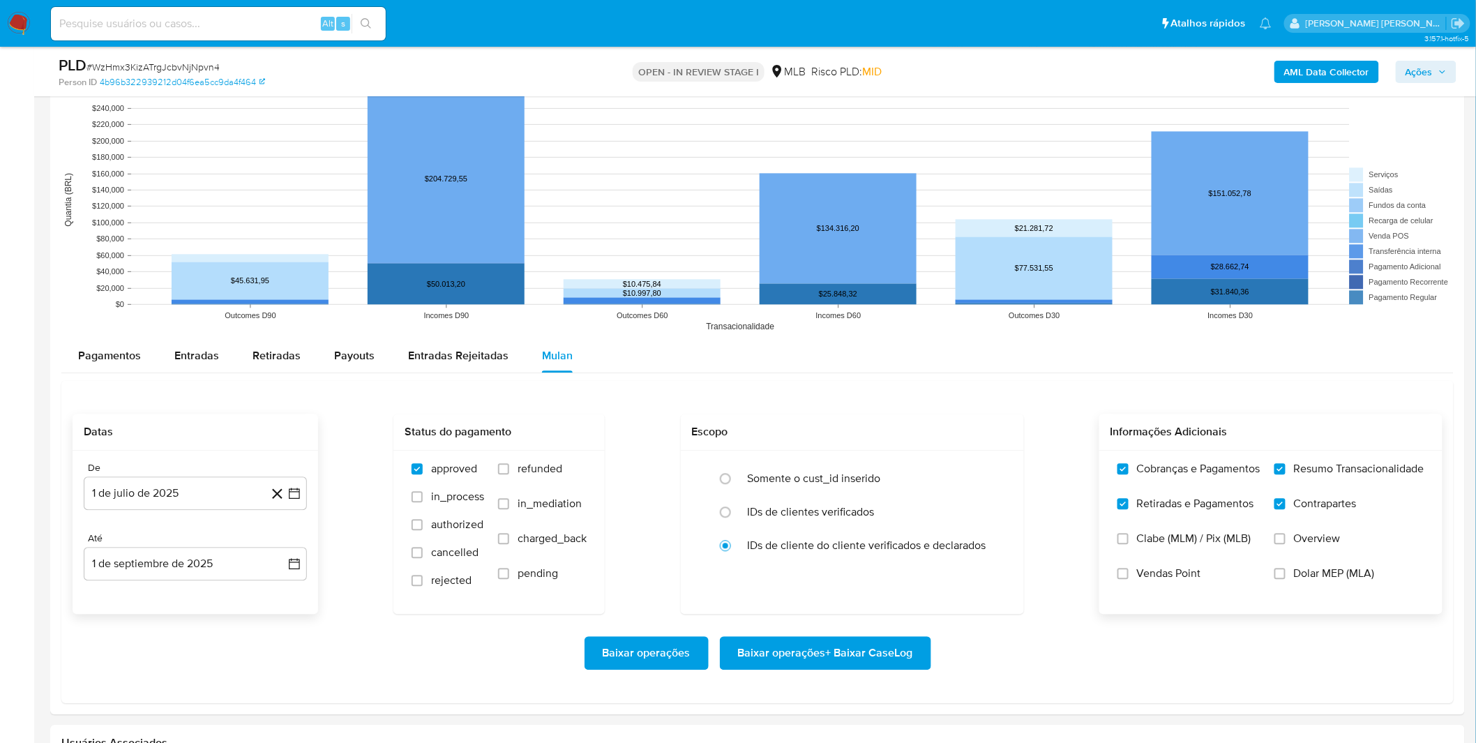
click at [1128, 579] on input "Vendas Point" at bounding box center [1122, 573] width 11 height 11
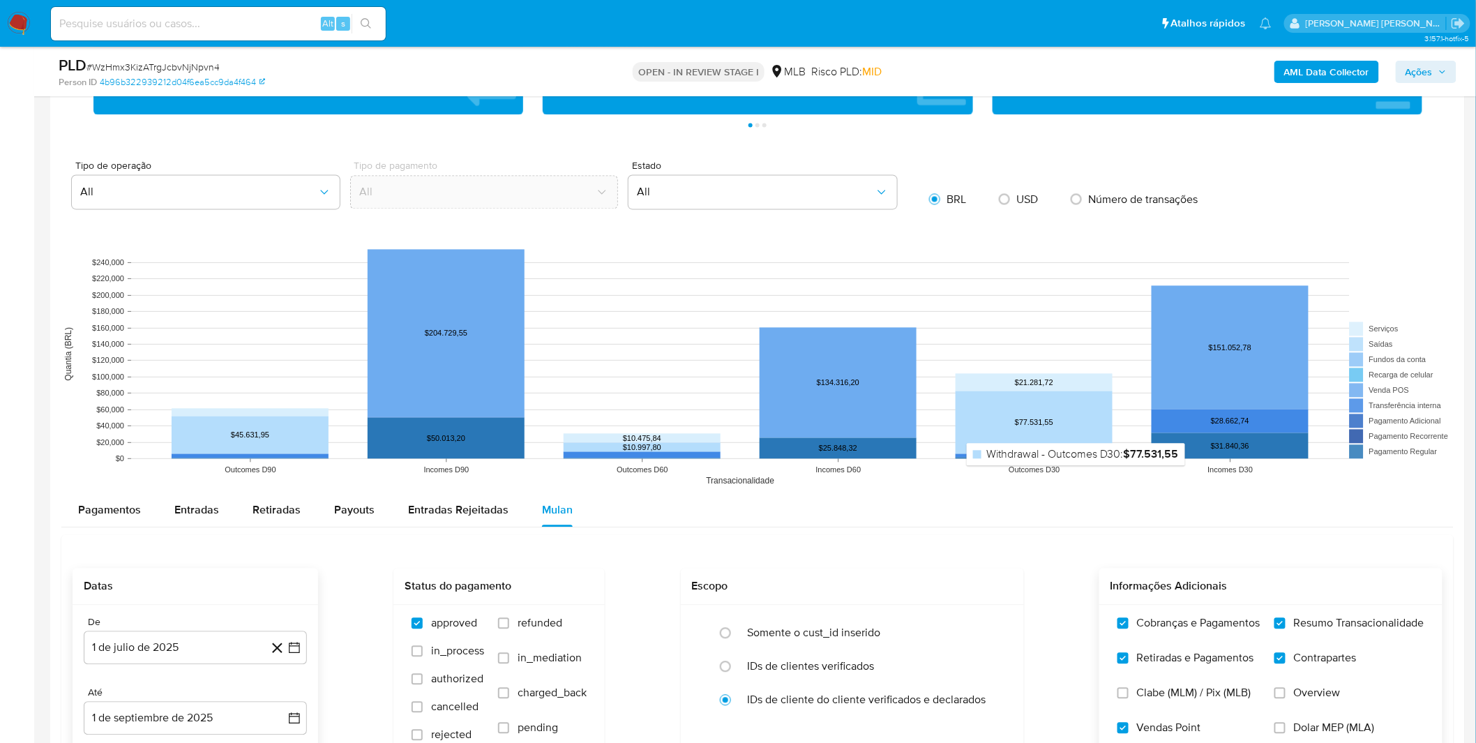
scroll to position [1317, 0]
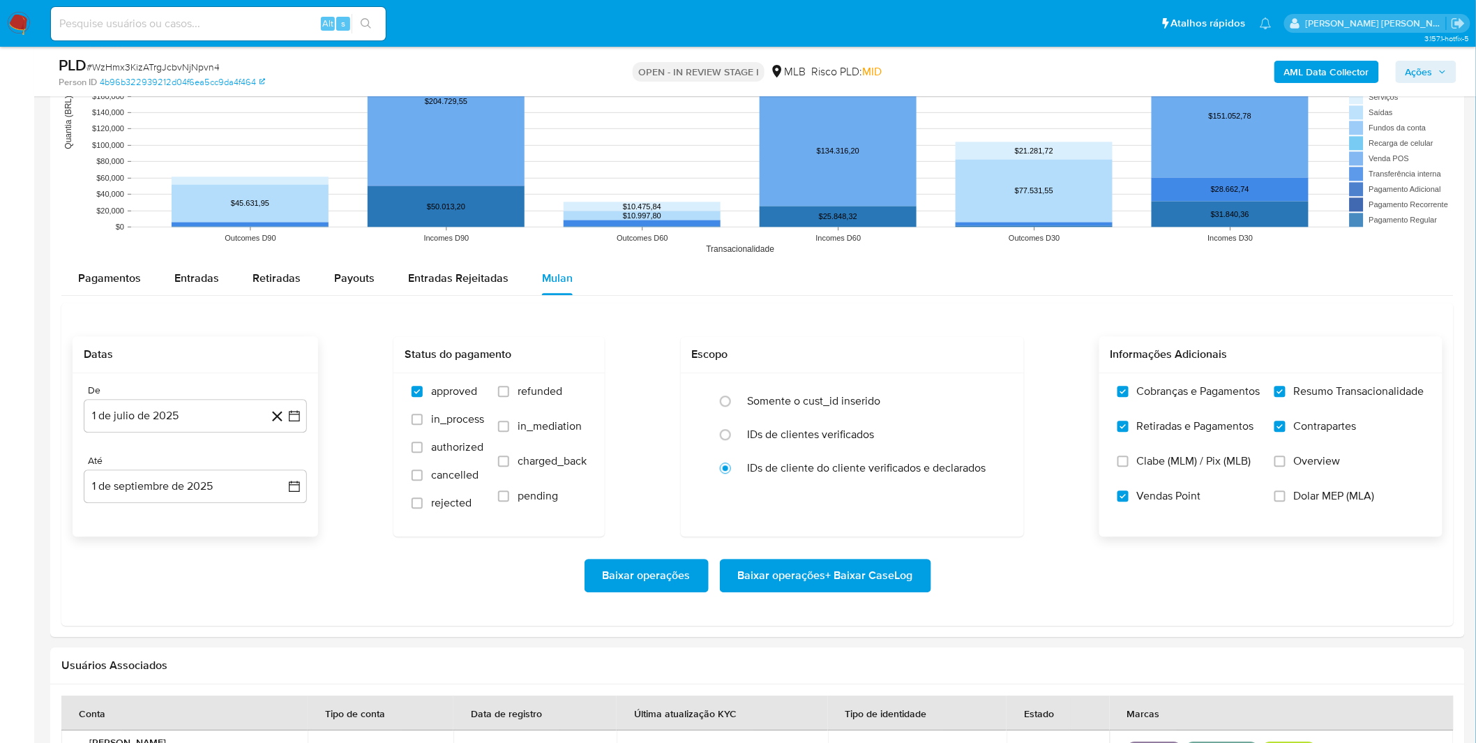
click at [240, 618] on div "Datas De 1 de julio de 2025 1-07-2025 Até 1 de septiembre de 2025 1-09-2025 Sta…" at bounding box center [757, 464] width 1392 height 323
click at [377, 552] on div "Baixar operações Baixar operações + Baixar CaseLog" at bounding box center [758, 575] width 1370 height 78
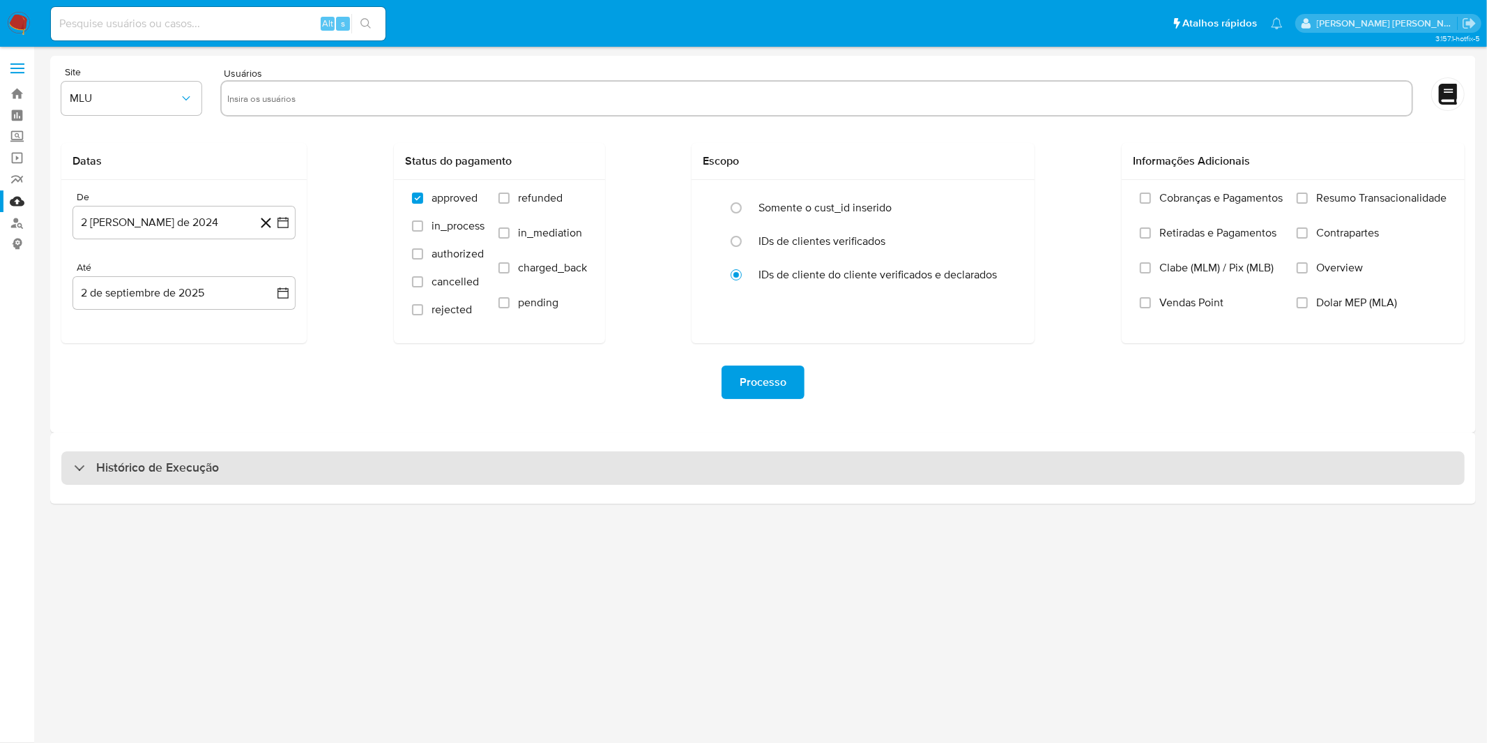
click at [72, 470] on div "Histórico de Execução" at bounding box center [763, 467] width 1404 height 33
select select "10"
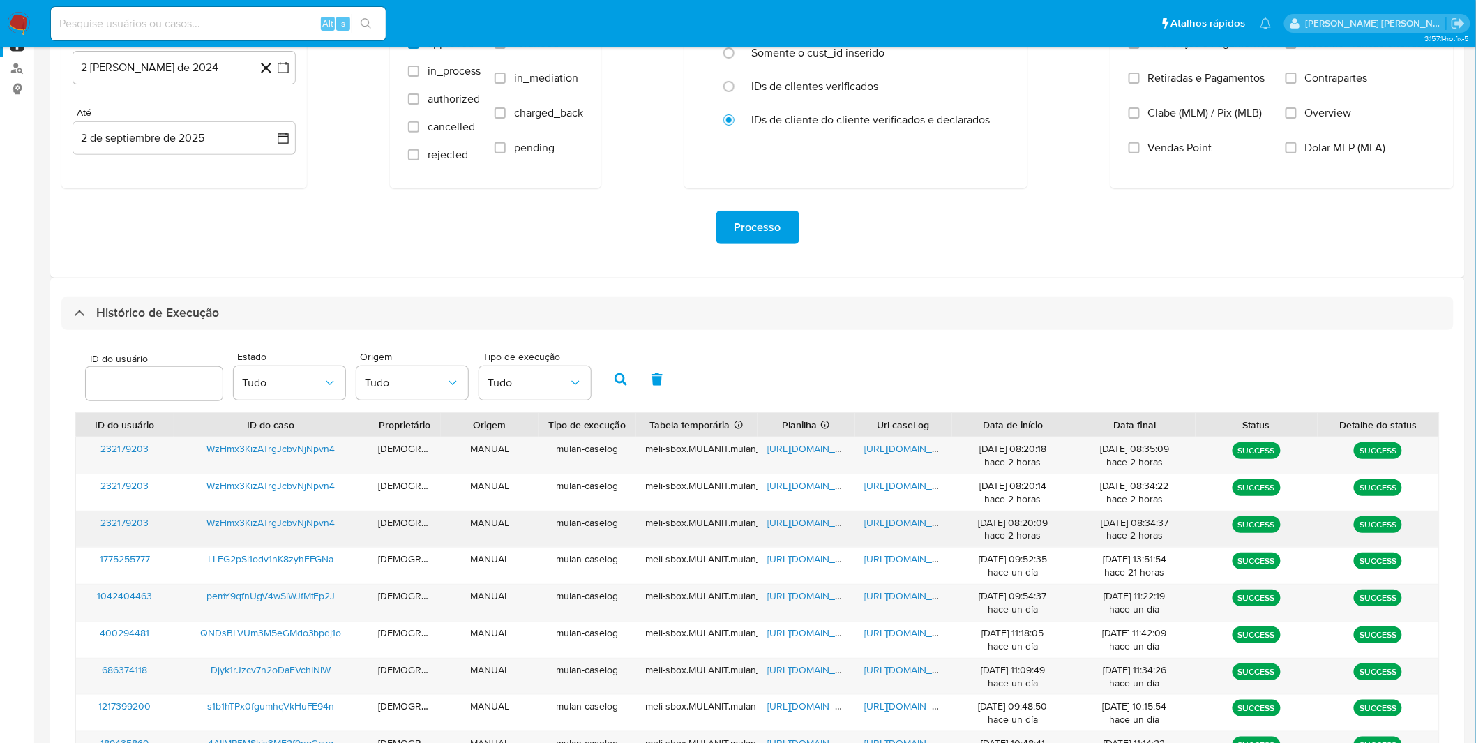
scroll to position [232, 0]
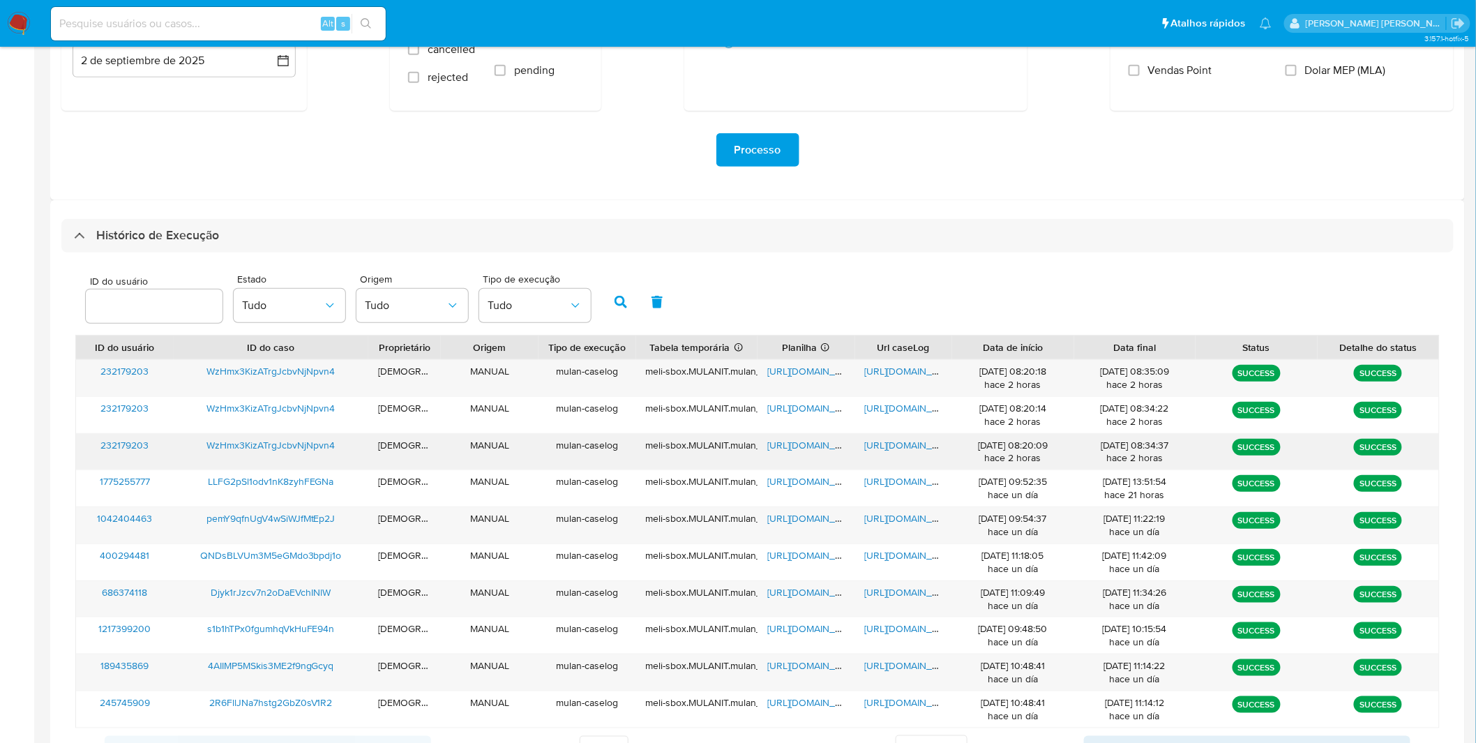
drag, startPoint x: 971, startPoint y: 445, endPoint x: 1049, endPoint y: 444, distance: 78.8
click at [1049, 444] on div "[DATE] 08:20:09 hace 2 horas" at bounding box center [1013, 452] width 102 height 26
drag, startPoint x: 1086, startPoint y: 439, endPoint x: 1172, endPoint y: 444, distance: 85.9
click at [1172, 444] on div "[DATE] 08:34:37 hace 2 horas" at bounding box center [1135, 452] width 102 height 26
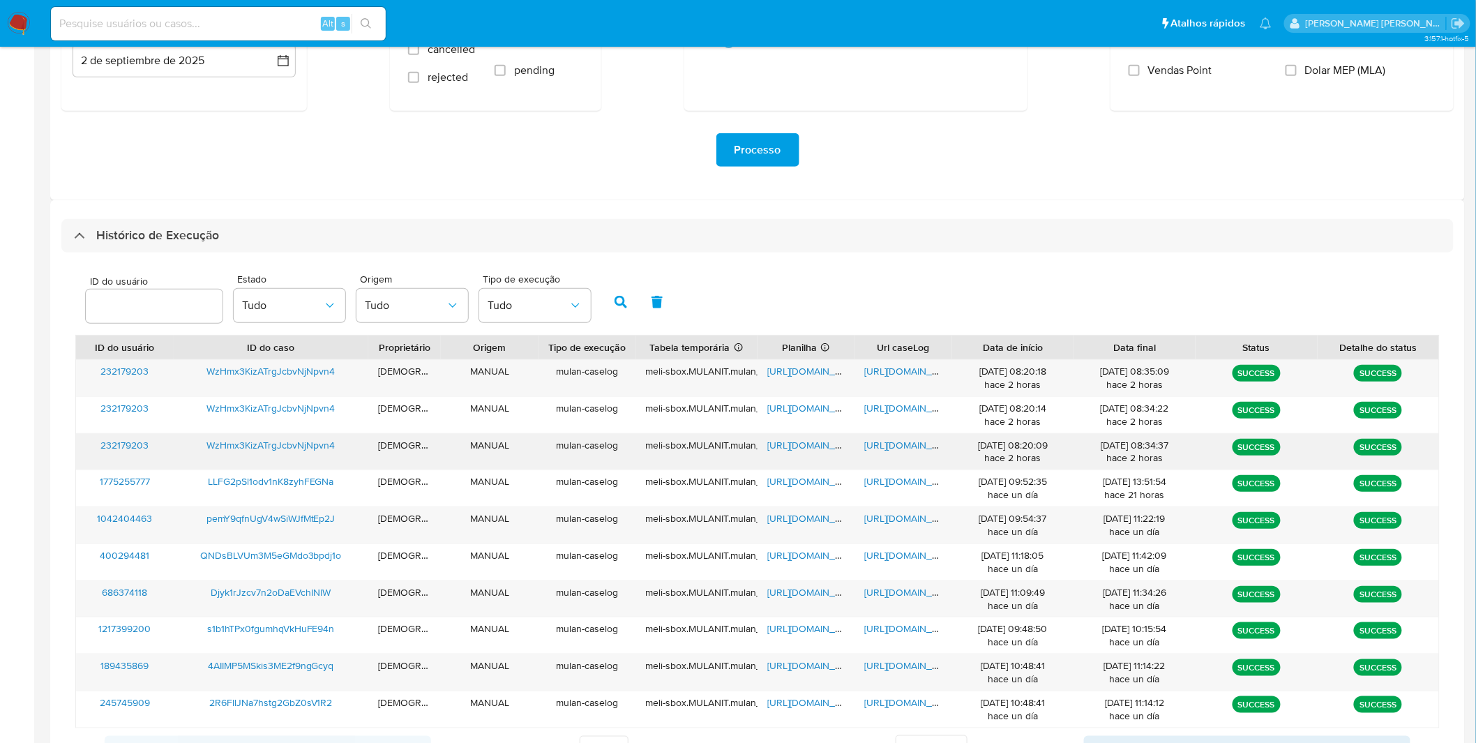
drag, startPoint x: 1285, startPoint y: 449, endPoint x: 1210, endPoint y: 444, distance: 75.5
click at [1210, 444] on div "SUCCESS" at bounding box center [1255, 452] width 121 height 36
click at [1211, 444] on div "SUCCESS" at bounding box center [1255, 452] width 121 height 36
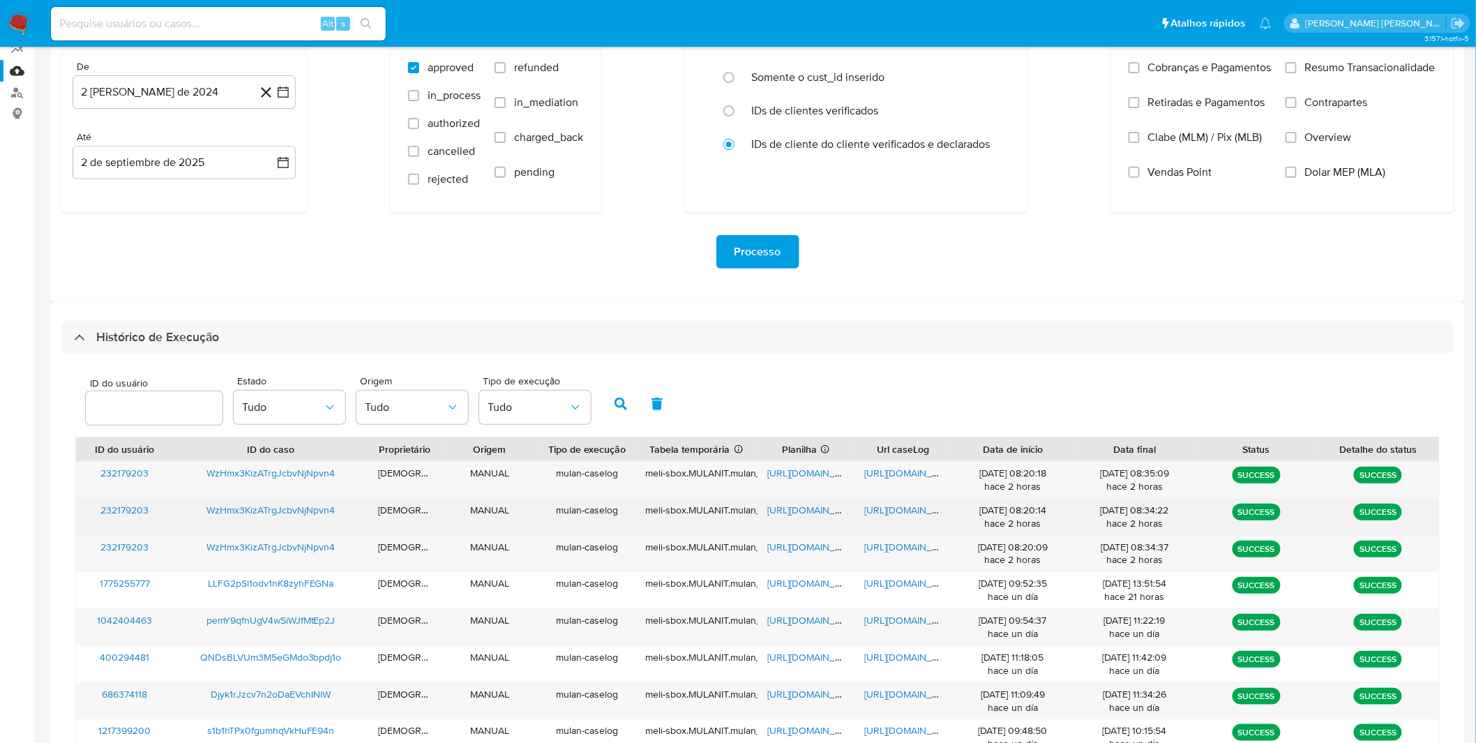
scroll to position [155, 0]
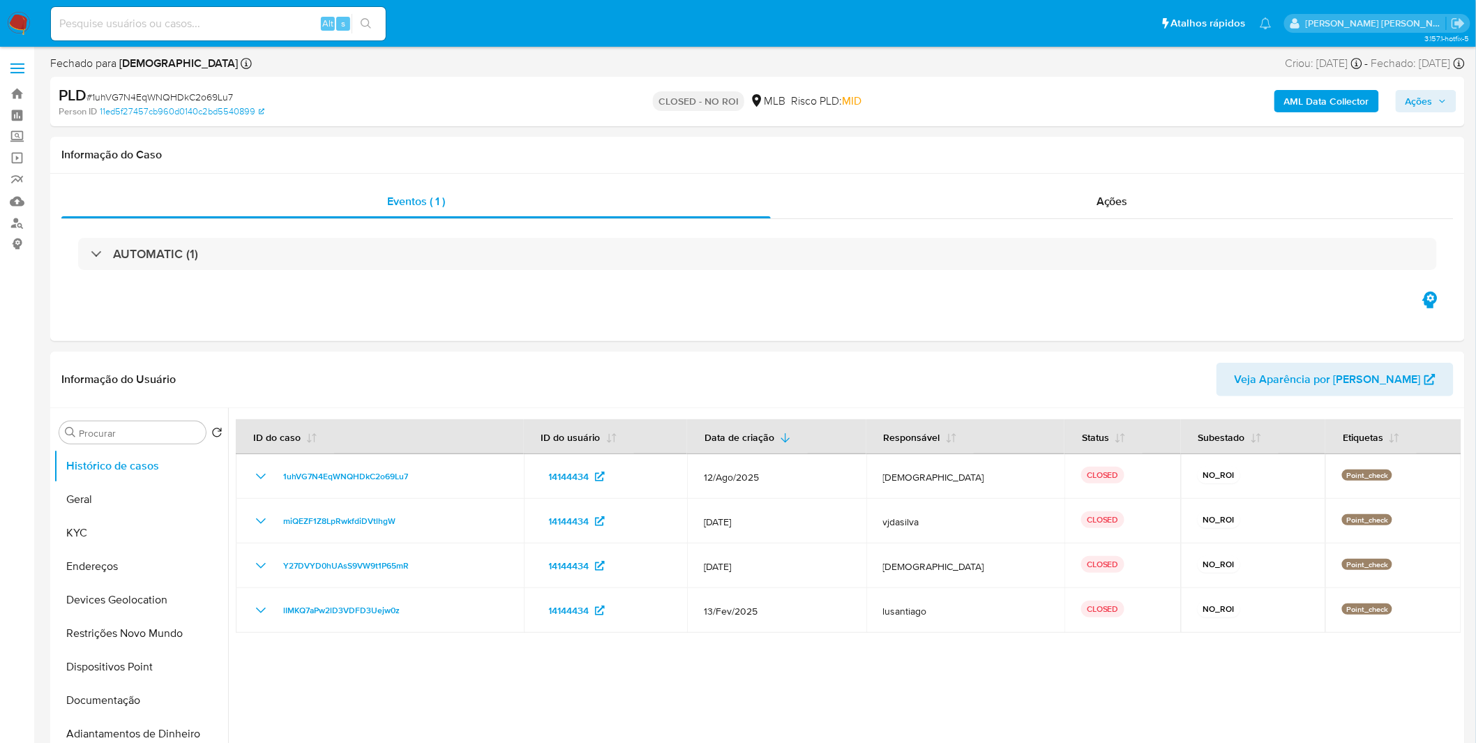
select select "10"
click at [16, 16] on img at bounding box center [19, 24] width 24 height 24
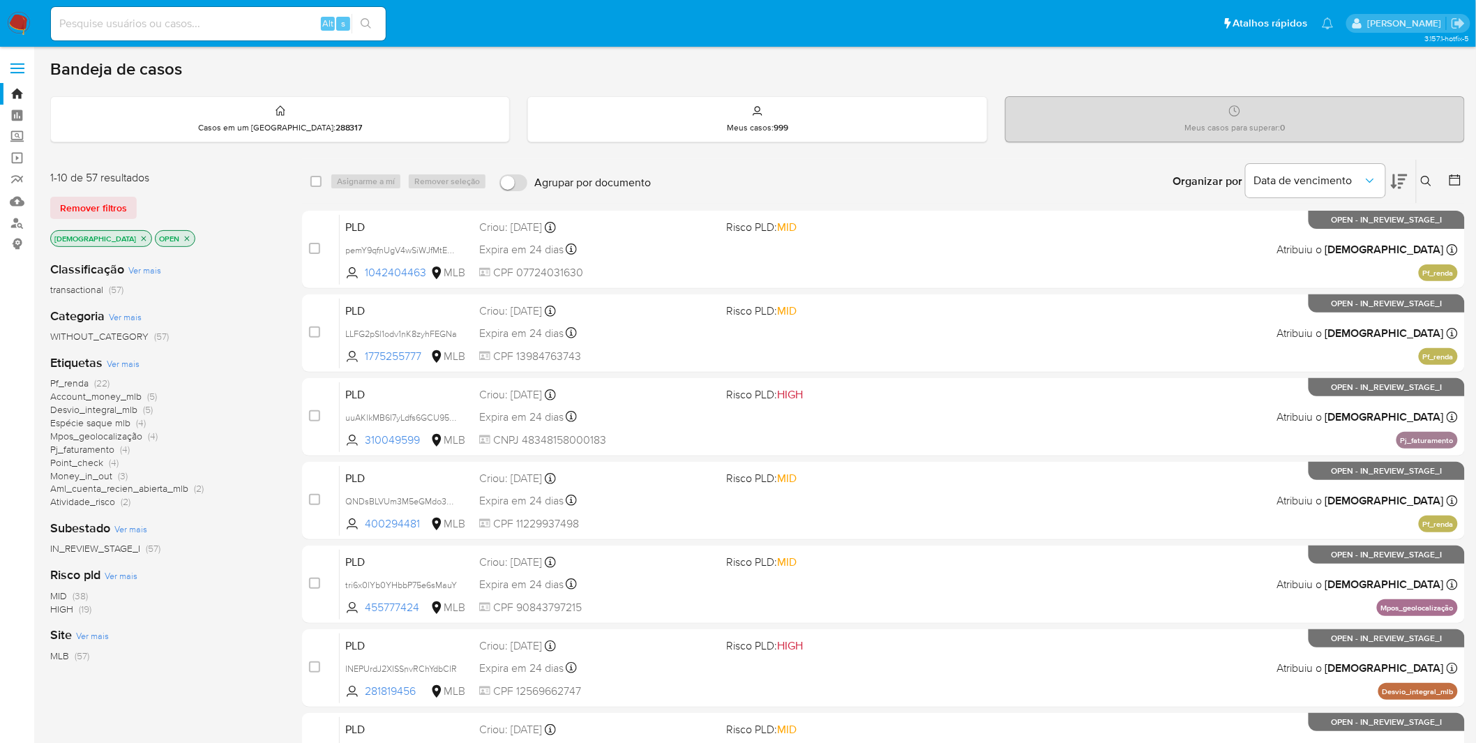
click at [163, 20] on input at bounding box center [218, 24] width 335 height 18
paste input "o3xRhZdMYm5BQHUpTNyrYgp2"
type input "o3xRhZdMYm5BQHUpTNyrYgp2"
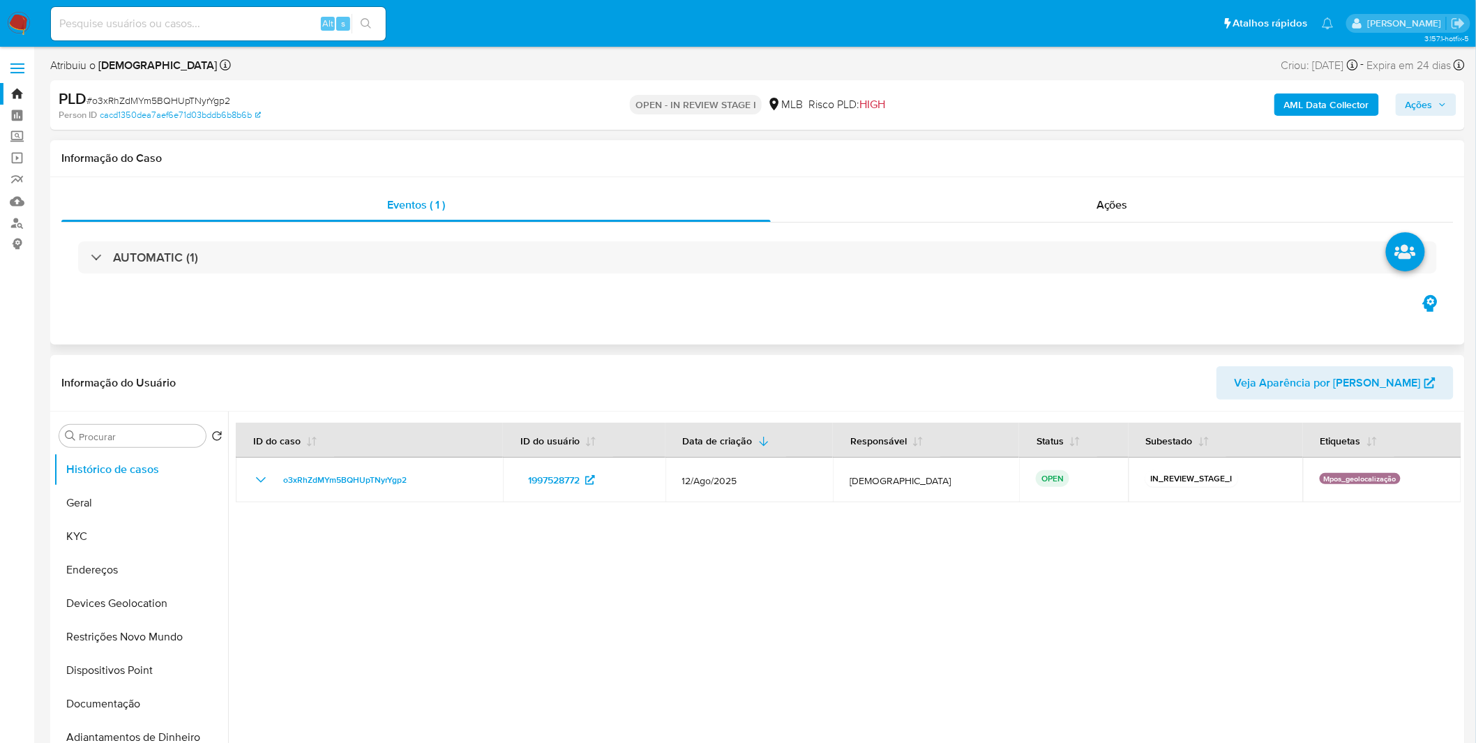
select select "10"
click at [180, 536] on button "KYC" at bounding box center [135, 536] width 163 height 33
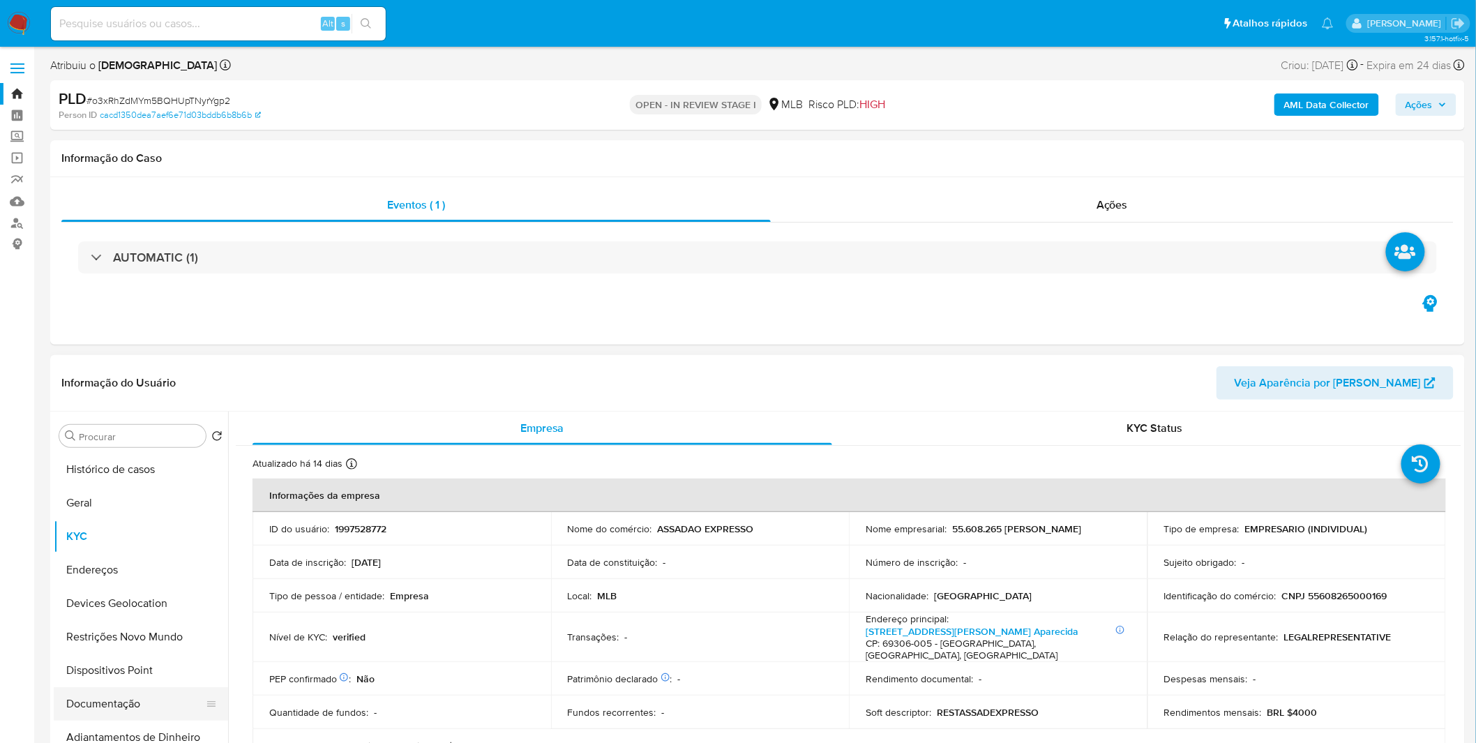
click at [145, 692] on button "Documentação" at bounding box center [135, 703] width 163 height 33
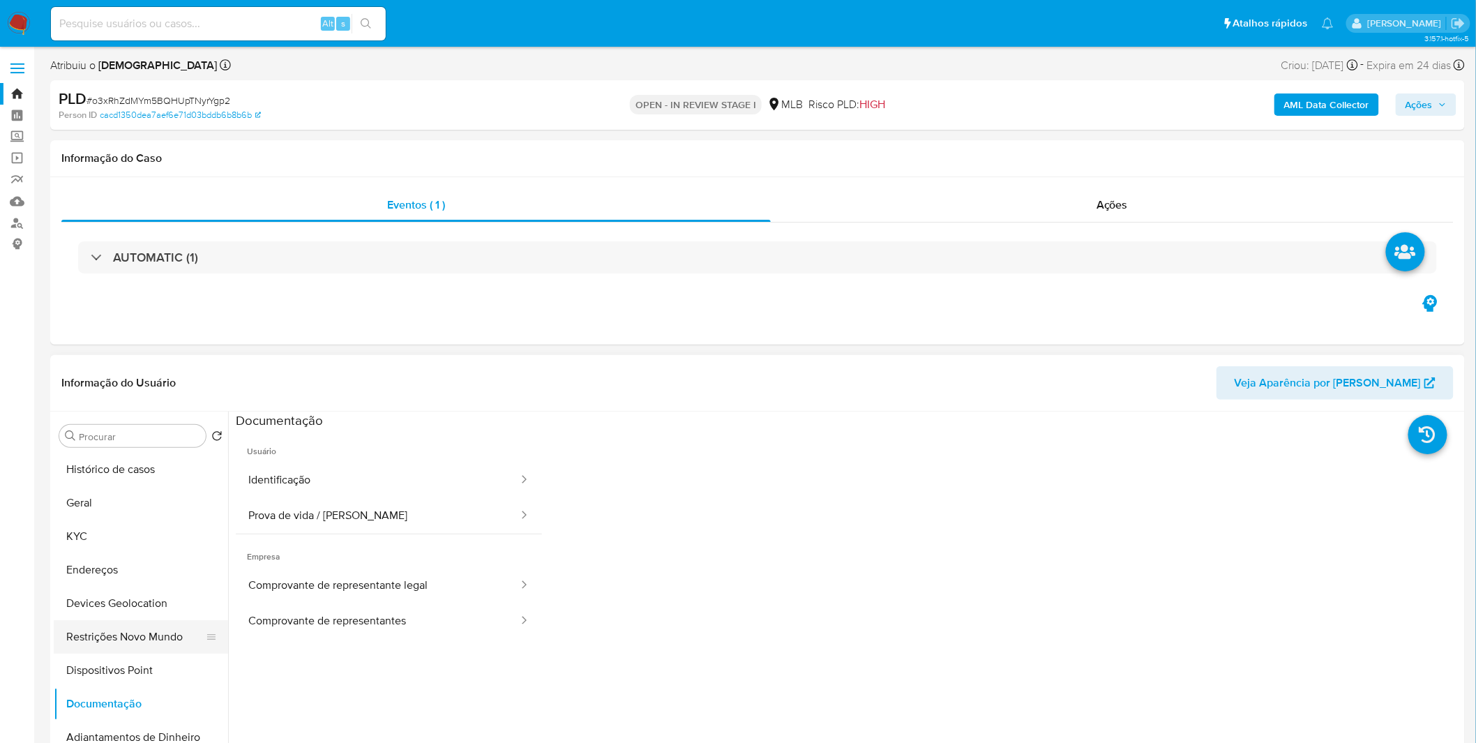
click at [152, 623] on button "Restrições Novo Mundo" at bounding box center [135, 636] width 163 height 33
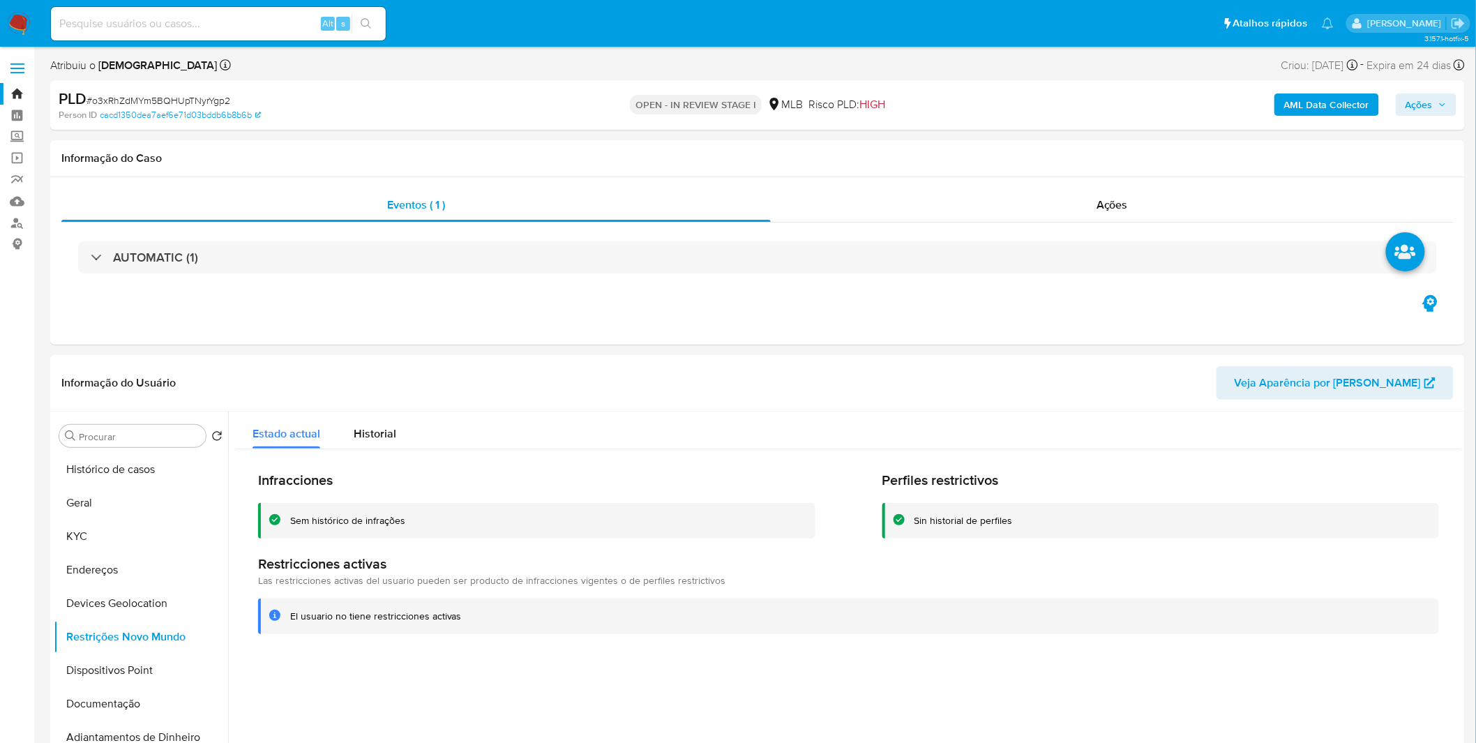
click at [275, 21] on input at bounding box center [218, 24] width 335 height 18
paste input "NhfJ0SFIbRltZHo6VcG2fbHf"
type input "NhfJ0SFIbRltZHo6VcG2fbHf"
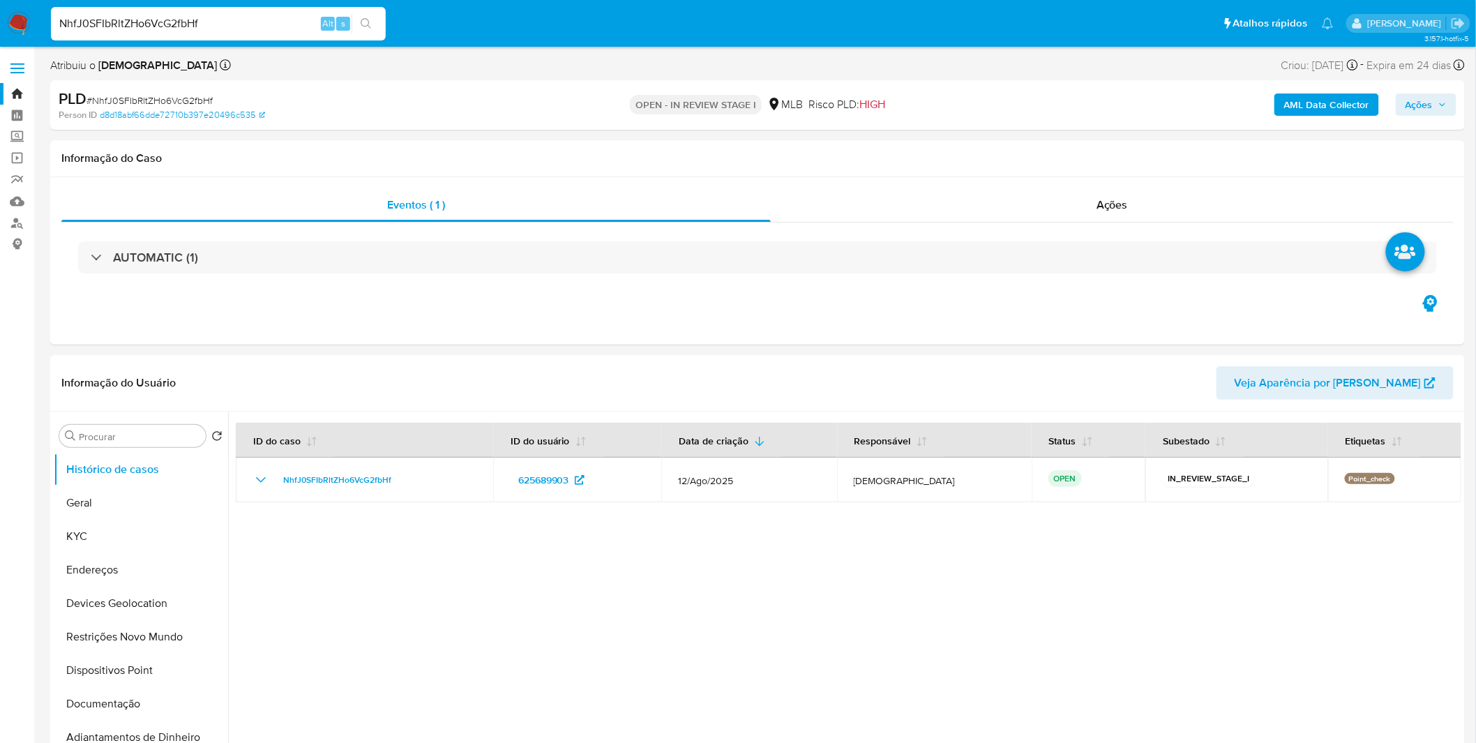
select select "10"
click at [70, 529] on button "KYC" at bounding box center [135, 536] width 163 height 33
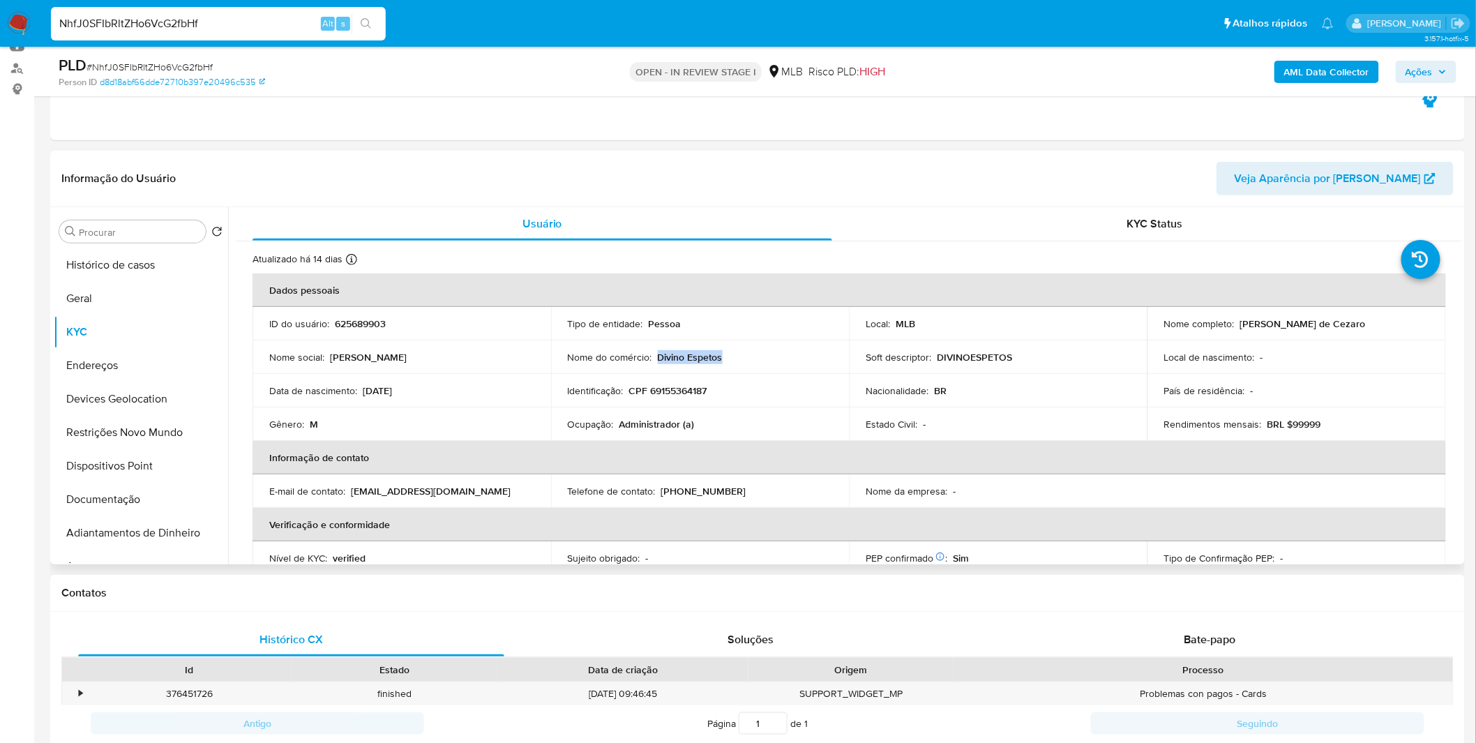
drag, startPoint x: 745, startPoint y: 359, endPoint x: 656, endPoint y: 358, distance: 88.6
click at [656, 358] on div "Nome do comércio : Divino Espetos" at bounding box center [700, 357] width 265 height 13
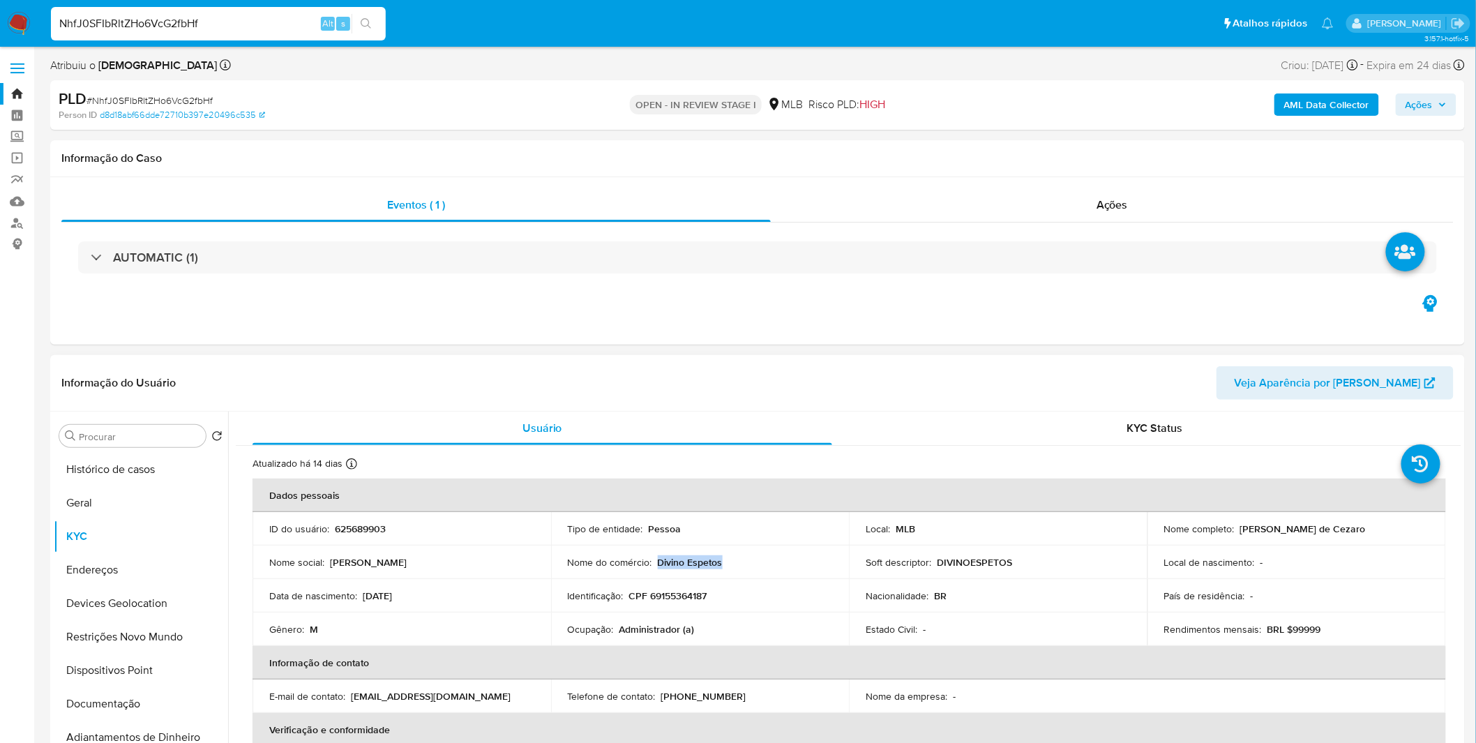
click at [520, 562] on div "Nome social : EDILEI ROQUE" at bounding box center [401, 562] width 265 height 13
click at [1309, 114] on b "AML Data Collector" at bounding box center [1326, 104] width 85 height 22
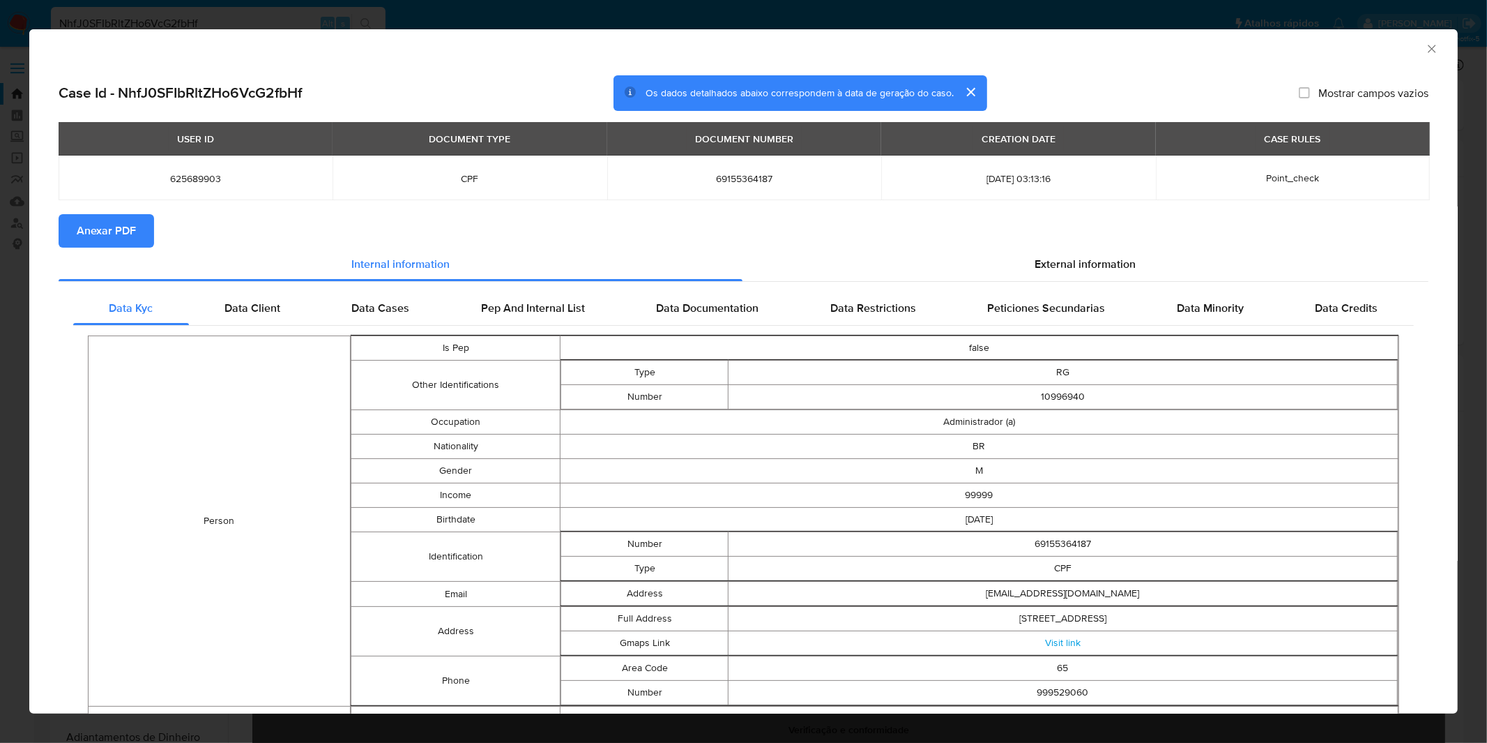
click at [131, 228] on span "Anexar PDF" at bounding box center [106, 230] width 59 height 31
click at [851, 17] on div "AML Data Collector Case Id - NhfJ0SFIbRltZHo6VcG2fbHf Os dados detalhados abaix…" at bounding box center [743, 371] width 1487 height 743
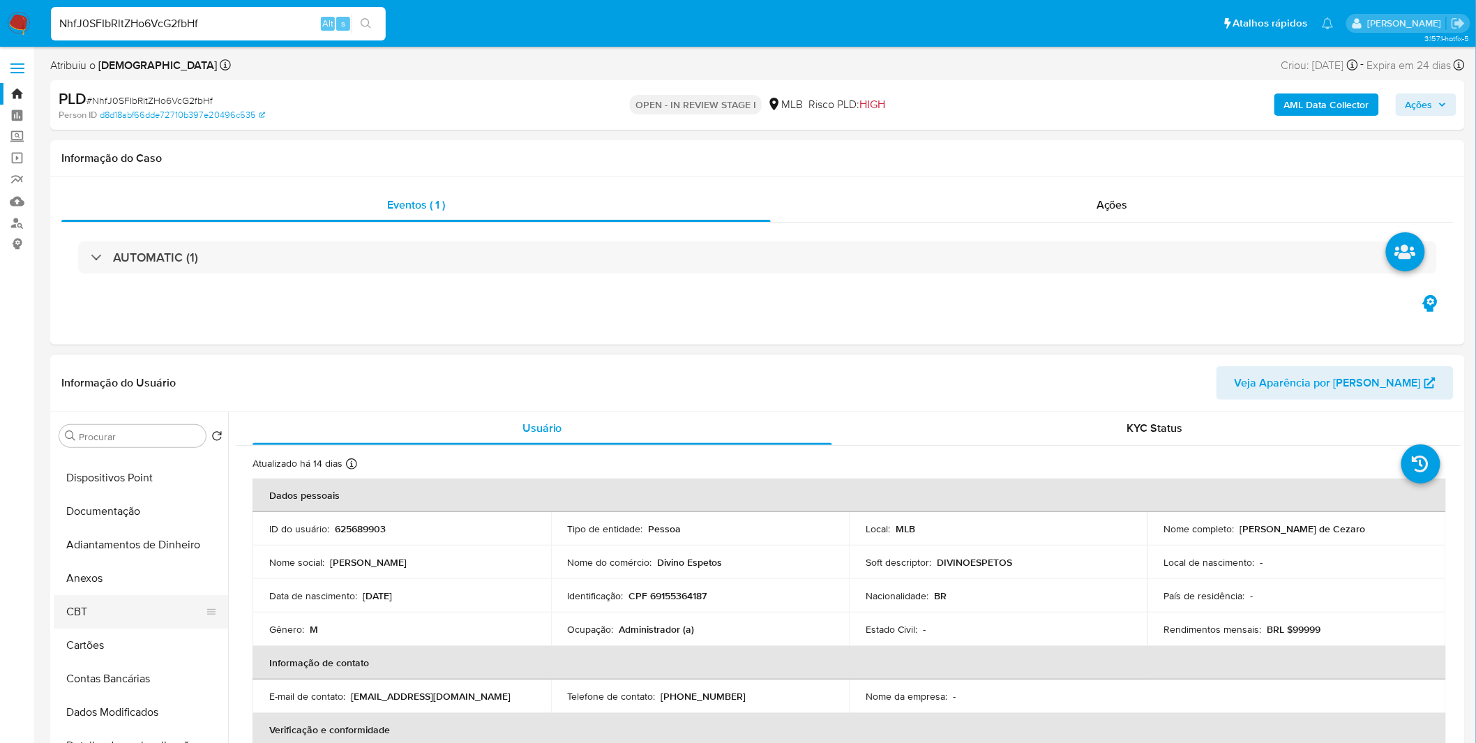
scroll to position [232, 0]
click at [123, 535] on button "Anexos" at bounding box center [135, 538] width 163 height 33
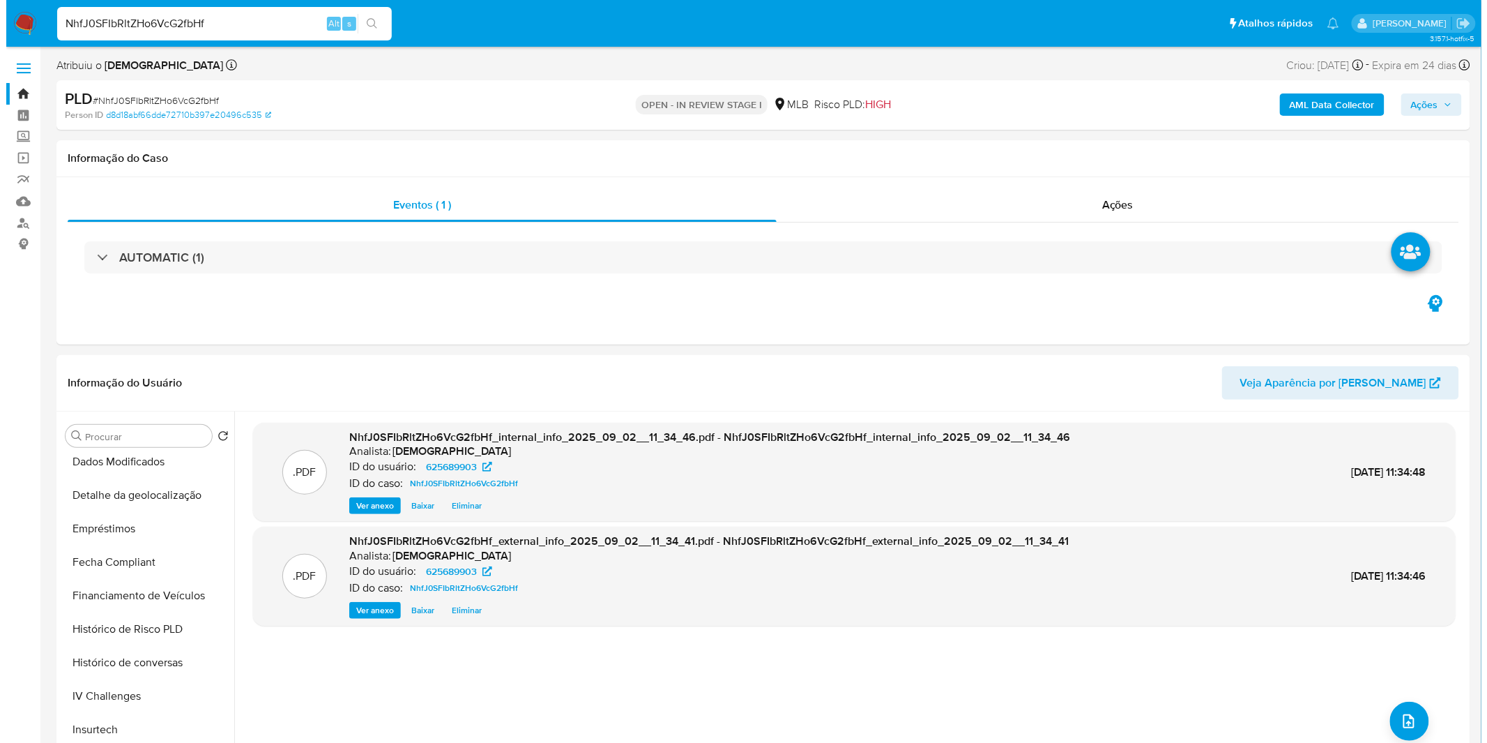
scroll to position [464, 0]
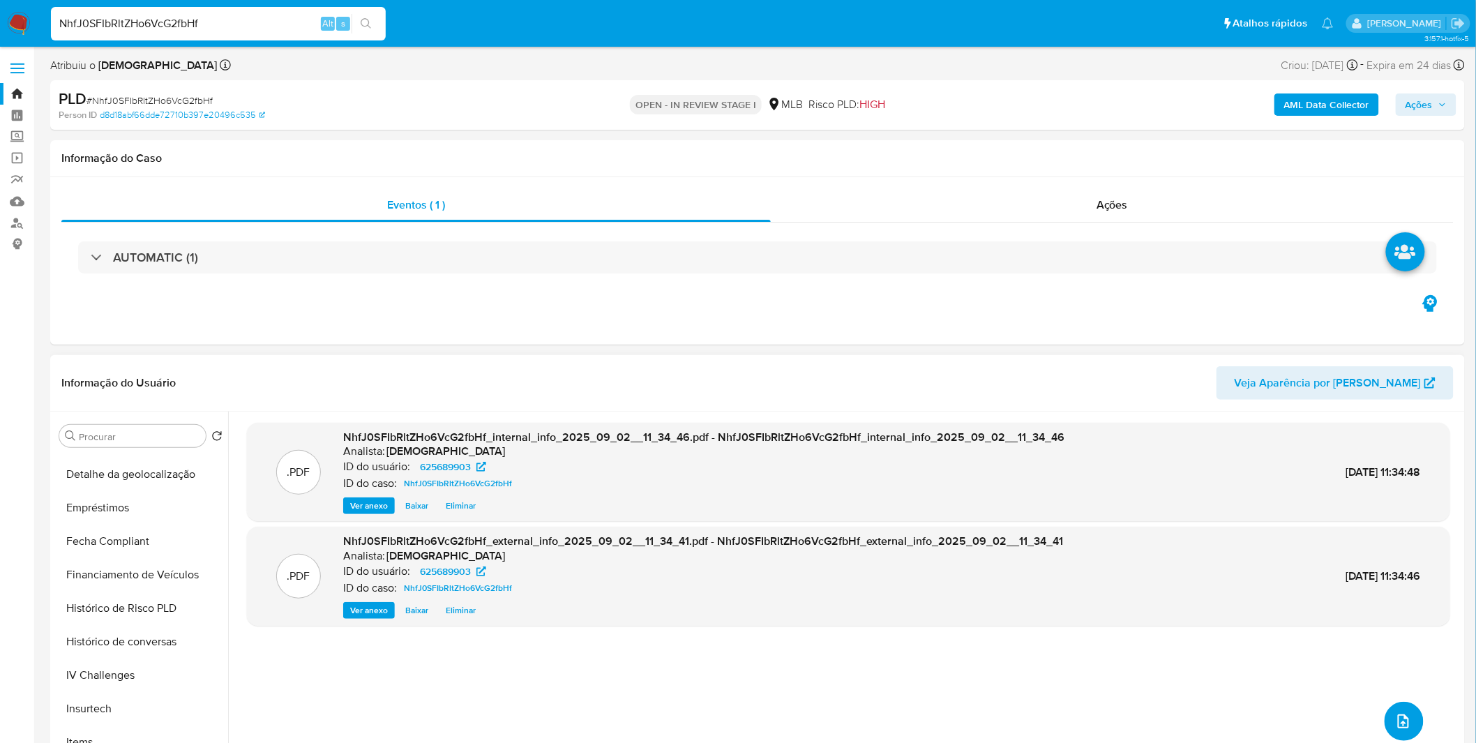
click at [1414, 717] on button "upload-file" at bounding box center [1403, 721] width 39 height 39
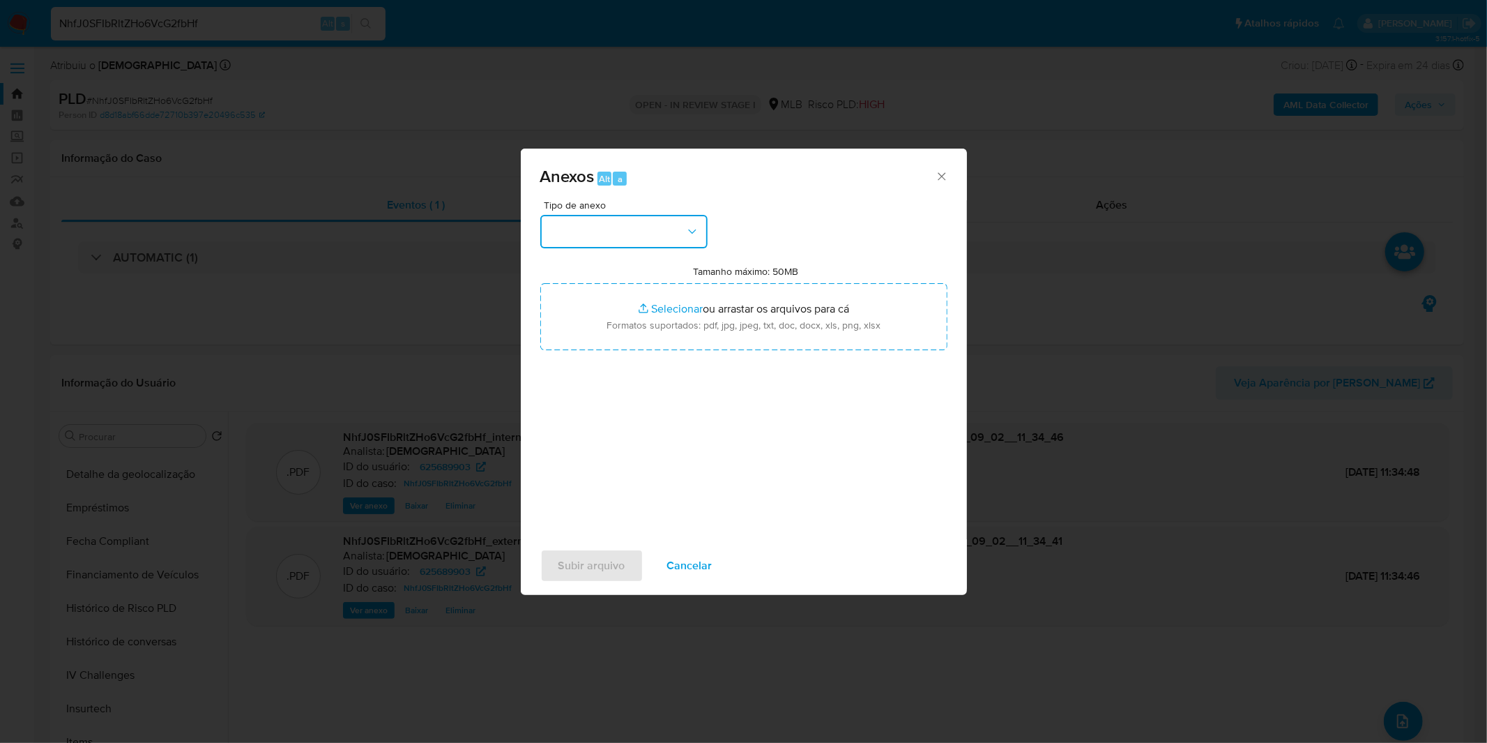
click at [598, 232] on button "button" at bounding box center [623, 231] width 167 height 33
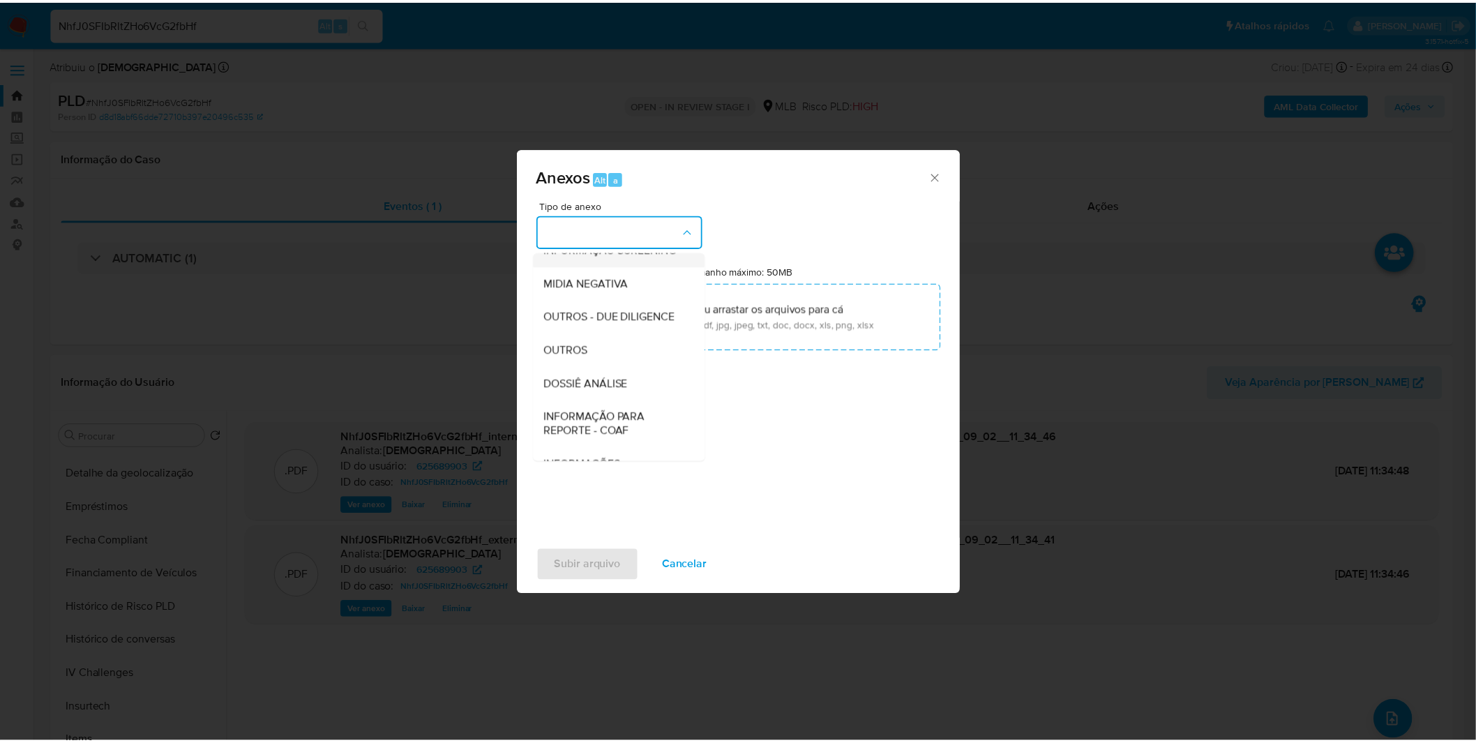
scroll to position [155, 0]
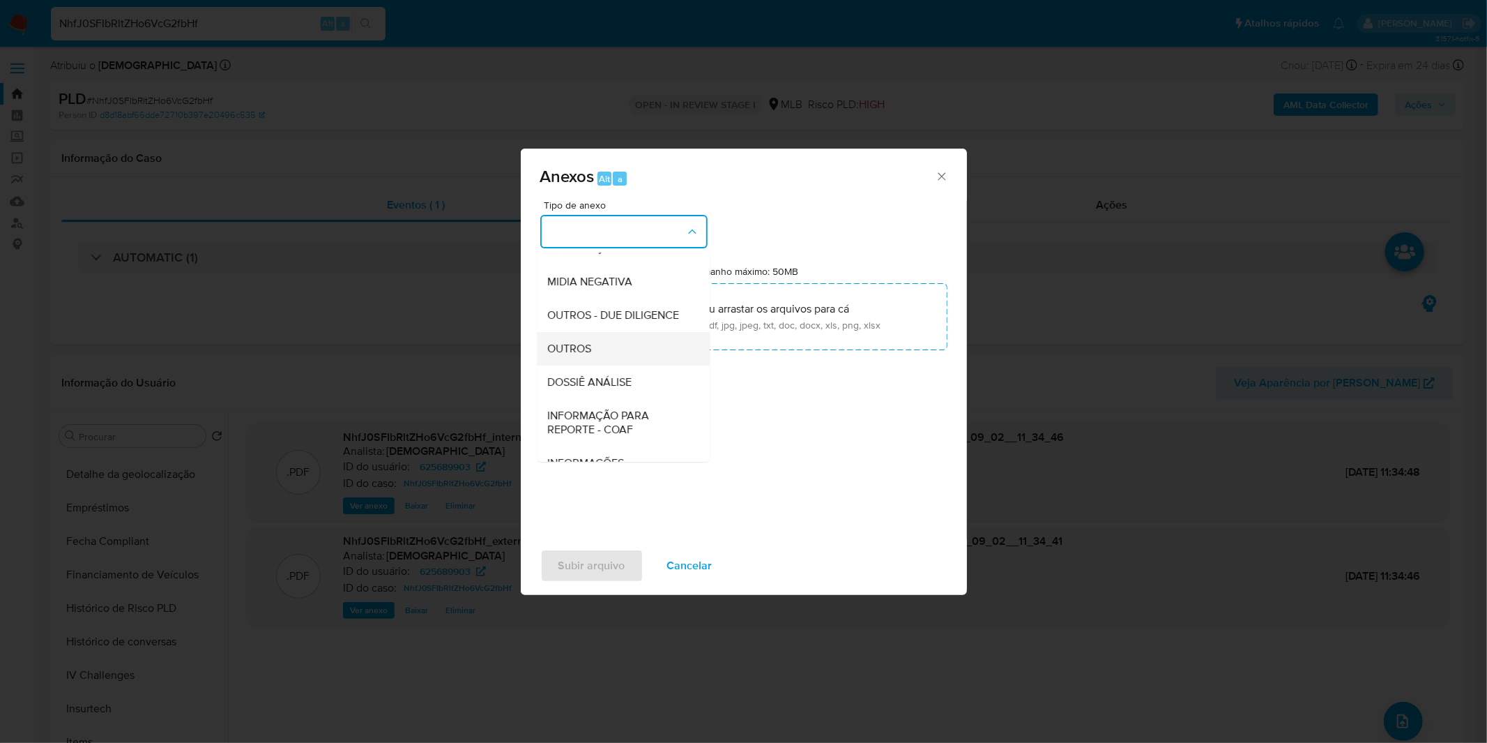
click at [582, 356] on span "OUTROS" at bounding box center [570, 349] width 44 height 14
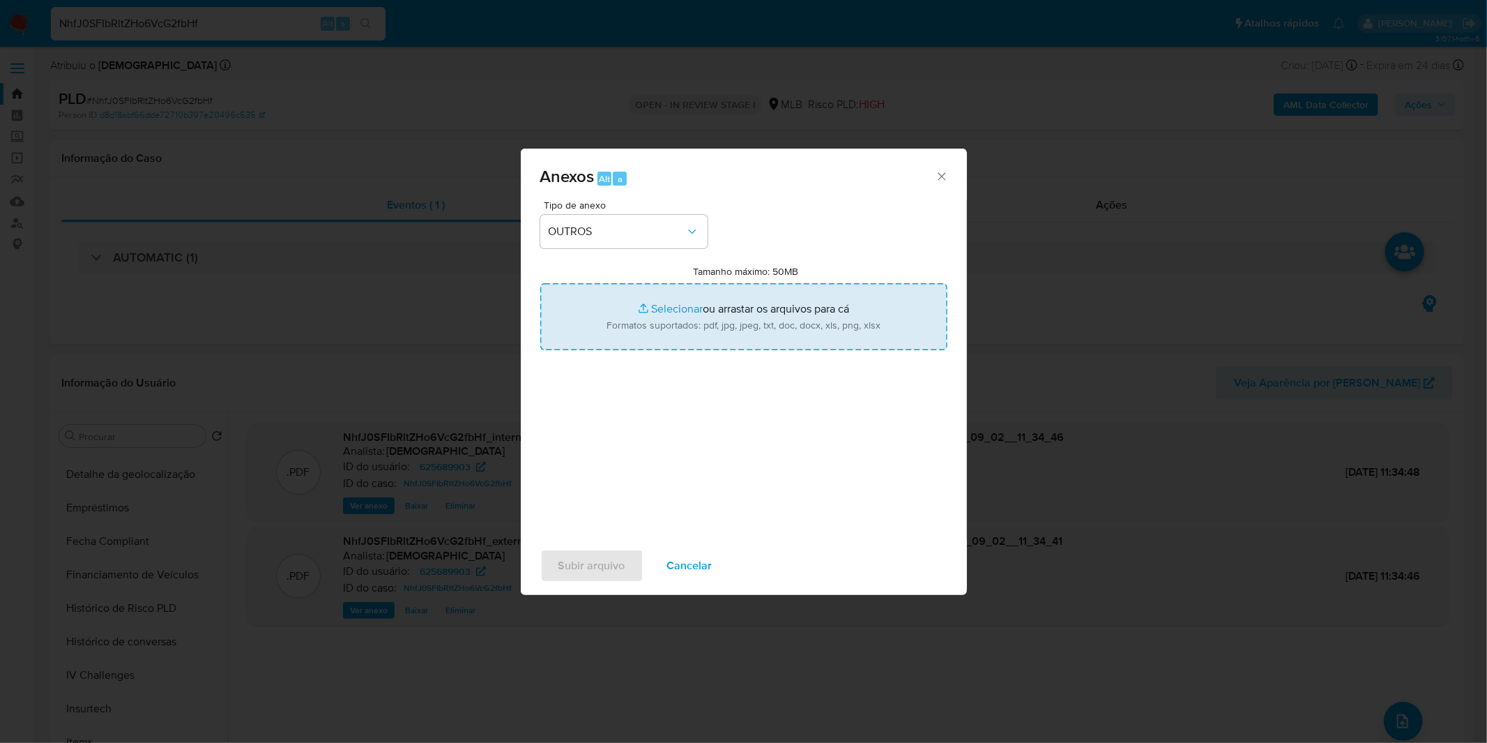
click at [605, 329] on input "Tamanho máximo: 50MB Selecionar arquivos" at bounding box center [743, 316] width 407 height 67
type input "C:\fakepath\Mulan 625689903_2025_08_27_08_21_29.xlsx"
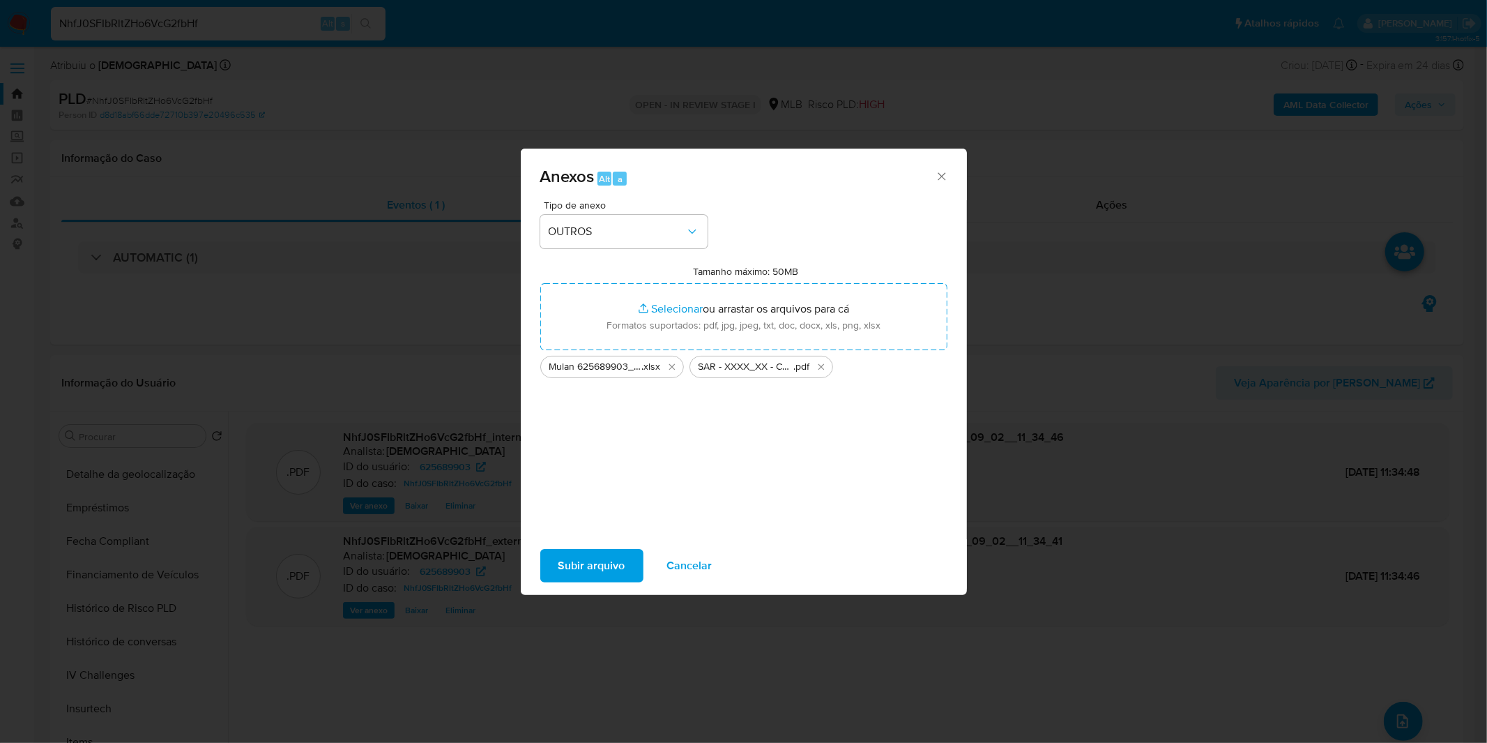
click at [579, 567] on span "Subir arquivo" at bounding box center [592, 565] width 67 height 31
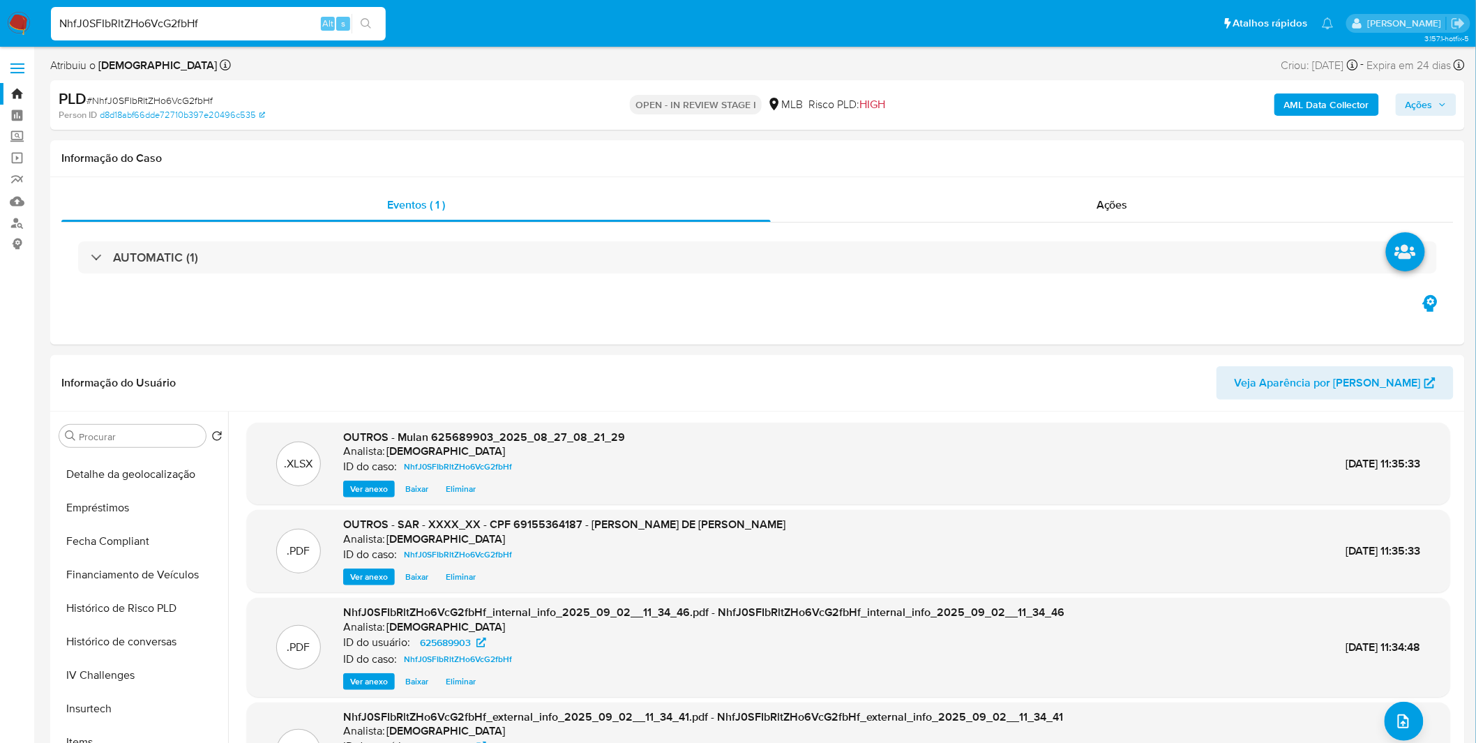
click at [1450, 98] on button "Ações" at bounding box center [1425, 104] width 61 height 22
click at [964, 156] on button "Resolução do caso Alt r" at bounding box center [1037, 149] width 161 height 36
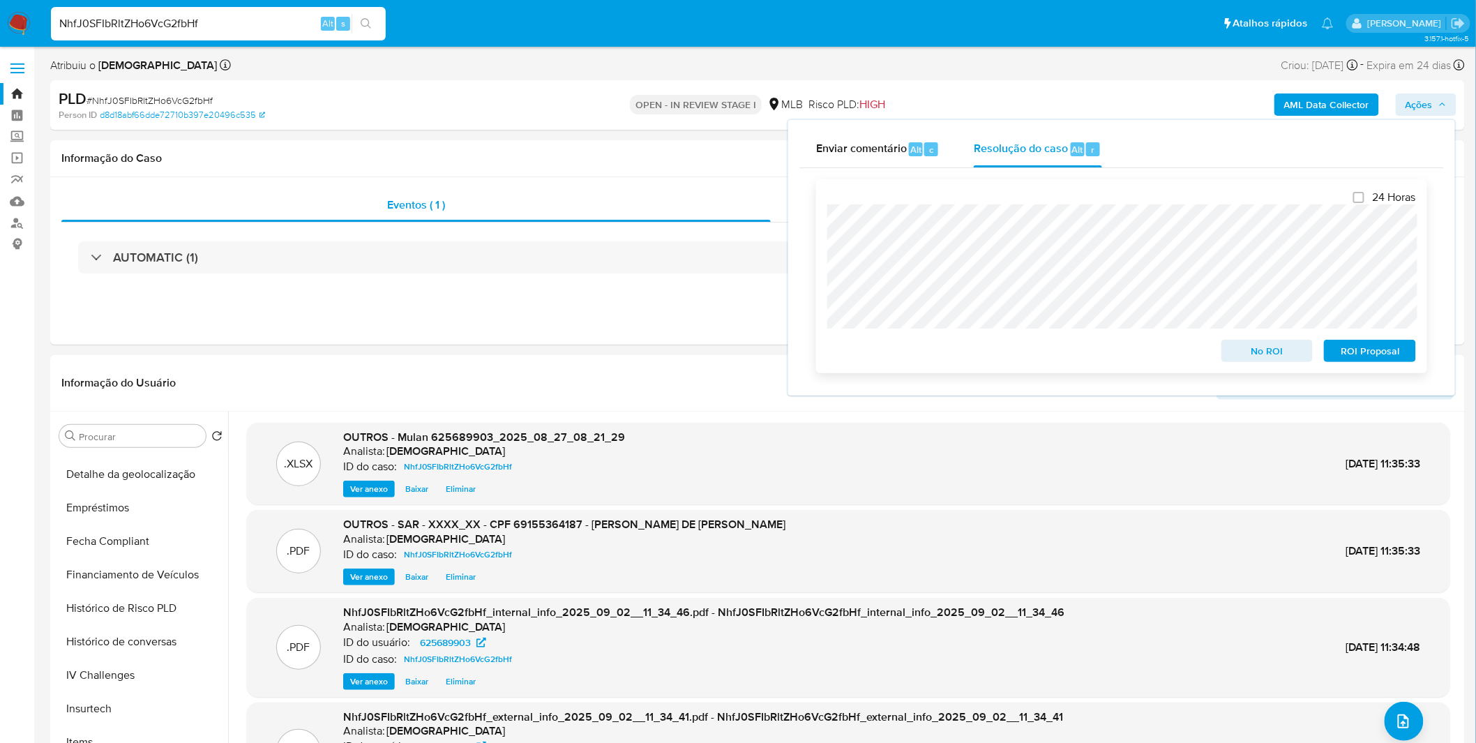
click at [1400, 365] on div "24 Horas No ROI ROI Proposal" at bounding box center [1121, 276] width 611 height 194
click at [1398, 359] on span "ROI Proposal" at bounding box center [1369, 351] width 73 height 20
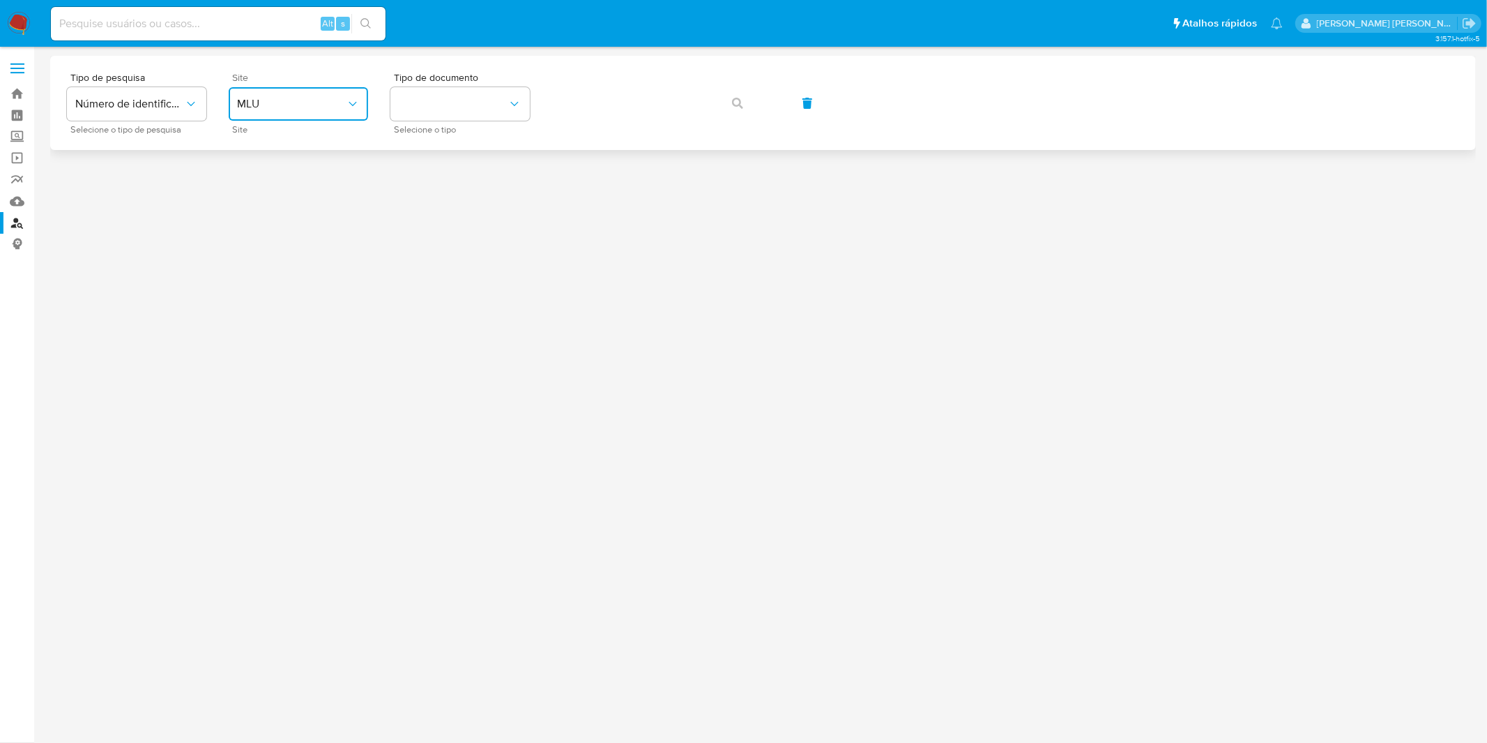
click at [337, 105] on span "MLU" at bounding box center [291, 104] width 109 height 14
click at [330, 103] on span "MLU" at bounding box center [291, 104] width 109 height 14
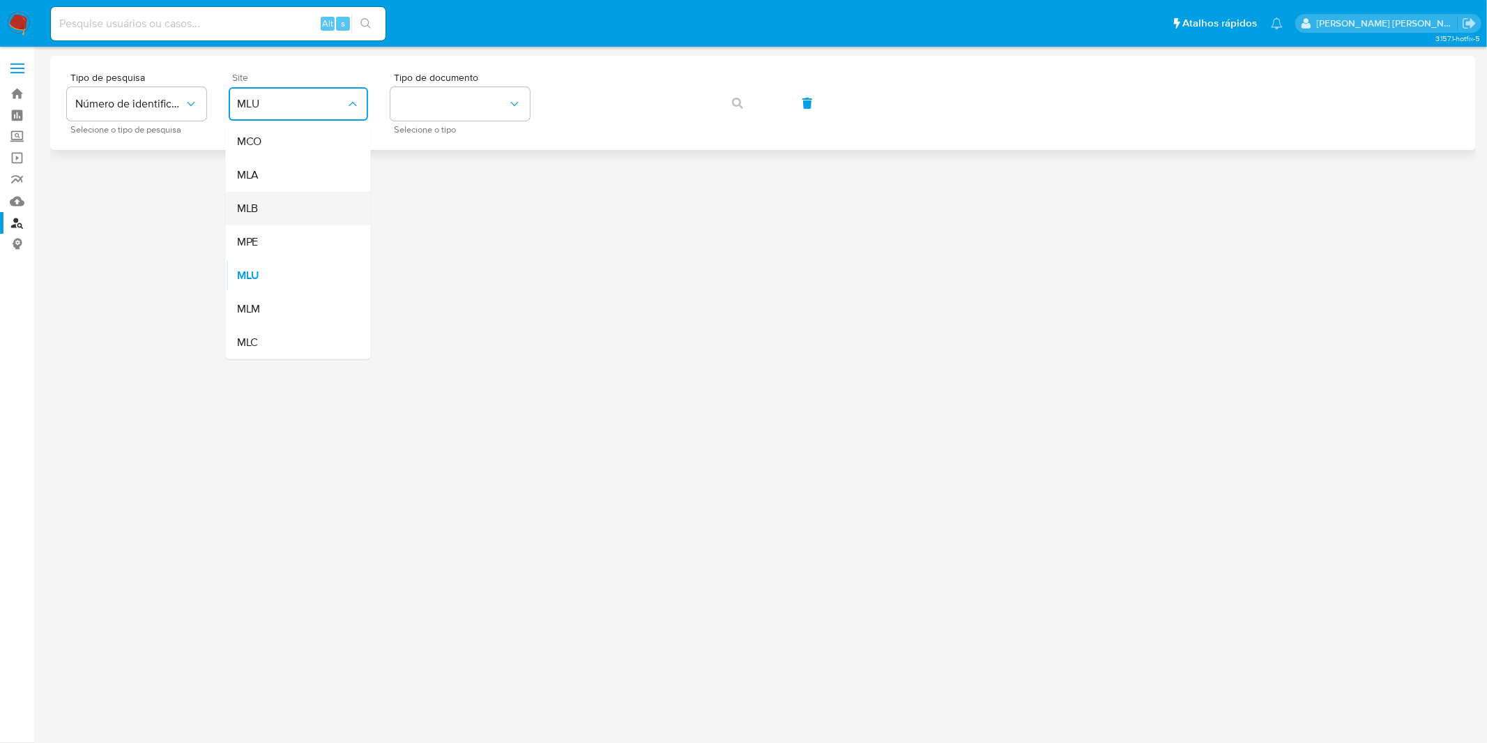
click at [323, 198] on div "MLB" at bounding box center [294, 208] width 114 height 33
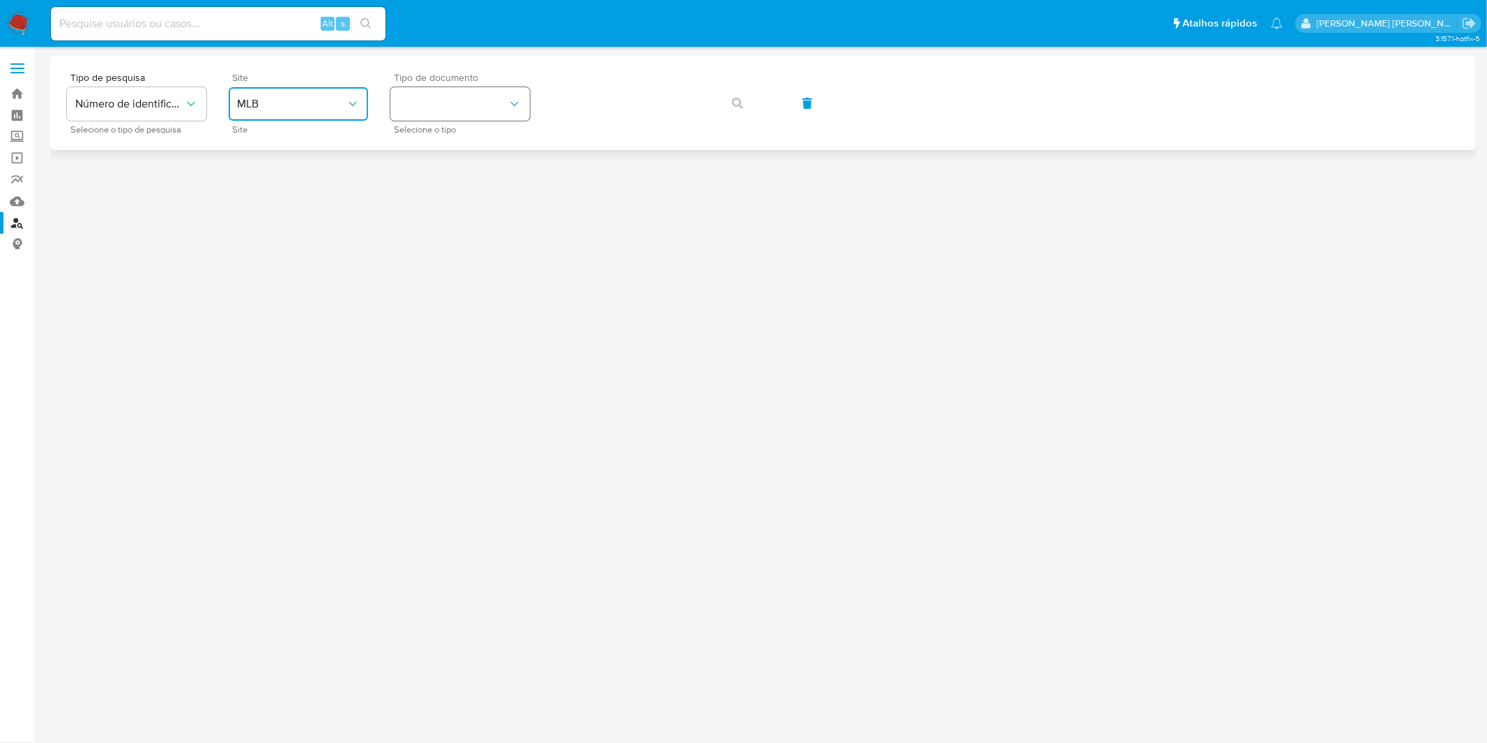
click at [464, 89] on button "identificationType" at bounding box center [460, 103] width 139 height 33
click at [463, 188] on div "CPF CPF" at bounding box center [456, 195] width 114 height 47
click at [714, 98] on button "button" at bounding box center [737, 102] width 47 height 33
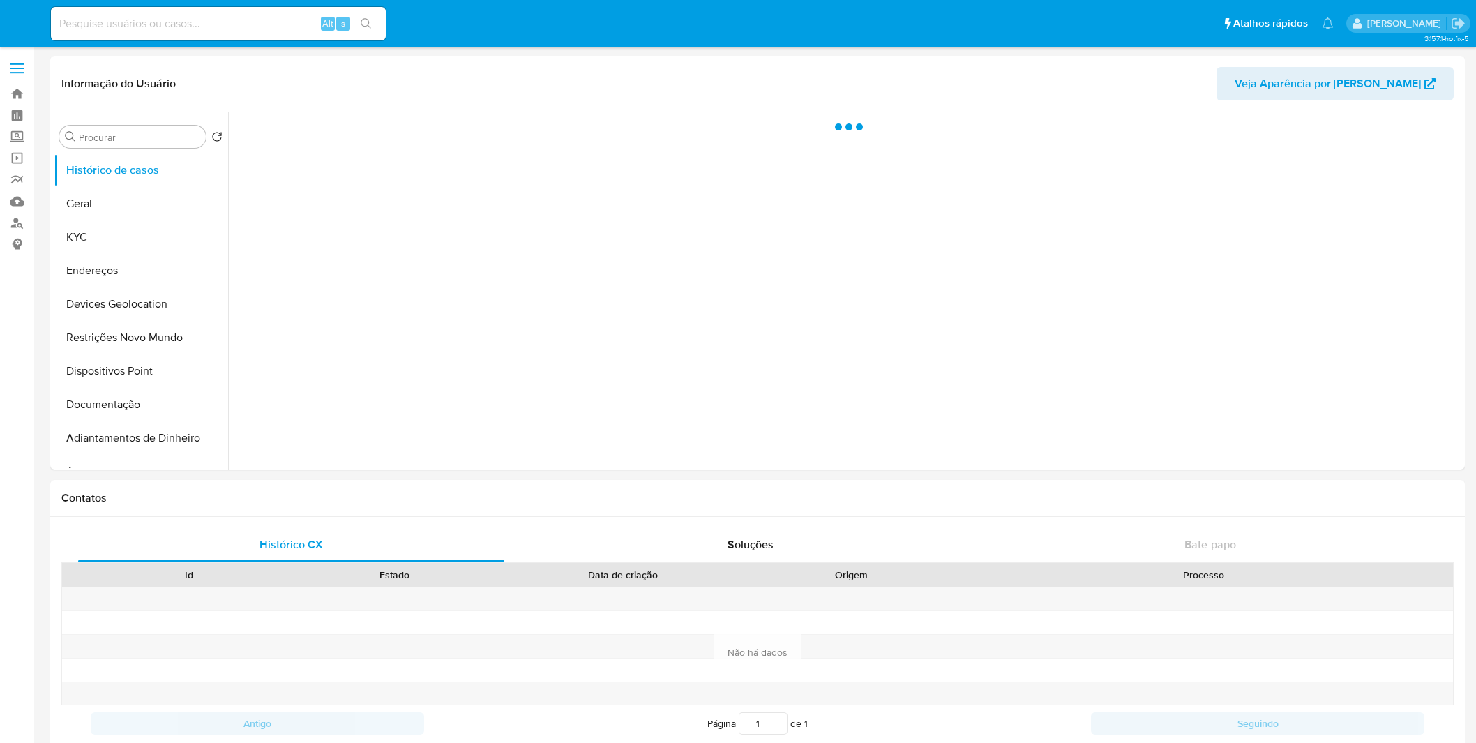
select select "10"
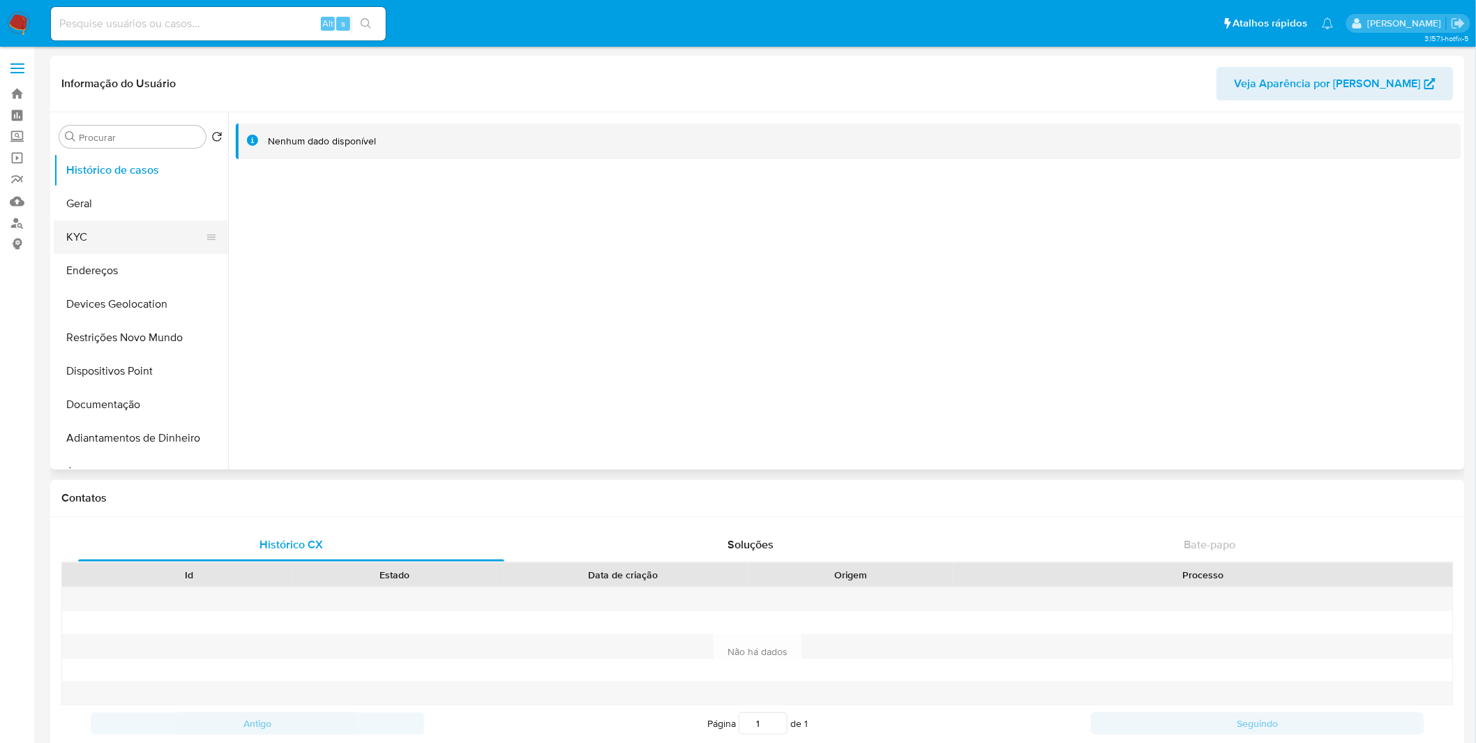
click at [130, 251] on button "KYC" at bounding box center [135, 236] width 163 height 33
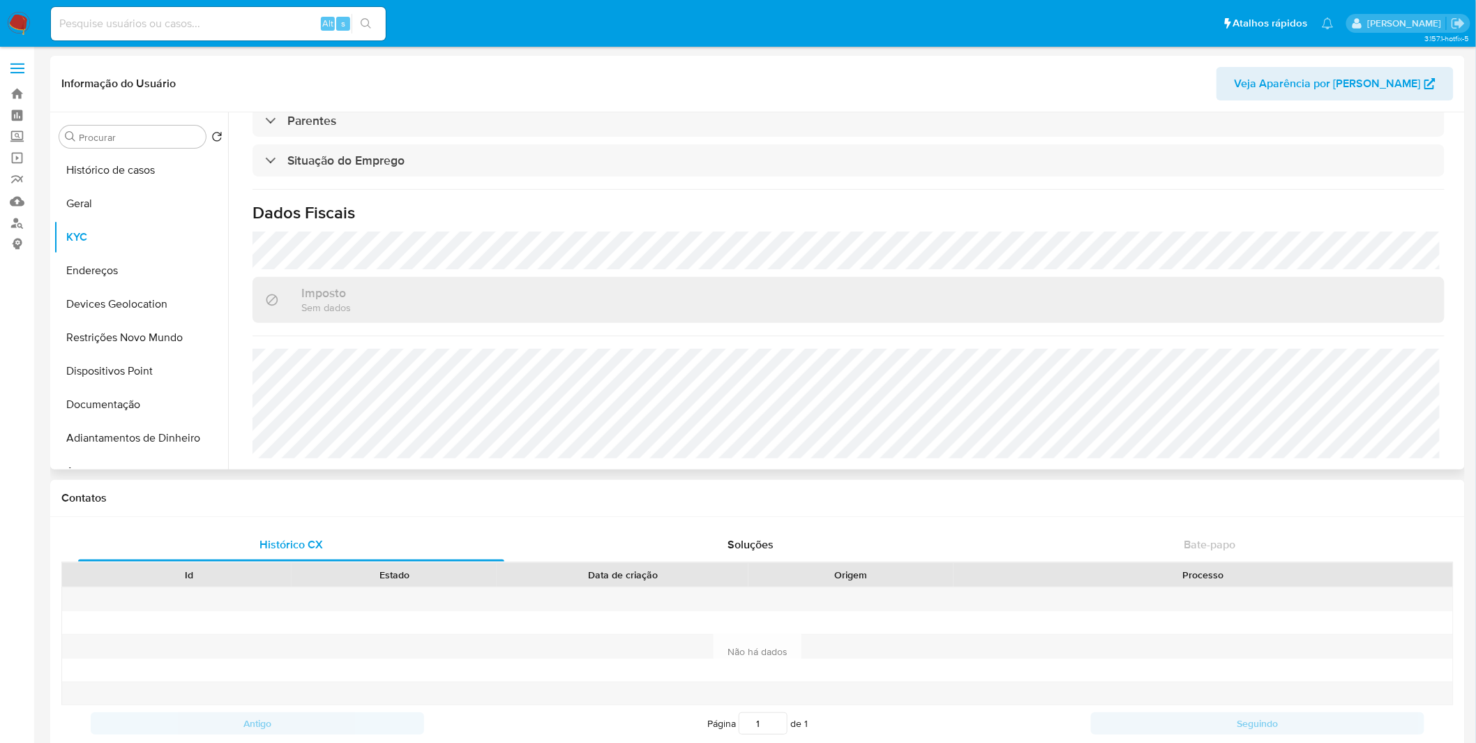
scroll to position [77, 0]
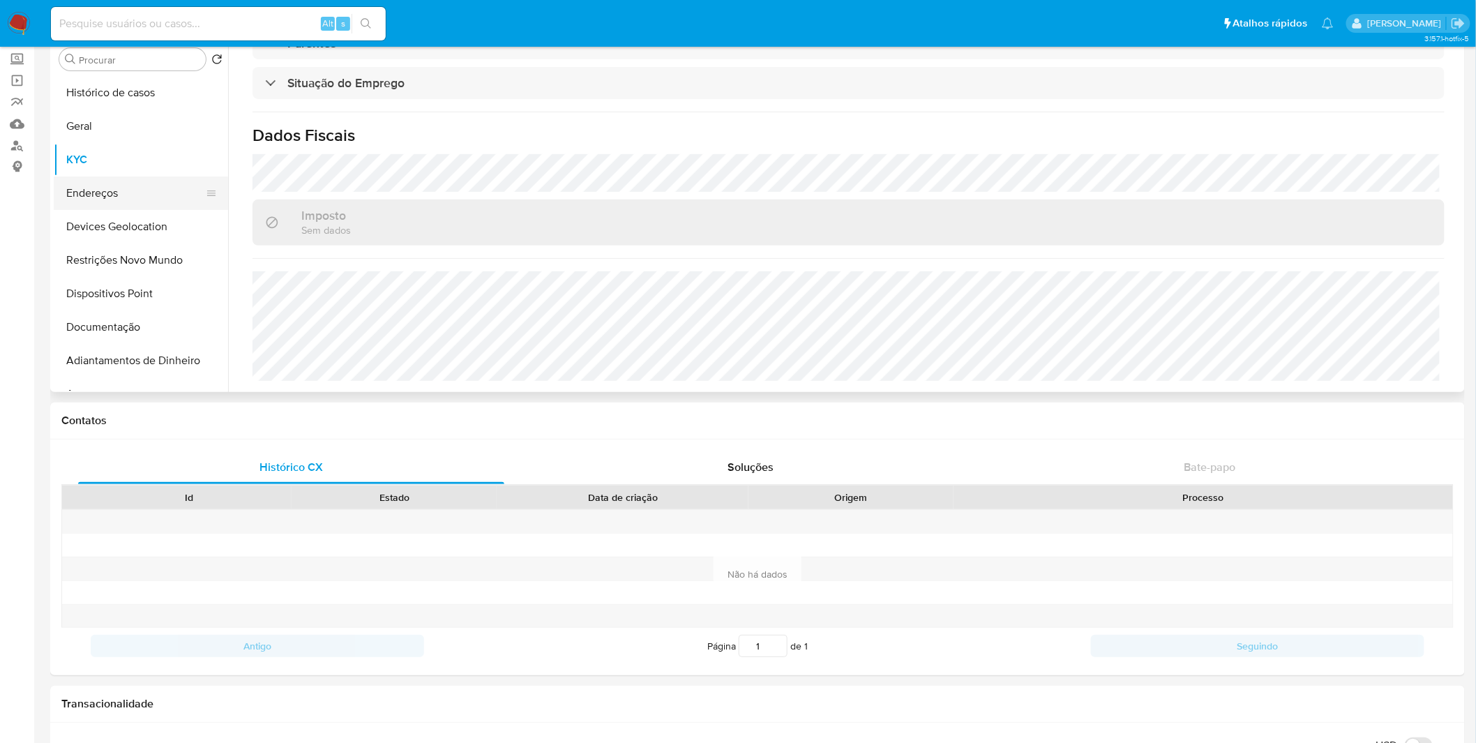
click at [160, 182] on button "Endereços" at bounding box center [135, 192] width 163 height 33
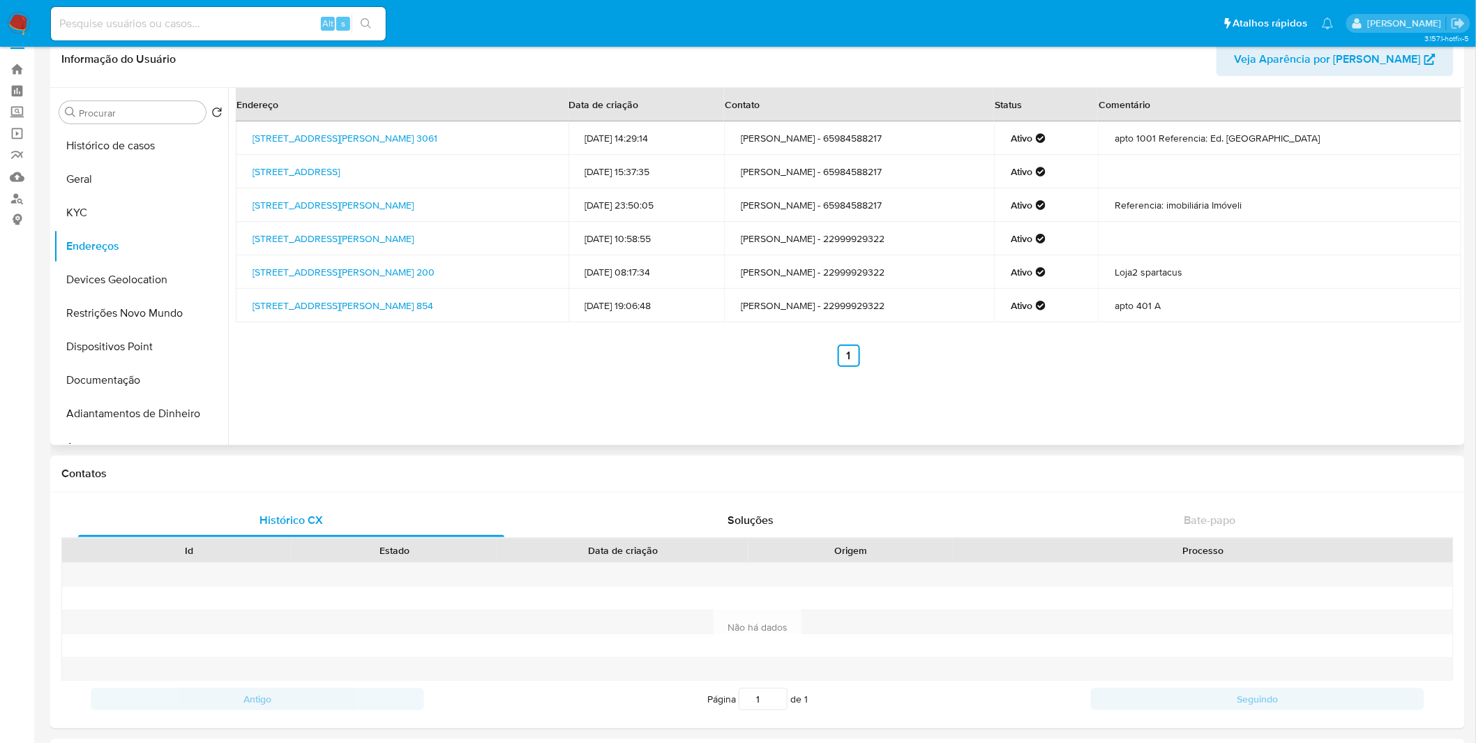
scroll to position [0, 0]
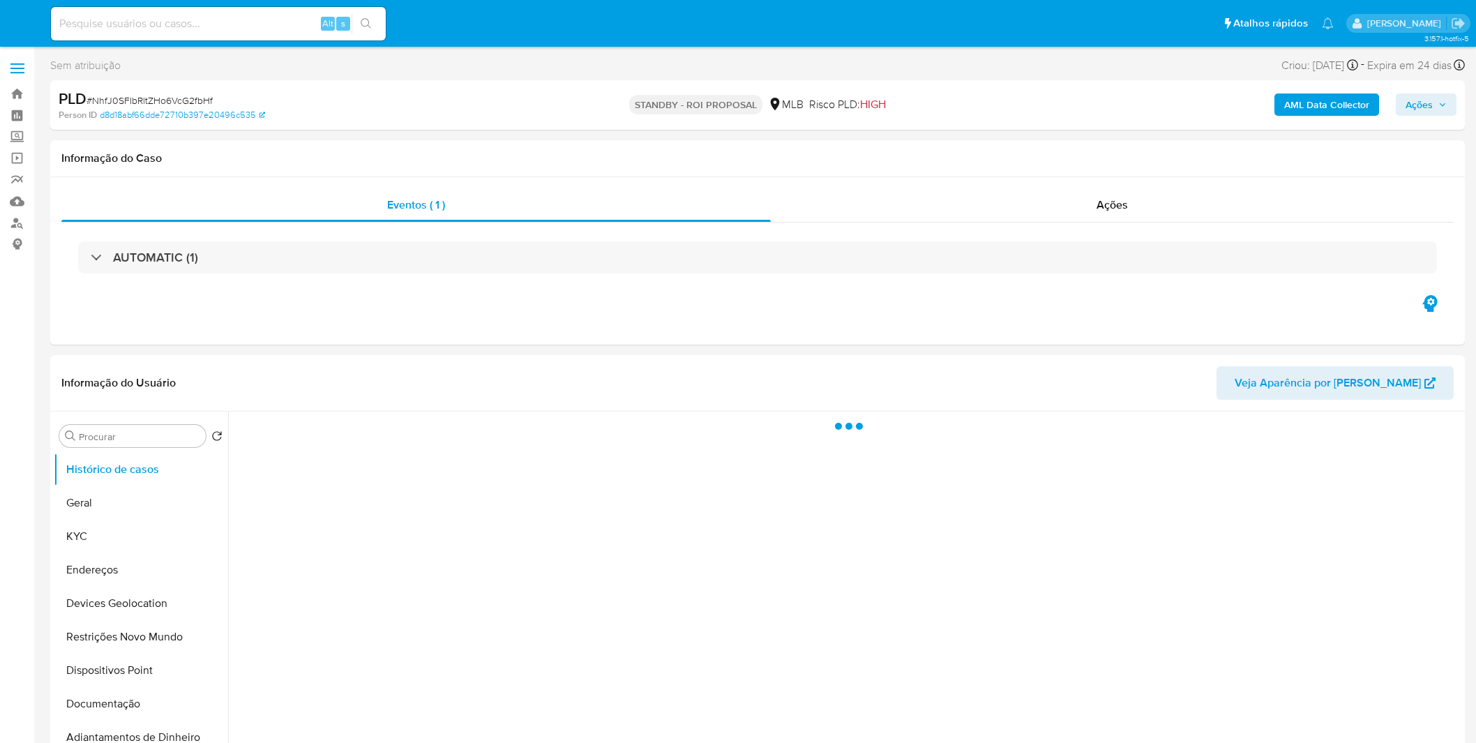
select select "10"
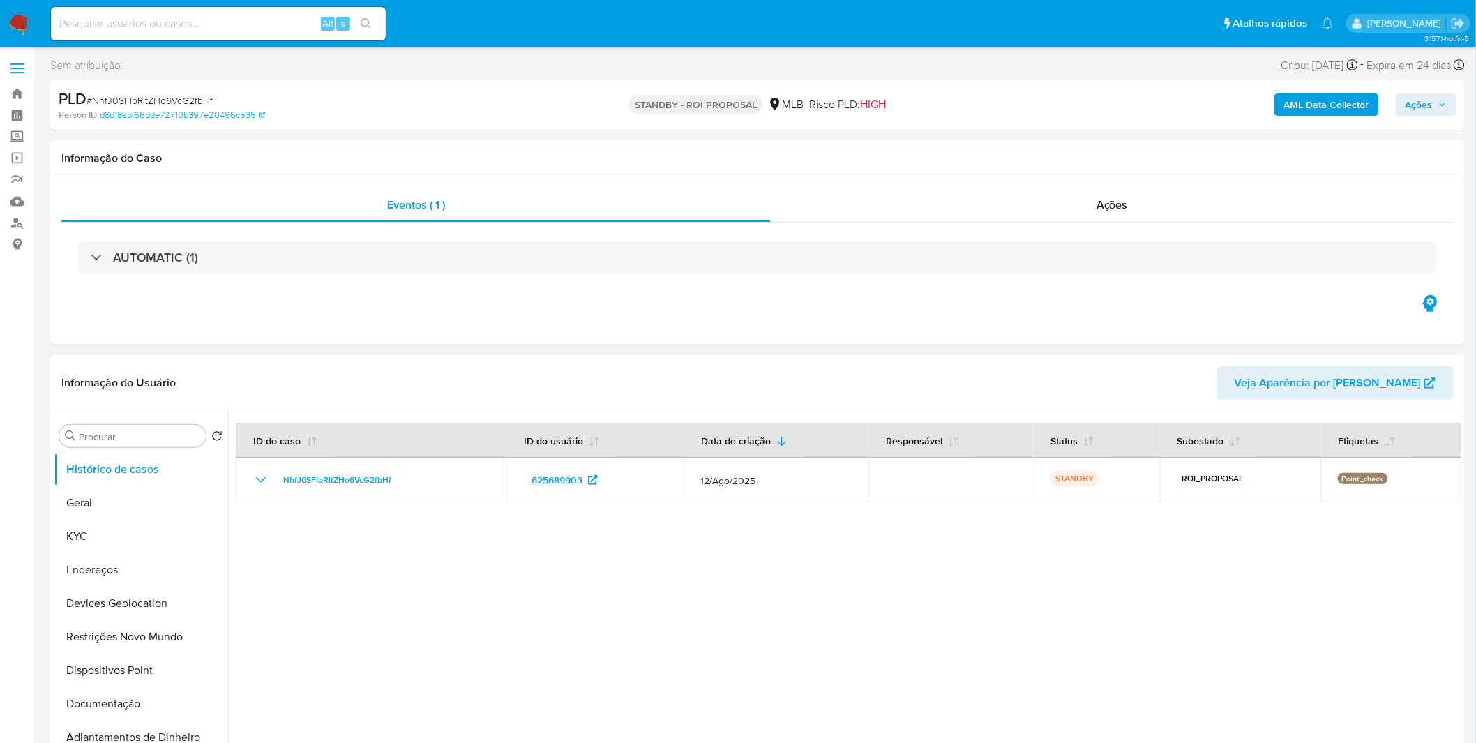
click at [807, 526] on div at bounding box center [844, 589] width 1233 height 357
click at [32, 16] on nav "Pausado Ver notificaciones Alt s Atalhos rápidos Presiona las siguientes teclas…" at bounding box center [738, 23] width 1476 height 47
click at [28, 17] on img at bounding box center [19, 24] width 24 height 24
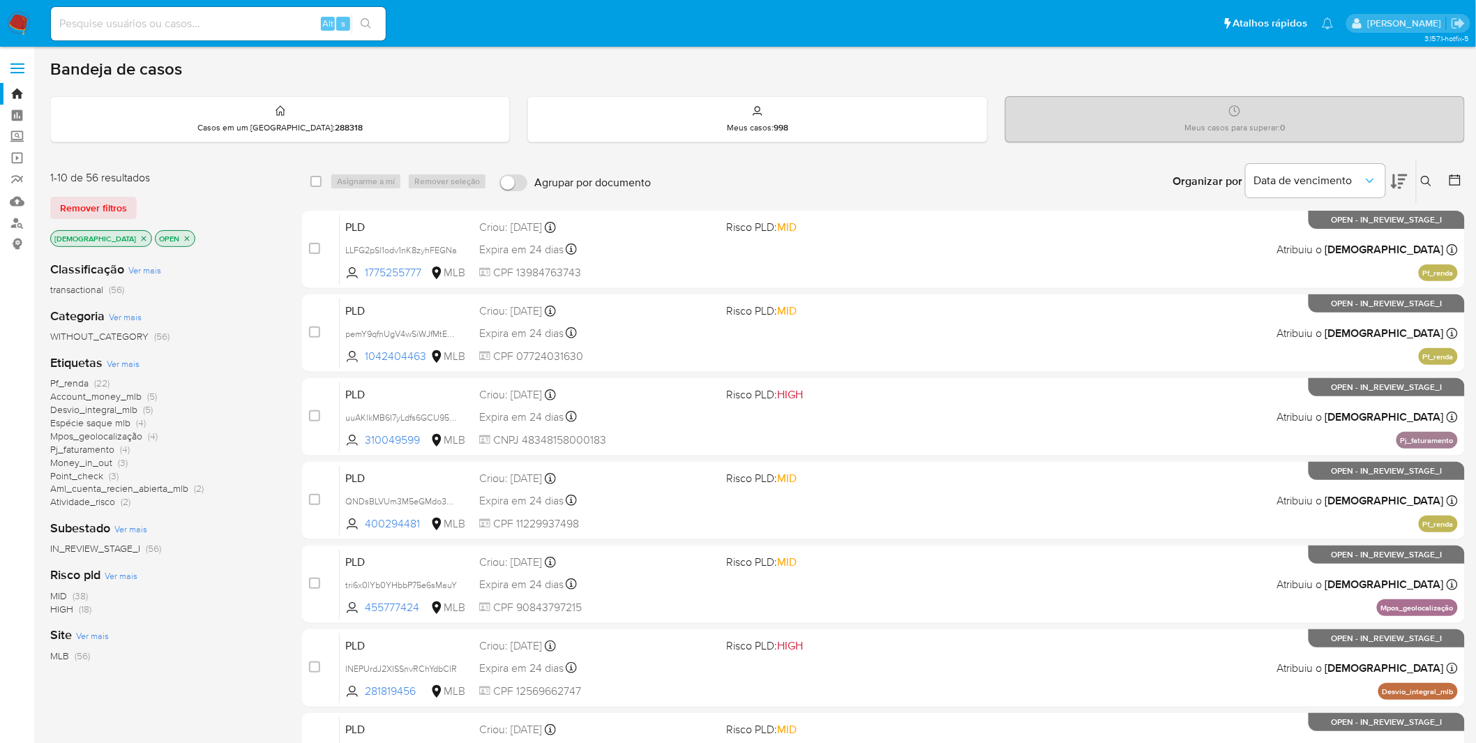
click at [298, 305] on div "1-10 de 56 resultados Remover filtros isadacostaes OPEN Classificação Ver mais …" at bounding box center [757, 625] width 1414 height 933
click at [22, 24] on img at bounding box center [19, 24] width 24 height 24
click at [24, 17] on img at bounding box center [19, 24] width 24 height 24
